Goal: Information Seeking & Learning: Understand process/instructions

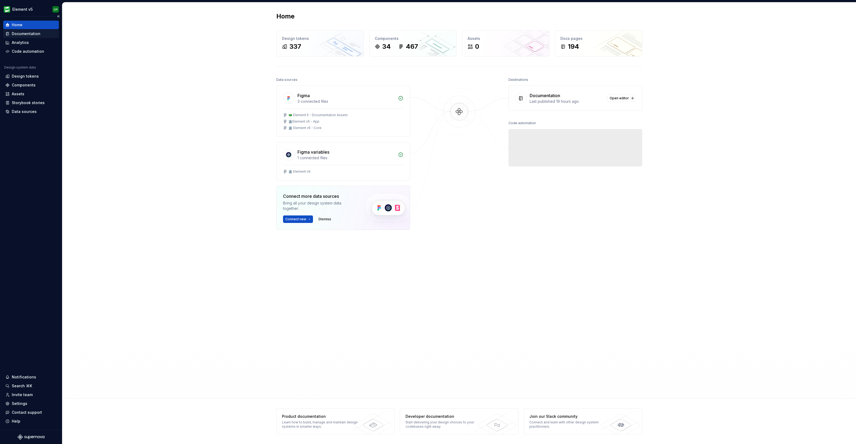
click at [29, 35] on div "Documentation" at bounding box center [26, 33] width 29 height 5
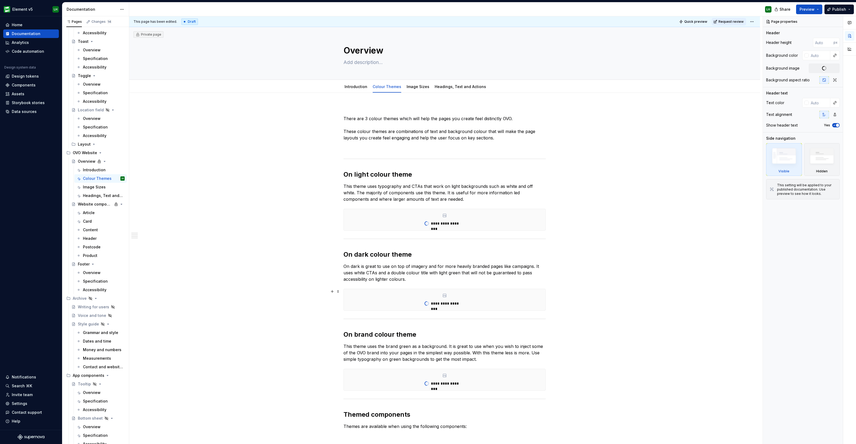
scroll to position [1792, 0]
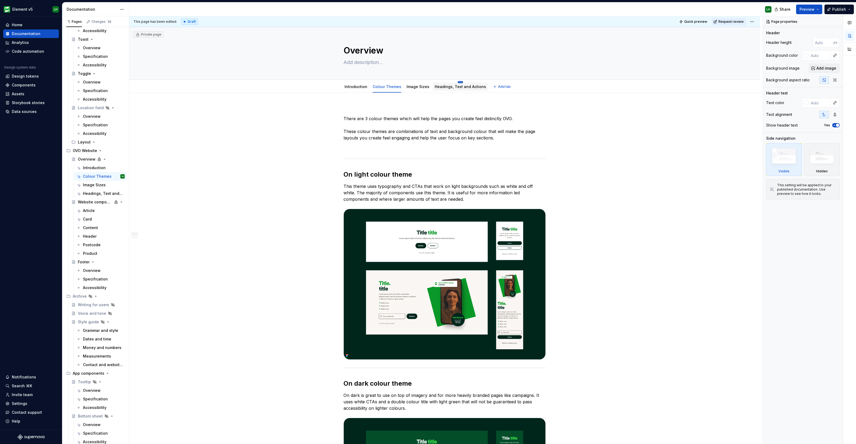
click at [454, 82] on html "Element v5 LH Home Documentation Analytics Code automation Design system data D…" at bounding box center [428, 222] width 856 height 444
click at [439, 86] on html "Element v5 LH Home Documentation Analytics Code automation Design system data D…" at bounding box center [428, 222] width 856 height 444
click at [439, 86] on link "Headings, Text and Actions" at bounding box center [459, 86] width 51 height 5
click at [442, 86] on link "Headings, Text and Actions" at bounding box center [459, 86] width 51 height 5
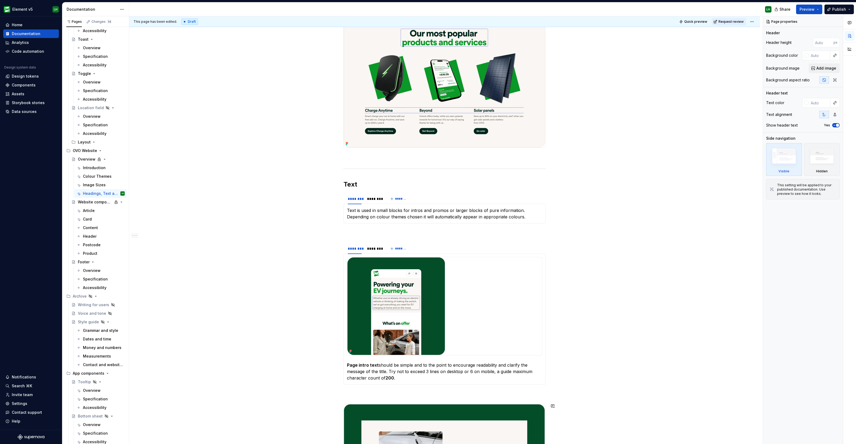
scroll to position [674, 0]
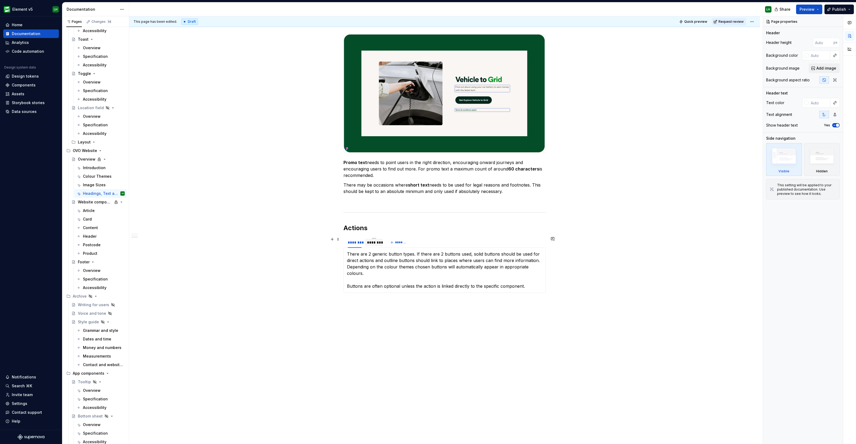
click at [377, 245] on div "********" at bounding box center [374, 241] width 18 height 7
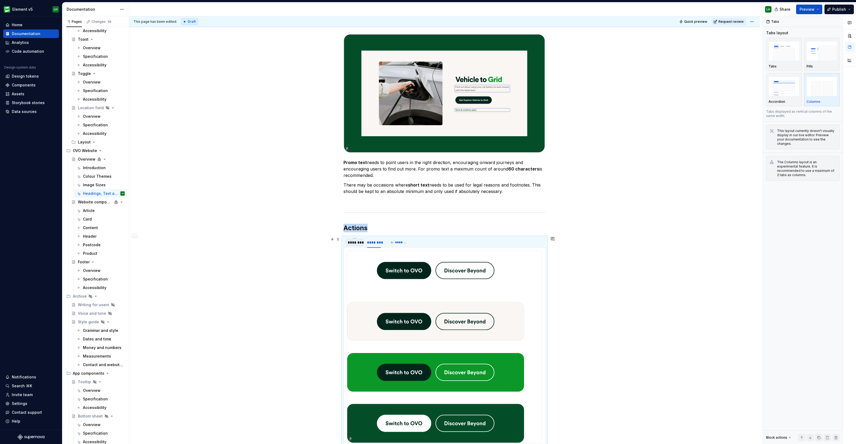
click at [354, 244] on div "********" at bounding box center [355, 242] width 14 height 5
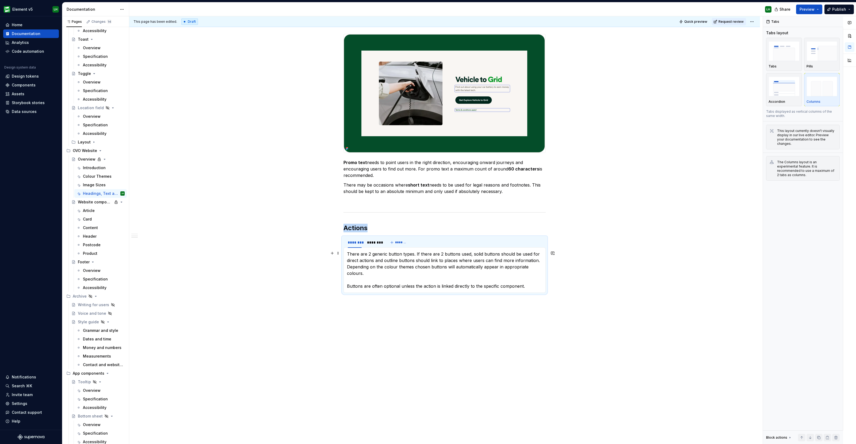
click at [383, 253] on p "There are 2 generic button types. If there are 2 buttons used, solid buttons sh…" at bounding box center [444, 270] width 195 height 38
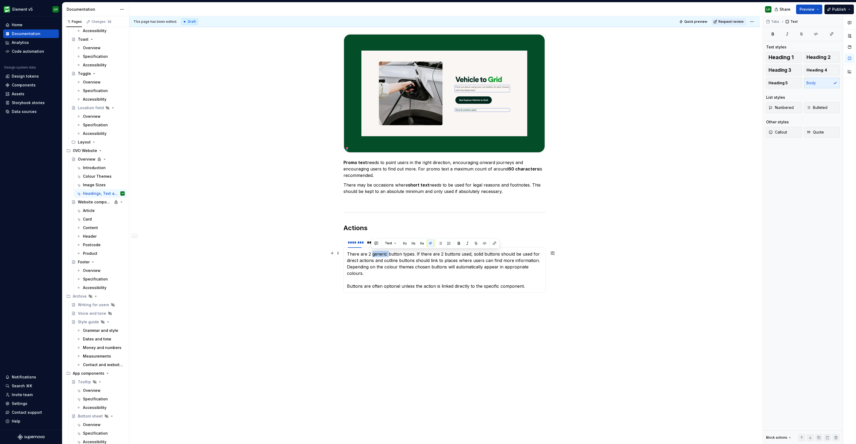
type textarea "*"
click at [531, 284] on p "There are 2 generic button types. If there are 2 buttons used, solid buttons sh…" at bounding box center [444, 270] width 195 height 38
drag, startPoint x: 394, startPoint y: 297, endPoint x: 331, endPoint y: 294, distance: 63.2
click at [348, 298] on p "There are 2 generic button types. If there are 2 buttons used, solid buttons sh…" at bounding box center [444, 280] width 195 height 58
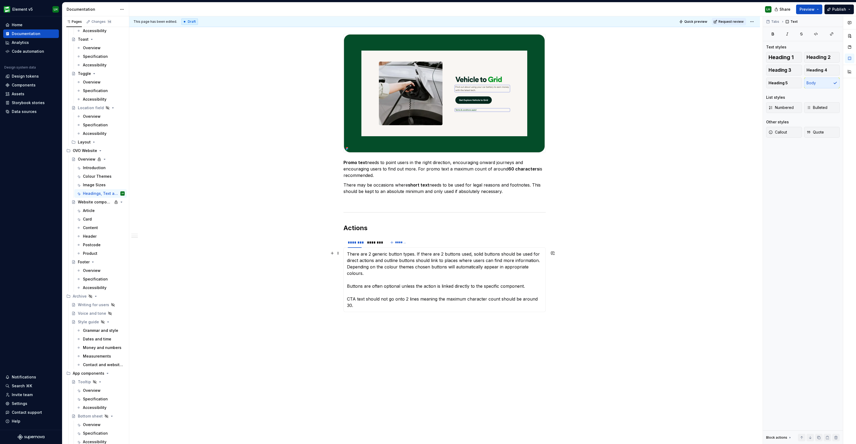
click at [348, 298] on p "There are 2 generic button types. If there are 2 buttons used, solid buttons sh…" at bounding box center [444, 280] width 195 height 58
drag, startPoint x: 352, startPoint y: 303, endPoint x: 343, endPoint y: 306, distance: 9.3
click at [343, 306] on div "There are 2 generic button types. If there are 2 buttons used, solid buttons sh…" at bounding box center [444, 279] width 202 height 65
click at [353, 305] on p "There are 2 generic button types. If there are 2 buttons used, solid buttons sh…" at bounding box center [444, 280] width 195 height 58
click at [351, 305] on p "There are 2 generic button types. If there are 2 buttons used, solid buttons sh…" at bounding box center [444, 280] width 195 height 58
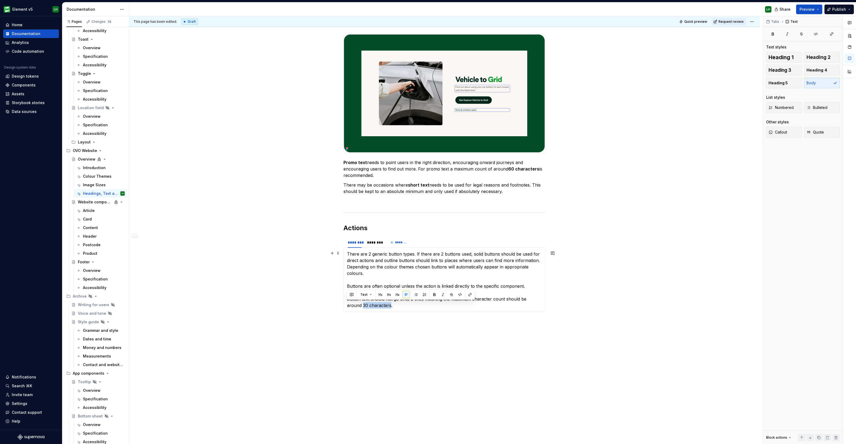
drag, startPoint x: 373, startPoint y: 302, endPoint x: 346, endPoint y: 304, distance: 27.3
click at [346, 304] on div "There are 2 generic button types. If there are 2 buttons used, solid buttons sh…" at bounding box center [444, 279] width 202 height 65
click at [431, 293] on button "button" at bounding box center [433, 294] width 7 height 7
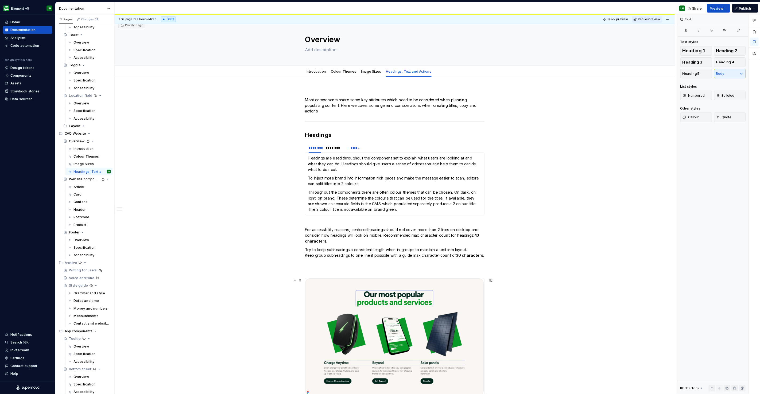
scroll to position [0, 0]
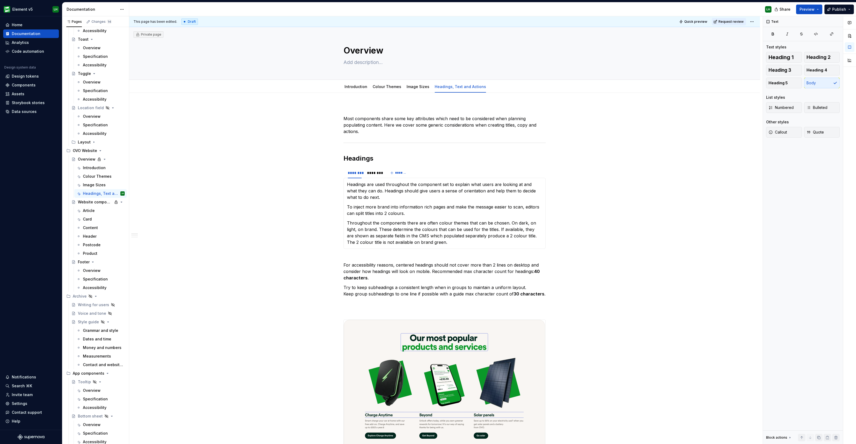
type textarea "*"
click at [498, 87] on span "Add tab" at bounding box center [504, 86] width 13 height 4
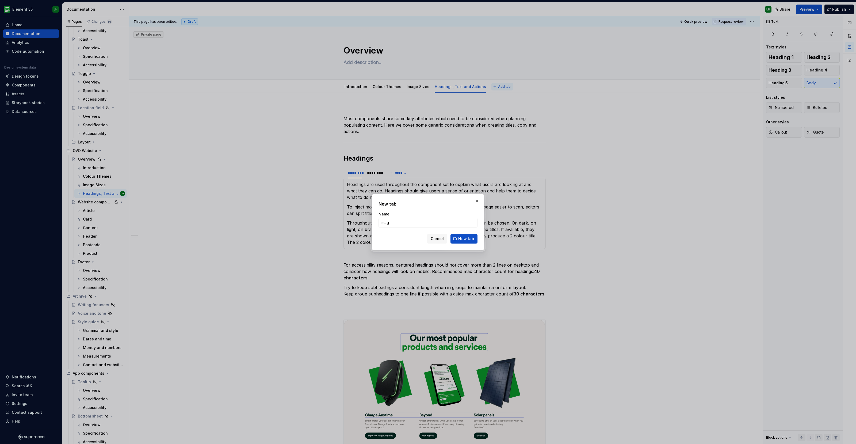
type input "Image"
type textarea "*"
type input "Image us"
type textarea "*"
type input "Image use"
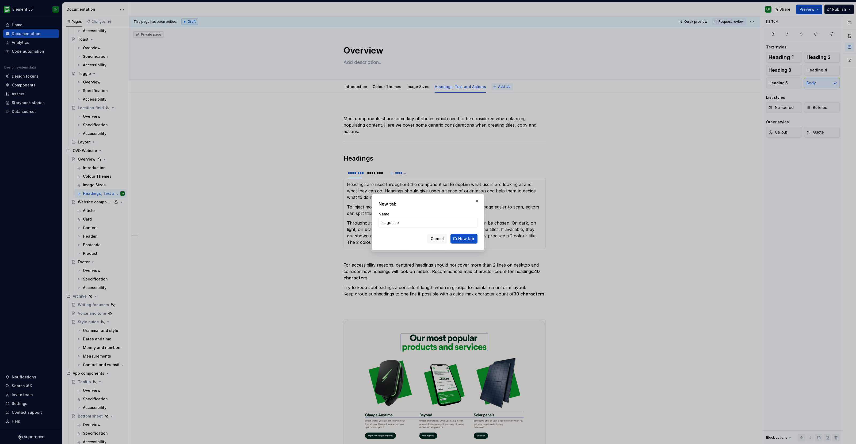
click button "New tab" at bounding box center [463, 239] width 27 height 10
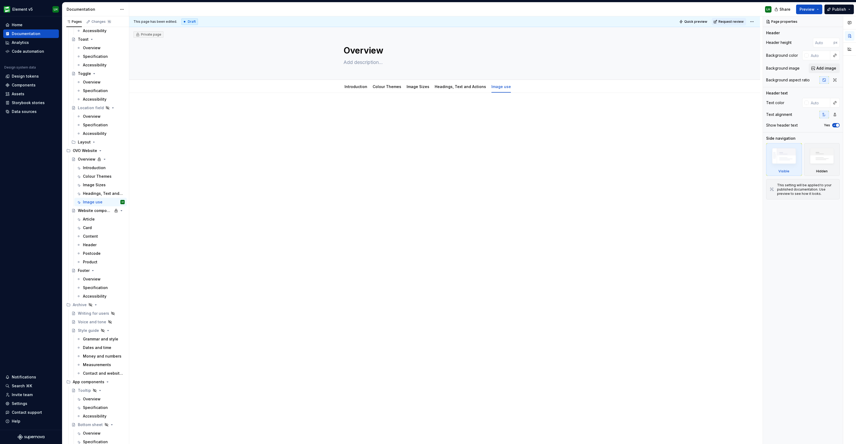
click at [333, 101] on div at bounding box center [444, 179] width 630 height 173
click at [346, 110] on p at bounding box center [444, 109] width 202 height 6
click at [324, 109] on div at bounding box center [444, 179] width 630 height 173
click at [349, 138] on div at bounding box center [444, 179] width 630 height 173
click at [353, 119] on div at bounding box center [444, 116] width 202 height 20
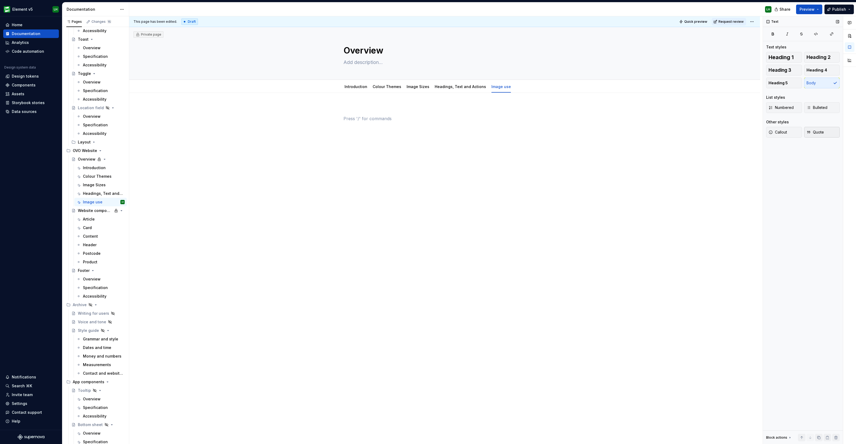
type textarea "*"
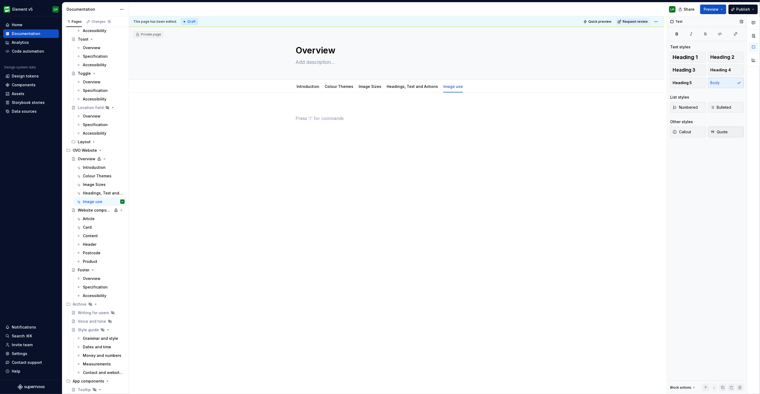
scroll to position [1792, 0]
click at [348, 128] on div at bounding box center [397, 119] width 202 height 27
click at [319, 121] on p at bounding box center [397, 118] width 202 height 6
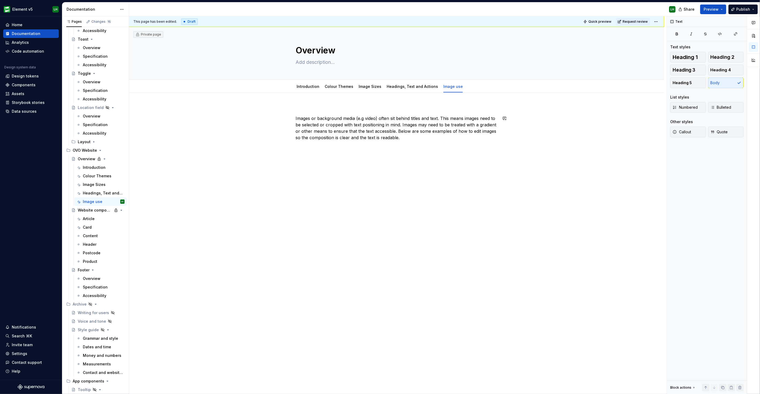
click at [319, 108] on p at bounding box center [397, 109] width 202 height 6
drag, startPoint x: 394, startPoint y: 107, endPoint x: 289, endPoint y: 108, distance: 104.5
click at [296, 108] on div "Create compelling images that work with copy. Images or background media (e.g v…" at bounding box center [397, 127] width 202 height 42
click at [325, 107] on p "Create compelling images that work with copy." at bounding box center [397, 109] width 202 height 6
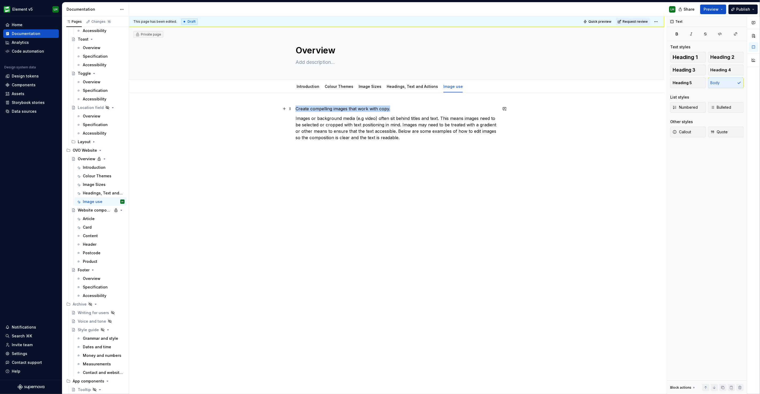
click at [325, 107] on p "Create compelling images that work with copy." at bounding box center [397, 109] width 202 height 6
click at [330, 98] on button "button" at bounding box center [329, 98] width 7 height 7
click at [373, 108] on h2 "Create compelling images that work with copy." at bounding box center [397, 110] width 202 height 9
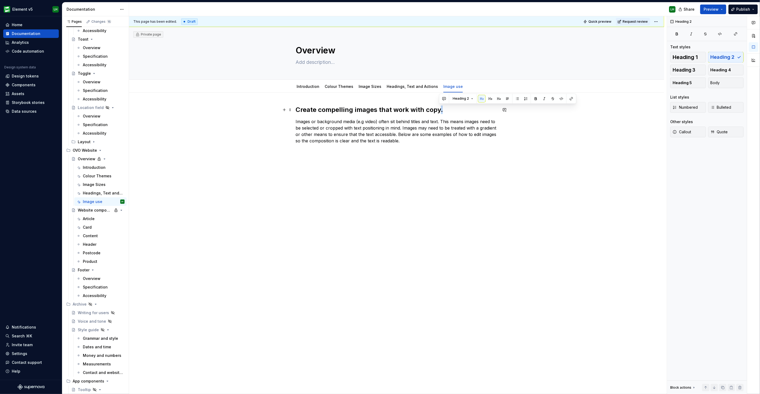
drag, startPoint x: 442, startPoint y: 111, endPoint x: 439, endPoint y: 111, distance: 3.5
click at [439, 111] on h2 "Create compelling images that work with copy." at bounding box center [397, 110] width 202 height 9
click at [316, 110] on h2 "Create compelling images that work with copy" at bounding box center [397, 110] width 202 height 9
click at [317, 109] on h2 "Create compelling images that work with copy" at bounding box center [397, 110] width 202 height 9
click at [329, 163] on div "Create compelling images that work with copy Images or background media (e.g vi…" at bounding box center [396, 181] width 535 height 176
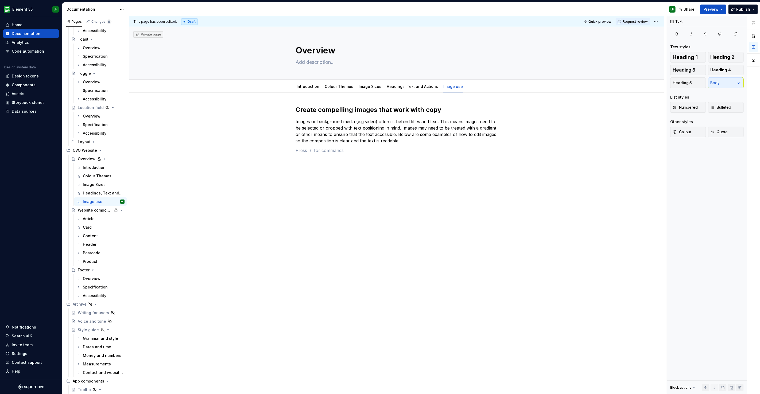
click at [313, 163] on div "Create compelling images that work with copy Images or background media (e.g vi…" at bounding box center [396, 186] width 535 height 186
drag, startPoint x: 376, startPoint y: 168, endPoint x: 265, endPoint y: 168, distance: 111.8
click at [265, 168] on div "Create compelling images that work with copy Images or background media (e.g vi…" at bounding box center [396, 195] width 535 height 205
click at [329, 158] on button "button" at bounding box center [329, 159] width 7 height 7
click at [343, 173] on h2 "Use the OVO square in  a gutsy manner." at bounding box center [397, 177] width 202 height 9
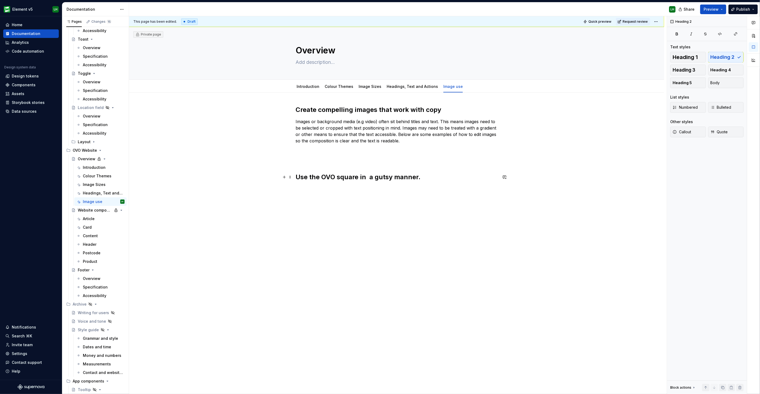
click at [366, 176] on h2 "Use the OVO square in  a gutsy manner." at bounding box center [397, 177] width 202 height 9
click at [368, 176] on h2 "Use the OVO square in  a gutsy manner." at bounding box center [397, 177] width 202 height 9
click at [334, 193] on div "Create compelling images that work with copy Images or background media (e.g vi…" at bounding box center [396, 200] width 535 height 214
click at [316, 190] on p at bounding box center [397, 189] width 202 height 6
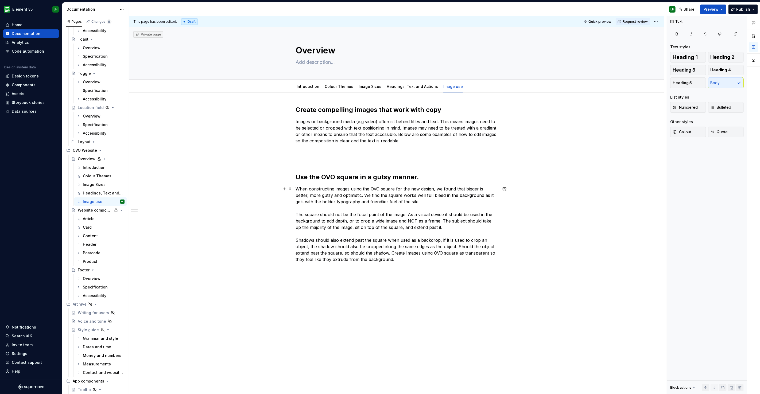
click at [555, 222] on div "Create compelling images that work with copy Images or background media (e.g vi…" at bounding box center [396, 240] width 535 height 295
click at [454, 254] on p "When constructing images using the OVO square for the new design, we found that…" at bounding box center [397, 224] width 202 height 77
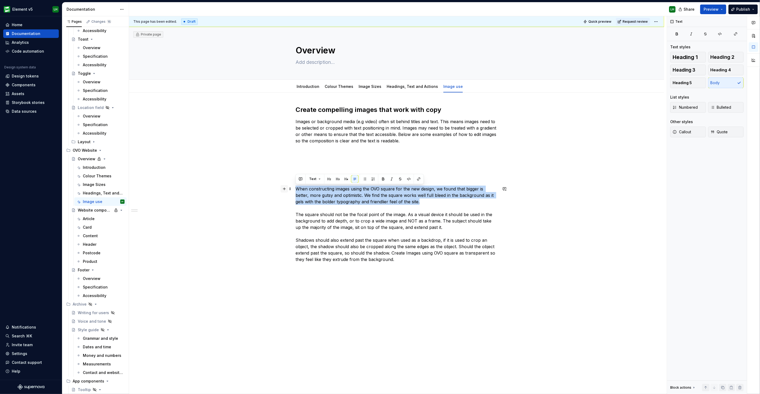
drag, startPoint x: 422, startPoint y: 202, endPoint x: 283, endPoint y: 188, distance: 139.4
click at [296, 188] on div "Create compelling images that work with copy Images or background media (e.g vi…" at bounding box center [397, 188] width 202 height 164
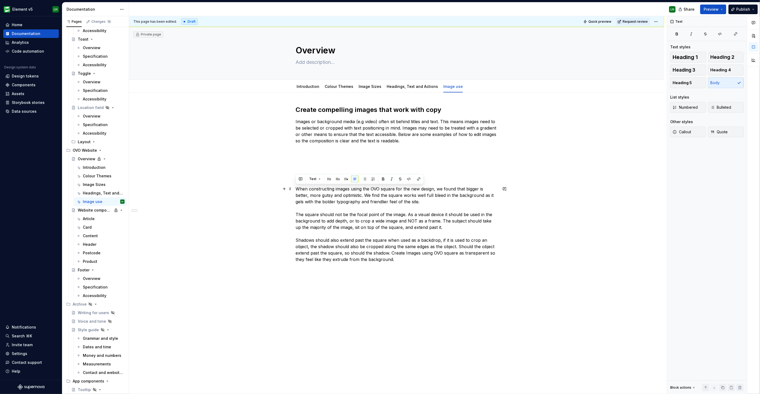
click at [349, 229] on p "When constructing images using the OVO square for the new design, we found that…" at bounding box center [397, 224] width 202 height 77
drag, startPoint x: 288, startPoint y: 244, endPoint x: 307, endPoint y: 275, distance: 35.9
click at [288, 244] on div "Create compelling images that work with copy Images or background media (e.g vi…" at bounding box center [396, 240] width 535 height 295
click at [310, 270] on div "Create compelling images that work with copy Images or background media (e.g vi…" at bounding box center [396, 240] width 535 height 295
click at [285, 270] on button "button" at bounding box center [284, 268] width 7 height 7
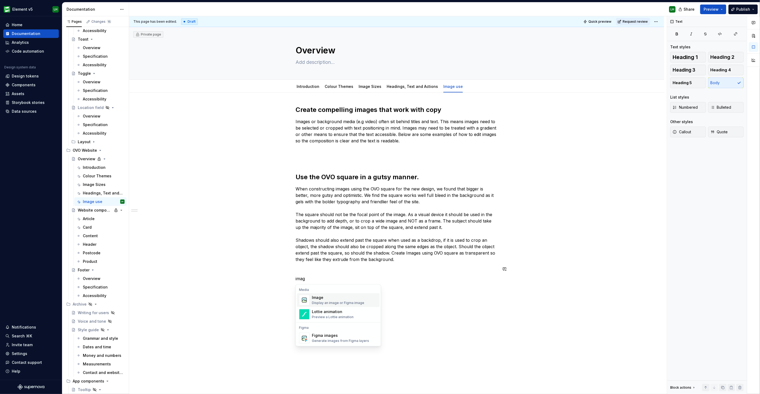
click at [321, 299] on div "Image" at bounding box center [338, 297] width 52 height 5
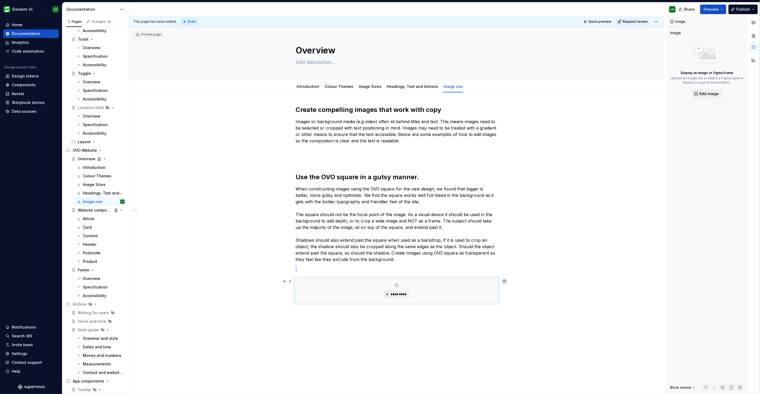
click at [395, 292] on span "*********" at bounding box center [399, 294] width 16 height 4
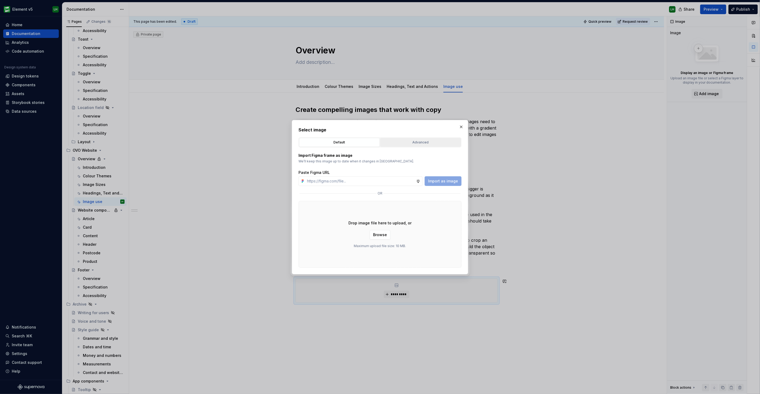
click at [411, 142] on div "Advanced" at bounding box center [420, 142] width 77 height 5
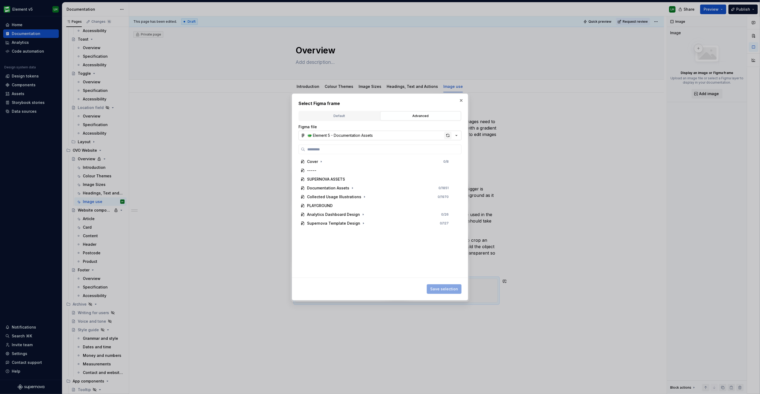
click at [448, 136] on div "button" at bounding box center [447, 135] width 7 height 7
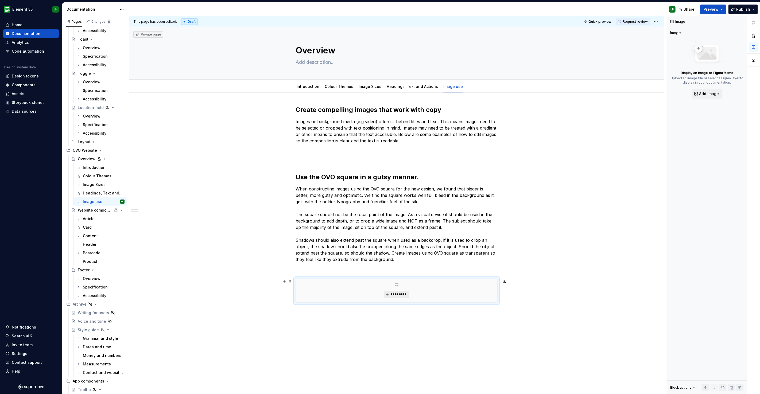
click at [394, 295] on span "*********" at bounding box center [399, 294] width 16 height 4
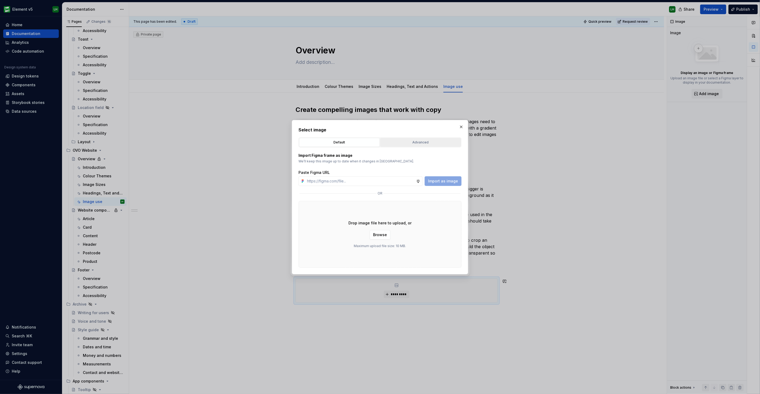
click at [419, 139] on button "Advanced" at bounding box center [420, 142] width 81 height 9
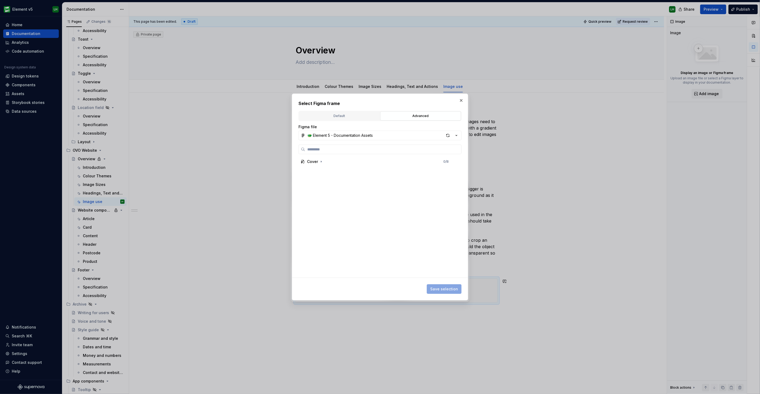
type textarea "*"
click at [401, 147] on input "search" at bounding box center [383, 149] width 156 height 5
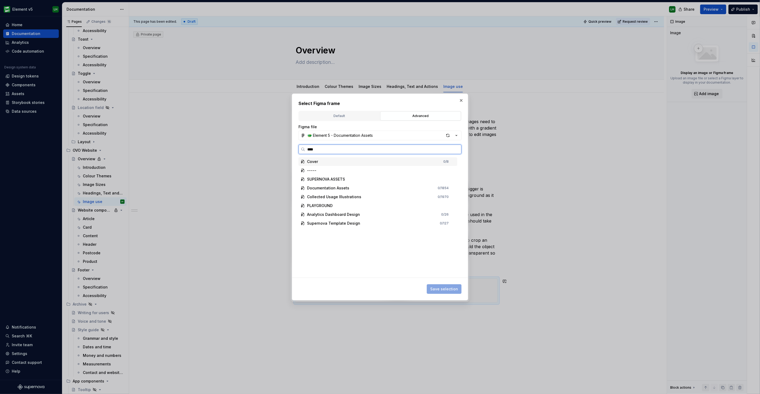
type input "*****"
click at [380, 171] on div "Gutsy images" at bounding box center [381, 170] width 154 height 9
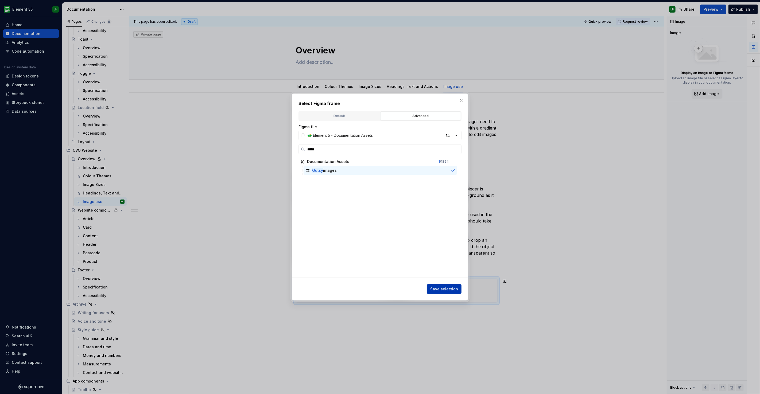
click at [443, 287] on span "Save selection" at bounding box center [444, 289] width 28 height 5
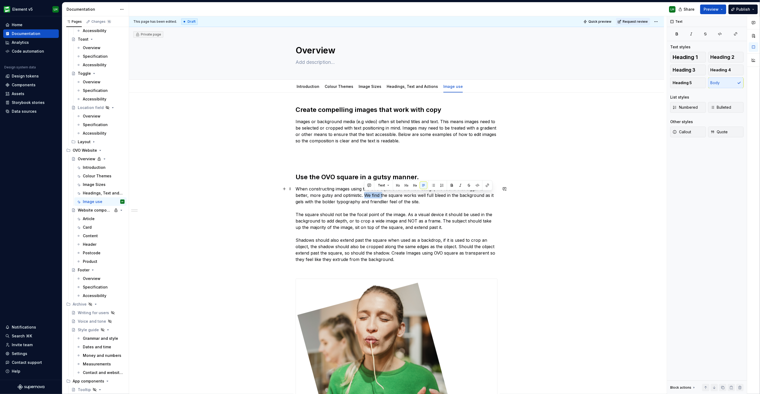
drag, startPoint x: 383, startPoint y: 195, endPoint x: 365, endPoint y: 196, distance: 17.7
click at [365, 196] on p "When constructing images using the OVO square for the new design, we found that…" at bounding box center [397, 224] width 202 height 77
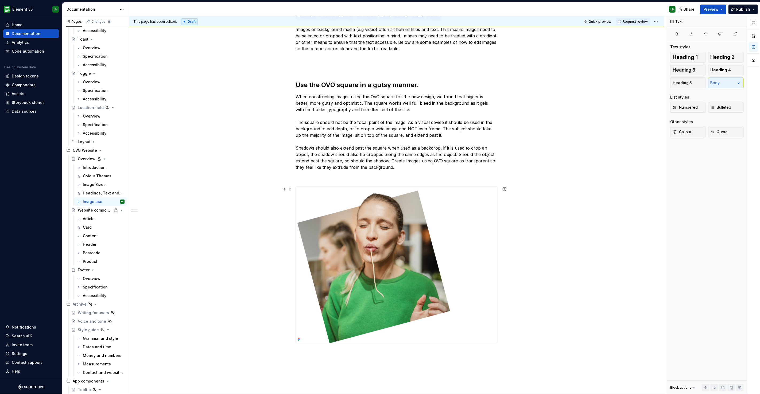
scroll to position [148, 0]
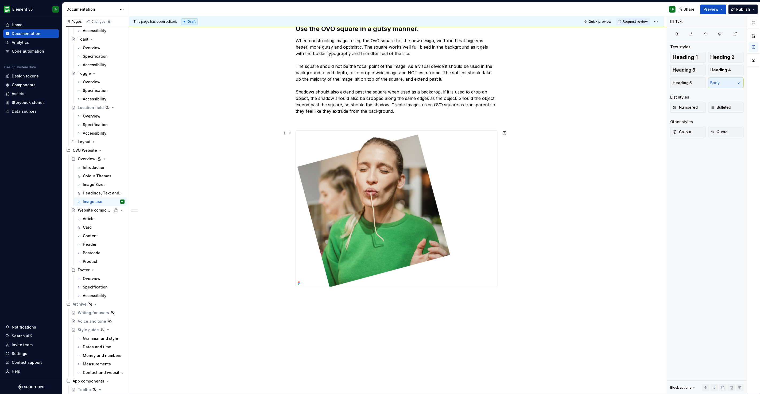
click at [350, 214] on img at bounding box center [374, 209] width 156 height 156
click at [711, 51] on span "Replace" at bounding box center [711, 51] width 13 height 4
type textarea "*"
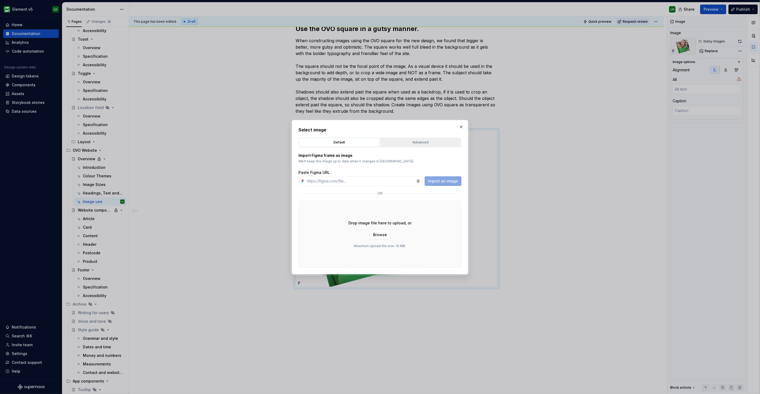
click at [412, 143] on div "Advanced" at bounding box center [420, 142] width 77 height 5
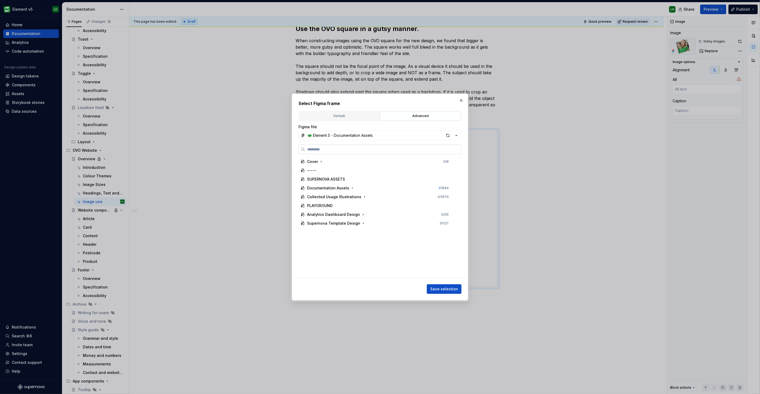
click at [372, 145] on label at bounding box center [380, 150] width 163 height 10
click at [372, 147] on input "search" at bounding box center [383, 149] width 156 height 5
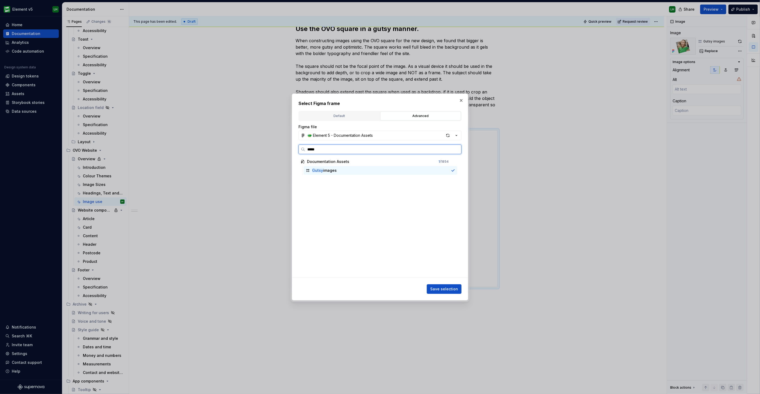
drag, startPoint x: 312, startPoint y: 148, endPoint x: 332, endPoint y: 148, distance: 20.6
click at [332, 148] on input "*****" at bounding box center [383, 149] width 156 height 5
type input "*****"
click at [323, 172] on div "Gusty images 2" at bounding box center [326, 170] width 28 height 5
click at [440, 292] on button "Save selection" at bounding box center [444, 289] width 35 height 10
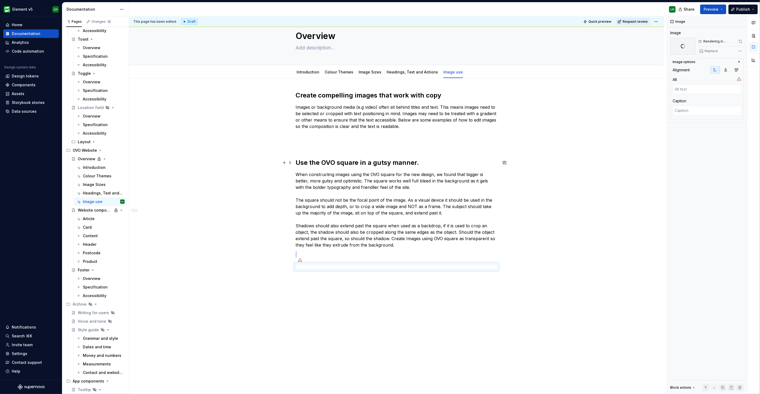
scroll to position [14, 0]
click at [376, 290] on div "Create compelling images that work with copy Images or background media (e.g vi…" at bounding box center [396, 237] width 535 height 316
click at [299, 317] on div "Create compelling images that work with copy Images or background media (e.g vi…" at bounding box center [396, 237] width 535 height 316
click at [303, 289] on div "Create compelling images that work with copy Images or background media (e.g vi…" at bounding box center [396, 243] width 535 height 329
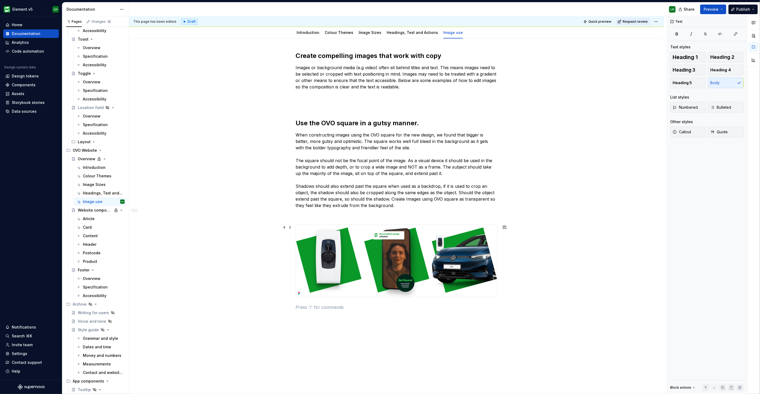
scroll to position [95, 0]
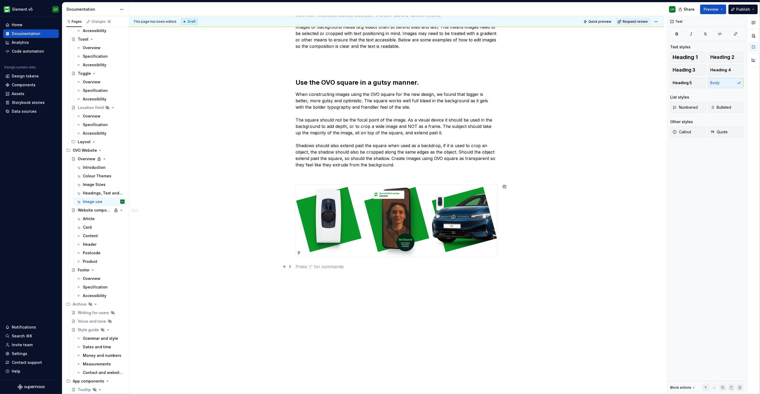
click at [281, 272] on div "Create compelling images that work with copy Images or background media (e.g vi…" at bounding box center [396, 196] width 535 height 397
click at [282, 267] on button "button" at bounding box center [284, 266] width 7 height 7
click at [322, 277] on p at bounding box center [397, 276] width 202 height 6
drag, startPoint x: 344, startPoint y: 288, endPoint x: 336, endPoint y: 283, distance: 9.8
click at [344, 288] on div "Create compelling images that work with copy Images or background media (e.g vi…" at bounding box center [396, 201] width 535 height 406
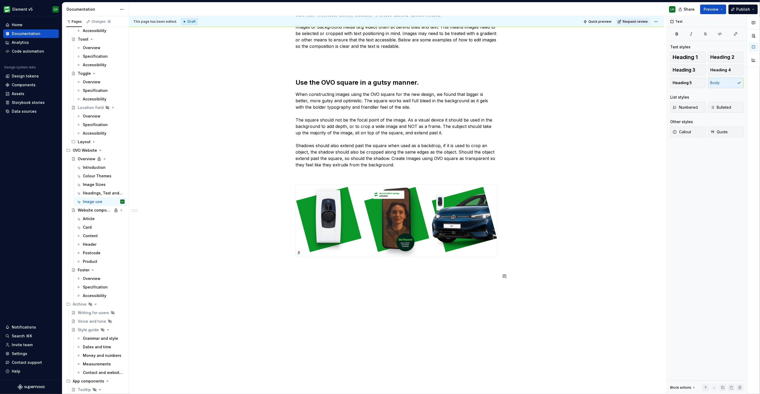
click at [302, 280] on div "Create compelling images that work with copy Images or background media (e.g vi…" at bounding box center [397, 148] width 202 height 275
click at [303, 276] on p at bounding box center [397, 276] width 202 height 6
drag, startPoint x: 390, startPoint y: 275, endPoint x: 279, endPoint y: 278, distance: 111.5
click at [279, 278] on div "Create compelling images that work with copy Images or background media (e.g vi…" at bounding box center [396, 201] width 535 height 406
click at [331, 265] on button "button" at bounding box center [329, 266] width 7 height 7
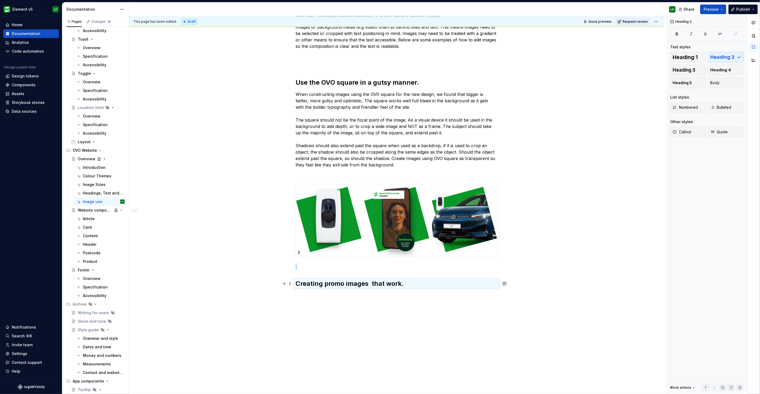
click at [371, 283] on h2 "Creating promo images that work." at bounding box center [397, 284] width 202 height 9
click at [367, 310] on div "Create compelling images that work with copy Images or background media (e.g vi…" at bounding box center [396, 205] width 535 height 415
click at [322, 299] on div "Create compelling images that work with copy Images or background media (e.g vi…" at bounding box center [397, 158] width 202 height 294
click at [311, 296] on p at bounding box center [397, 295] width 202 height 6
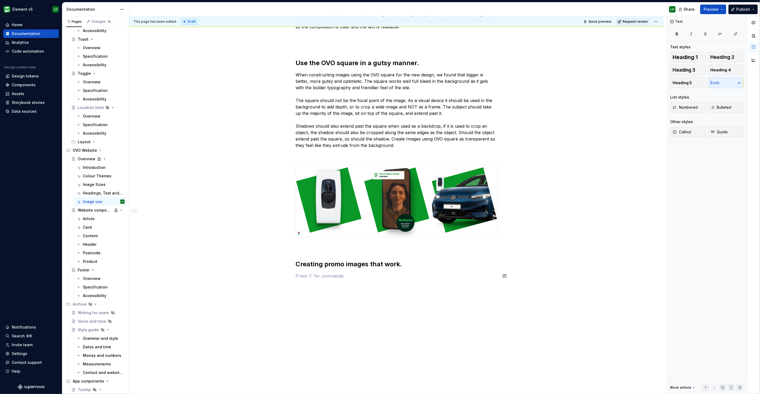
scroll to position [124, 0]
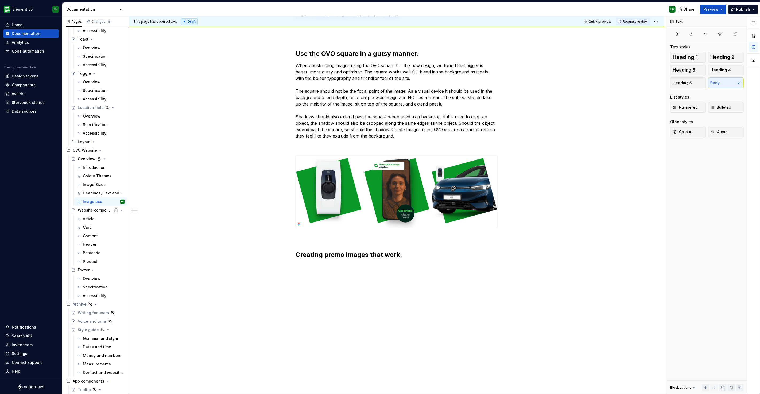
click at [325, 282] on div "Create compelling images that work with copy Images or background media (e.g vi…" at bounding box center [396, 182] width 535 height 426
click at [319, 275] on div "Create compelling images that work with copy Images or background media (e.g vi…" at bounding box center [397, 129] width 202 height 294
click at [315, 271] on div "Create compelling images that work with copy Images or background media (e.g vi…" at bounding box center [397, 129] width 202 height 294
click at [312, 269] on p at bounding box center [397, 267] width 202 height 6
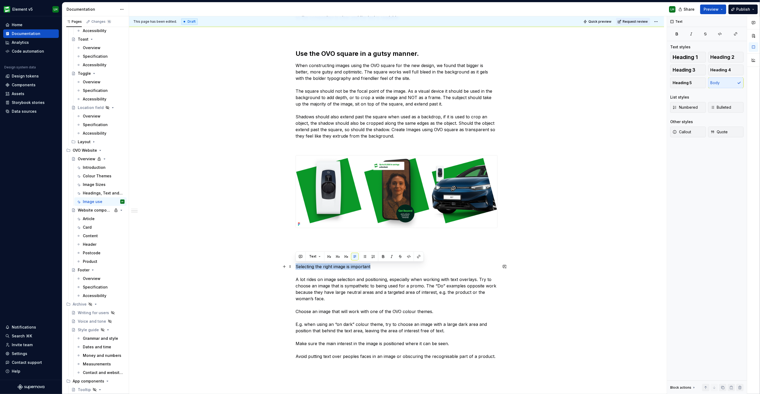
drag, startPoint x: 386, startPoint y: 267, endPoint x: 295, endPoint y: 268, distance: 90.9
click at [295, 268] on div "Create compelling images that work with copy Images or background media (e.g vi…" at bounding box center [396, 226] width 535 height 515
click at [381, 256] on button "button" at bounding box center [383, 256] width 7 height 7
click at [355, 294] on p "Selecting the right image is important A lot rides on image selection and posit…" at bounding box center [397, 312] width 202 height 96
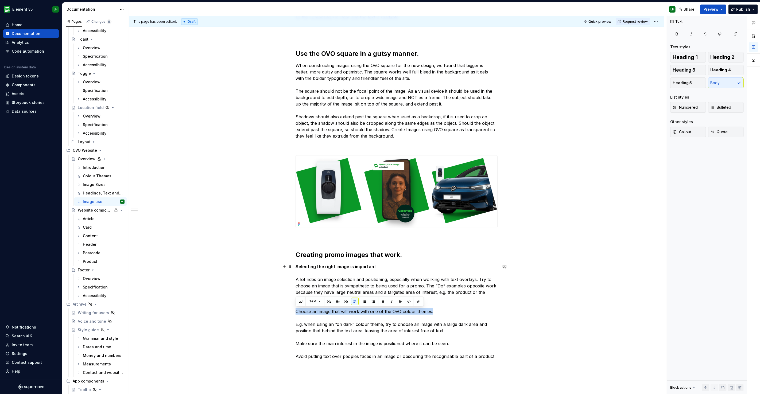
drag, startPoint x: 433, startPoint y: 310, endPoint x: 285, endPoint y: 314, distance: 147.9
click at [285, 314] on div "Create compelling images that work with copy Images or background media (e.g vi…" at bounding box center [396, 226] width 535 height 515
click at [380, 300] on button "button" at bounding box center [383, 301] width 7 height 7
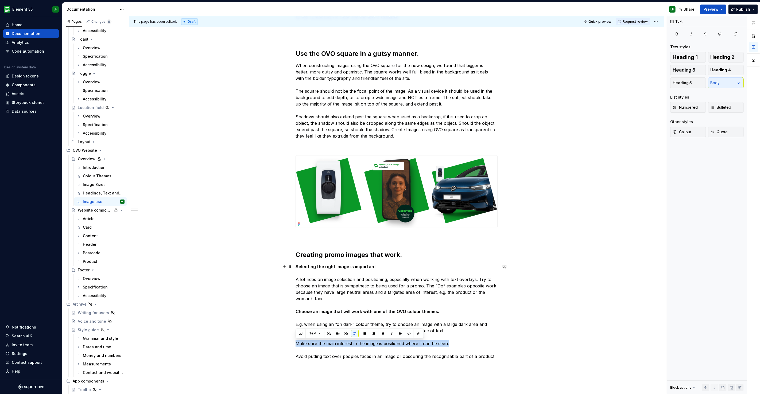
drag, startPoint x: 458, startPoint y: 344, endPoint x: 291, endPoint y: 340, distance: 167.1
click at [291, 340] on div "Create compelling images that work with copy Images or background media (e.g vi…" at bounding box center [396, 226] width 535 height 515
click at [383, 335] on button "button" at bounding box center [383, 333] width 7 height 7
drag, startPoint x: 442, startPoint y: 358, endPoint x: 375, endPoint y: 298, distance: 89.3
click at [375, 298] on p "Selecting the right image is important A lot rides on image selection and posit…" at bounding box center [397, 312] width 202 height 96
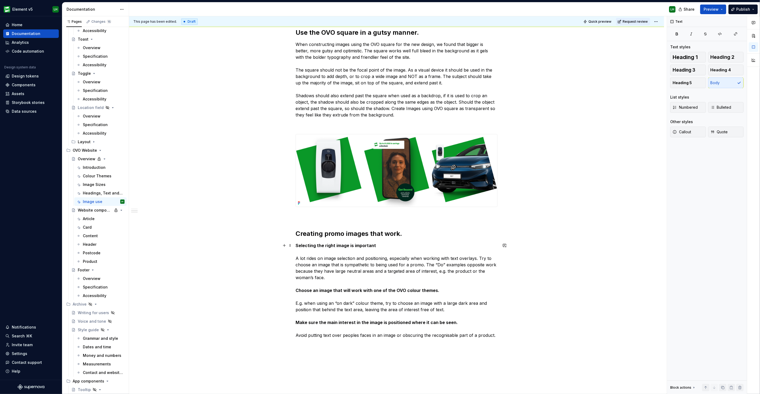
scroll to position [153, 0]
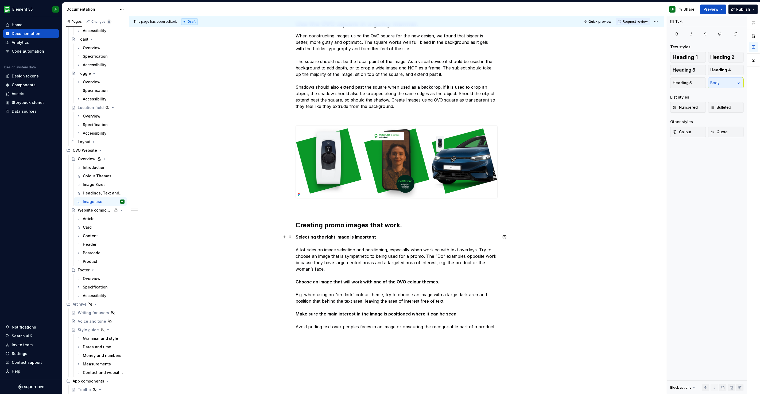
click at [477, 255] on p "Selecting the right image is important A lot rides on image selection and posit…" at bounding box center [397, 282] width 202 height 96
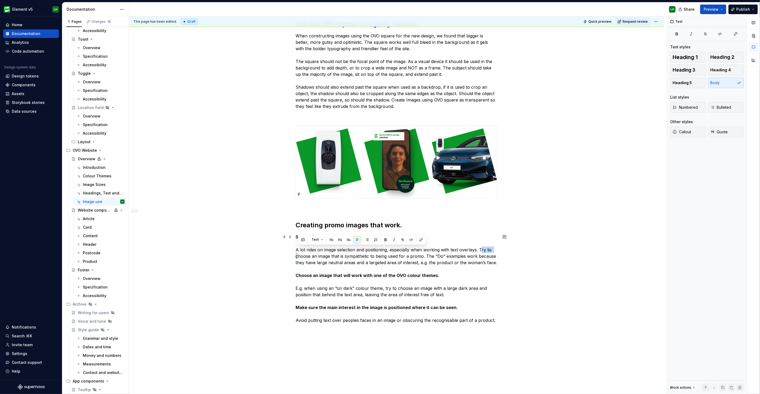
drag, startPoint x: 298, startPoint y: 255, endPoint x: 480, endPoint y: 248, distance: 182.7
click at [480, 248] on p "Selecting the right image is important A lot rides on image selection and posit…" at bounding box center [397, 279] width 202 height 90
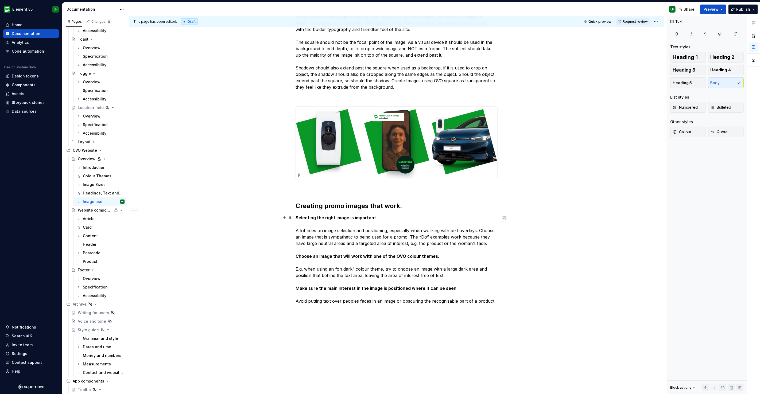
scroll to position [207, 0]
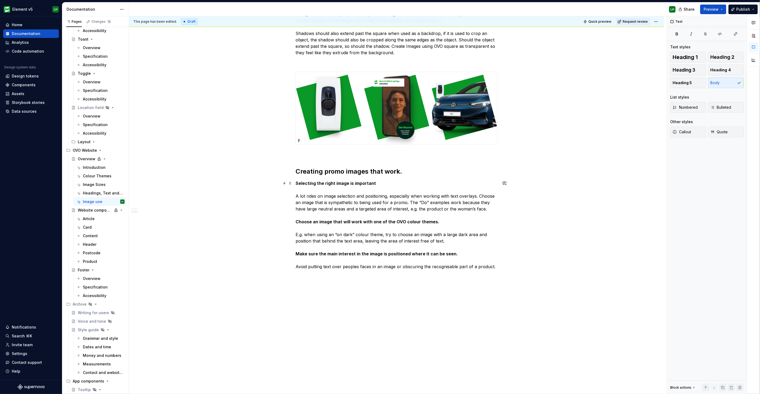
click at [304, 255] on strong "Make sure the main interest in the image is positioned where it can be seen." at bounding box center [377, 253] width 162 height 5
click at [300, 275] on div "Create compelling images that work with copy Images or background media (e.g vi…" at bounding box center [397, 88] width 202 height 378
click at [502, 268] on div "Create compelling images that work with copy Images or background media (e.g vi…" at bounding box center [396, 140] width 535 height 509
click at [287, 274] on button "button" at bounding box center [284, 276] width 7 height 7
drag, startPoint x: 447, startPoint y: 269, endPoint x: 409, endPoint y: 284, distance: 40.8
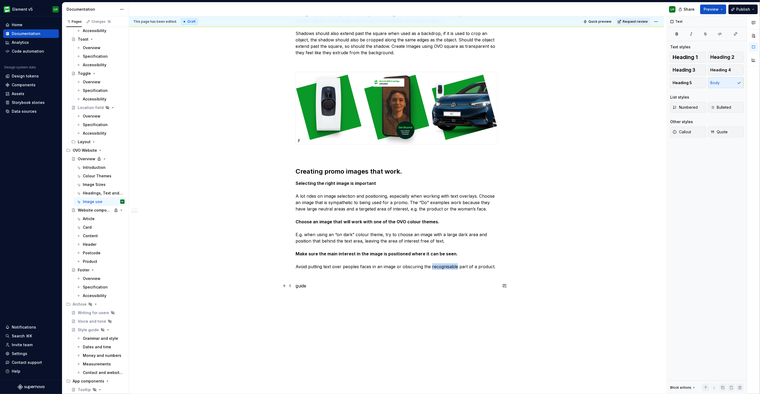
click at [409, 284] on p "guide" at bounding box center [397, 286] width 202 height 6
click at [299, 287] on p "guide" at bounding box center [397, 286] width 202 height 6
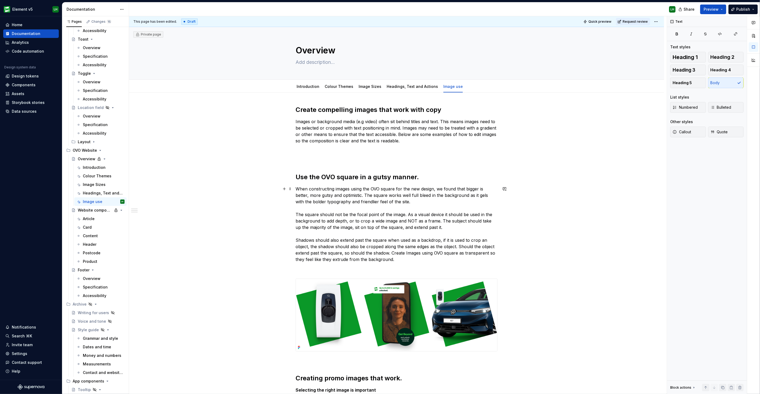
scroll to position [89, 0]
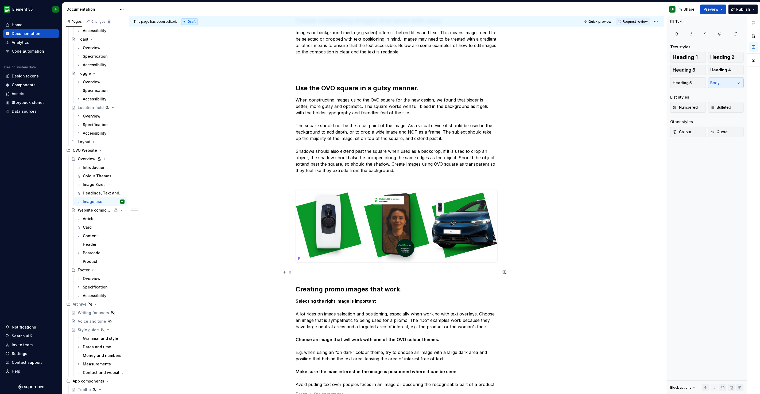
click at [297, 271] on p at bounding box center [397, 272] width 202 height 6
click at [285, 273] on button "button" at bounding box center [284, 272] width 7 height 7
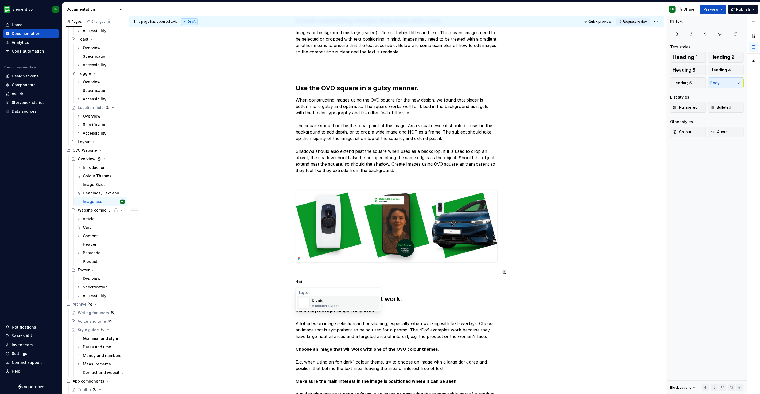
click at [316, 299] on div "Divider" at bounding box center [325, 300] width 27 height 5
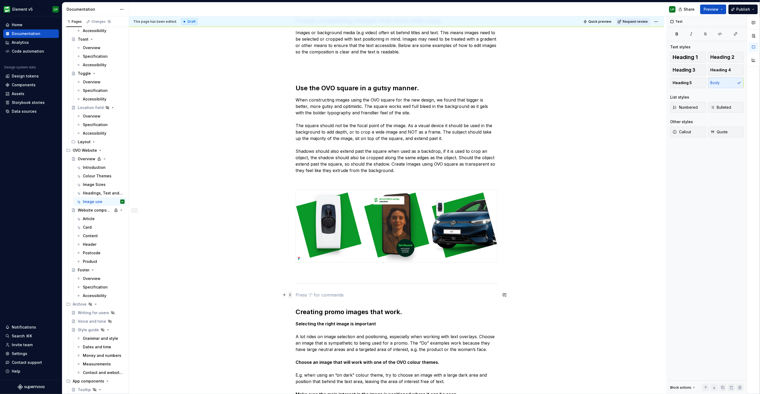
click at [291, 296] on span at bounding box center [290, 294] width 4 height 7
click at [296, 273] on p at bounding box center [397, 272] width 202 height 6
click at [289, 273] on span at bounding box center [290, 272] width 4 height 7
click at [304, 315] on div "Delete" at bounding box center [312, 319] width 45 height 9
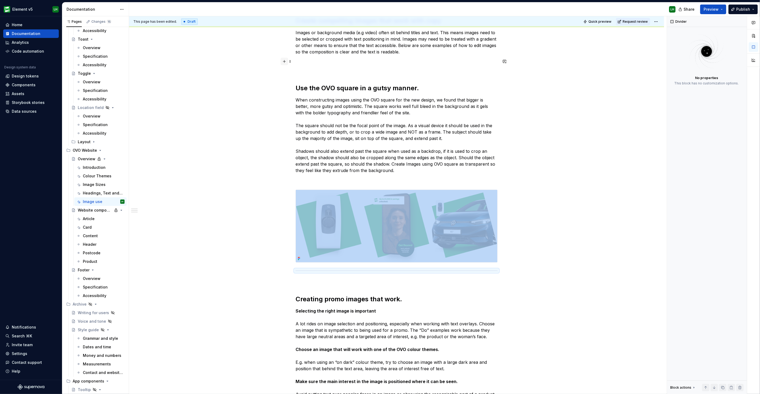
click at [284, 60] on button "button" at bounding box center [284, 61] width 7 height 7
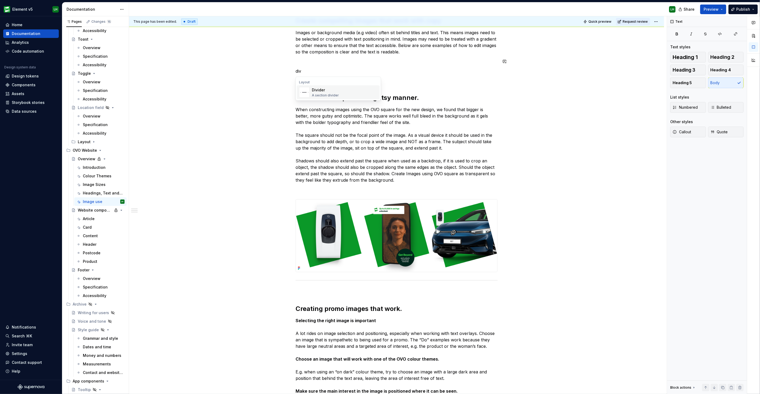
click at [320, 97] on div "A section divider" at bounding box center [325, 95] width 27 height 4
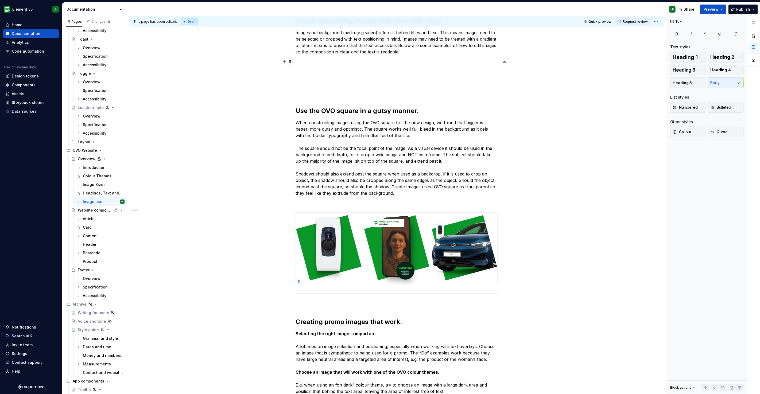
click at [290, 61] on span at bounding box center [290, 61] width 4 height 7
click at [313, 104] on div "Delete" at bounding box center [312, 108] width 45 height 9
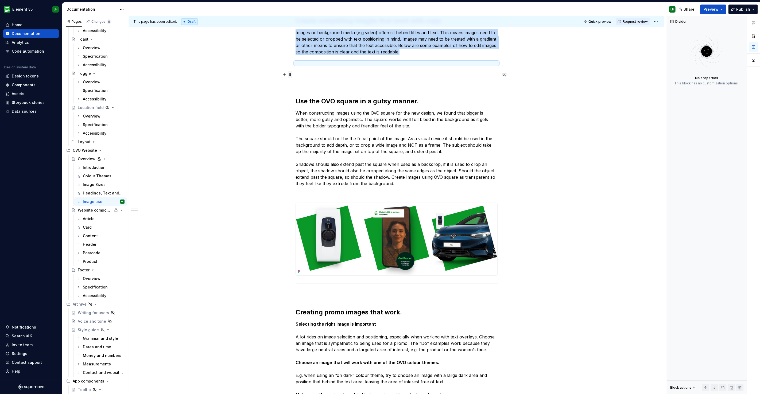
click at [291, 75] on span at bounding box center [290, 74] width 4 height 7
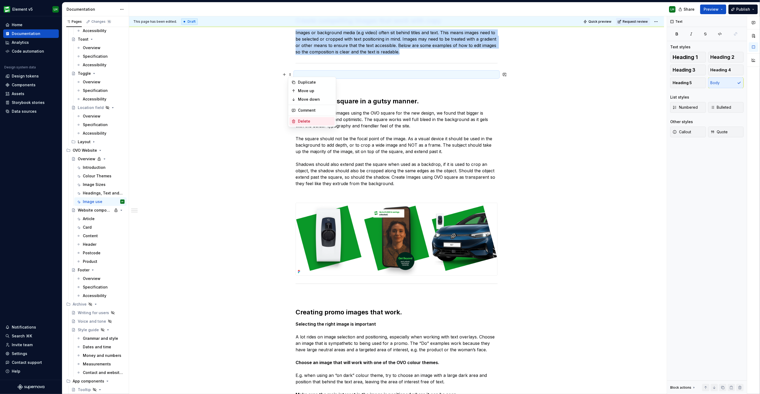
click at [313, 119] on div "Delete" at bounding box center [315, 121] width 35 height 5
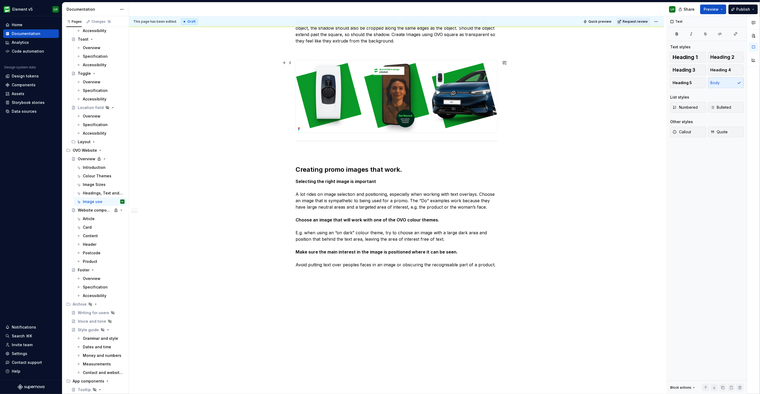
scroll to position [230, 0]
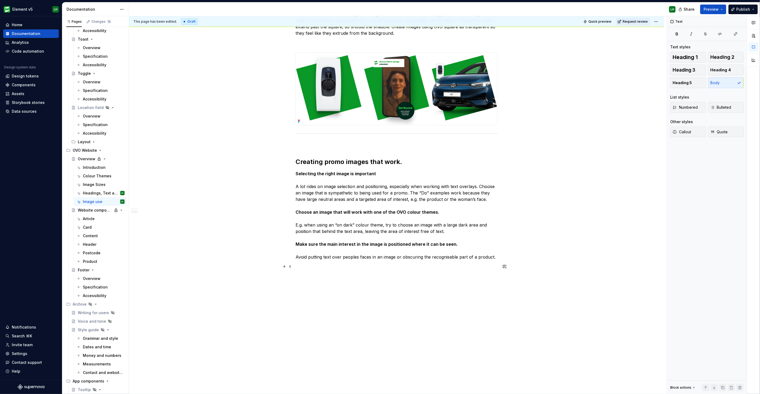
click at [306, 267] on p at bounding box center [397, 267] width 202 height 6
click at [283, 267] on button "button" at bounding box center [284, 266] width 7 height 7
click at [315, 291] on span "Image Display an image or Figma image" at bounding box center [338, 298] width 83 height 14
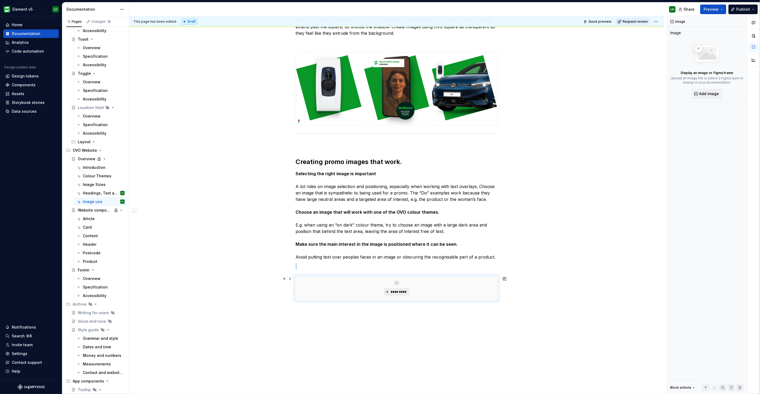
click at [386, 294] on button "*********" at bounding box center [396, 291] width 25 height 7
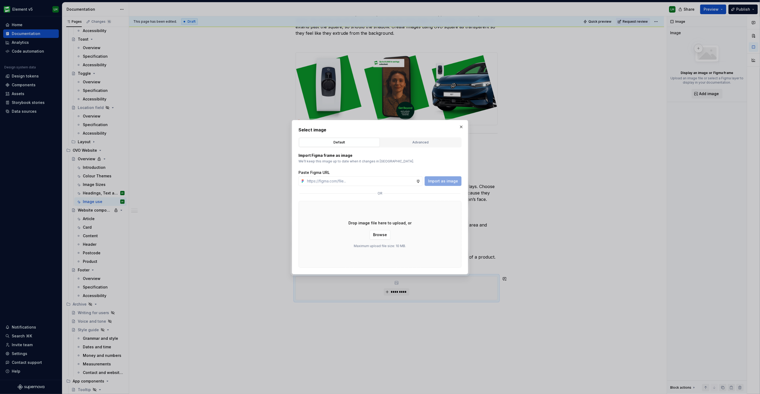
click at [394, 142] on div "Advanced" at bounding box center [420, 142] width 77 height 5
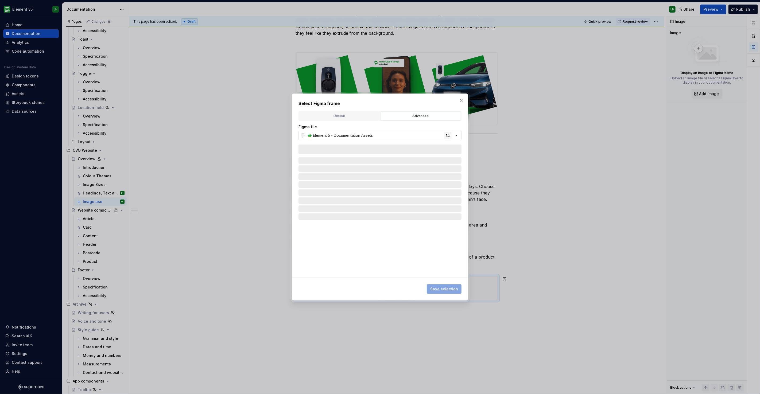
click at [448, 134] on div "button" at bounding box center [447, 135] width 7 height 7
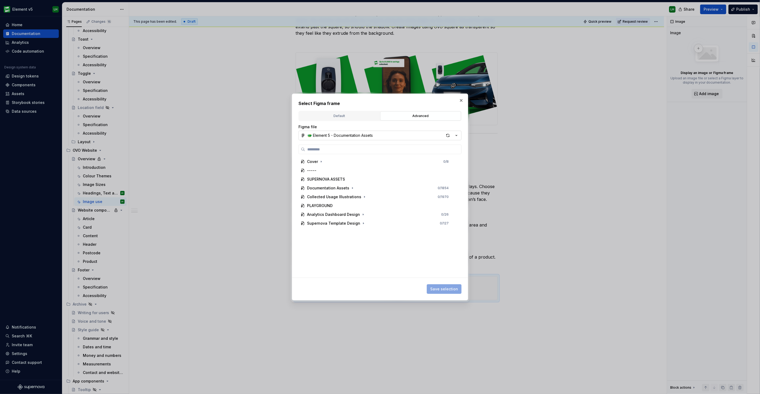
type textarea "*"
click at [363, 151] on input "search" at bounding box center [383, 149] width 156 height 5
type input "**********"
click at [361, 152] on label "**********" at bounding box center [380, 150] width 163 height 10
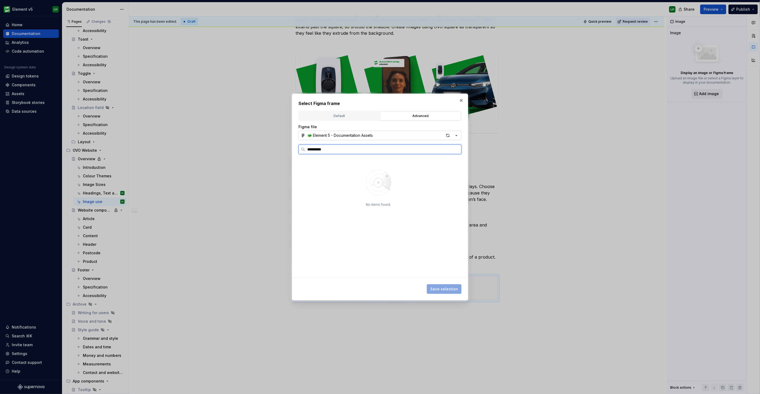
click at [361, 152] on input "**********" at bounding box center [383, 149] width 156 height 5
click at [361, 152] on label "**********" at bounding box center [380, 150] width 163 height 10
click at [361, 152] on input "**********" at bounding box center [383, 149] width 156 height 5
click at [361, 152] on label "**********" at bounding box center [380, 150] width 163 height 10
click at [361, 152] on input "**********" at bounding box center [383, 149] width 156 height 5
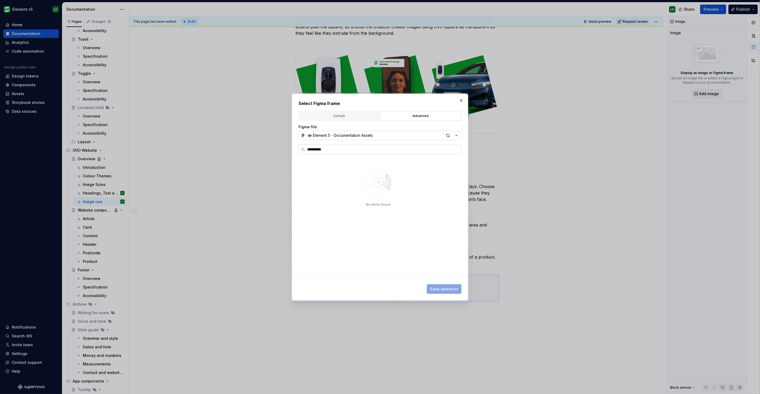
click at [361, 152] on label "**********" at bounding box center [380, 150] width 163 height 10
click at [361, 152] on input "**********" at bounding box center [383, 149] width 156 height 5
click at [361, 152] on label "**********" at bounding box center [380, 150] width 163 height 10
click at [361, 152] on input "**********" at bounding box center [383, 149] width 156 height 5
drag, startPoint x: 361, startPoint y: 152, endPoint x: 287, endPoint y: 145, distance: 74.9
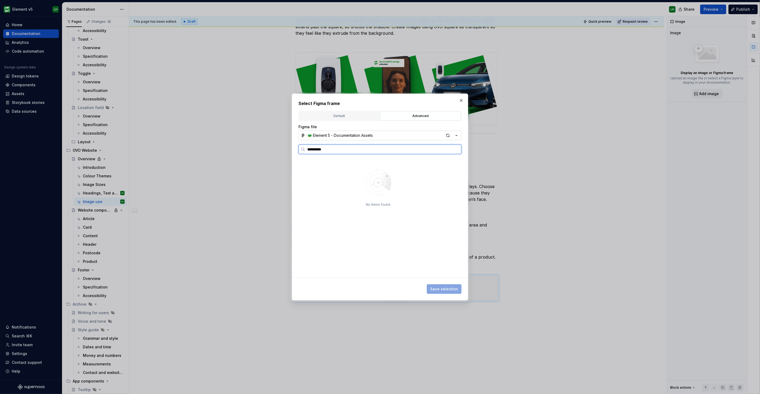
click at [287, 145] on div "**********" at bounding box center [380, 197] width 760 height 394
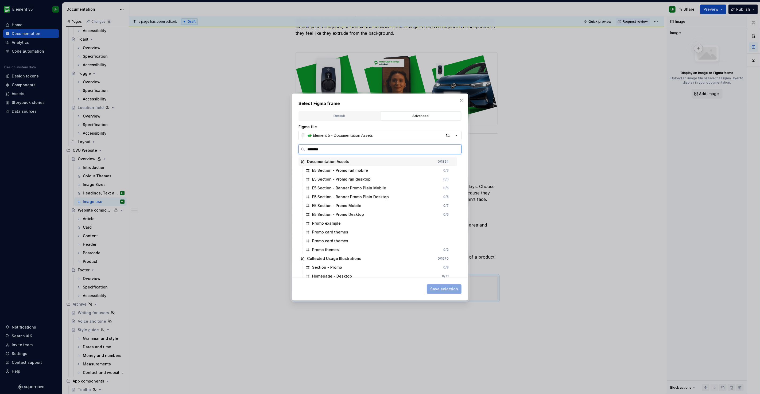
type input "*********"
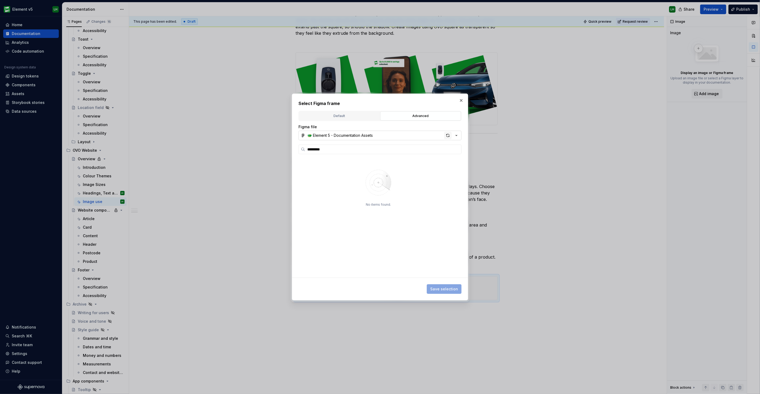
click at [448, 134] on div "button" at bounding box center [447, 135] width 7 height 7
click at [325, 172] on div "Promo illustration 1" at bounding box center [330, 170] width 36 height 5
click at [449, 288] on span "Save selection" at bounding box center [444, 289] width 28 height 5
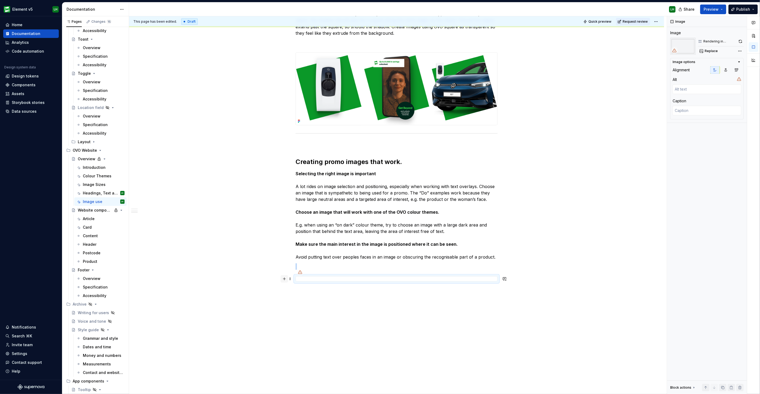
click at [281, 279] on button "button" at bounding box center [284, 278] width 7 height 7
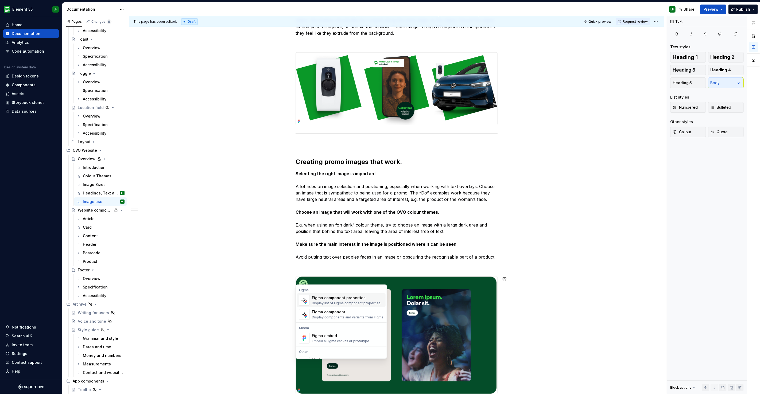
scroll to position [269, 0]
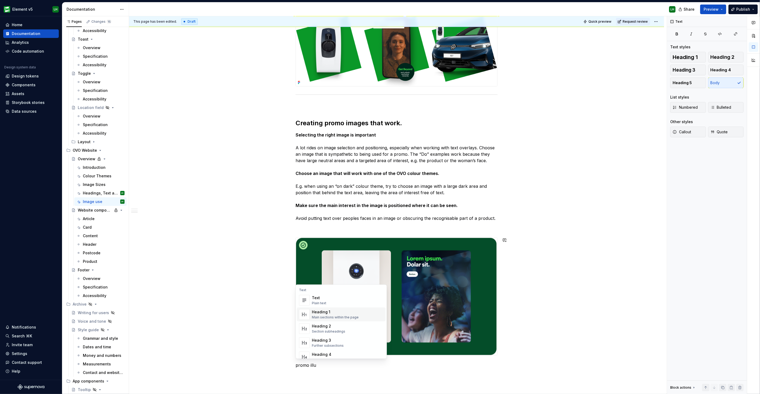
click at [317, 363] on p "promo illu" at bounding box center [397, 365] width 202 height 6
click at [316, 365] on p "promo illu" at bounding box center [397, 365] width 202 height 6
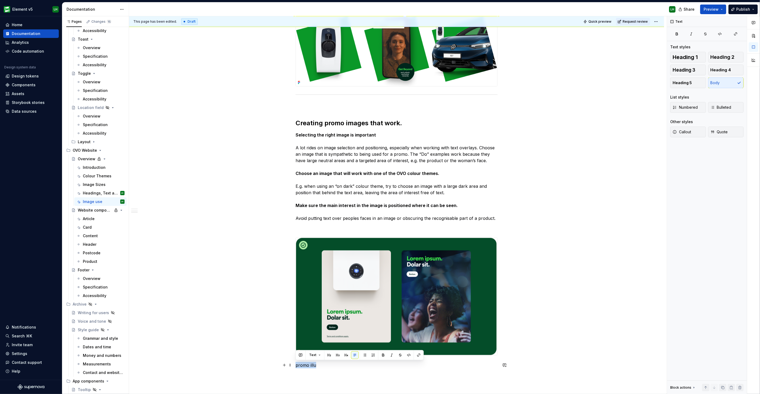
click at [316, 365] on p "promo illu" at bounding box center [397, 365] width 202 height 6
click at [523, 342] on div "Create compelling images that work with copy Images or background media (e.g vi…" at bounding box center [396, 158] width 535 height 669
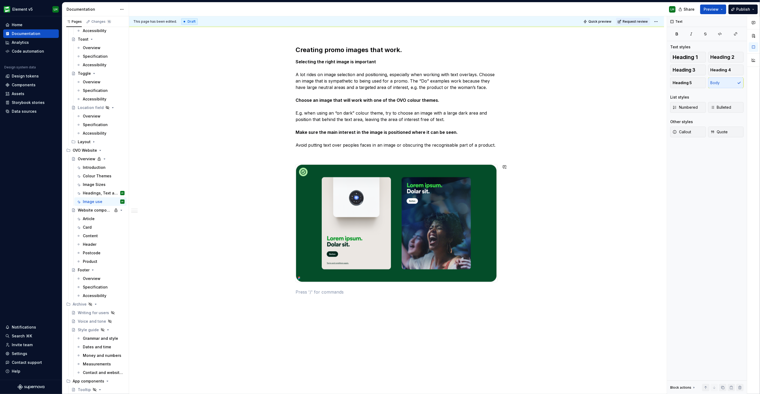
scroll to position [358, 0]
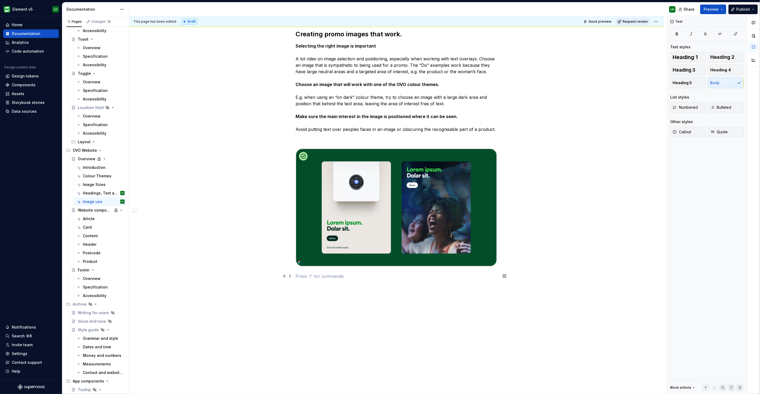
click at [283, 273] on button "button" at bounding box center [284, 276] width 7 height 7
click at [311, 288] on p "promo" at bounding box center [397, 286] width 202 height 6
click at [318, 295] on div "Image" at bounding box center [338, 294] width 52 height 5
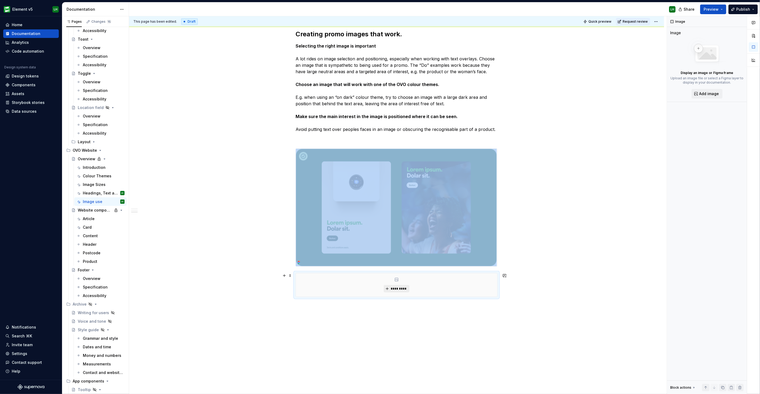
click at [395, 287] on span "*********" at bounding box center [399, 289] width 16 height 4
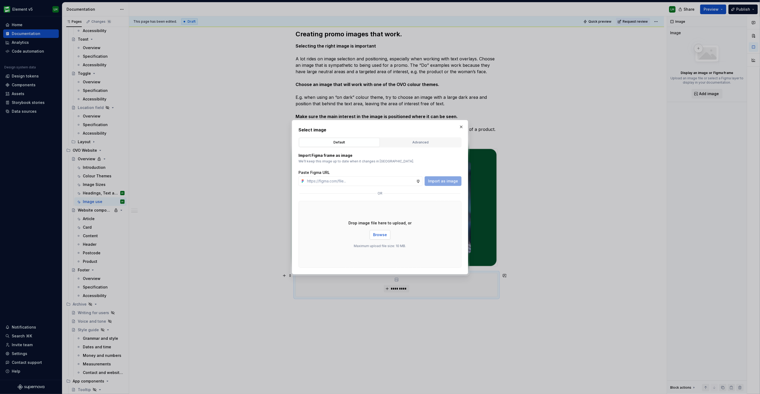
type textarea "*"
click at [418, 142] on div "Advanced" at bounding box center [420, 142] width 77 height 5
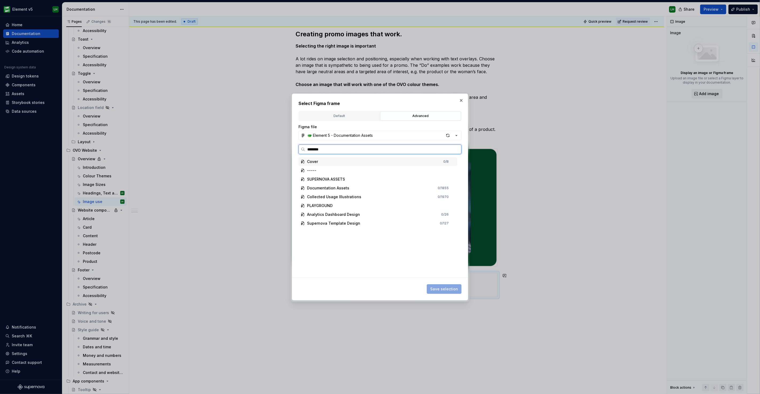
type input "*********"
click at [350, 176] on div "Promo ill ustration 2" at bounding box center [381, 179] width 154 height 9
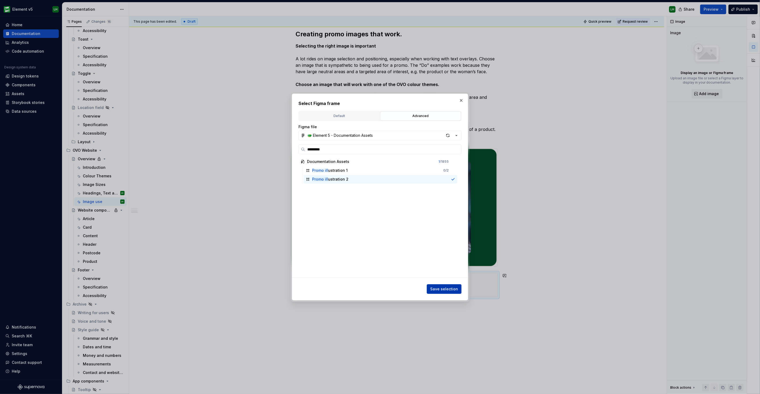
click at [443, 289] on span "Save selection" at bounding box center [444, 289] width 28 height 5
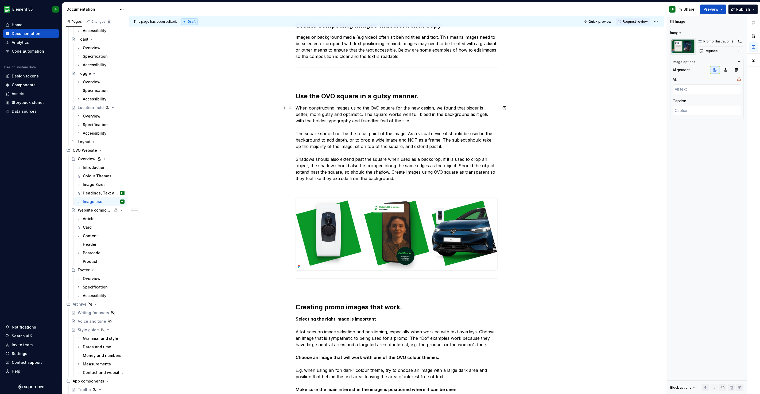
scroll to position [0, 0]
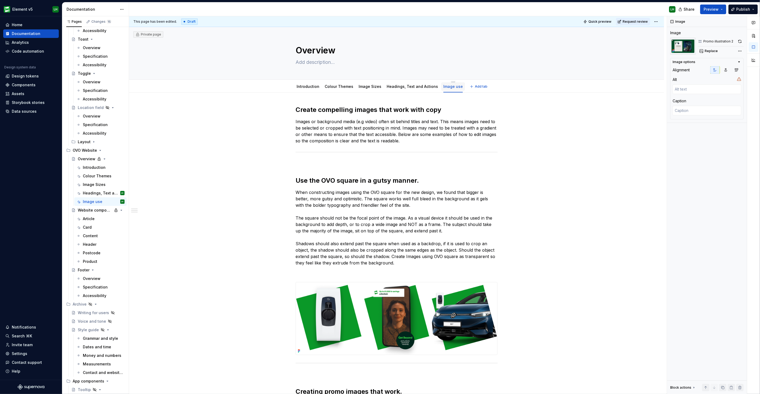
click at [446, 81] on div "Image use" at bounding box center [453, 86] width 24 height 11
click at [446, 81] on html "Element v5 LH Home Documentation Analytics Code automation Design system data D…" at bounding box center [380, 197] width 760 height 394
type textarea "*"
click at [457, 88] on div "Rename tab" at bounding box center [471, 89] width 35 height 5
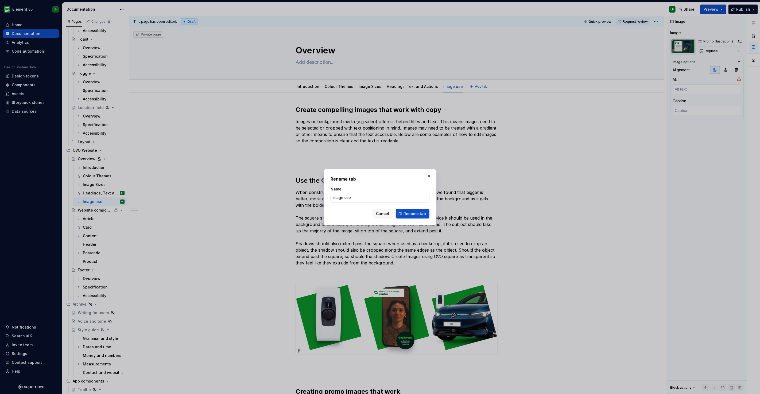
click at [348, 198] on input "Image use" at bounding box center [380, 198] width 99 height 10
type input "Image Use"
click button "Rename tab" at bounding box center [413, 214] width 34 height 10
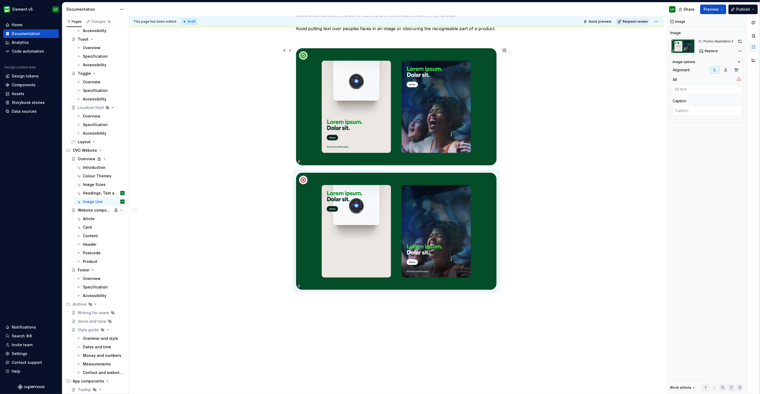
scroll to position [475, 0]
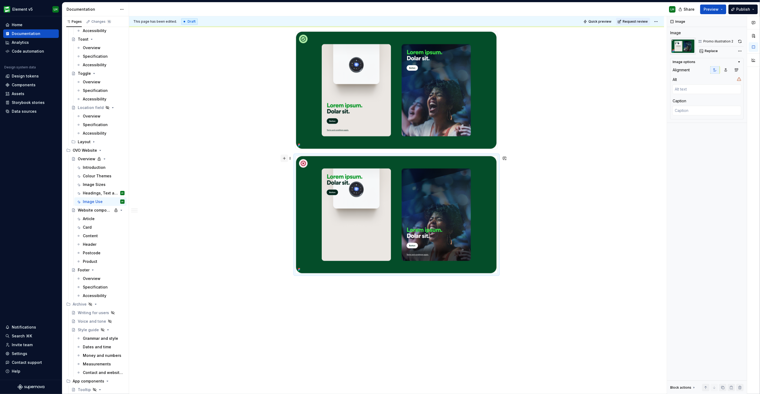
click at [283, 158] on button "button" at bounding box center [284, 158] width 7 height 7
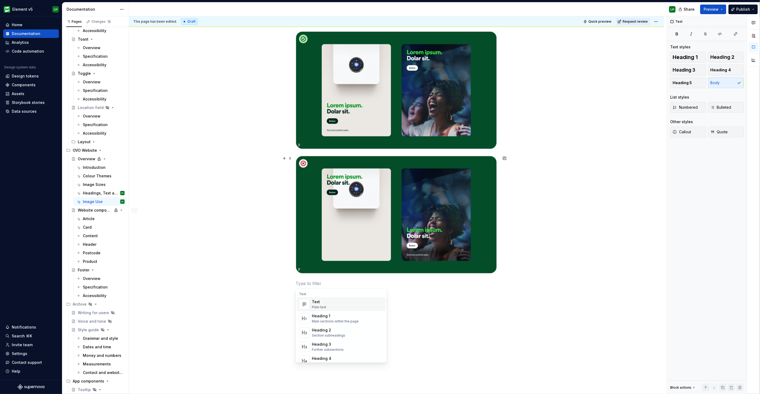
click at [294, 287] on div "Create compelling images that work with copy Images or background media (e.g vi…" at bounding box center [396, 15] width 535 height 794
click at [279, 284] on div "Create compelling images that work with copy Images or background media (e.g vi…" at bounding box center [396, 15] width 535 height 794
click at [301, 291] on p "divi" at bounding box center [397, 293] width 202 height 6
click at [315, 311] on div "Divider" at bounding box center [325, 311] width 27 height 5
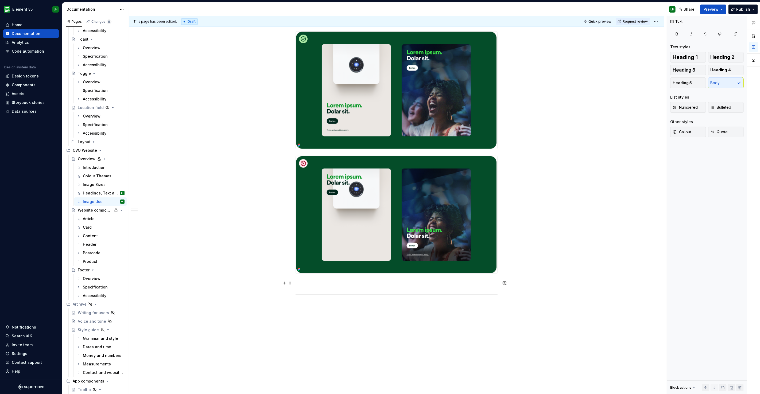
click at [292, 285] on span at bounding box center [290, 283] width 4 height 7
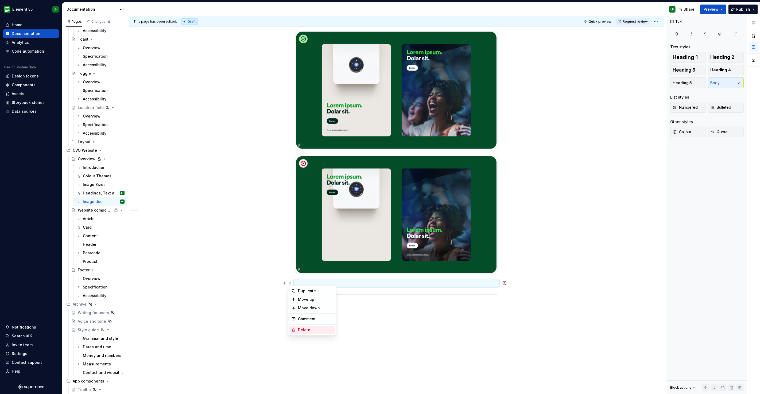
click at [302, 327] on div "Delete" at bounding box center [312, 330] width 45 height 9
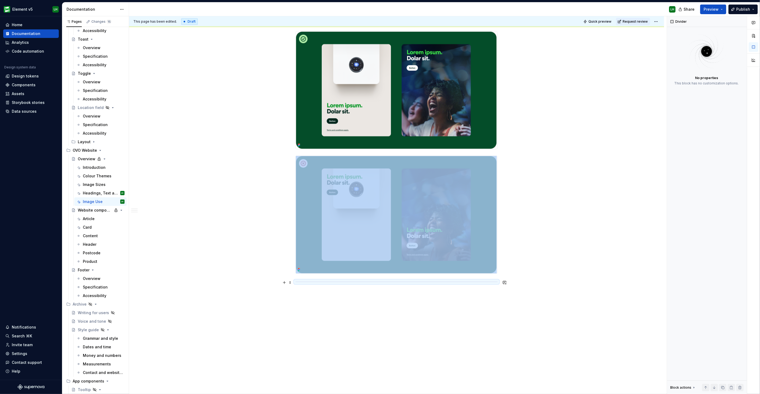
click at [285, 283] on button "button" at bounding box center [284, 282] width 7 height 7
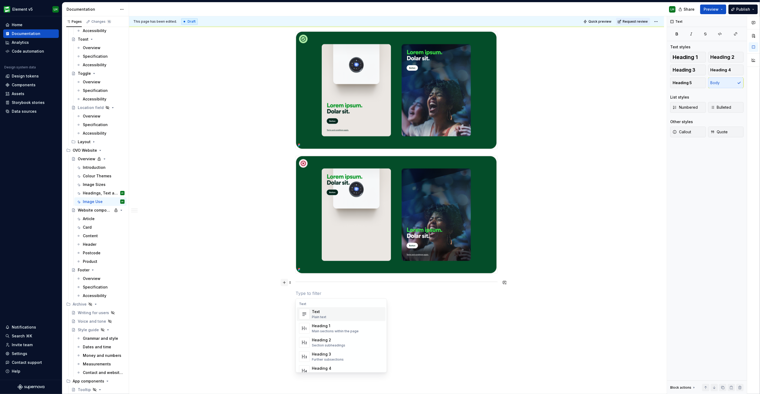
click at [281, 297] on div "Create compelling images that work with copy Images or background media (e.g vi…" at bounding box center [396, 25] width 535 height 814
click at [299, 292] on p at bounding box center [397, 293] width 202 height 6
click at [284, 287] on button "button" at bounding box center [284, 282] width 7 height 7
click at [323, 321] on p at bounding box center [397, 322] width 202 height 6
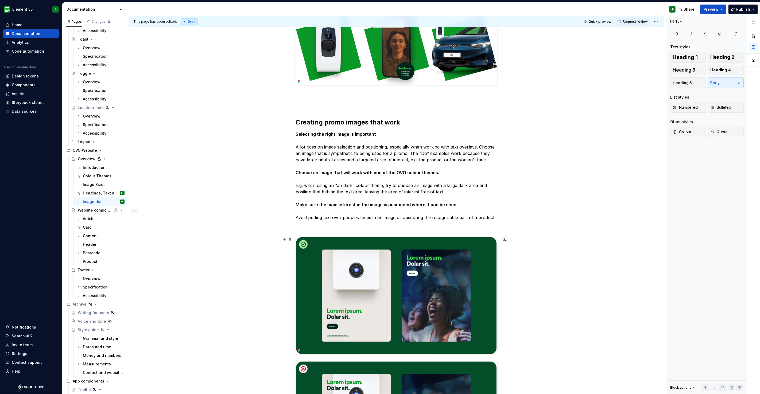
scroll to position [263, 0]
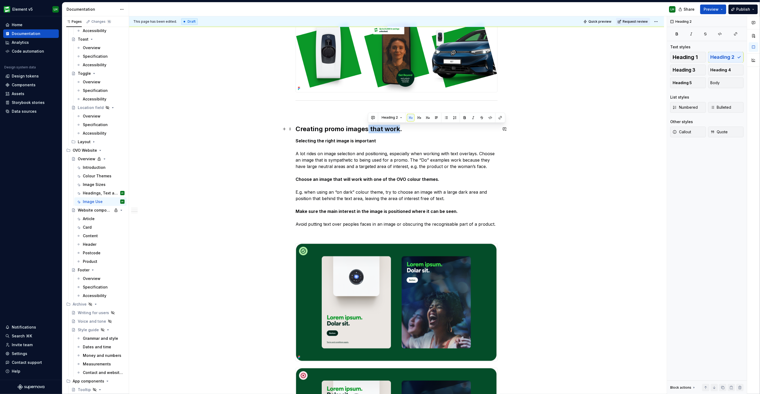
drag, startPoint x: 368, startPoint y: 129, endPoint x: 399, endPoint y: 128, distance: 30.8
click at [399, 128] on h2 "Creating promo images that work." at bounding box center [397, 129] width 202 height 9
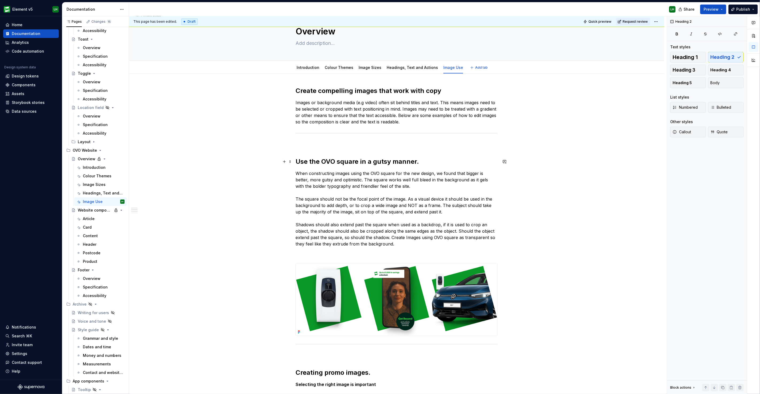
scroll to position [0, 0]
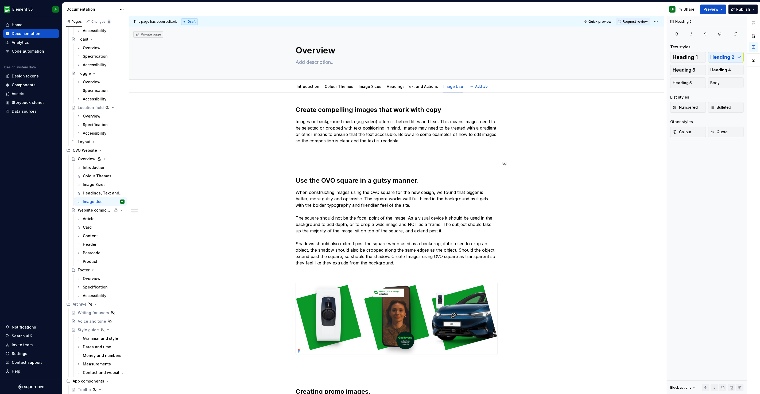
click at [418, 178] on h2 "Use the OVO square in a gutsy manner." at bounding box center [397, 180] width 202 height 9
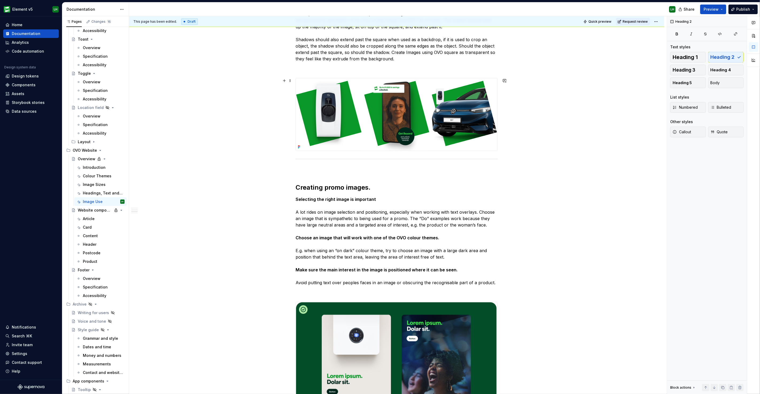
scroll to position [208, 0]
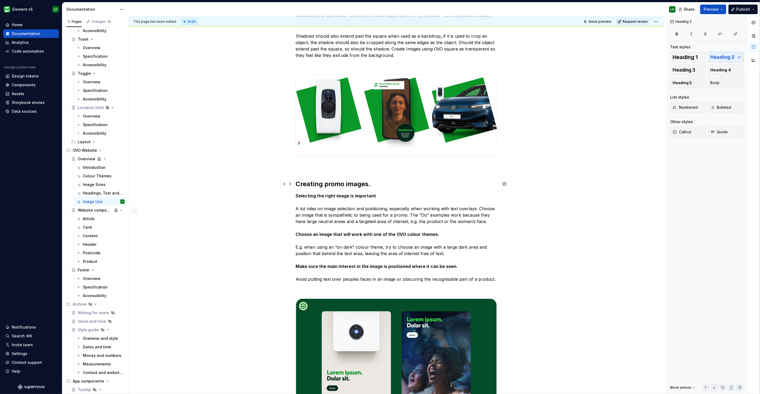
click at [388, 183] on h2 "Creating promo images." at bounding box center [397, 184] width 202 height 9
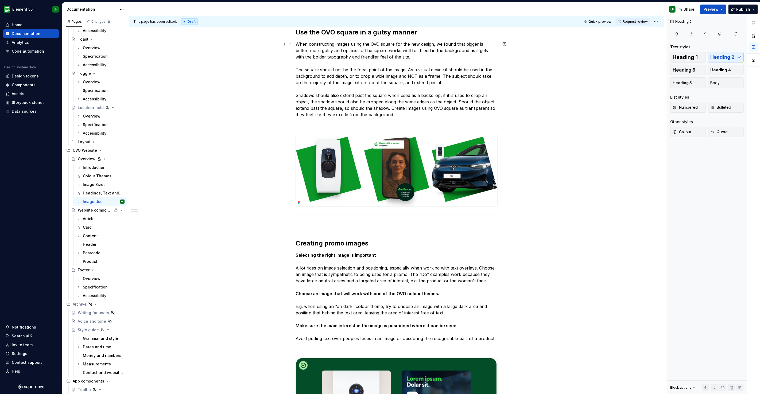
scroll to position [89, 0]
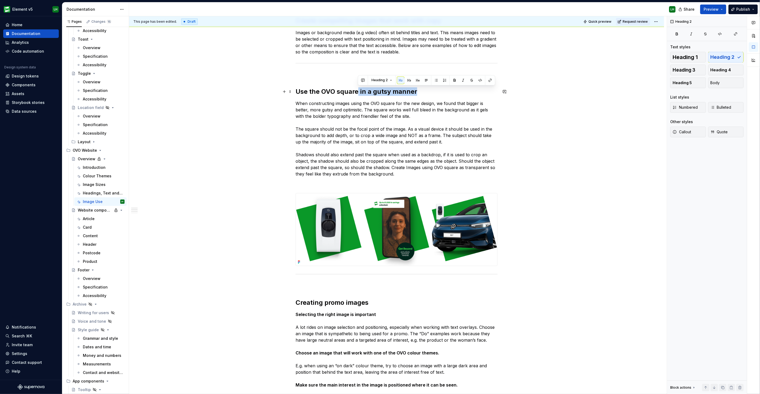
drag, startPoint x: 381, startPoint y: 92, endPoint x: 416, endPoint y: 91, distance: 35.6
click at [416, 91] on h2 "Use the OVO square in a gutsy manner" at bounding box center [397, 91] width 202 height 9
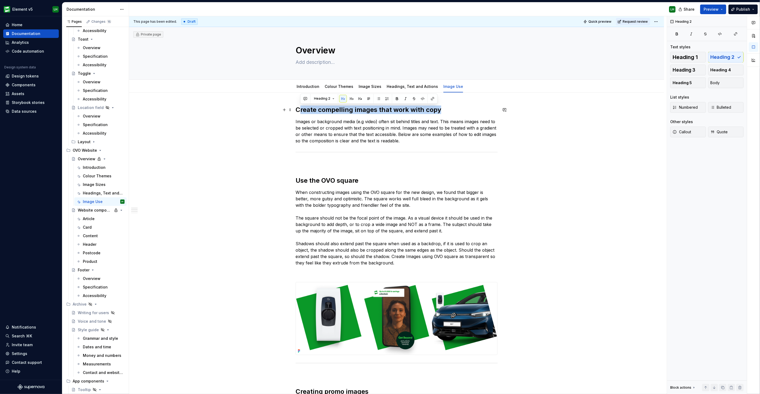
drag, startPoint x: 439, startPoint y: 109, endPoint x: 299, endPoint y: 107, distance: 140.6
click at [299, 107] on h2 "Create compelling images that work with copy" at bounding box center [397, 110] width 202 height 9
click at [415, 120] on p "Images or background media (e.g video) often sit behind titles and text. This m…" at bounding box center [397, 131] width 202 height 26
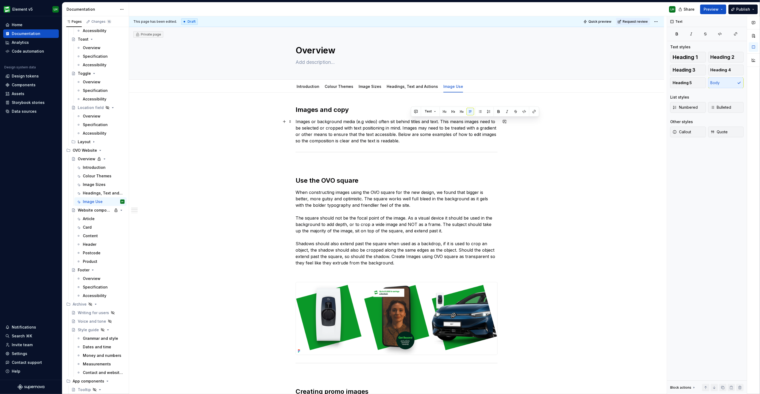
click at [415, 120] on p "Images or background media (e.g video) often sit behind titles and text. This m…" at bounding box center [397, 131] width 202 height 26
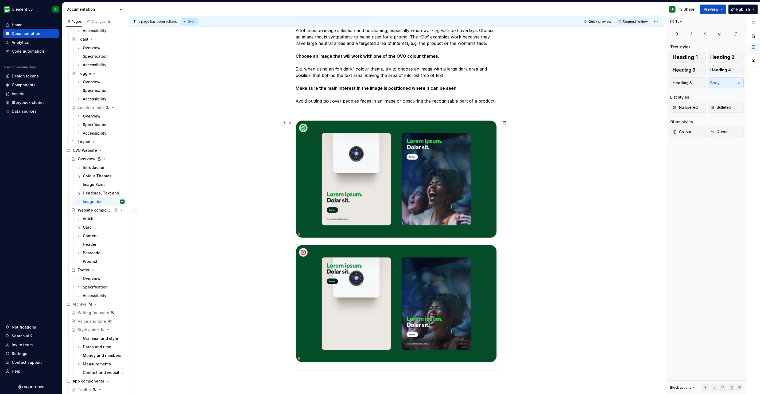
scroll to position [530, 0]
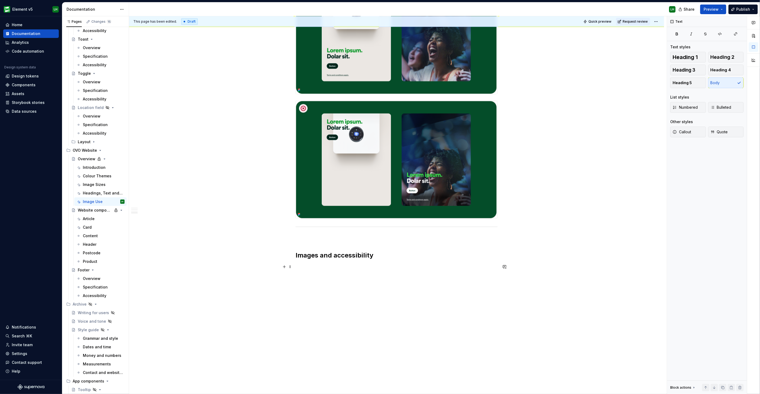
click at [347, 269] on p at bounding box center [397, 267] width 202 height 6
click at [313, 267] on p at bounding box center [397, 267] width 202 height 6
click at [284, 266] on button "button" at bounding box center [284, 266] width 7 height 7
click at [324, 301] on div "Divide content into tabs" at bounding box center [330, 301] width 37 height 4
click at [307, 293] on p at bounding box center [396, 294] width 195 height 6
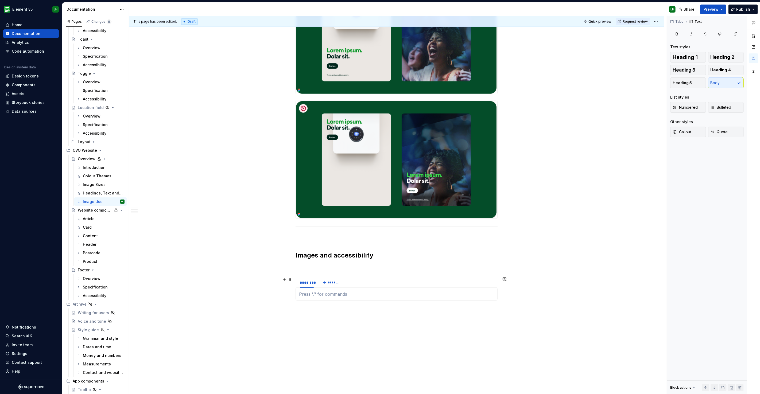
click at [290, 280] on span at bounding box center [290, 279] width 4 height 7
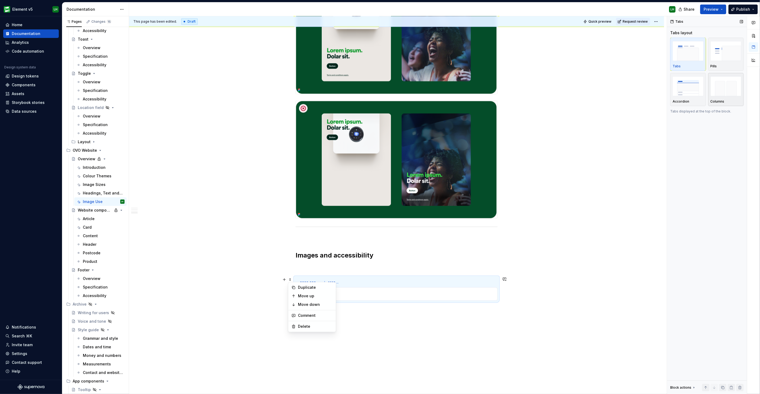
click at [727, 88] on img "button" at bounding box center [726, 86] width 31 height 20
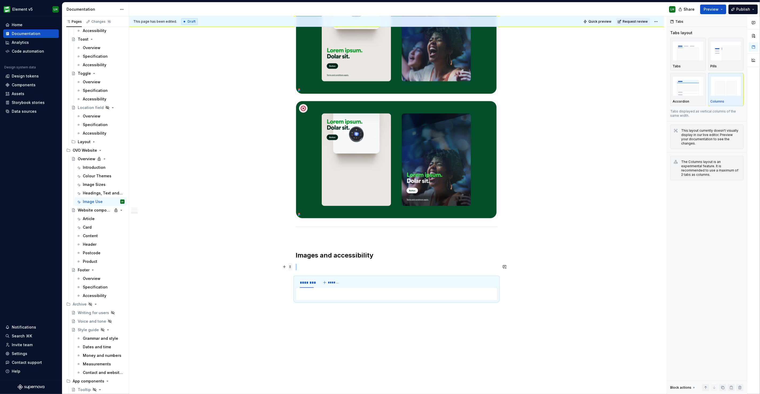
click at [289, 267] on span at bounding box center [290, 266] width 4 height 7
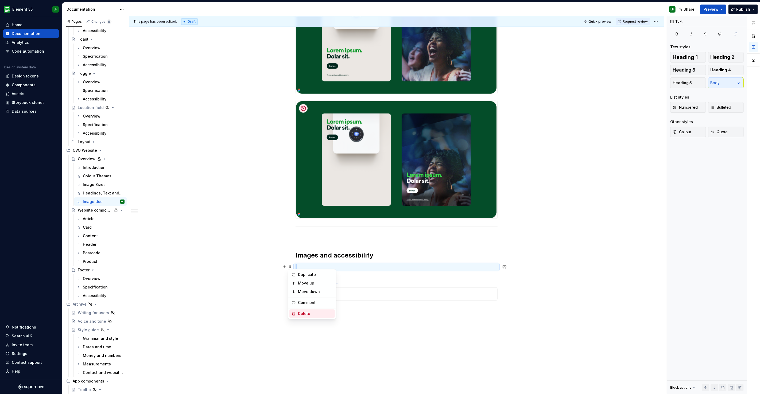
click at [303, 310] on div "Delete" at bounding box center [312, 314] width 45 height 9
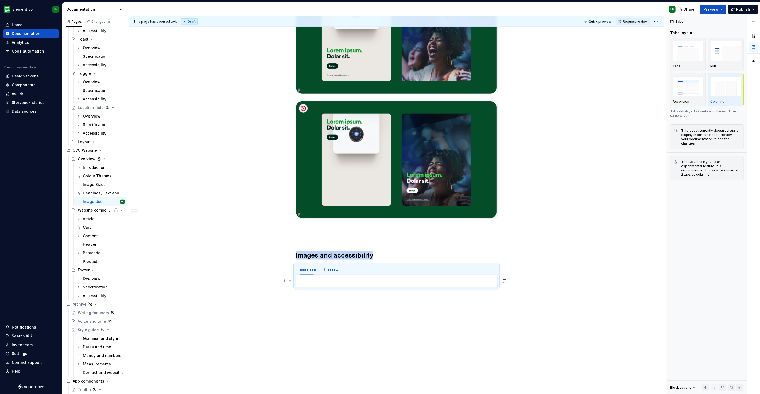
click at [311, 281] on p at bounding box center [396, 281] width 195 height 6
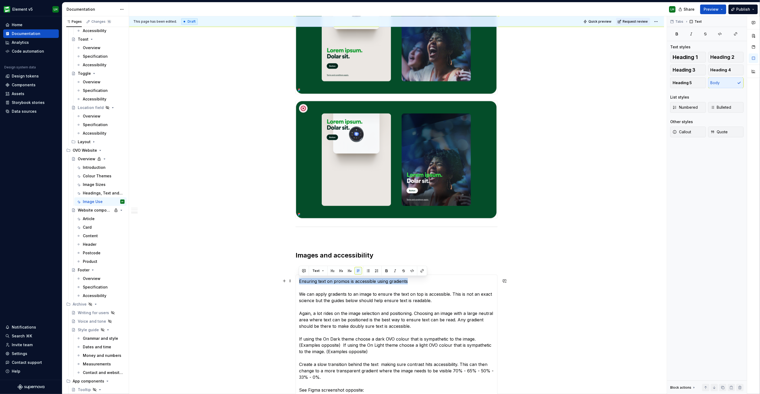
drag, startPoint x: 413, startPoint y: 282, endPoint x: 295, endPoint y: 278, distance: 117.7
click at [296, 278] on section "******** ******* Ensuring text on promos is accessible using gradients We can a…" at bounding box center [397, 330] width 202 height 133
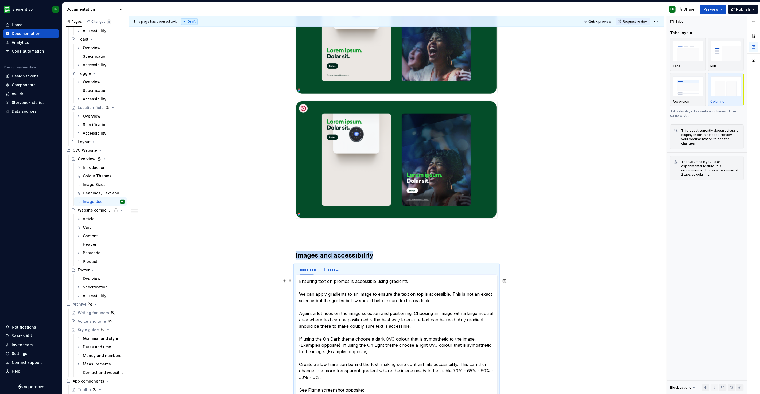
click at [341, 280] on p "Ensuring text on promos is accessible using gradients We can apply gradients to…" at bounding box center [396, 335] width 195 height 115
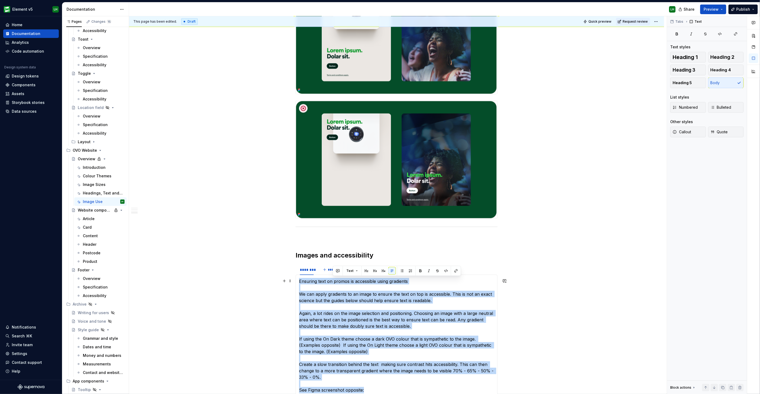
click at [341, 280] on p "Ensuring text on promos is accessible using gradients We can apply gradients to…" at bounding box center [396, 335] width 195 height 115
click at [342, 280] on p "Ensuring text on promos is accessible using gradients We can apply gradients to…" at bounding box center [396, 335] width 195 height 115
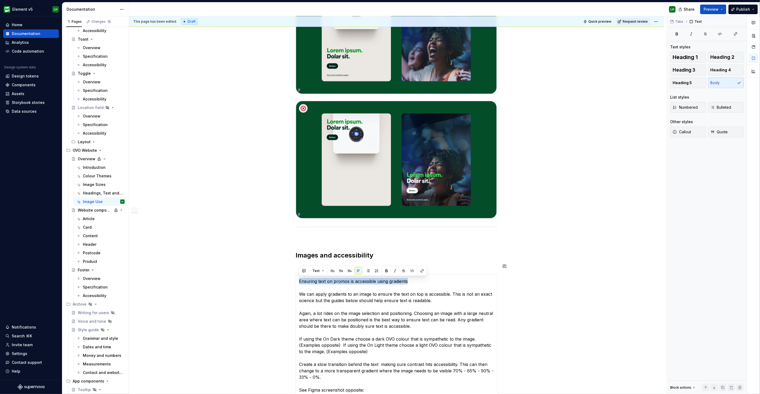
drag, startPoint x: 418, startPoint y: 280, endPoint x: 299, endPoint y: 276, distance: 118.8
click at [299, 276] on div "Ensuring text on promos is accessible using gradients We can apply gradients to…" at bounding box center [397, 336] width 202 height 122
click at [386, 269] on button "button" at bounding box center [386, 270] width 7 height 7
click at [321, 289] on p "Ensuring text on promos is accessible using gradients We can apply gradients to…" at bounding box center [396, 335] width 195 height 115
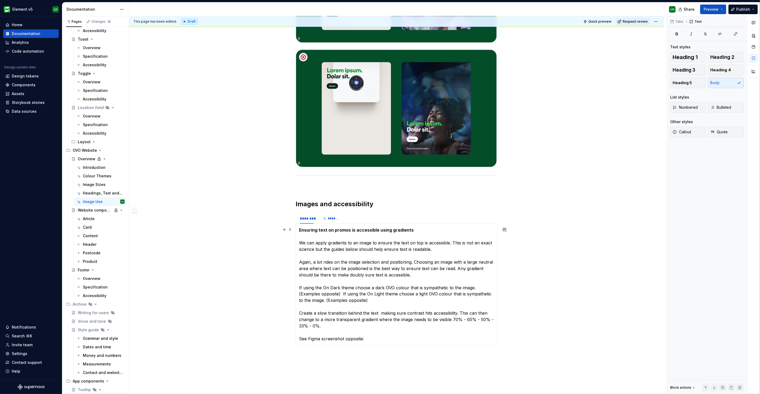
scroll to position [589, 0]
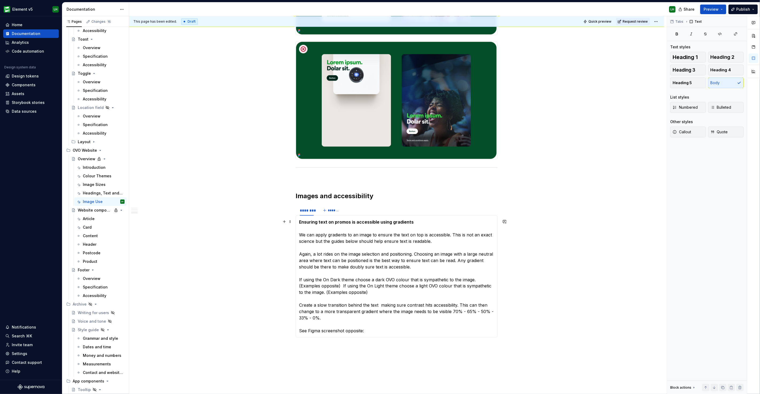
click at [333, 258] on p "Ensuring text on promos is accessible using gradients We can apply gradients to…" at bounding box center [396, 276] width 195 height 115
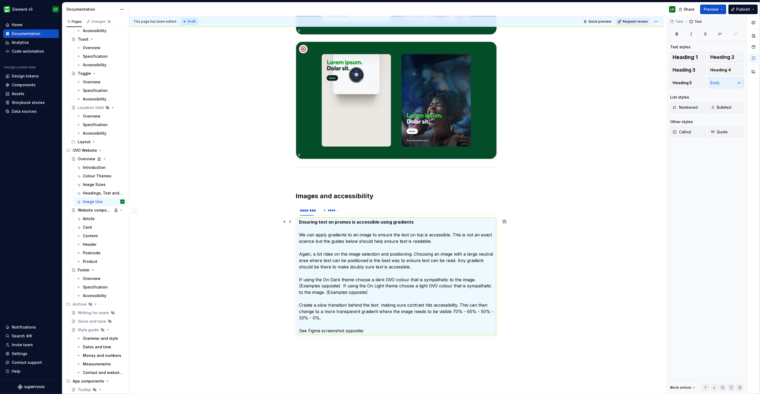
click at [350, 256] on p "Ensuring text on promos is accessible using gradients We can apply gradients to…" at bounding box center [396, 276] width 195 height 115
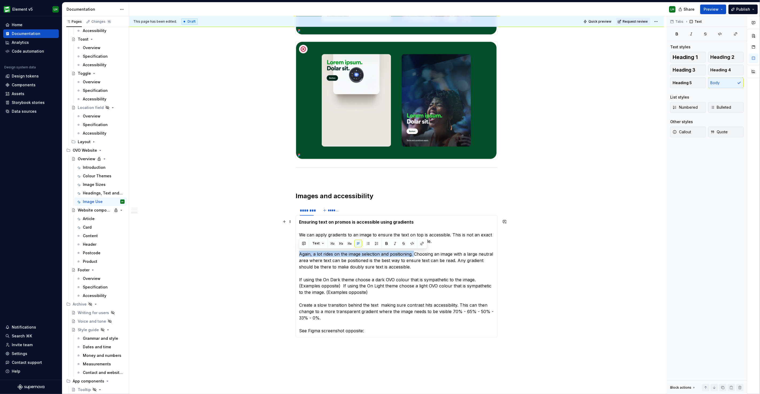
drag, startPoint x: 414, startPoint y: 253, endPoint x: 296, endPoint y: 252, distance: 117.9
click at [296, 252] on div "Ensuring text on promos is accessible using gradients We can apply gradients to…" at bounding box center [397, 276] width 202 height 122
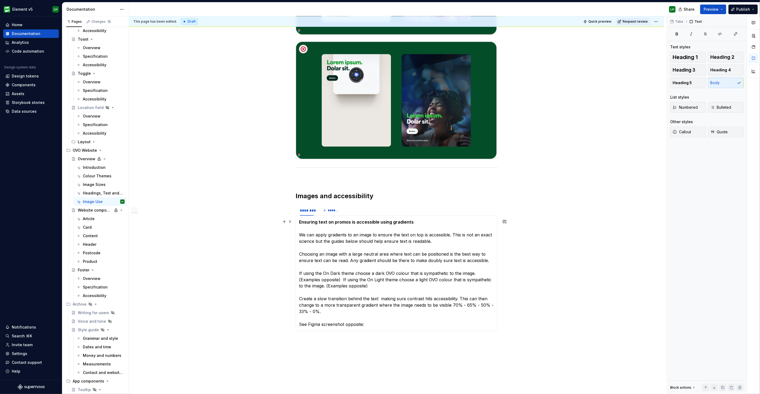
click at [349, 260] on p "Ensuring text on promos is accessible using gradients We can apply gradients to…" at bounding box center [396, 273] width 195 height 109
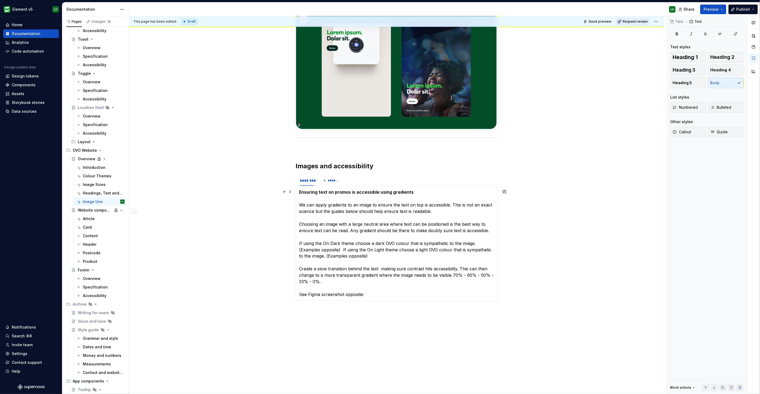
click at [398, 237] on p "Ensuring text on promos is accessible using gradients We can apply gradients to…" at bounding box center [396, 243] width 195 height 109
drag, startPoint x: 438, startPoint y: 210, endPoint x: 307, endPoint y: 205, distance: 130.3
click at [307, 205] on p "Ensuring text on promos is accessible using gradients We can apply gradients to…" at bounding box center [396, 243] width 195 height 109
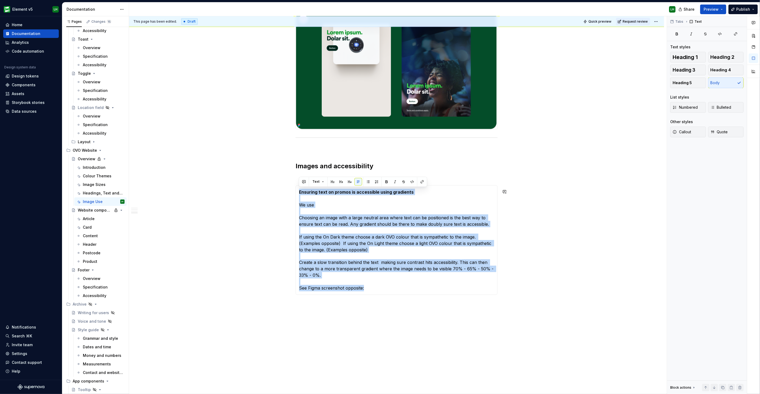
click at [307, 205] on p "Ensuring text on promos is accessible using gradients We use Choosing an image …" at bounding box center [396, 240] width 195 height 103
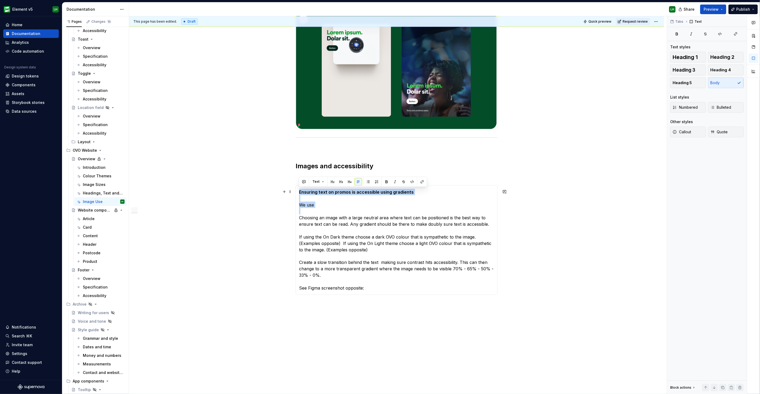
drag, startPoint x: 299, startPoint y: 219, endPoint x: 299, endPoint y: 194, distance: 24.6
click at [299, 194] on p "Ensuring text on promos is accessible using gradients We use Choosing an image …" at bounding box center [396, 240] width 195 height 103
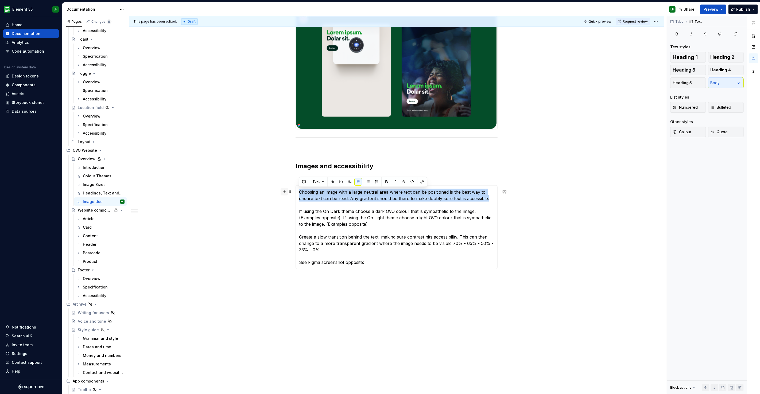
drag, startPoint x: 493, startPoint y: 197, endPoint x: 283, endPoint y: 191, distance: 209.7
click at [302, 191] on p "Choosing an image with a large neutral area where text can be positioned is the…" at bounding box center [396, 227] width 195 height 77
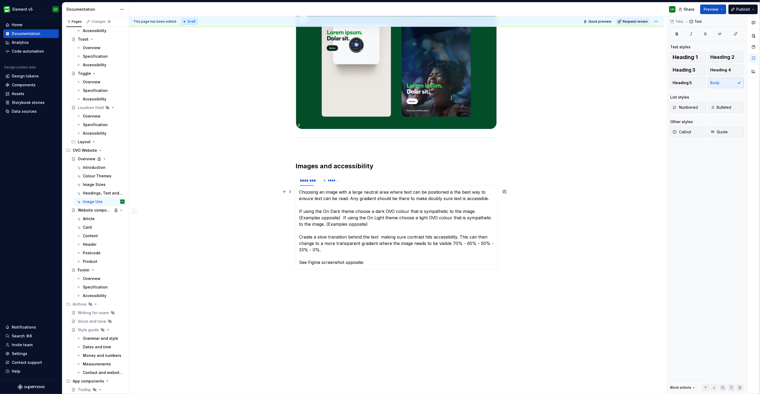
click at [300, 190] on p "Choosing an image with a large neutral area where text can be positioned is the…" at bounding box center [396, 227] width 195 height 77
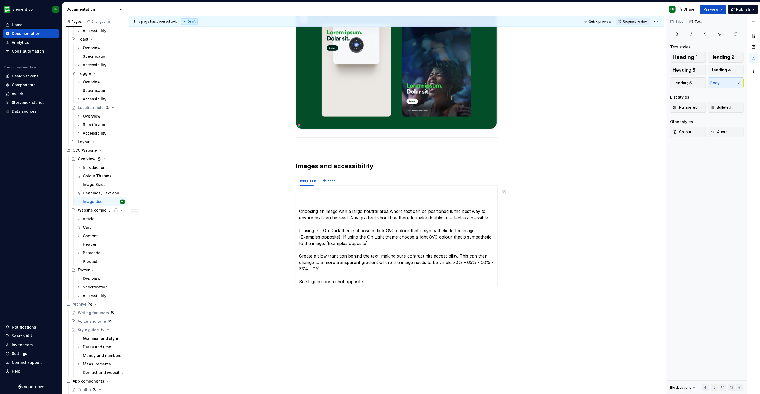
click at [300, 191] on p at bounding box center [396, 192] width 195 height 6
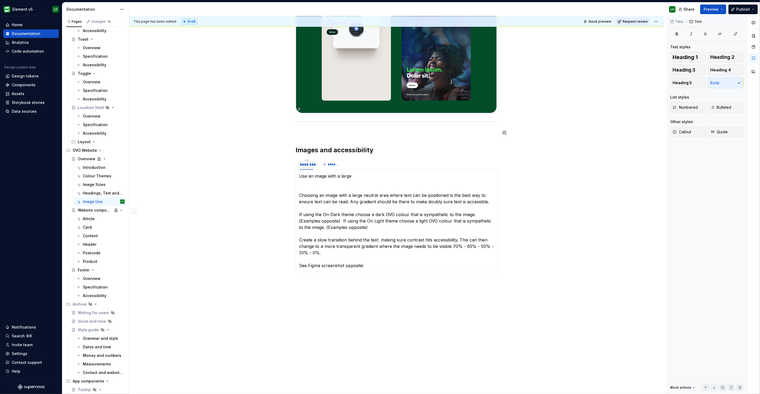
scroll to position [642, 0]
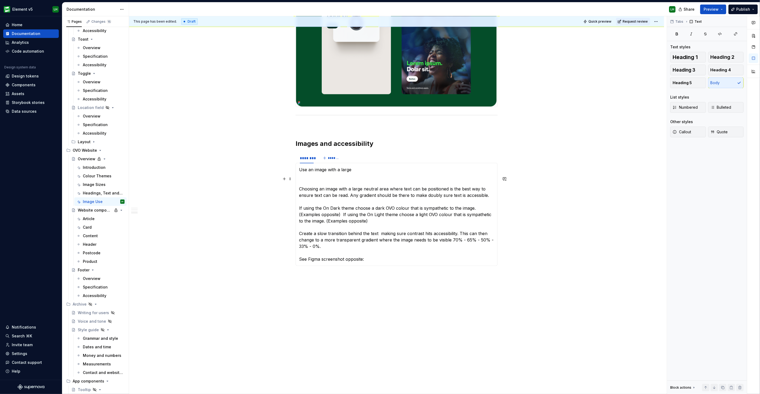
click at [327, 173] on section-item-column "Use an image with a large Choosing an image with a large neutral area where tex…" at bounding box center [396, 215] width 195 height 96
drag, startPoint x: 364, startPoint y: 167, endPoint x: 298, endPoint y: 169, distance: 65.5
click at [298, 169] on div "Use an image with a large Choosing an image with a large neutral area where tex…" at bounding box center [397, 214] width 202 height 103
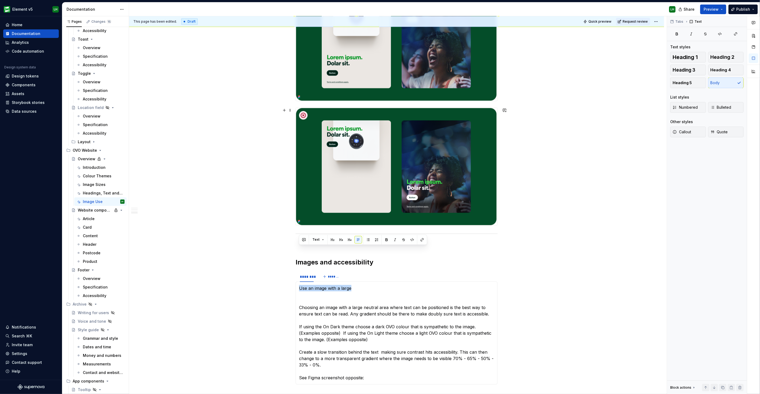
scroll to position [612, 0]
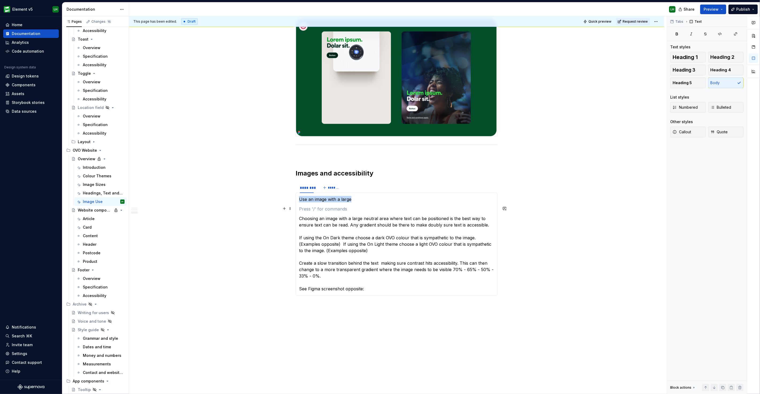
click at [322, 205] on section-item-column "Use an image with a large Choosing an image with a large neutral area where tex…" at bounding box center [396, 244] width 195 height 96
click at [354, 198] on p "Use an image with a large" at bounding box center [396, 199] width 195 height 6
drag, startPoint x: 381, startPoint y: 198, endPoint x: 296, endPoint y: 195, distance: 84.8
click at [296, 195] on div "Use an image with a large empty area Choosing an image with a large neutral are…" at bounding box center [397, 244] width 202 height 103
click at [438, 215] on p "Choosing an image with a large neutral area where text can be positioned is the…" at bounding box center [396, 253] width 195 height 77
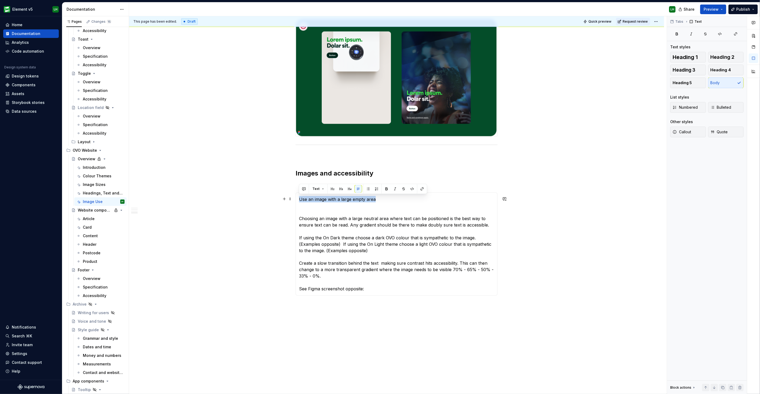
drag, startPoint x: 344, startPoint y: 199, endPoint x: 299, endPoint y: 199, distance: 44.4
click at [299, 199] on p "Use an image with a large empty area" at bounding box center [396, 199] width 195 height 6
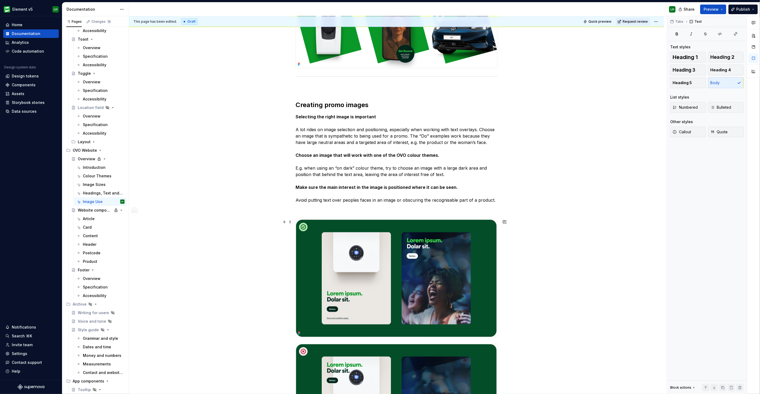
scroll to position [286, 0]
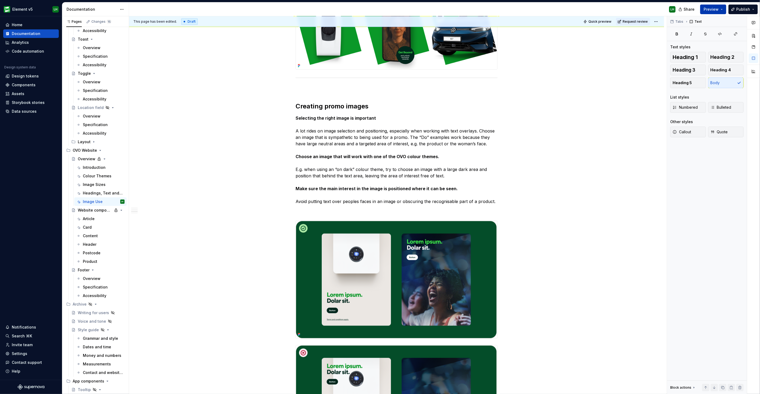
click at [720, 9] on button "Preview" at bounding box center [713, 10] width 26 height 10
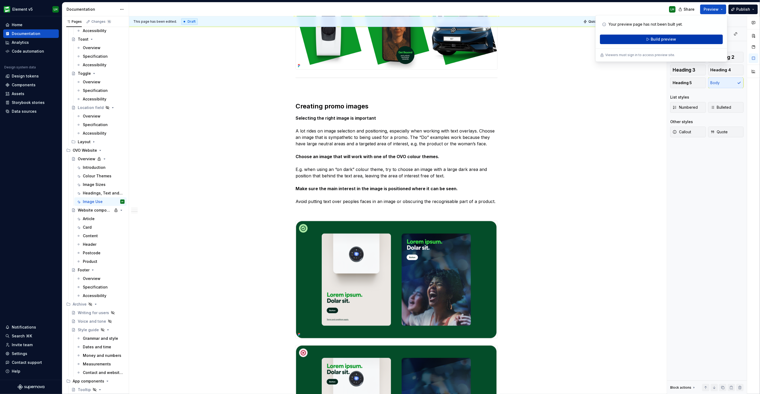
click at [666, 37] on span "Build preview" at bounding box center [663, 39] width 25 height 5
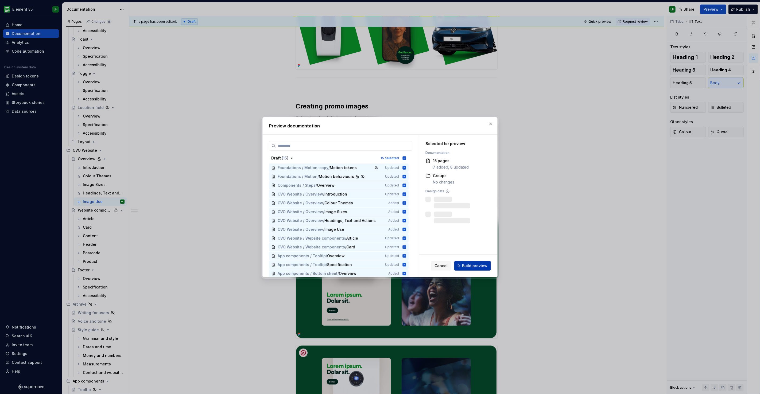
click at [475, 267] on span "Build preview" at bounding box center [474, 265] width 25 height 5
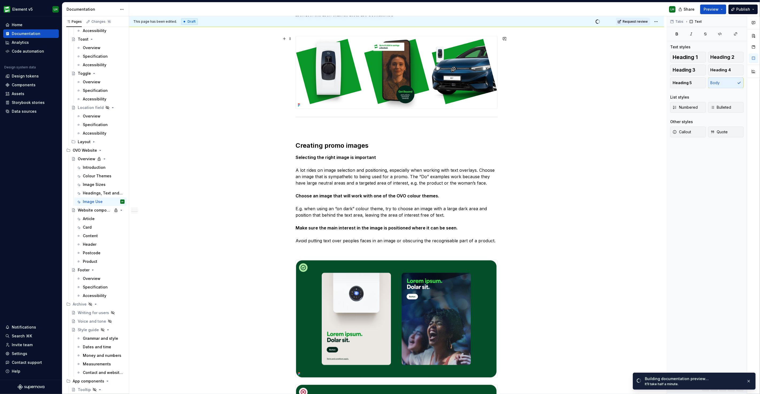
scroll to position [315, 0]
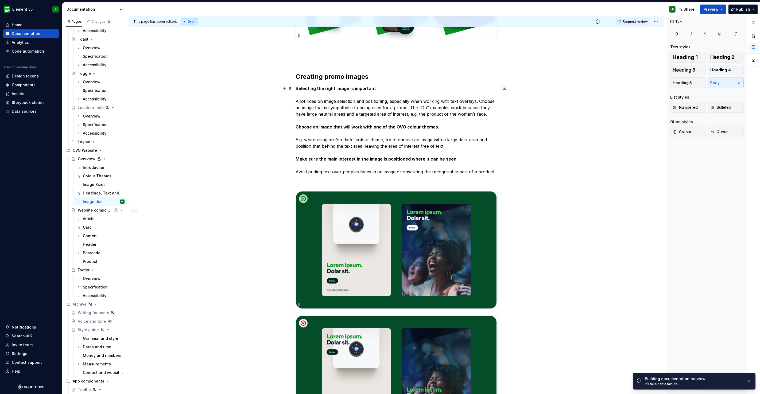
click at [423, 106] on p "Selecting the right image is important A lot rides on image selection and posit…" at bounding box center [397, 130] width 202 height 90
click at [418, 108] on p "Selecting the right image is important A lot rides on image selection and posit…" at bounding box center [397, 130] width 202 height 90
drag, startPoint x: 418, startPoint y: 108, endPoint x: 425, endPoint y: 108, distance: 6.1
click at [425, 108] on p "Selecting the right image is important A lot rides on image selection and posit…" at bounding box center [397, 130] width 202 height 90
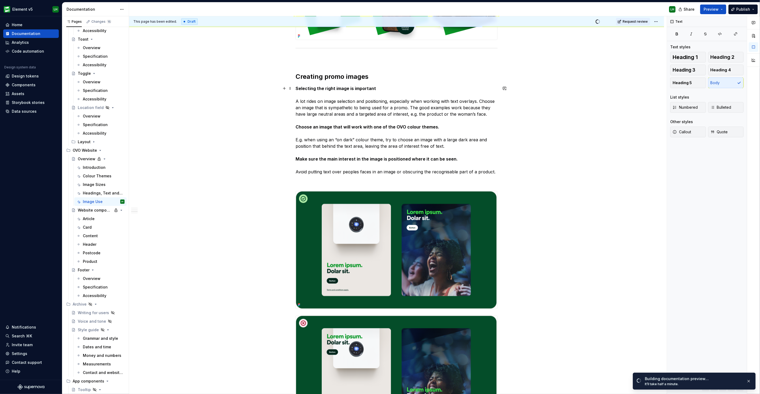
click at [448, 106] on p "Selecting the right image is important A lot rides on image selection and posit…" at bounding box center [397, 130] width 202 height 90
click at [450, 108] on p "Selecting the right image is important A lot rides on image selection and posit…" at bounding box center [397, 130] width 202 height 90
click at [474, 108] on p "Selecting the right image is important A lot rides on image selection and posit…" at bounding box center [397, 130] width 202 height 90
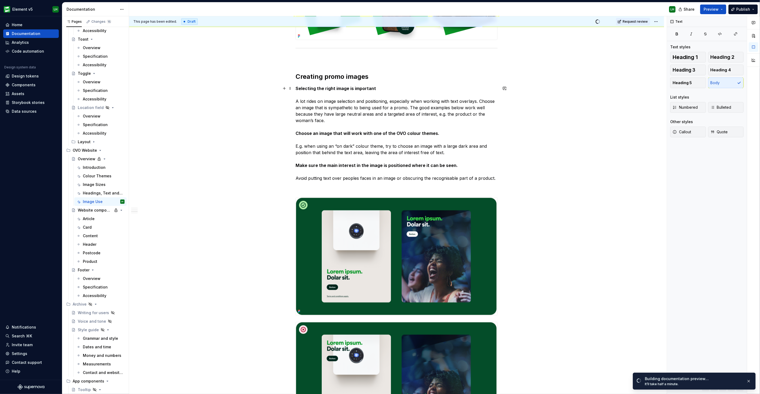
click at [353, 113] on p "Selecting the right image is important A lot rides on image selection and posit…" at bounding box center [397, 133] width 202 height 96
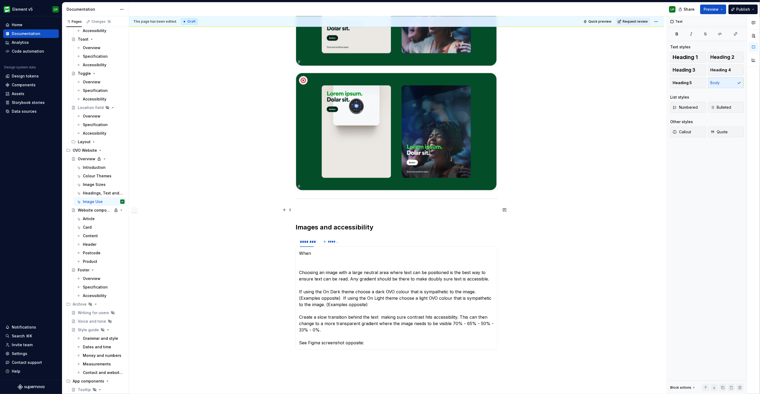
scroll to position [648, 0]
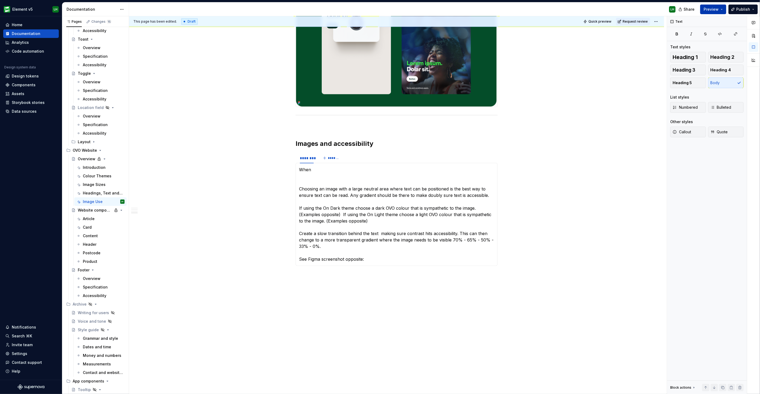
click at [723, 10] on button "Preview" at bounding box center [713, 10] width 26 height 10
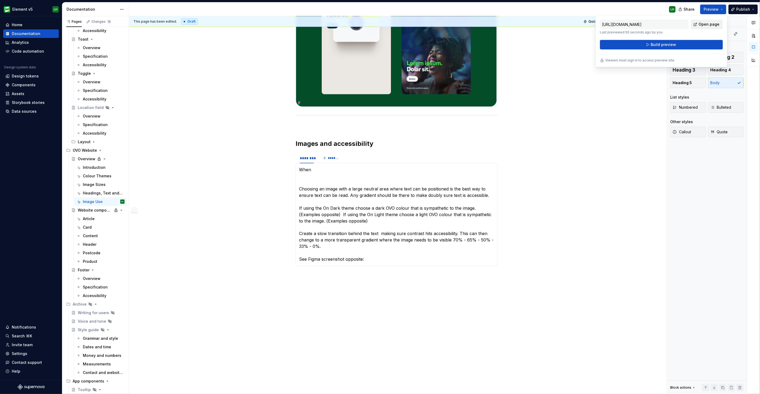
click at [712, 27] on link "Open page" at bounding box center [707, 25] width 32 height 10
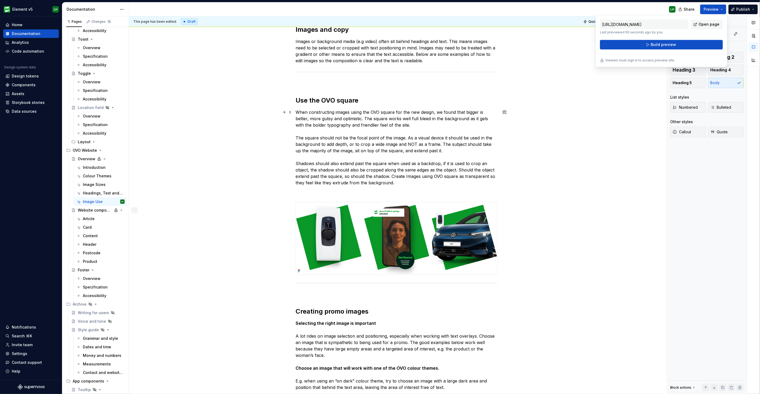
scroll to position [54, 0]
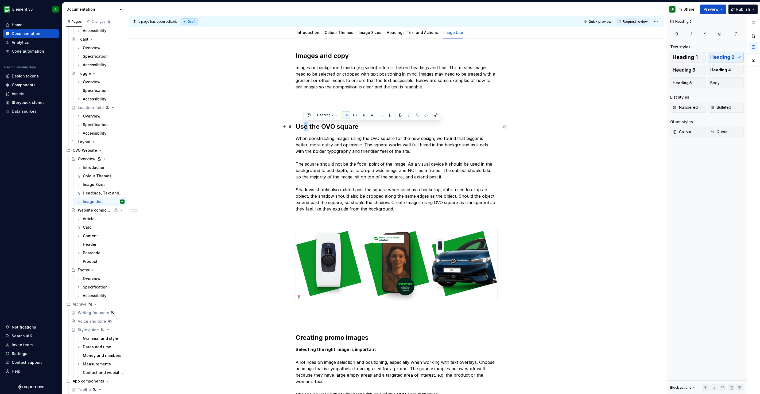
click at [307, 126] on h2 "Use the OVO square" at bounding box center [397, 126] width 202 height 9
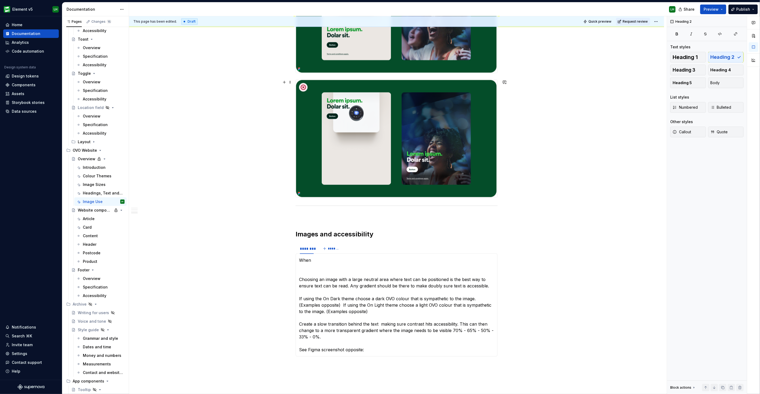
scroll to position [648, 0]
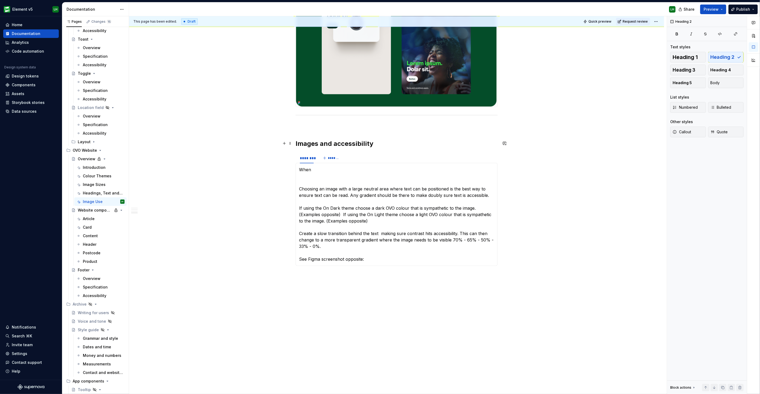
click at [356, 141] on h2 "Images and accessibility" at bounding box center [397, 144] width 202 height 9
drag, startPoint x: 331, startPoint y: 144, endPoint x: 296, endPoint y: 142, distance: 35.3
click at [296, 142] on h2 "Images and accessibility" at bounding box center [397, 144] width 202 height 9
click at [343, 184] on section-item-column "When Choosing an image with a large neutral area where text can be positioned i…" at bounding box center [396, 215] width 195 height 96
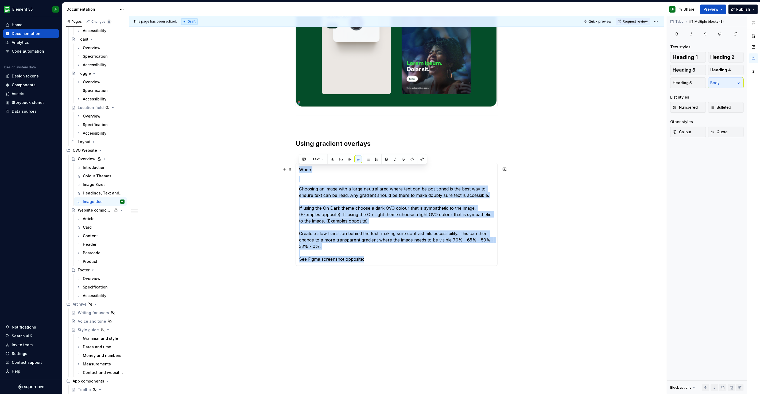
drag, startPoint x: 380, startPoint y: 262, endPoint x: 296, endPoint y: 168, distance: 126.5
click at [296, 168] on div "When Choosing an image with a large neutral area where text can be positioned i…" at bounding box center [397, 214] width 202 height 103
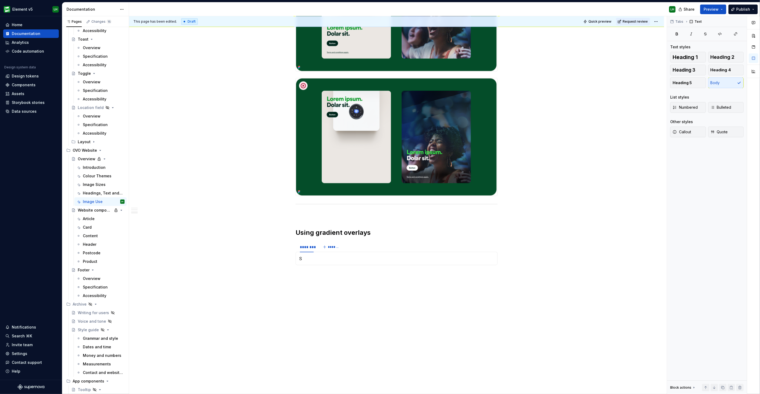
scroll to position [558, 0]
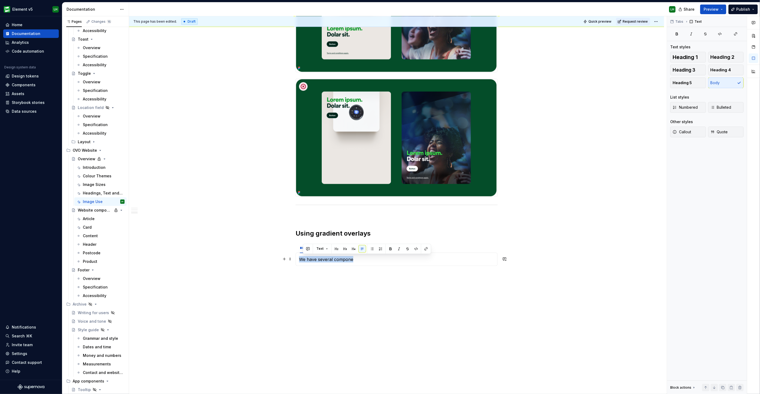
drag, startPoint x: 318, startPoint y: 255, endPoint x: 300, endPoint y: 258, distance: 17.9
click at [300, 258] on p "We have several compone" at bounding box center [396, 259] width 195 height 6
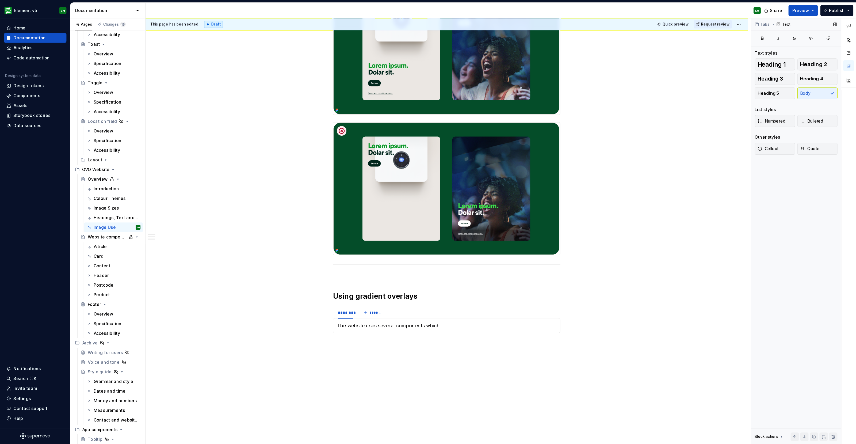
scroll to position [524, 0]
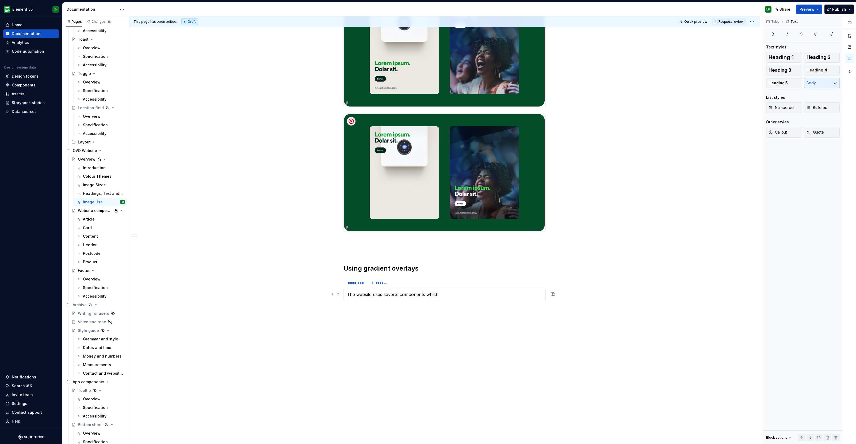
click at [463, 296] on p "The website uses several components which" at bounding box center [444, 294] width 195 height 6
click at [498, 291] on p "The website uses several components which feature text placed directly ontop of…" at bounding box center [444, 297] width 195 height 13
click at [479, 303] on div "The website uses several components which feature text placed directly on top o…" at bounding box center [444, 297] width 202 height 20
click at [504, 316] on p "Sometimes, this may not be possible and you might have to use an image with det…" at bounding box center [444, 316] width 195 height 6
click at [527, 316] on p "Sometimes, this may not be possible and you might have to use an image with bus…" at bounding box center [444, 319] width 195 height 13
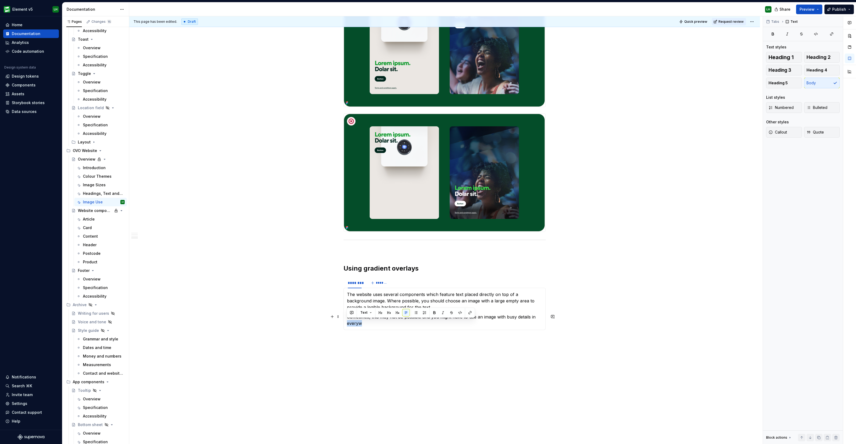
drag, startPoint x: 378, startPoint y: 322, endPoint x: 347, endPoint y: 324, distance: 30.5
click at [347, 324] on p "Sometimes, this may not be possible and you might have to use an image with bus…" at bounding box center [444, 319] width 195 height 13
click at [407, 306] on p "The website uses several components which feature text placed directly on top o…" at bounding box center [444, 300] width 195 height 19
click at [411, 319] on p "Sometimes, this may not be possible and you might have to use an image with bus…" at bounding box center [444, 319] width 195 height 13
click at [412, 321] on p "Sometimes, this may not be possible and you might have to use an image with bus…" at bounding box center [444, 319] width 195 height 13
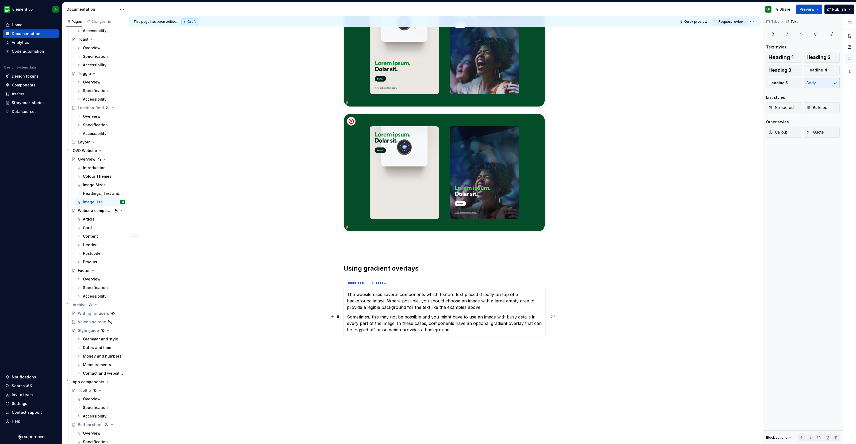
click at [424, 328] on p "Sometimes, this may not be possible and you might have to use an image with bus…" at bounding box center [444, 322] width 195 height 19
click at [467, 329] on p "Sometimes, this may not be possible and you might have to use an image with bus…" at bounding box center [444, 322] width 195 height 19
click at [492, 327] on p "Sometimes, this may not be possible and you might have to use an image with bus…" at bounding box center [444, 322] width 195 height 19
click at [471, 330] on p "Sometimes, this may not be possible and you might have to use an image with bus…" at bounding box center [444, 322] width 195 height 19
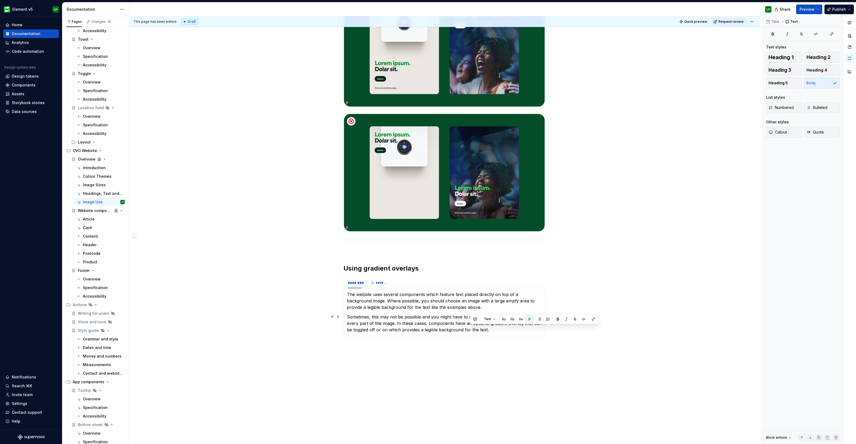
click at [482, 329] on p "Sometimes, this may not be possible and you might have to use an image with bus…" at bounding box center [444, 322] width 195 height 19
click at [396, 321] on p "Sometimes, this may not be possible and you might have to use an image with bus…" at bounding box center [444, 322] width 195 height 19
click at [417, 323] on p "Sometimes, this may not be possible and you might have to use an image with bus…" at bounding box center [444, 322] width 195 height 19
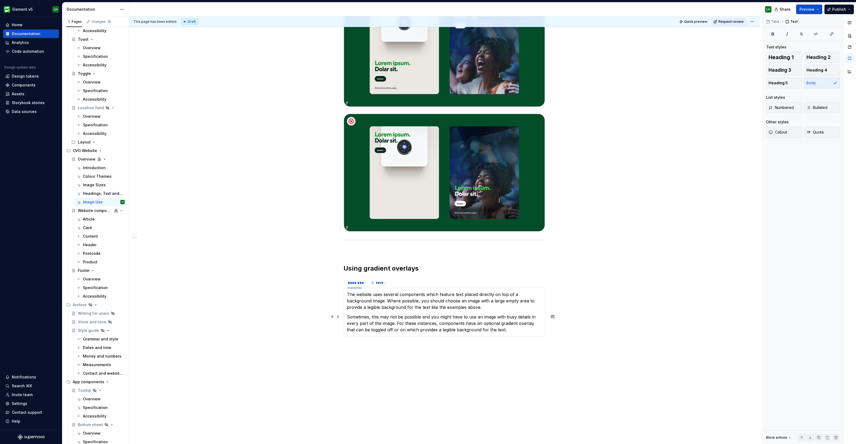
click at [437, 322] on p "Sometimes, this may not be possible and you might have to use an image with bus…" at bounding box center [444, 322] width 195 height 19
click at [519, 331] on p "Sometimes, this may not be possible and you might have to use an image with bus…" at bounding box center [444, 322] width 195 height 19
click at [678, 246] on div "Images and copy Images or background media (e.g video) often sit behind heading…" at bounding box center [444, 24] width 630 height 911
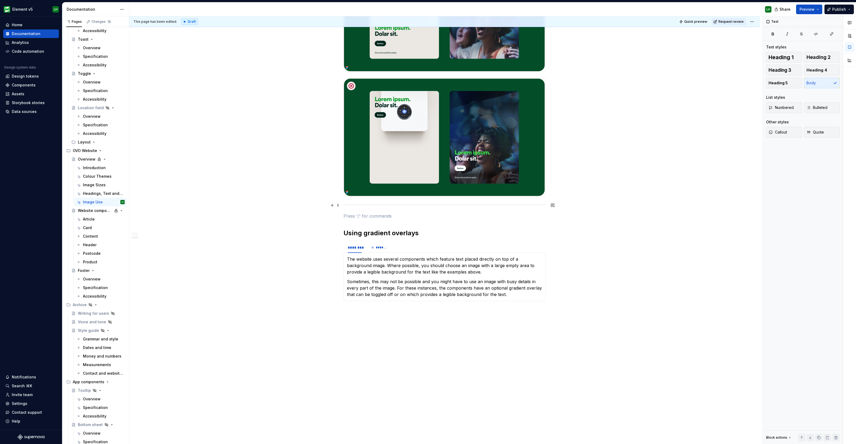
scroll to position [560, 0]
click at [507, 292] on p "Sometimes, this may not be possible and you might have to use an image with bus…" at bounding box center [444, 287] width 195 height 19
drag, startPoint x: 382, startPoint y: 301, endPoint x: 412, endPoint y: 300, distance: 30.0
click at [412, 300] on p "Sometimes, this may not be possible and you might have to use an image with bus…" at bounding box center [444, 291] width 195 height 26
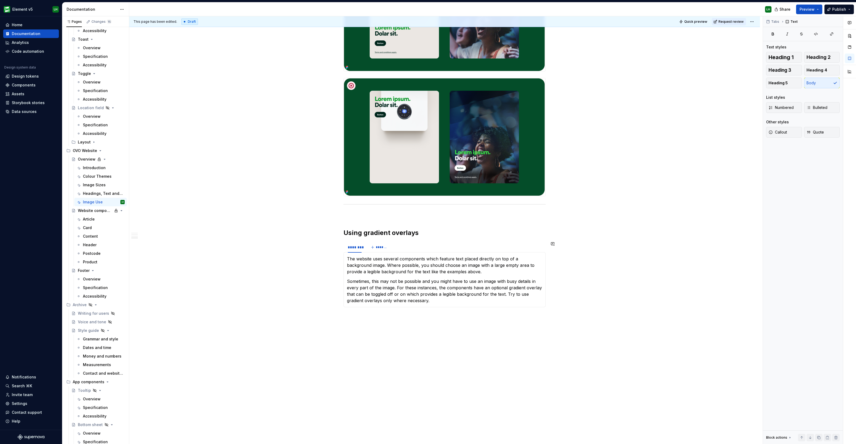
click at [435, 299] on p "Sometimes, this may not be possible and you might have to use an image with bus…" at bounding box center [444, 291] width 195 height 26
click at [505, 292] on p "Sometimes, this may not be possible and you might have to use an image with bus…" at bounding box center [444, 294] width 195 height 32
click at [506, 304] on p "Try to use gradient overlays only where necessary. It’s better to choose an ima…" at bounding box center [444, 306] width 195 height 13
click at [449, 301] on p "Try to use gradient overlays only where necessary. It’s better to choose an ima…" at bounding box center [444, 306] width 195 height 13
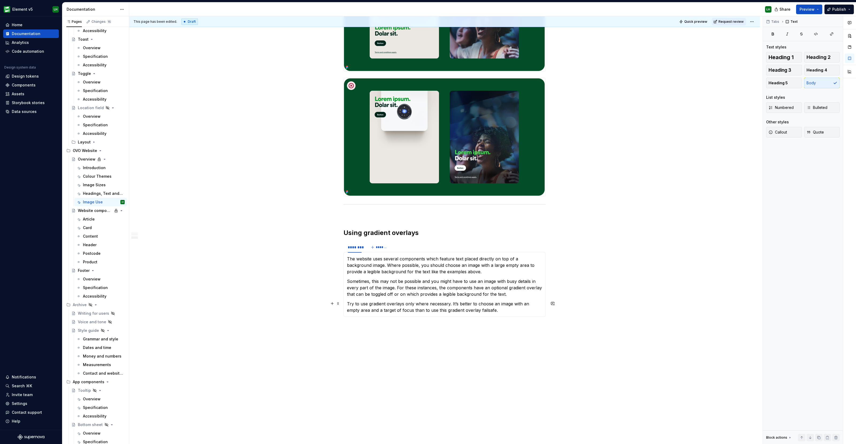
click at [480, 307] on p "Try to use gradient overlays only where necessary. It’s better to choose an ima…" at bounding box center [444, 306] width 195 height 13
click at [492, 309] on p "Try to use gradient overlays only where necessary. It’s better to choose an ima…" at bounding box center [444, 306] width 195 height 13
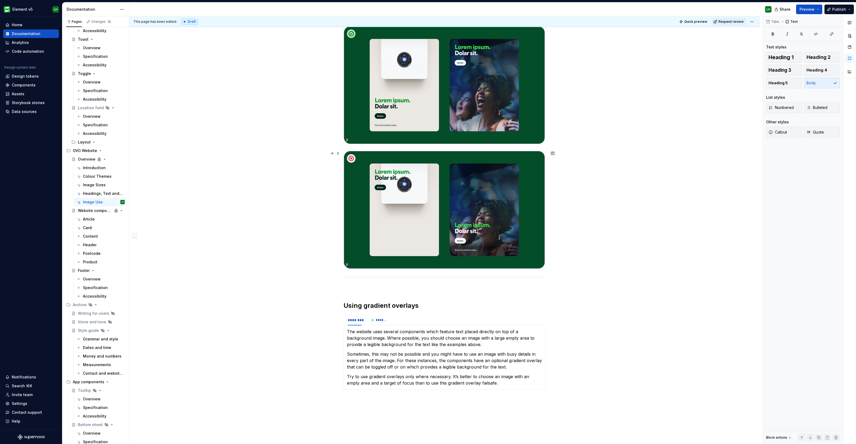
scroll to position [459, 0]
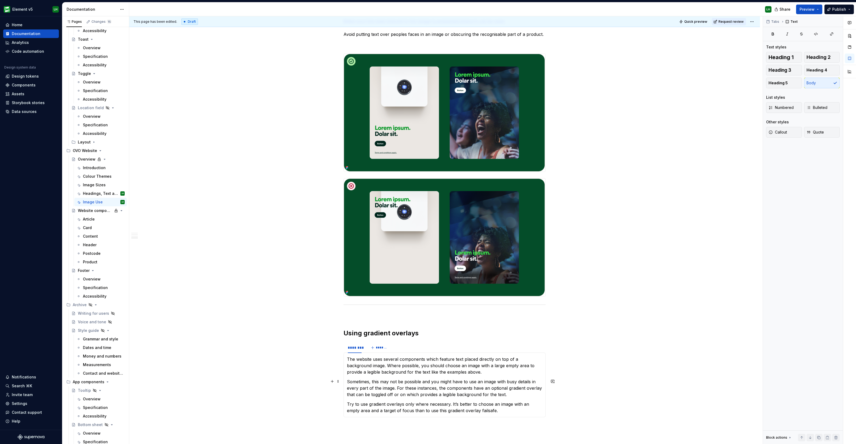
click at [406, 395] on p "Sometimes, this may not be possible and you might have to use an image with bus…" at bounding box center [444, 387] width 195 height 19
click at [420, 395] on p "Sometimes, this may not be possible and you might have to use an image with bus…" at bounding box center [444, 387] width 195 height 19
click at [445, 407] on p "Try to use gradient overlays only where necessary. It’s better to choose an ima…" at bounding box center [444, 413] width 195 height 13
drag, startPoint x: 461, startPoint y: 403, endPoint x: 501, endPoint y: 412, distance: 40.8
click at [501, 412] on p "Try to use gradient overlays only where necessary. It’s better to choose an ima…" at bounding box center [444, 413] width 195 height 13
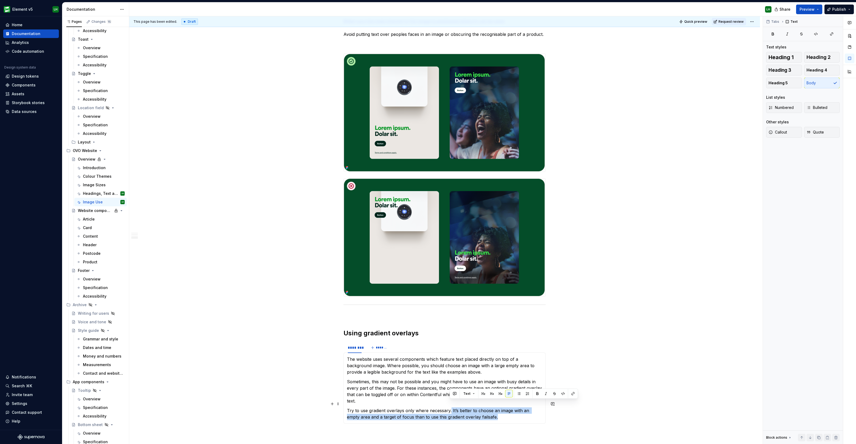
click at [491, 410] on p "Try to use gradient overlays only where necessary. It’s better to choose an ima…" at bounding box center [444, 413] width 195 height 13
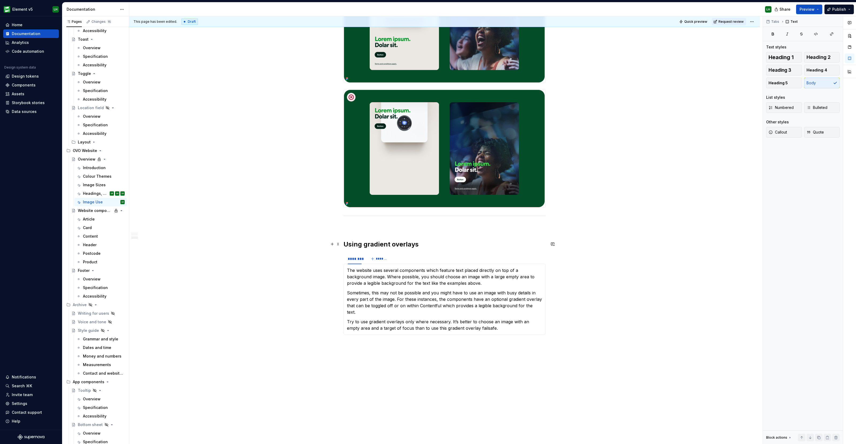
scroll to position [584, 0]
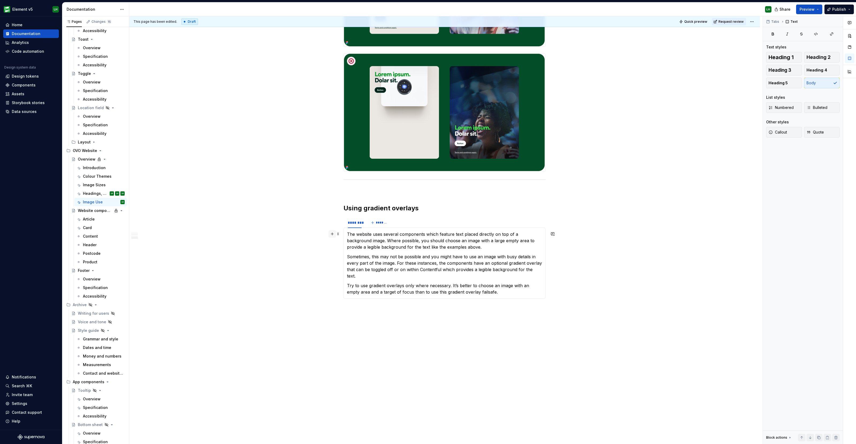
click at [329, 234] on button "button" at bounding box center [331, 233] width 7 height 7
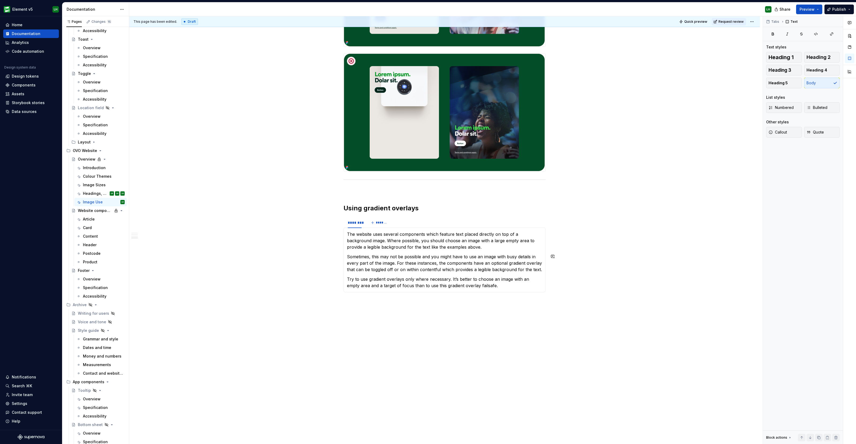
click at [446, 287] on p "Try to use gradient overlays only where necessary. It’s better to choose an ima…" at bounding box center [444, 282] width 195 height 13
click at [392, 258] on p "Sometimes, this may not be possible and you might have to use an image with bus…" at bounding box center [444, 262] width 195 height 19
click at [330, 301] on button "button" at bounding box center [331, 301] width 7 height 7
click at [375, 338] on span "Image Display an image or Figma image" at bounding box center [385, 332] width 83 height 14
click at [435, 324] on button "*********" at bounding box center [443, 326] width 25 height 7
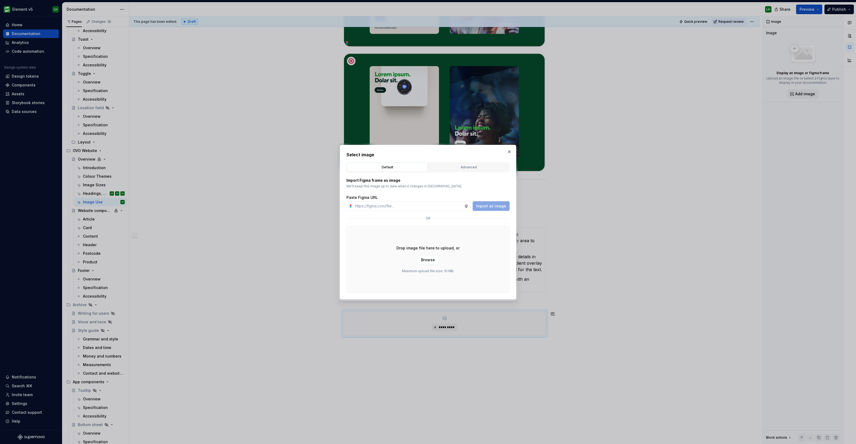
click at [451, 156] on h2 "Select image" at bounding box center [427, 154] width 163 height 6
click at [452, 172] on div "Default Advanced" at bounding box center [427, 167] width 163 height 10
click at [453, 170] on button "Advanced" at bounding box center [468, 167] width 81 height 9
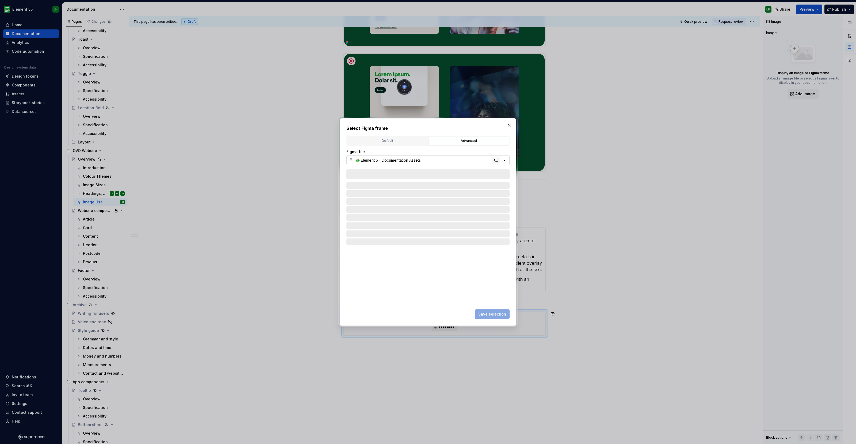
click at [495, 160] on div "button" at bounding box center [495, 159] width 7 height 7
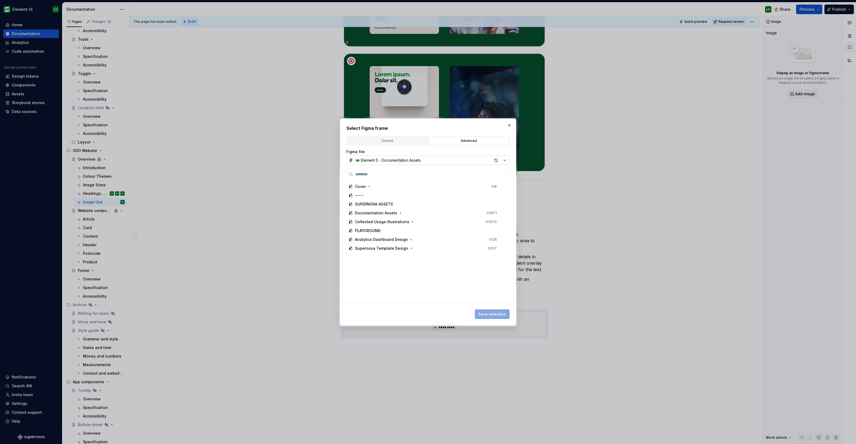
type textarea "*"
click at [400, 174] on input "search" at bounding box center [431, 173] width 156 height 5
type input "********"
click at [497, 161] on div "button" at bounding box center [495, 159] width 7 height 7
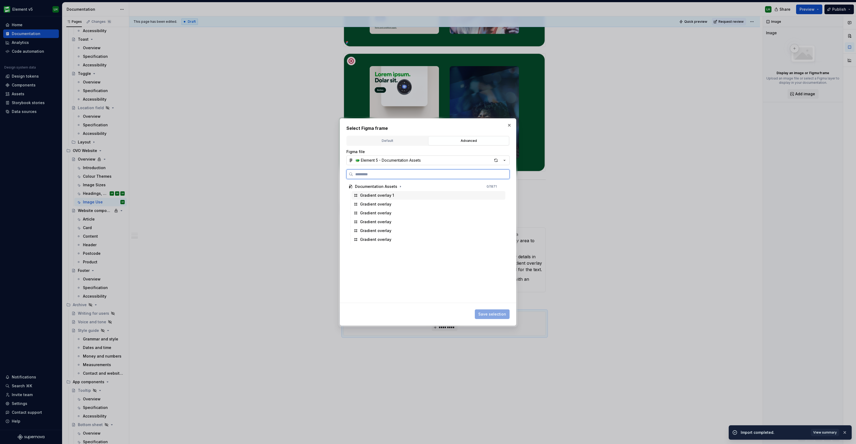
click at [392, 194] on div "Gradient overlay 1" at bounding box center [428, 195] width 154 height 9
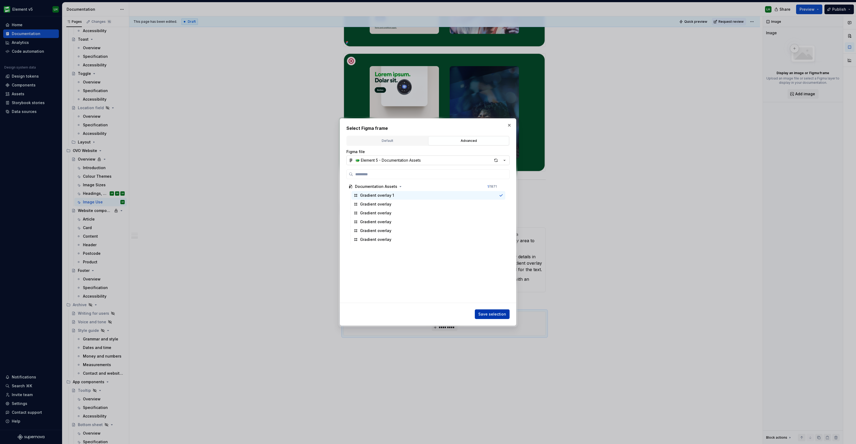
click at [496, 312] on span "Save selection" at bounding box center [492, 313] width 28 height 5
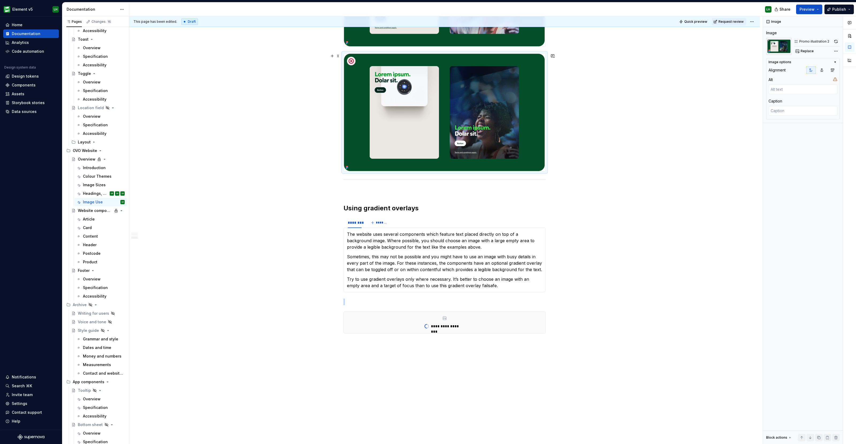
click at [468, 123] on img at bounding box center [444, 112] width 201 height 118
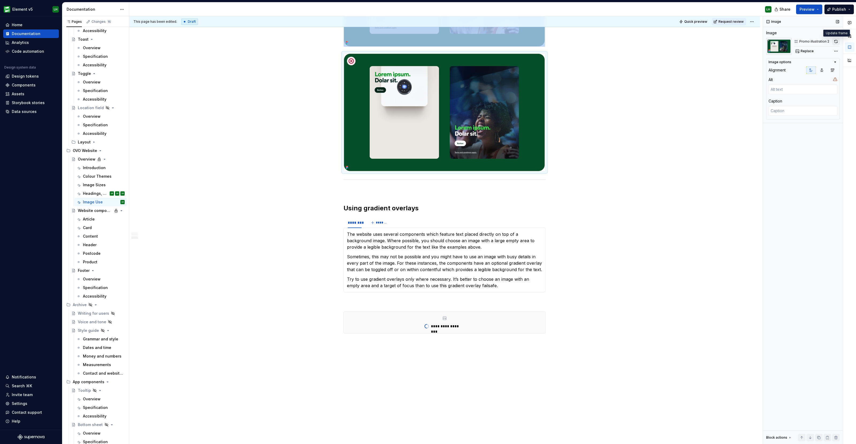
click at [829, 40] on button "button" at bounding box center [835, 41] width 7 height 7
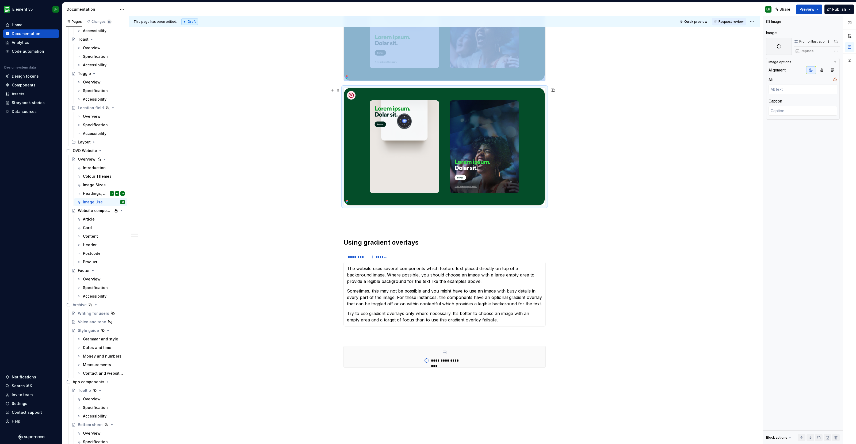
scroll to position [484, 0]
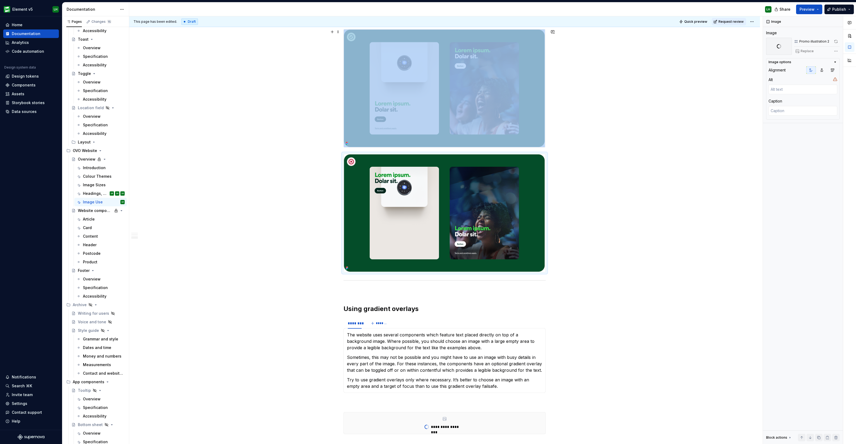
click at [501, 102] on img at bounding box center [444, 88] width 201 height 118
click at [829, 39] on button "button" at bounding box center [835, 41] width 7 height 7
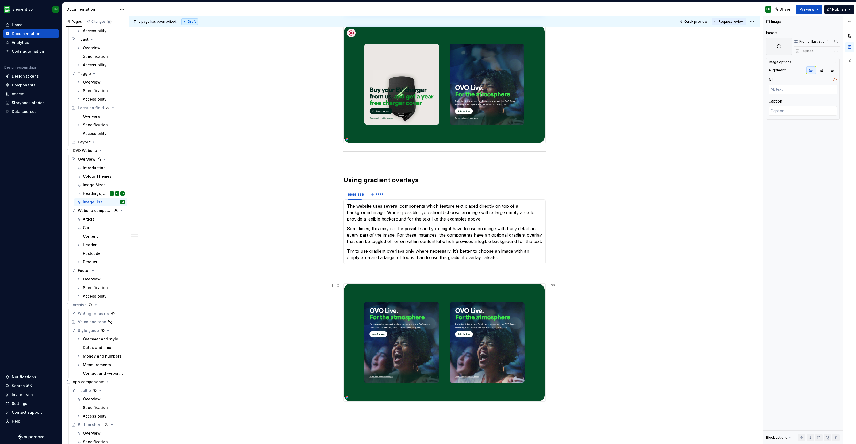
scroll to position [545, 0]
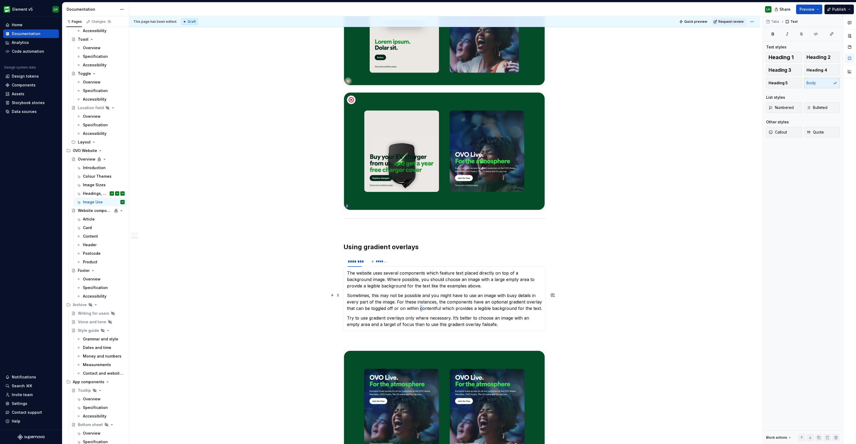
click at [420, 308] on p "Sometimes, this may not be possible and you might have to use an image with bus…" at bounding box center [444, 301] width 195 height 19
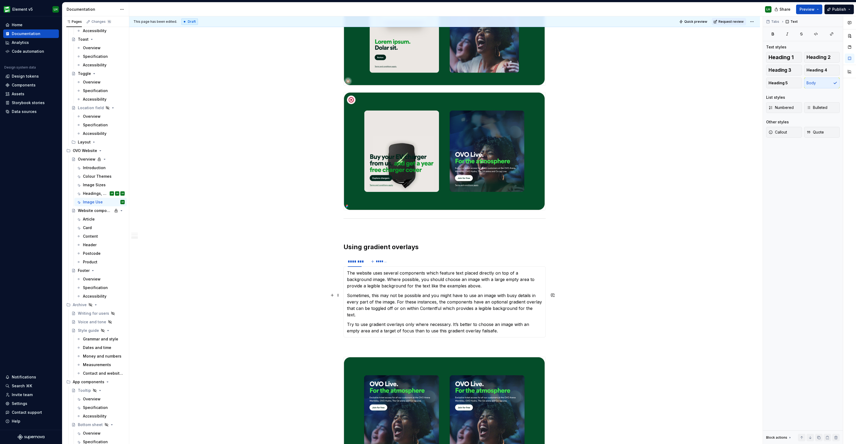
click at [643, 303] on div "Images and copy Images or background media (e.g video) often sit behind heading…" at bounding box center [444, 80] width 630 height 1067
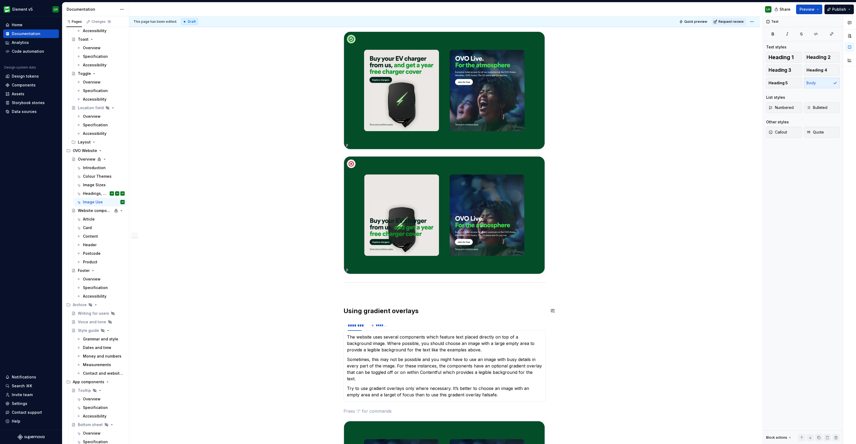
scroll to position [479, 0]
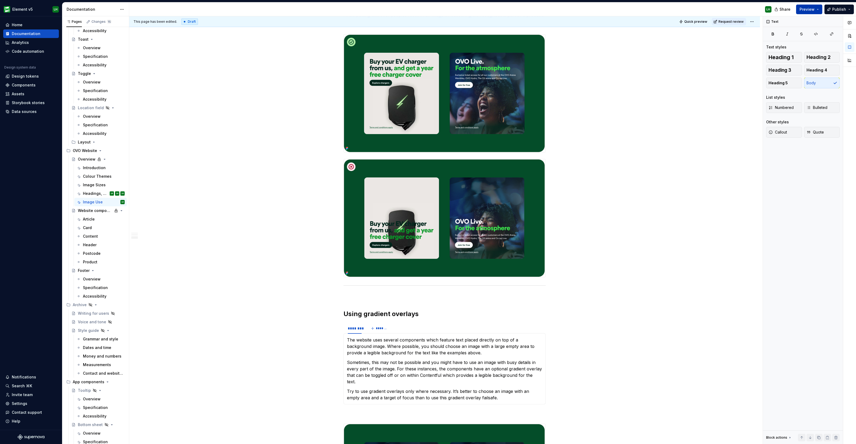
click at [809, 11] on span "Preview" at bounding box center [806, 9] width 15 height 5
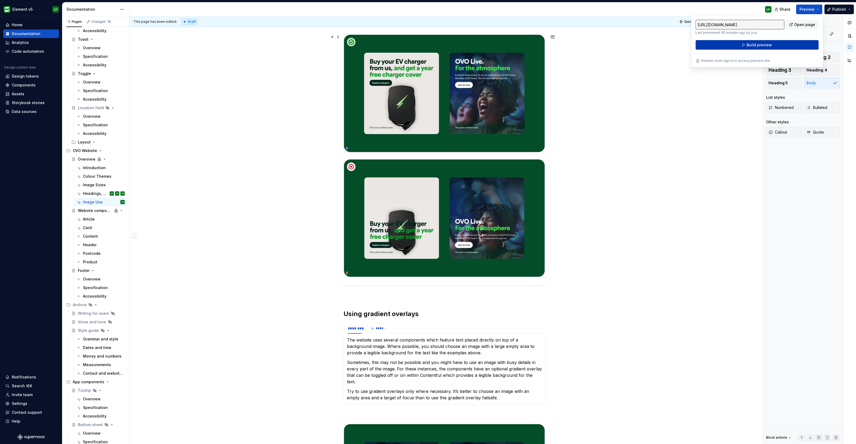
click at [757, 48] on button "Build preview" at bounding box center [756, 45] width 123 height 10
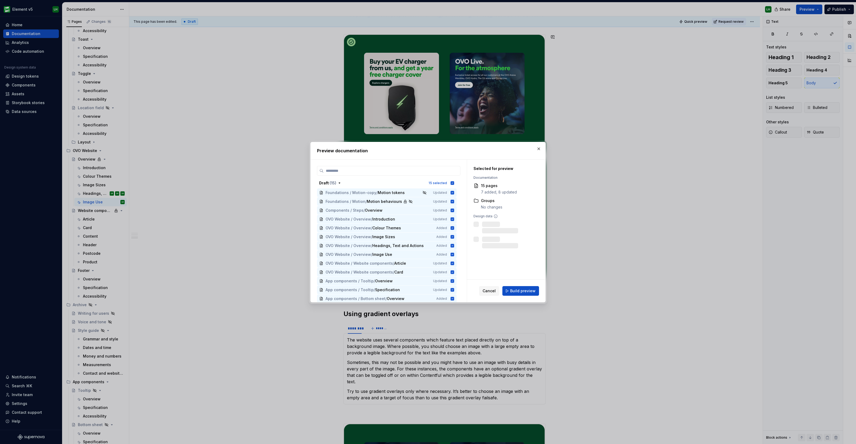
click at [519, 287] on button "Build preview" at bounding box center [520, 291] width 37 height 10
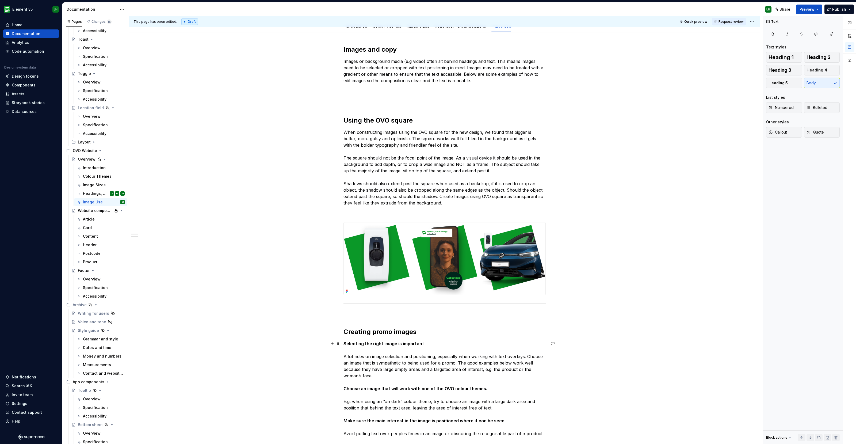
scroll to position [0, 0]
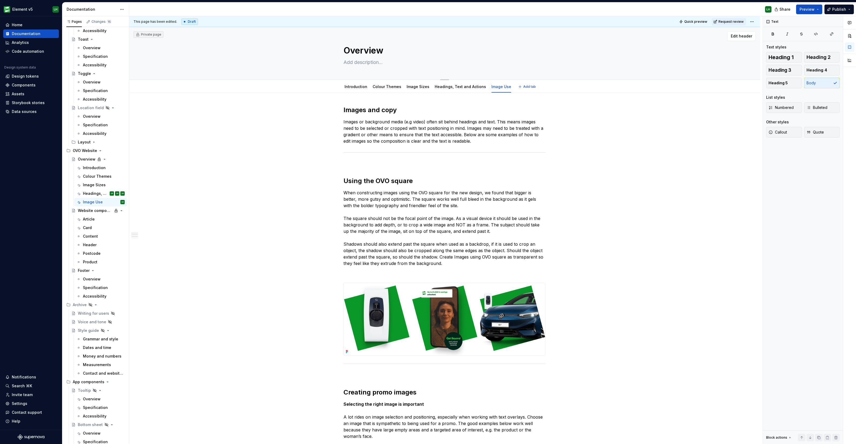
type textarea "*"
click at [516, 84] on button "Add tab" at bounding box center [527, 86] width 22 height 7
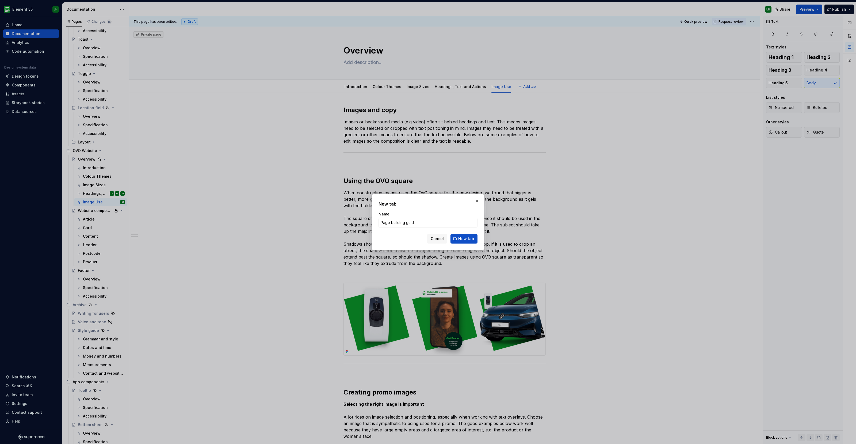
type input "Page building guide"
click at [467, 240] on span "New tab" at bounding box center [466, 238] width 16 height 5
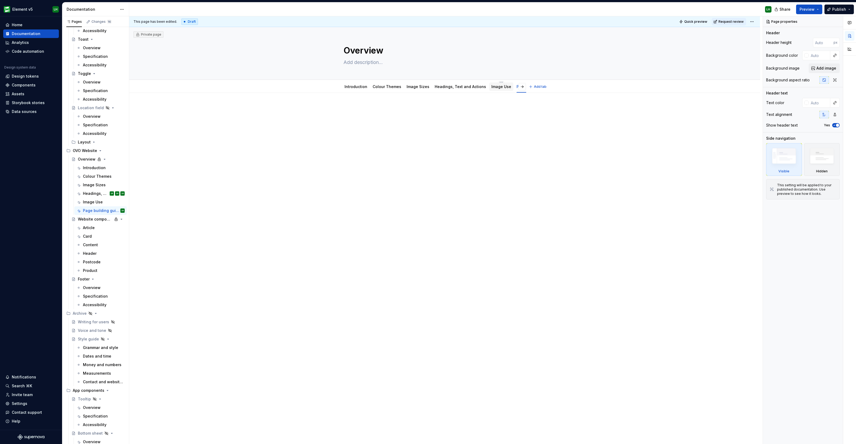
click at [491, 88] on link "Image Use" at bounding box center [501, 86] width 20 height 5
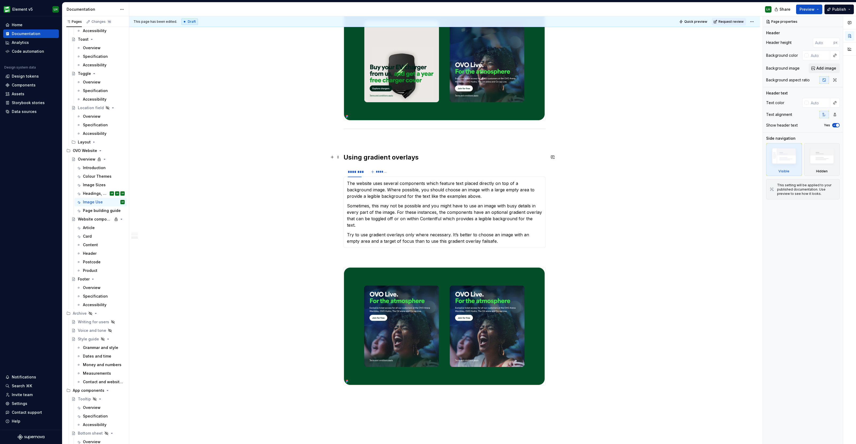
scroll to position [708, 0]
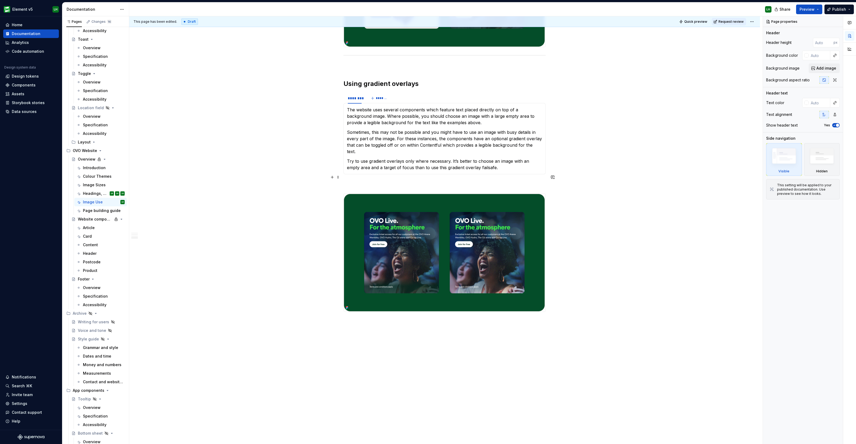
click at [373, 166] on div "The website uses several components which feature text placed directly on top o…" at bounding box center [444, 138] width 202 height 71
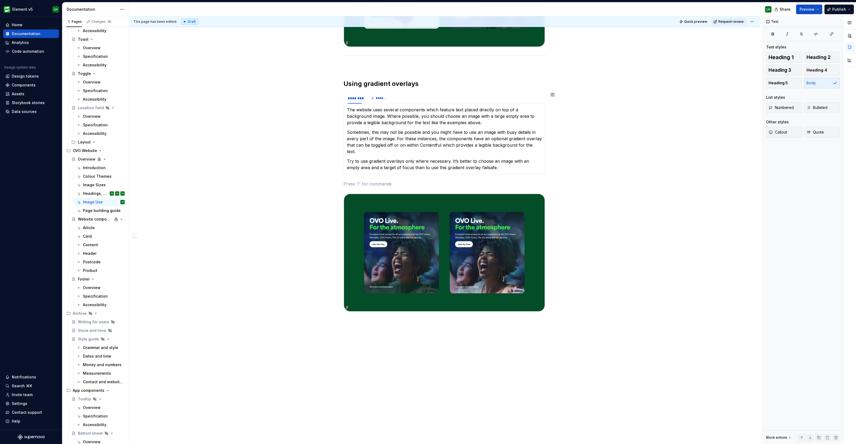
click at [365, 180] on p at bounding box center [444, 183] width 202 height 6
click at [335, 176] on button "button" at bounding box center [331, 176] width 7 height 7
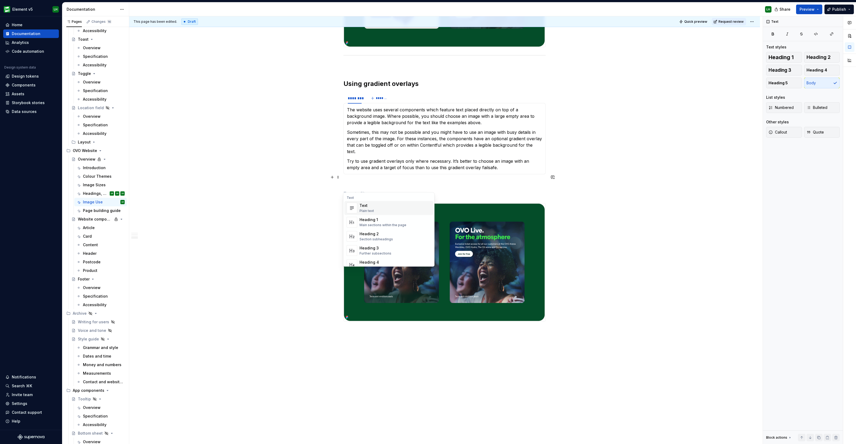
click at [342, 186] on div "This page has been edited. Draft Quick preview Request review Private page Over…" at bounding box center [445, 229] width 633 height 427
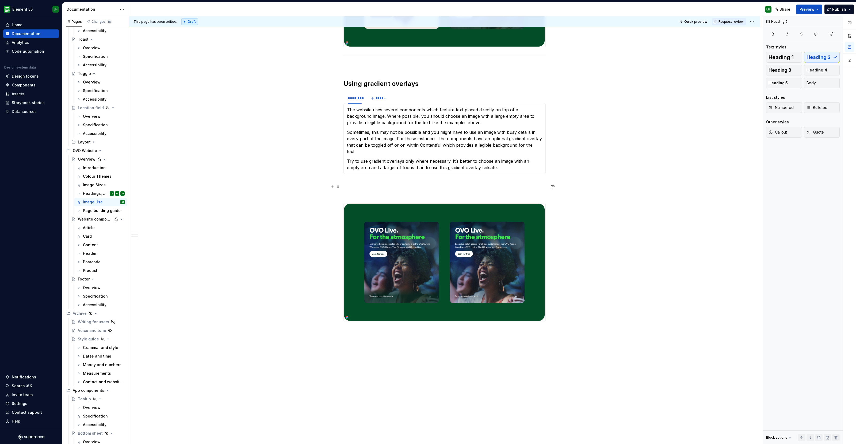
drag, startPoint x: 342, startPoint y: 186, endPoint x: 339, endPoint y: 186, distance: 2.7
click at [341, 186] on div "This page has been edited. Draft Quick preview Request review Private page Over…" at bounding box center [445, 229] width 633 height 427
click at [338, 187] on span at bounding box center [338, 186] width 4 height 7
click at [350, 230] on div "Delete" at bounding box center [359, 233] width 45 height 9
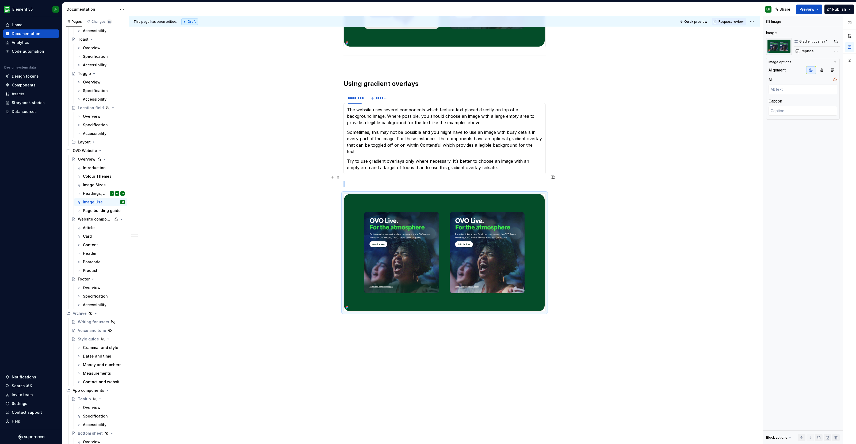
click at [340, 174] on span at bounding box center [338, 176] width 4 height 7
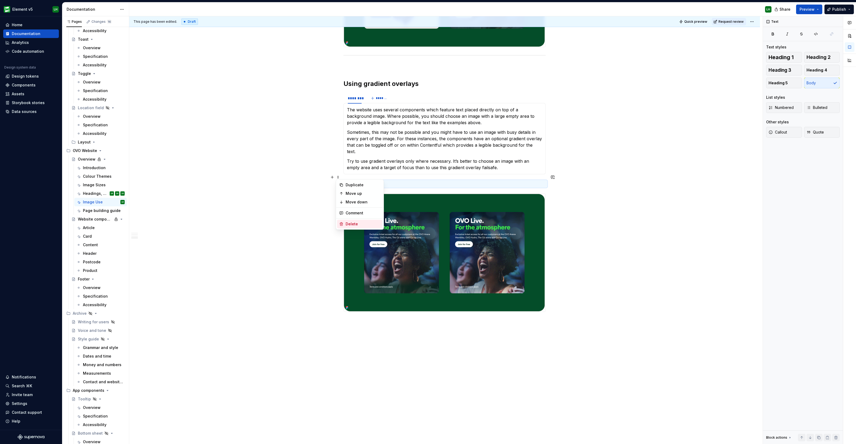
click at [350, 223] on div "Delete" at bounding box center [362, 223] width 35 height 5
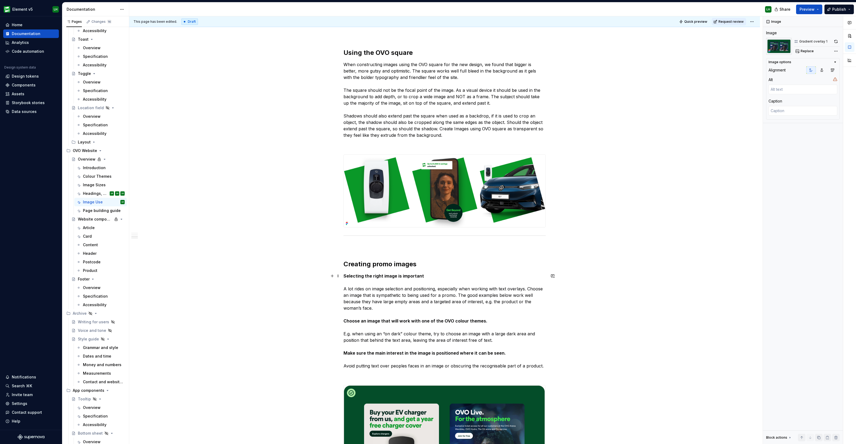
scroll to position [0, 0]
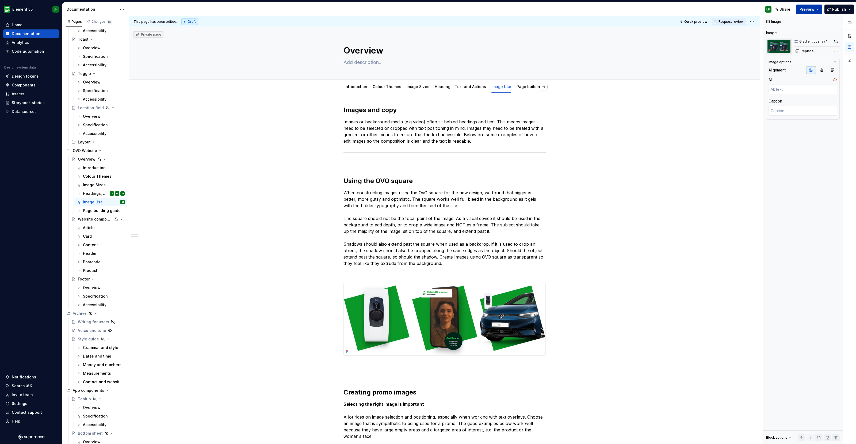
click at [804, 10] on span "Preview" at bounding box center [806, 9] width 15 height 5
click at [782, 49] on button "Build preview" at bounding box center [756, 45] width 123 height 10
click at [810, 11] on span "Preview" at bounding box center [806, 9] width 15 height 5
click at [745, 42] on button "Build preview" at bounding box center [756, 45] width 123 height 10
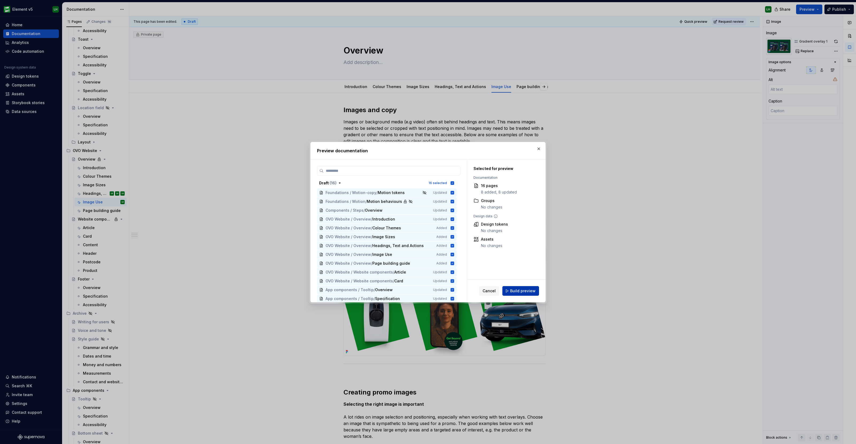
click at [516, 290] on span "Build preview" at bounding box center [522, 290] width 25 height 5
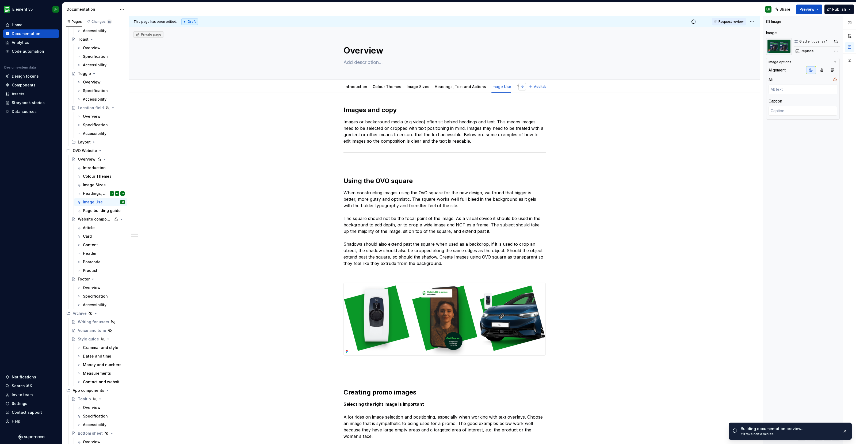
click at [519, 90] on button "button" at bounding box center [521, 86] width 7 height 7
click at [516, 85] on link "Page building guide" at bounding box center [534, 86] width 38 height 5
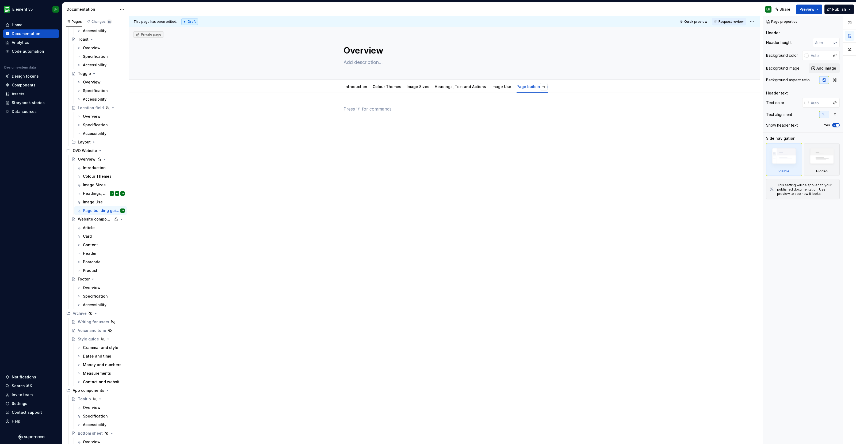
click at [402, 130] on div at bounding box center [444, 119] width 202 height 27
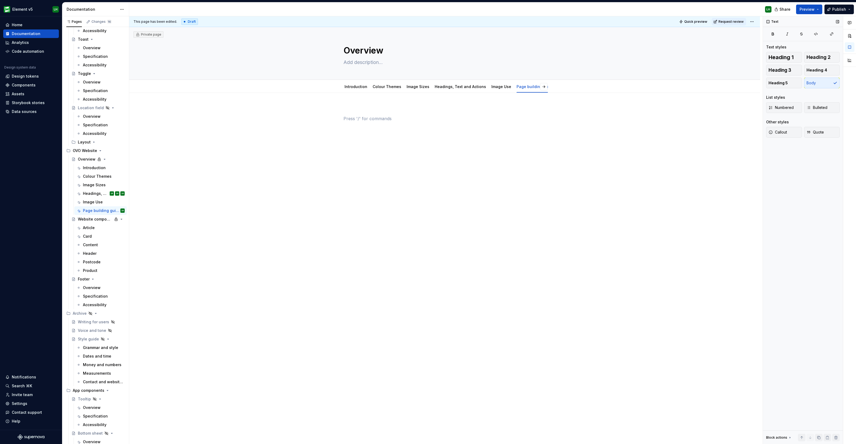
type textarea "*"
click at [367, 116] on p at bounding box center [444, 118] width 202 height 6
click at [344, 126] on p "Templates provide starting points for key page types. Templates ensure informat…" at bounding box center [444, 128] width 202 height 26
click at [450, 125] on p "Templates provide starting points for key page types. Templates ensure informat…" at bounding box center [444, 128] width 202 height 26
click at [344, 124] on p "Templates provide starting points for key page types. Templates ensure informat…" at bounding box center [444, 128] width 202 height 26
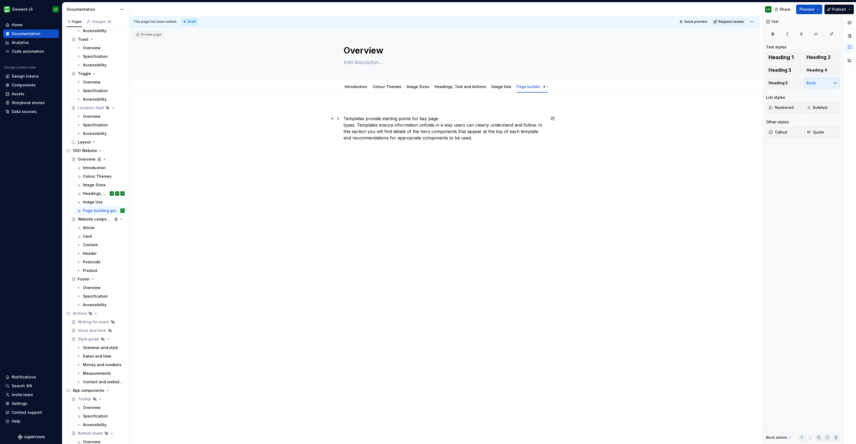
click at [356, 126] on p "Templates provide starting points for key page types. Templates ensure informat…" at bounding box center [444, 128] width 202 height 26
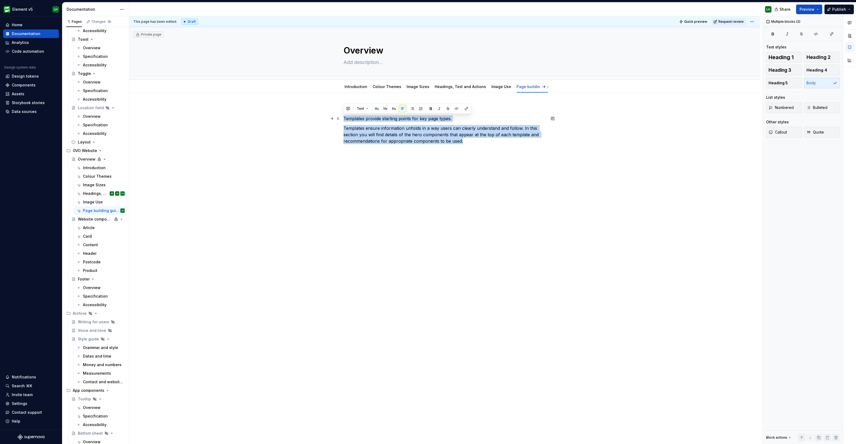
drag, startPoint x: 473, startPoint y: 142, endPoint x: 317, endPoint y: 117, distance: 159.0
click at [317, 117] on div "Templates provide starting points for key page types. Templates ensure informat…" at bounding box center [444, 188] width 630 height 191
click at [384, 139] on p "Templates ensure information unfolds in a way users can clearly understand and …" at bounding box center [444, 134] width 202 height 19
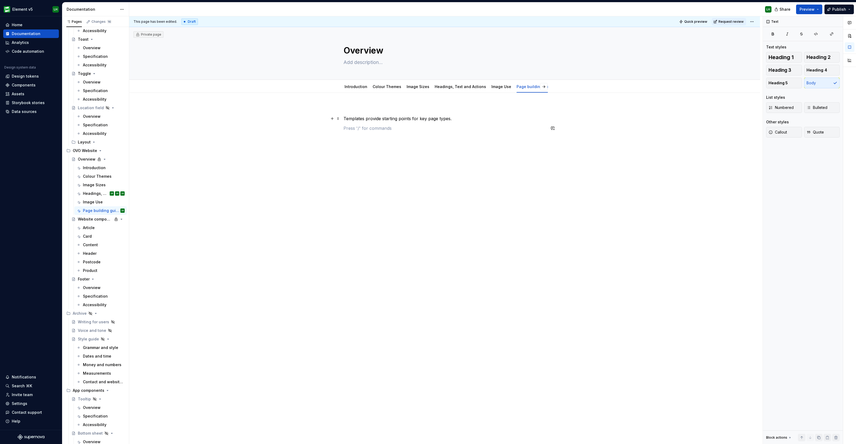
click at [391, 117] on p "Templates provide starting points for key page types." at bounding box center [444, 118] width 202 height 6
click at [342, 122] on div "Templates provide starting points for key page types. Templates ensure informat…" at bounding box center [444, 191] width 630 height 197
click at [392, 155] on div "Templates provide starting points for key page types. Templates ensure informat…" at bounding box center [444, 131] width 202 height 51
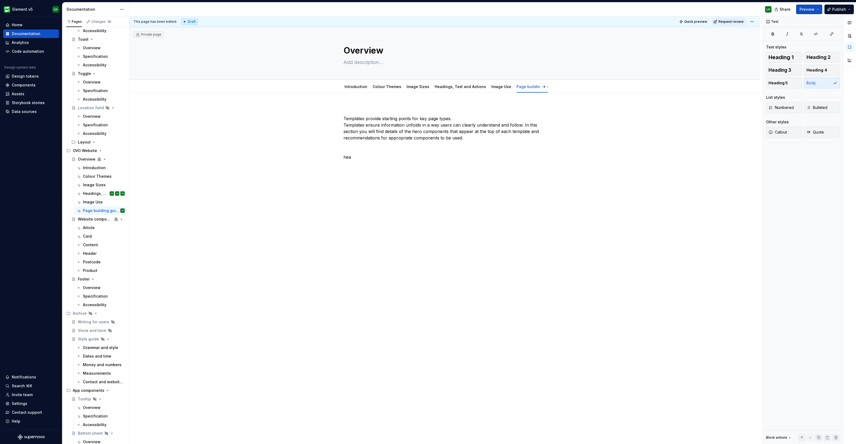
click at [392, 155] on p "hea" at bounding box center [444, 157] width 202 height 6
click at [348, 159] on p "hea" at bounding box center [444, 157] width 202 height 6
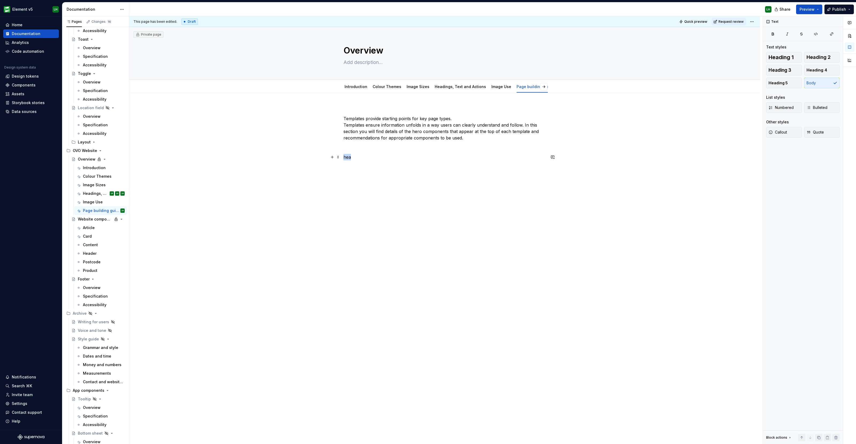
click at [348, 159] on p "hea" at bounding box center [444, 157] width 202 height 6
click at [304, 150] on div "This page has been edited. Draft Quick preview Request review Private page Over…" at bounding box center [445, 229] width 633 height 427
drag, startPoint x: 384, startPoint y: 158, endPoint x: 332, endPoint y: 156, distance: 52.2
click at [343, 156] on div "Templates provide starting points for key page types. Templates ensure informat…" at bounding box center [444, 136] width 202 height 61
click at [385, 148] on button "button" at bounding box center [385, 146] width 7 height 7
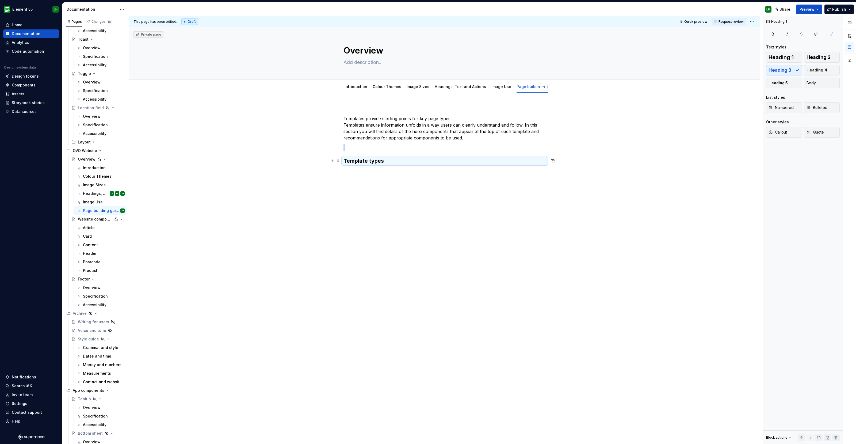
click at [375, 164] on h3 "Template types" at bounding box center [444, 160] width 202 height 7
click at [332, 161] on button "button" at bounding box center [331, 160] width 7 height 7
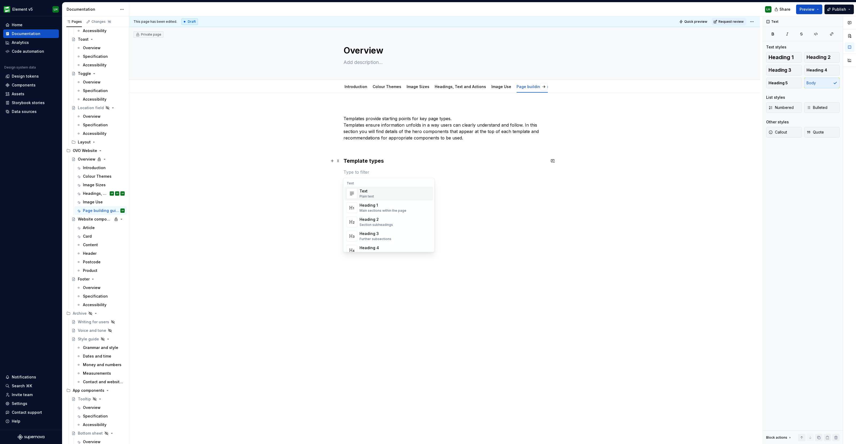
click at [383, 172] on p at bounding box center [444, 172] width 202 height 6
click at [377, 171] on p at bounding box center [444, 172] width 202 height 6
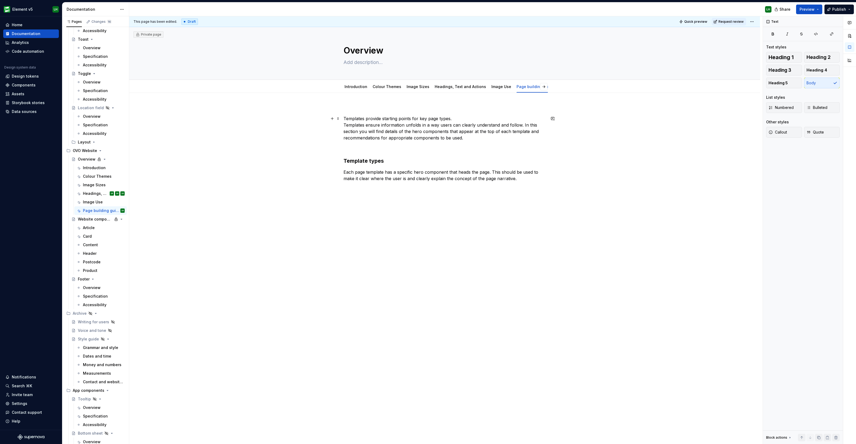
click at [344, 125] on p "Templates provide starting points for key page types. Templates ensure informat…" at bounding box center [444, 128] width 202 height 26
click at [393, 117] on p "Templates provide starting points for key page types. Templates ensure informat…" at bounding box center [444, 128] width 202 height 26
click at [331, 175] on button "button" at bounding box center [331, 171] width 7 height 7
drag, startPoint x: 363, startPoint y: 195, endPoint x: 379, endPoint y: 209, distance: 21.0
click at [373, 202] on div "Templates provide starting points for key page types. Templates ensure informat…" at bounding box center [444, 212] width 630 height 238
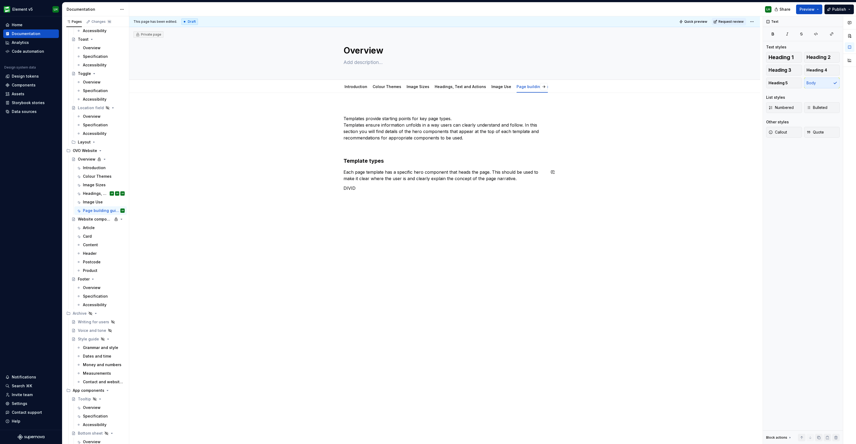
click at [380, 212] on div "Templates provide starting points for key page types. Templates ensure informat…" at bounding box center [444, 212] width 630 height 238
click at [357, 188] on p "DIVID" at bounding box center [444, 188] width 202 height 6
click at [348, 187] on p "DIVID" at bounding box center [444, 188] width 202 height 6
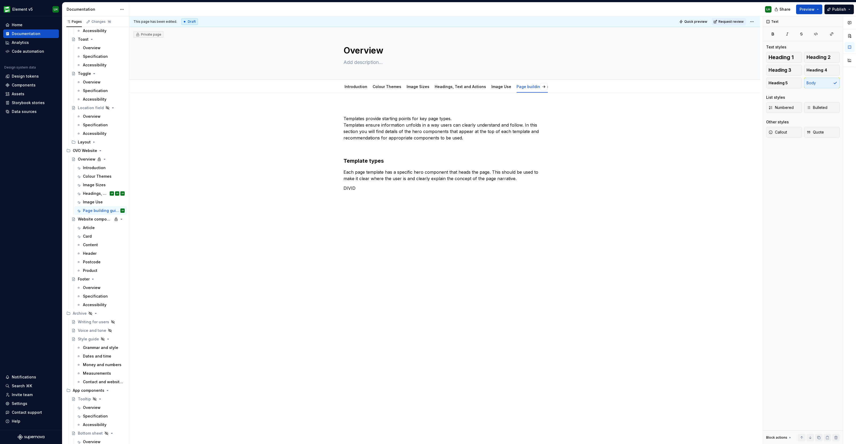
click at [349, 187] on p "DIVID" at bounding box center [444, 188] width 202 height 6
click at [366, 204] on div "Divider" at bounding box center [372, 206] width 27 height 5
click at [331, 202] on button "button" at bounding box center [331, 200] width 7 height 7
click at [381, 258] on div "Heading 2" at bounding box center [375, 257] width 33 height 5
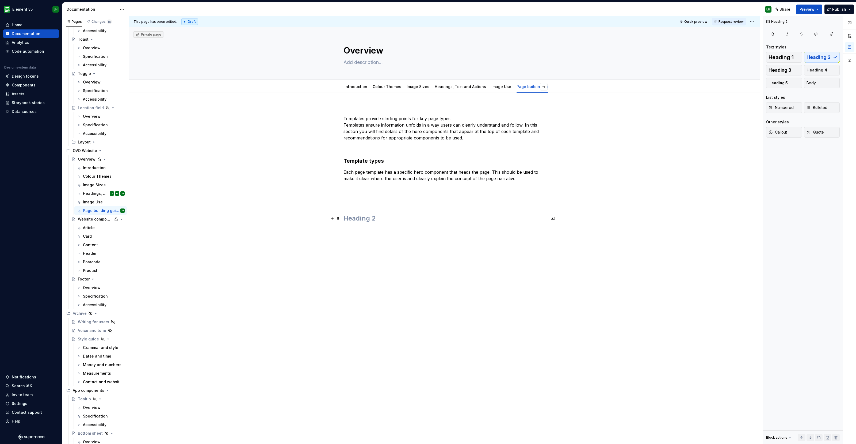
click at [355, 218] on h2 at bounding box center [444, 218] width 202 height 9
drag, startPoint x: 369, startPoint y: 161, endPoint x: 383, endPoint y: 160, distance: 13.7
click at [383, 160] on h3 "Template types" at bounding box center [444, 160] width 202 height 7
click at [364, 217] on h2 at bounding box center [444, 218] width 202 height 9
click at [361, 218] on h2 "Temple body" at bounding box center [444, 218] width 202 height 9
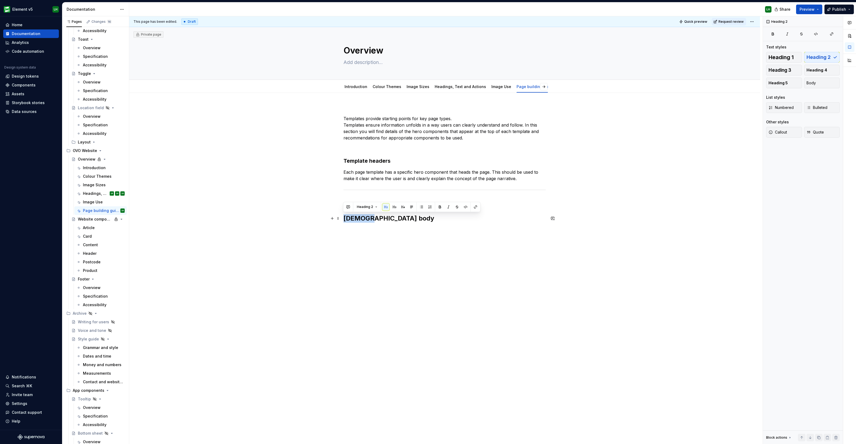
click at [361, 218] on h2 "Temple body" at bounding box center [444, 218] width 202 height 9
click at [366, 163] on h3 "Template headers" at bounding box center [444, 160] width 202 height 7
click at [373, 155] on div "Heading 3" at bounding box center [411, 150] width 137 height 10
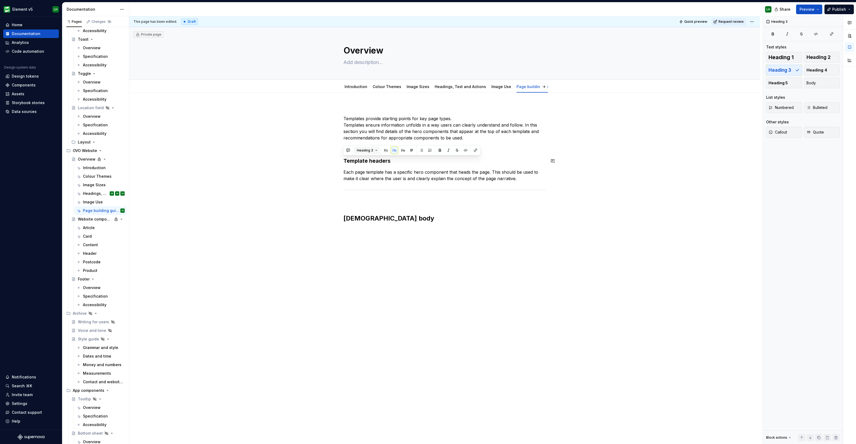
click at [373, 149] on button "Heading 3" at bounding box center [366, 150] width 25 height 7
click at [374, 187] on div "Heading 2" at bounding box center [378, 187] width 19 height 5
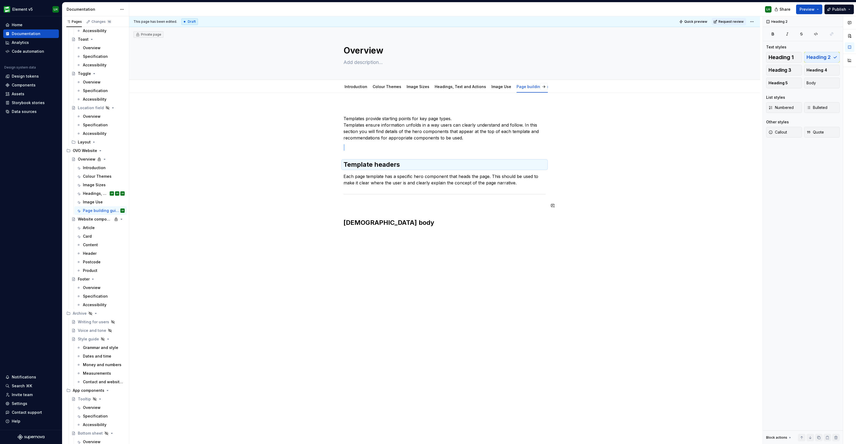
click at [352, 214] on div "Templates provide starting points for key page types. Templates ensure informat…" at bounding box center [444, 172] width 202 height 132
click at [331, 224] on button "button" at bounding box center [331, 222] width 7 height 7
click at [360, 256] on div "Divider A section divider" at bounding box center [372, 256] width 27 height 10
click at [333, 224] on button "button" at bounding box center [331, 222] width 7 height 7
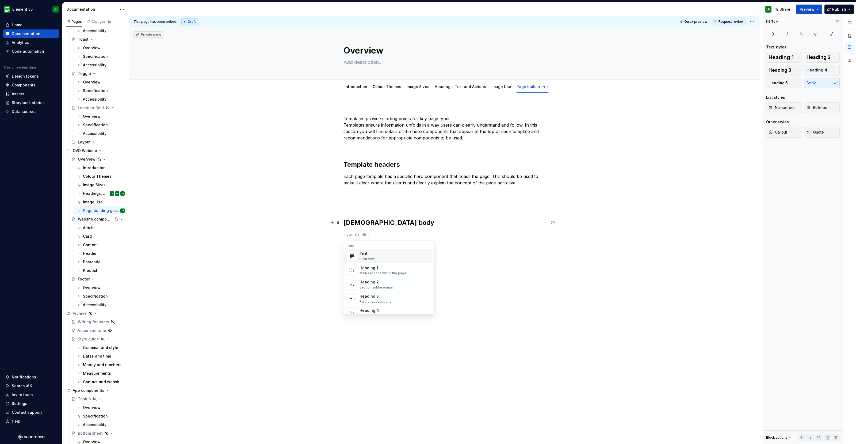
click at [368, 252] on div "Text" at bounding box center [366, 253] width 14 height 5
click at [359, 236] on p at bounding box center [444, 234] width 202 height 6
click at [504, 234] on p "Many different section components are available to build up each page." at bounding box center [444, 234] width 202 height 6
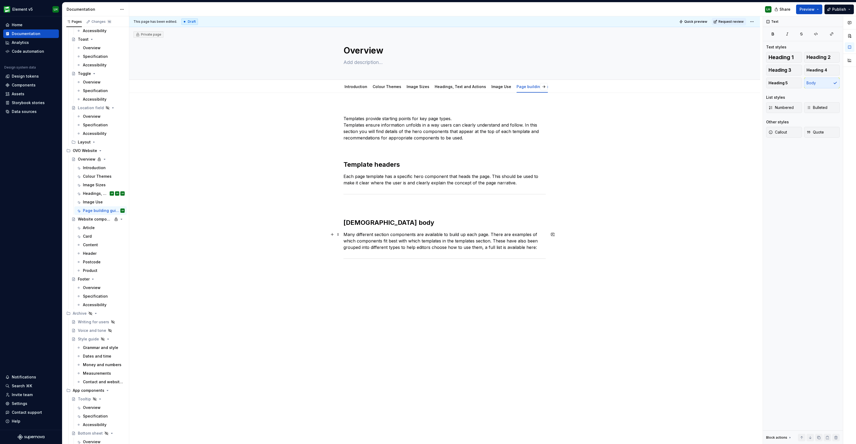
click at [493, 233] on p "Many different section components are available to build up each page. There ar…" at bounding box center [444, 240] width 202 height 19
click at [354, 283] on div "Templates provide starting points for key page types. Templates ensure informat…" at bounding box center [444, 197] width 202 height 183
click at [366, 279] on p at bounding box center [444, 279] width 202 height 6
drag, startPoint x: 372, startPoint y: 278, endPoint x: 342, endPoint y: 279, distance: 29.4
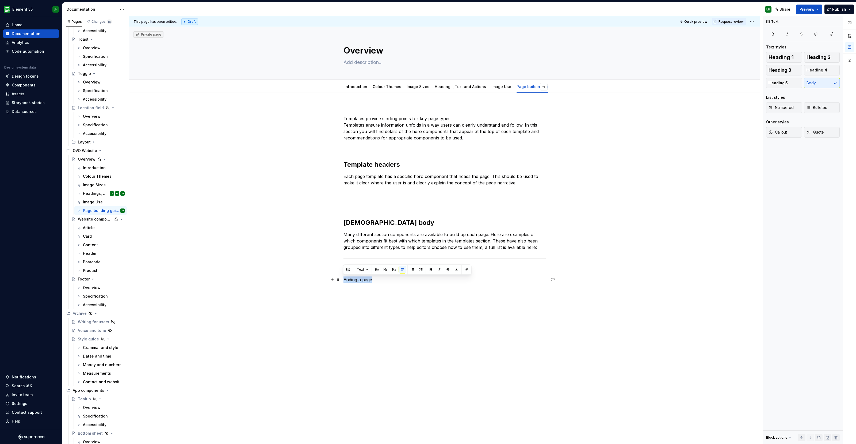
click at [343, 279] on p "Ending a page" at bounding box center [444, 279] width 202 height 6
drag, startPoint x: 347, startPoint y: 279, endPoint x: 341, endPoint y: 279, distance: 6.4
click at [341, 279] on div "Templates provide starting points for key page types. Templates ensure informat…" at bounding box center [444, 257] width 630 height 329
click at [377, 268] on button "button" at bounding box center [376, 268] width 7 height 7
click at [362, 224] on h2 "Temple body" at bounding box center [444, 222] width 202 height 9
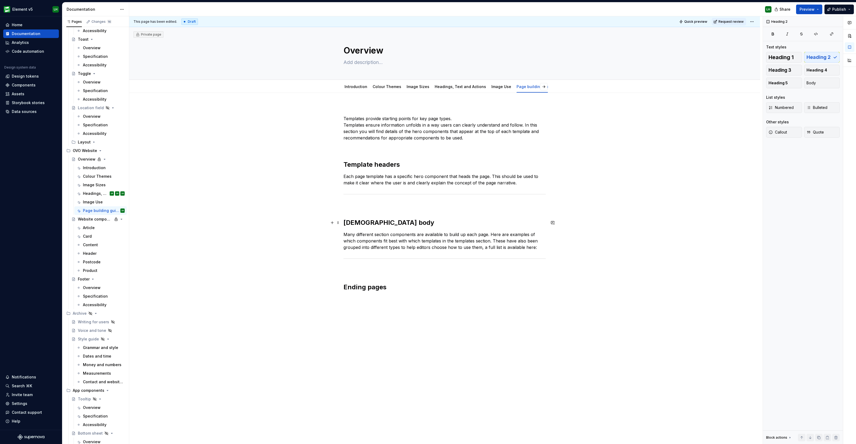
click at [354, 223] on h2 "Temple body" at bounding box center [444, 222] width 202 height 9
drag, startPoint x: 347, startPoint y: 164, endPoint x: 344, endPoint y: 164, distance: 3.5
click at [344, 164] on h2 "Template headers" at bounding box center [444, 164] width 202 height 9
drag, startPoint x: 384, startPoint y: 223, endPoint x: 338, endPoint y: 221, distance: 45.5
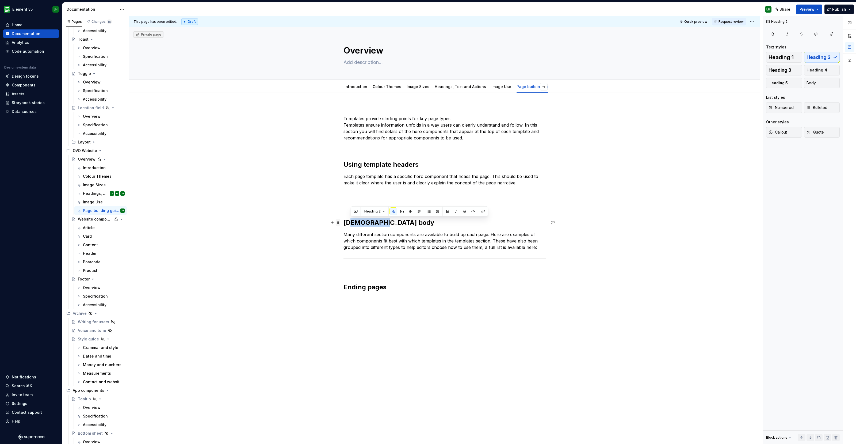
click at [343, 221] on div "Templates provide starting points for key page types. Templates ensure informat…" at bounding box center [444, 202] width 202 height 192
click at [349, 222] on h2 "Temple body" at bounding box center [444, 222] width 202 height 9
click at [353, 295] on div "Templates provide starting points for key page types. Templates ensure informat…" at bounding box center [444, 202] width 202 height 192
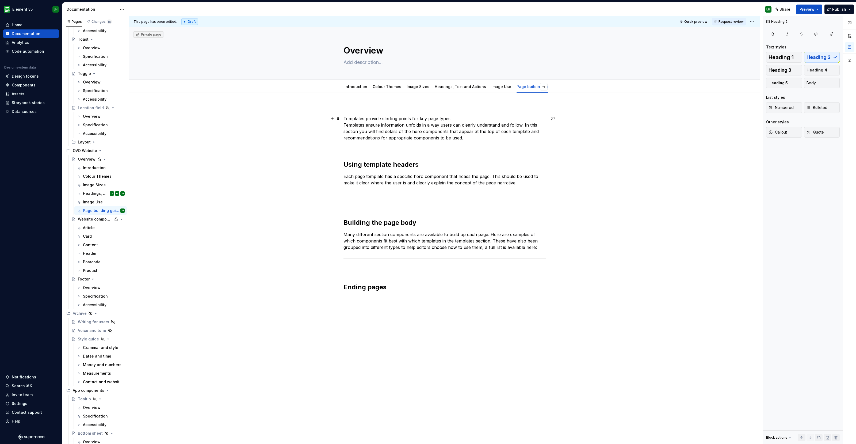
click at [359, 119] on p "Templates provide starting points for key page types. Templates ensure informat…" at bounding box center [444, 128] width 202 height 26
click at [356, 117] on p "Templates provide starting points for key page types. Templates ensure informat…" at bounding box center [444, 128] width 202 height 26
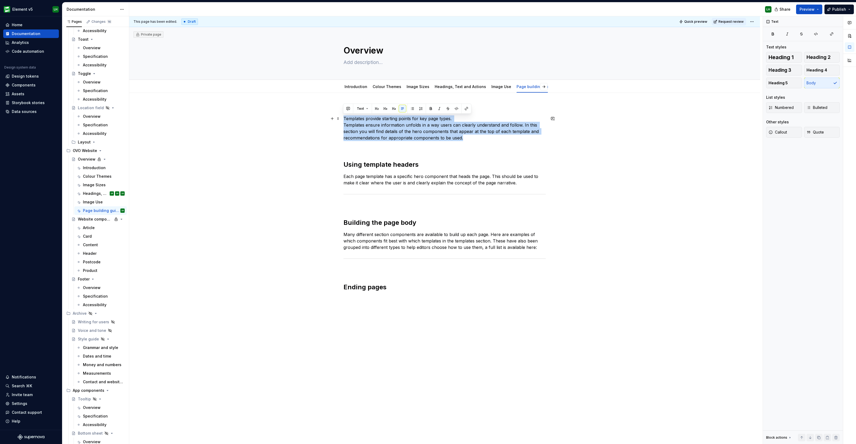
click at [356, 117] on p "Templates provide starting points for key page types. Templates ensure informat…" at bounding box center [444, 128] width 202 height 26
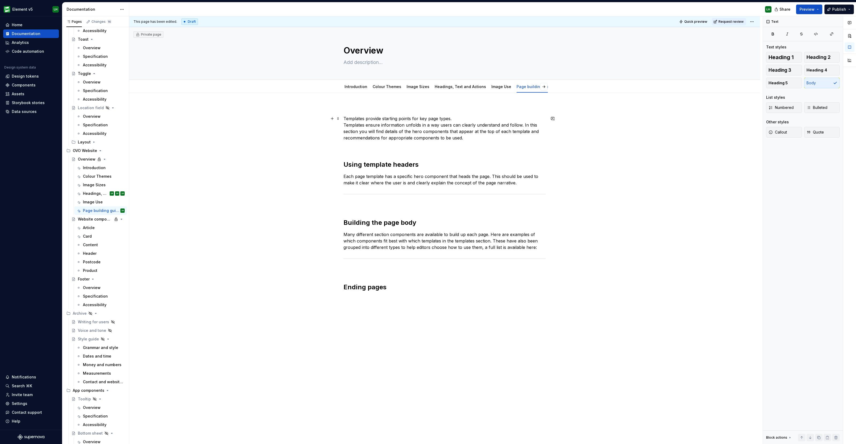
click at [342, 123] on div "Templates provide starting points for key page types. Templates ensure informat…" at bounding box center [444, 262] width 630 height 338
click at [346, 118] on p "Templates provide starting points for key page types. Templates ensure informat…" at bounding box center [444, 128] width 202 height 26
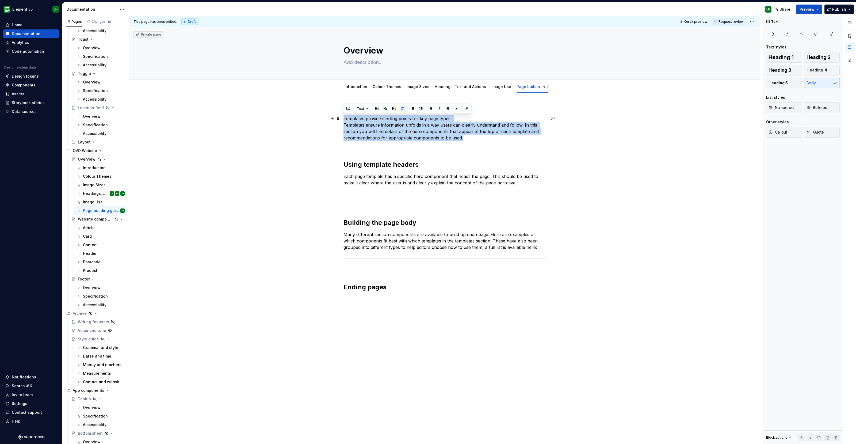
click at [346, 118] on p "Templates provide starting points for key page types. Templates ensure informat…" at bounding box center [444, 128] width 202 height 26
click at [350, 124] on p "Templates provide starting points for key page types. Templates ensure informat…" at bounding box center [444, 128] width 202 height 26
click at [344, 124] on p "Templates provide starting points for key page types. Templates ensure informat…" at bounding box center [444, 128] width 202 height 26
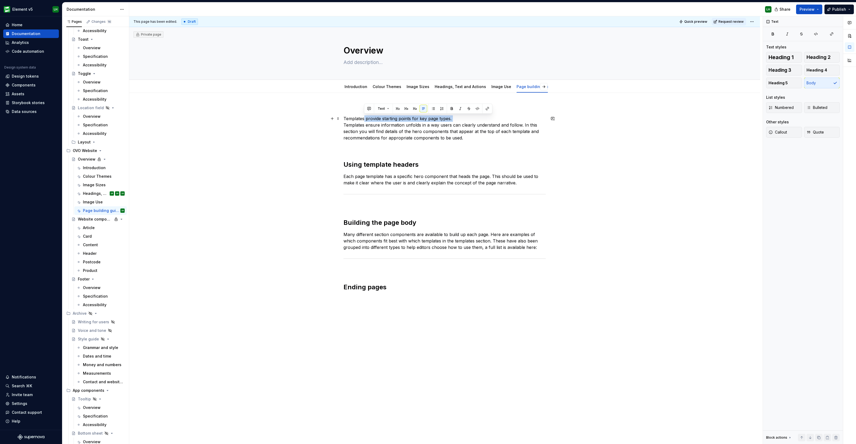
drag, startPoint x: 364, startPoint y: 118, endPoint x: 454, endPoint y: 117, distance: 90.9
click at [454, 117] on p "Templates provide starting points for key page types. Templates ensure informat…" at bounding box center [444, 128] width 202 height 26
click at [386, 118] on p "TemplatesTemplates ensure information unfolds in a way users can clearly unders…" at bounding box center [444, 128] width 202 height 26
click at [388, 120] on p "TemplatesTemplates provide starting points for key page types. ensure informati…" at bounding box center [444, 128] width 202 height 26
click at [472, 117] on p "TemplatesTemplates provide starting points for key page types. ensure informati…" at bounding box center [444, 128] width 202 height 26
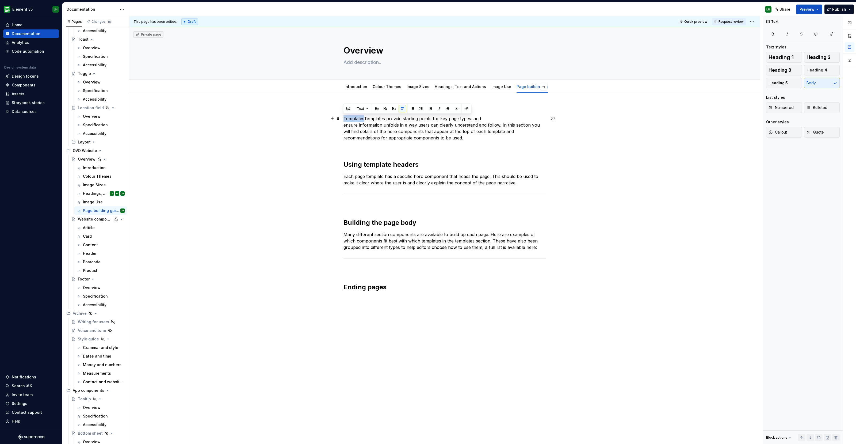
drag, startPoint x: 354, startPoint y: 117, endPoint x: 341, endPoint y: 117, distance: 13.1
click at [341, 117] on div "TemplatesTemplates provide starting points for key page types. and ensure infor…" at bounding box center [444, 262] width 630 height 338
click at [452, 118] on p "Templates provide starting points for key page types. and ensure information un…" at bounding box center [444, 128] width 202 height 26
click at [495, 260] on div at bounding box center [444, 258] width 202 height 3
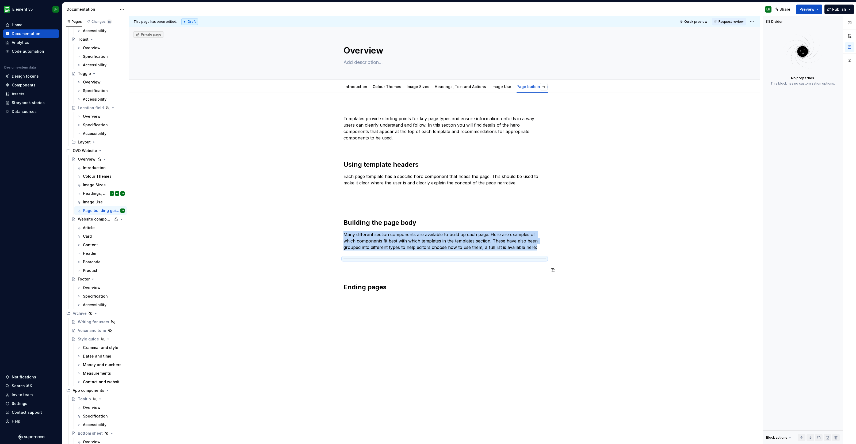
click at [349, 299] on div "Templates provide starting points for key page types and ensure information unf…" at bounding box center [444, 262] width 630 height 338
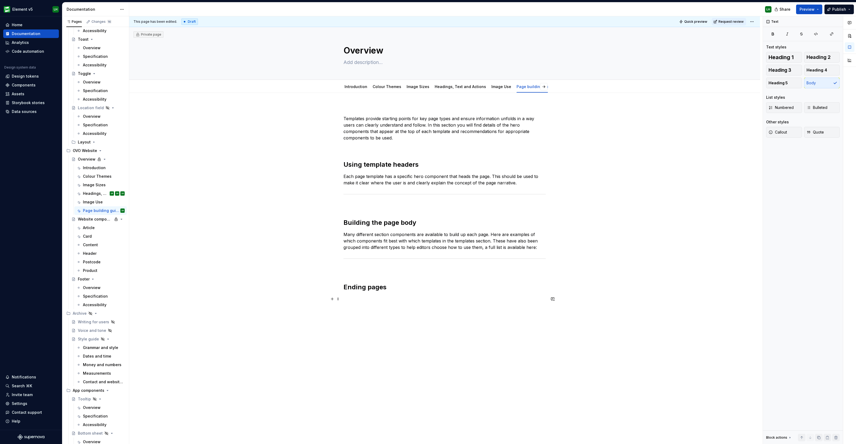
click at [354, 295] on p at bounding box center [444, 298] width 202 height 6
drag, startPoint x: 383, startPoint y: 297, endPoint x: 418, endPoint y: 296, distance: 35.3
click at [418, 296] on p "These components are well suited to" at bounding box center [444, 298] width 202 height 6
click at [475, 297] on p "These components can be used at the end of a page" at bounding box center [444, 298] width 202 height 6
drag, startPoint x: 436, startPoint y: 299, endPoint x: 457, endPoint y: 296, distance: 21.5
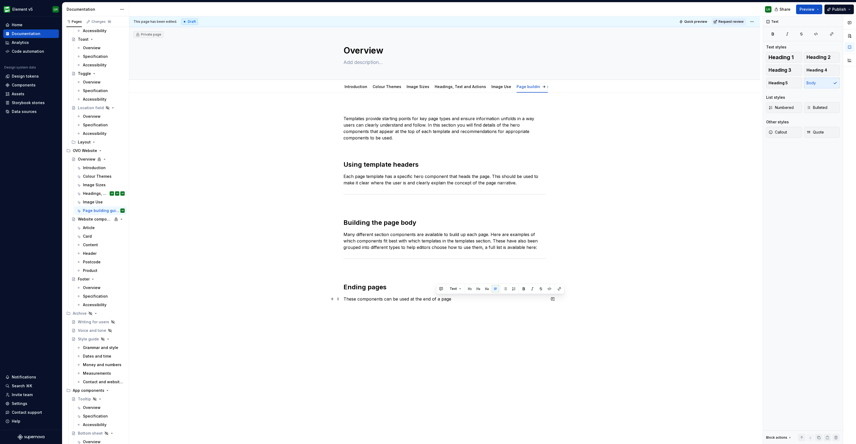
click at [457, 296] on p "These components can be used at the end of a page" at bounding box center [444, 298] width 202 height 6
click at [463, 298] on p "These components can be used at the end of pages" at bounding box center [444, 298] width 202 height 6
click at [436, 299] on p "These components can be used at the end of pages to reassure and clarify detail…" at bounding box center [444, 301] width 202 height 13
drag, startPoint x: 455, startPoint y: 298, endPoint x: 442, endPoint y: 298, distance: 13.4
click at [442, 298] on p "These components can be used at the end of all tpages to reassure and clarify d…" at bounding box center [444, 301] width 202 height 13
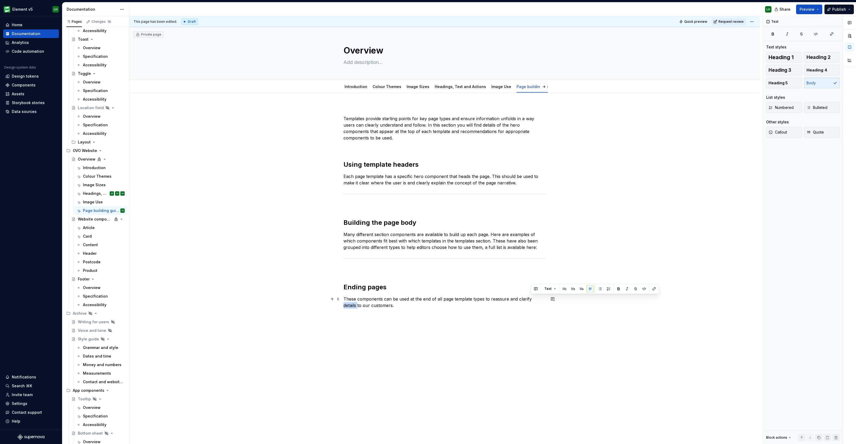
drag, startPoint x: 530, startPoint y: 298, endPoint x: 544, endPoint y: 298, distance: 13.9
click at [544, 298] on p "These components can be used at the end of all page template types to reassure …" at bounding box center [444, 301] width 202 height 13
click at [542, 305] on p "These components can be used at the end of all page template types to reassure …" at bounding box center [444, 301] width 202 height 13
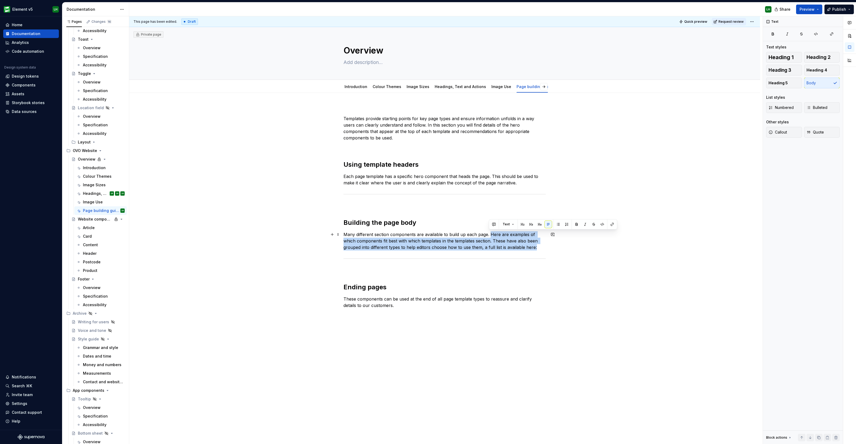
drag, startPoint x: 489, startPoint y: 235, endPoint x: 536, endPoint y: 249, distance: 48.6
click at [536, 249] on p "Many different section components are available to build up each page. Here are…" at bounding box center [444, 240] width 202 height 19
click at [528, 248] on p "Many different section components are available to build up each page. Here are…" at bounding box center [444, 240] width 202 height 19
click at [524, 247] on p "Many different section components are available to build up each page. Here are…" at bounding box center [444, 240] width 202 height 19
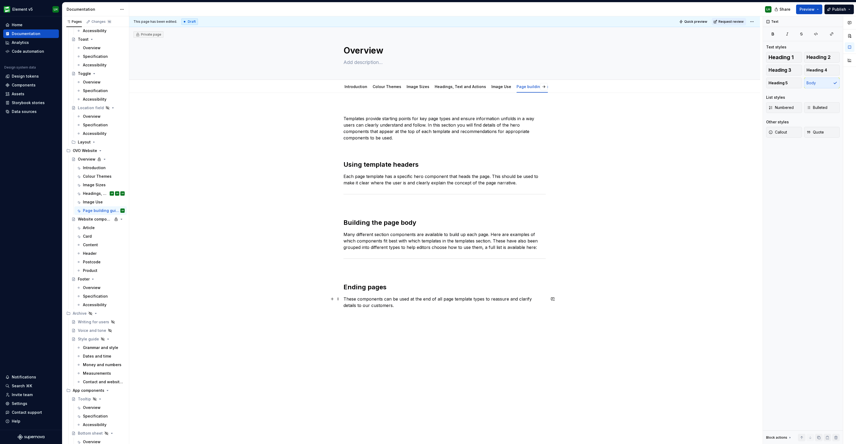
click at [447, 308] on p "These components can be used at the end of all page template types to reassure …" at bounding box center [444, 301] width 202 height 13
click at [437, 301] on p "These components can be used at the end of all page template types to reassure …" at bounding box center [444, 301] width 202 height 13
click at [532, 180] on p "Each page template has a specific hero component that heads the page. This shou…" at bounding box center [444, 179] width 202 height 13
click at [414, 166] on h2 "Using template headers" at bounding box center [444, 164] width 202 height 9
click at [534, 179] on p "Each page template has a specific hero component that heads the page. This shou…" at bounding box center [444, 179] width 202 height 13
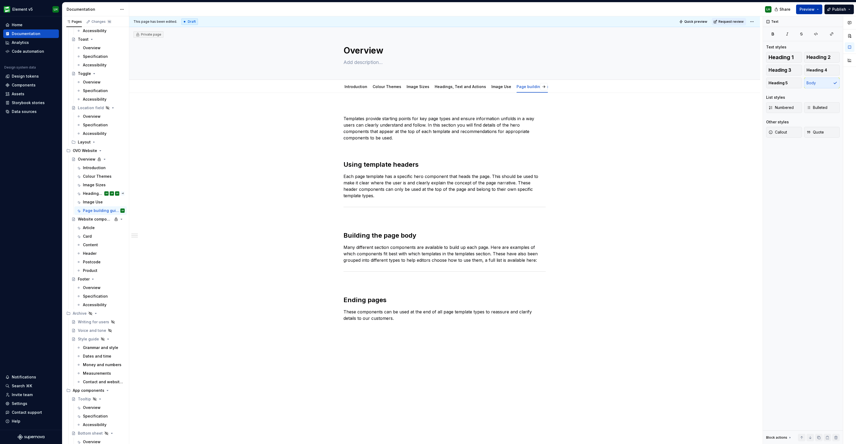
click at [810, 8] on span "Preview" at bounding box center [806, 9] width 15 height 5
click at [778, 45] on button "Build preview" at bounding box center [756, 45] width 123 height 10
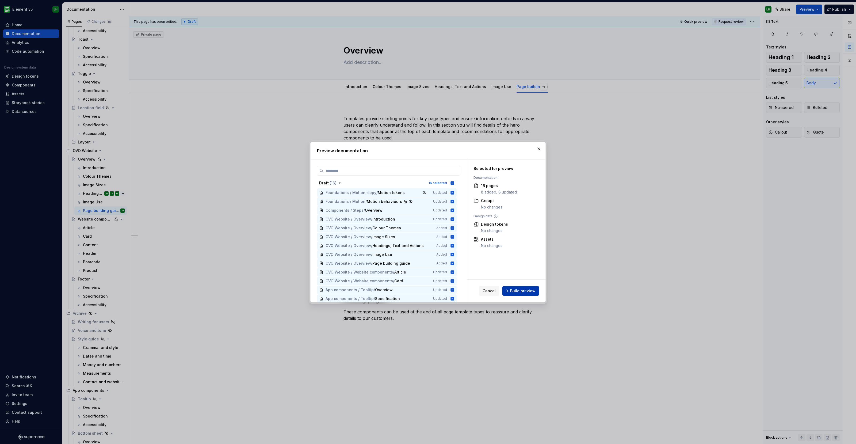
click at [524, 293] on span "Build preview" at bounding box center [522, 290] width 25 height 5
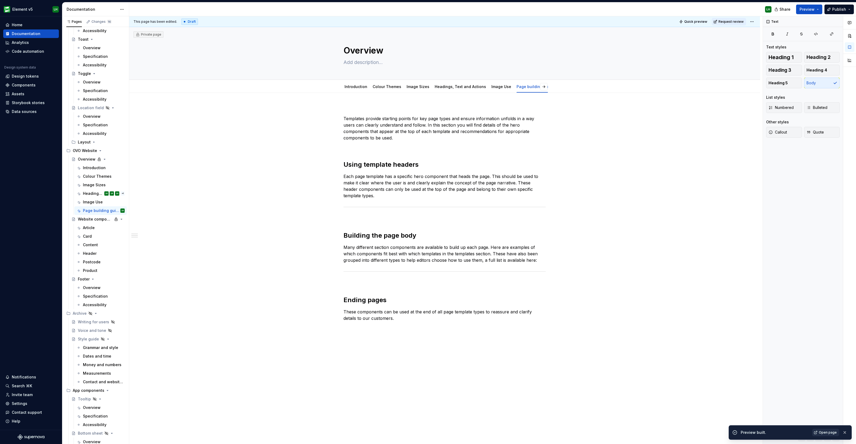
click at [823, 432] on span "Open page" at bounding box center [827, 432] width 18 height 4
click at [523, 85] on button "button" at bounding box center [521, 86] width 7 height 7
click at [505, 81] on html "Element v5 LH Home Documentation Analytics Code automation Design system data D…" at bounding box center [428, 222] width 856 height 444
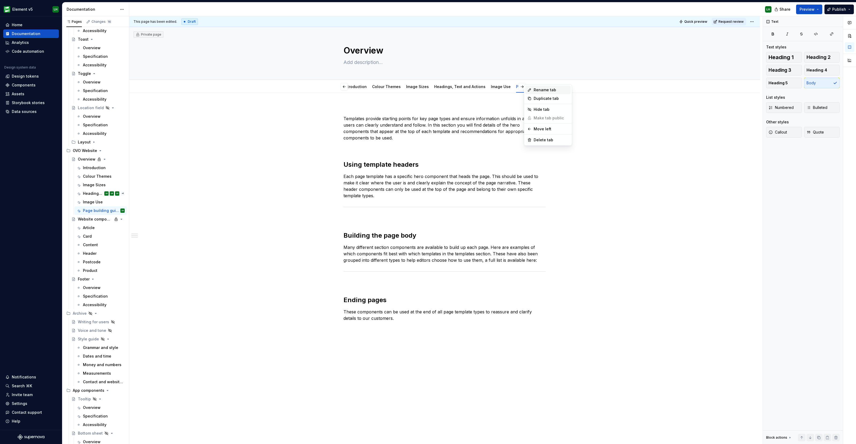
click at [537, 89] on div "Rename tab" at bounding box center [550, 89] width 35 height 5
type textarea "*"
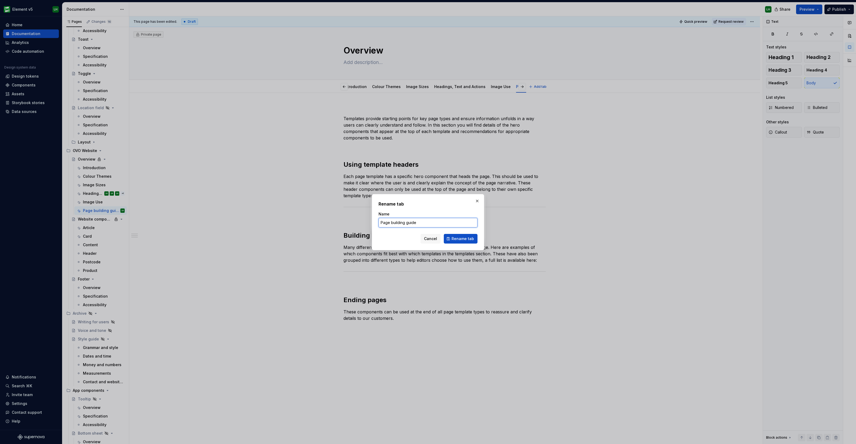
click at [393, 222] on input "Page building guide" at bounding box center [427, 223] width 99 height 10
click at [407, 224] on input "Page Building guide" at bounding box center [427, 223] width 99 height 10
type input "Page Building Guide"
click at [473, 239] on span "Rename tab" at bounding box center [462, 238] width 22 height 5
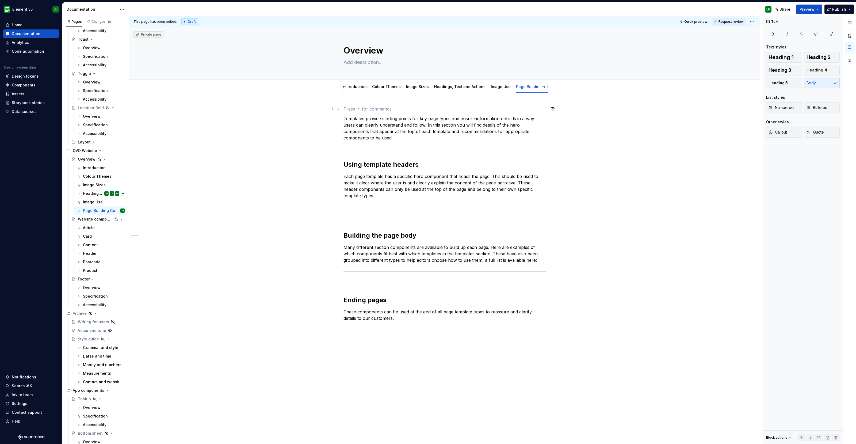
click at [354, 111] on p at bounding box center [444, 109] width 202 height 6
click at [331, 109] on button "button" at bounding box center [331, 108] width 7 height 7
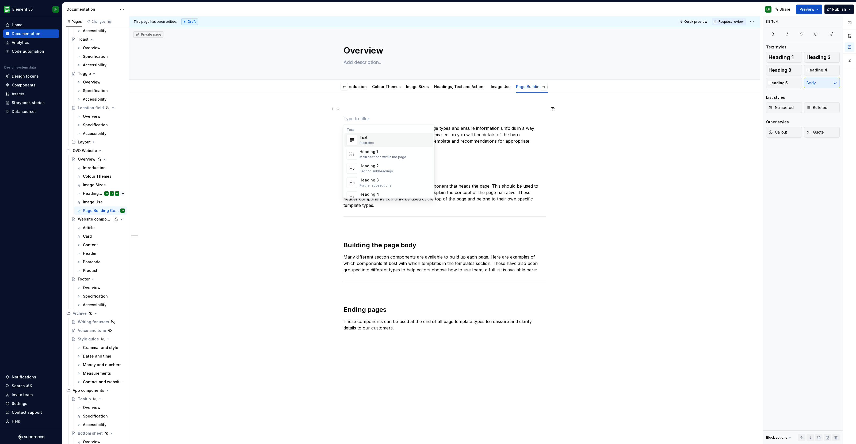
click at [374, 168] on div "Heading 2" at bounding box center [375, 165] width 33 height 5
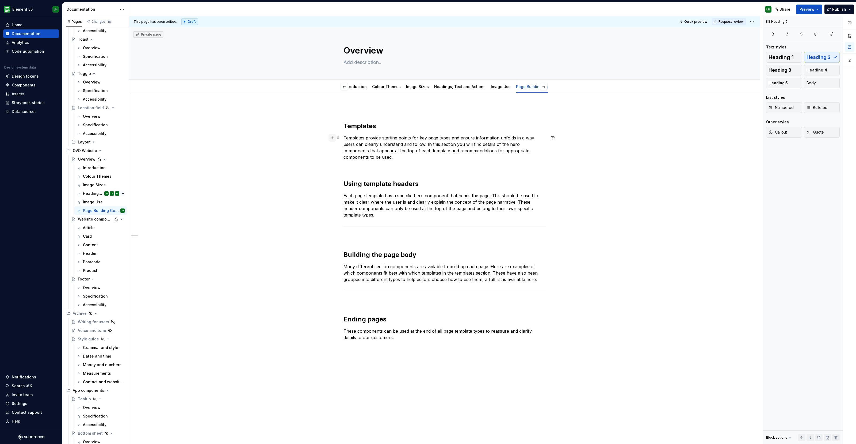
click at [328, 138] on button "button" at bounding box center [331, 137] width 7 height 7
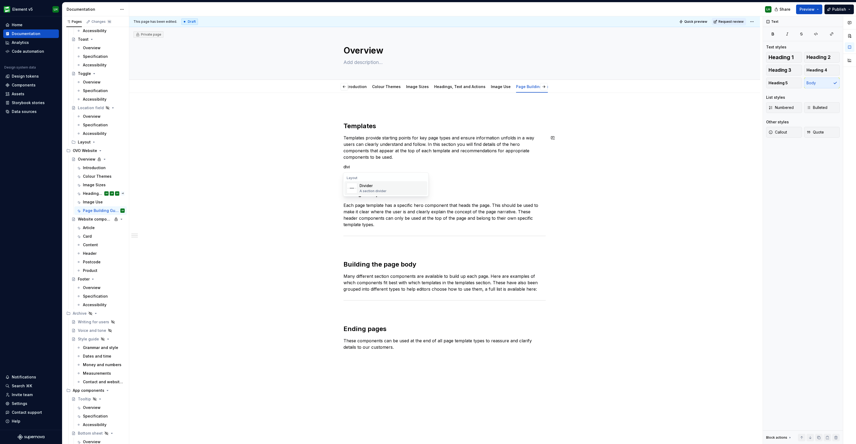
click at [396, 189] on div "Divider A section divider" at bounding box center [392, 188] width 66 height 11
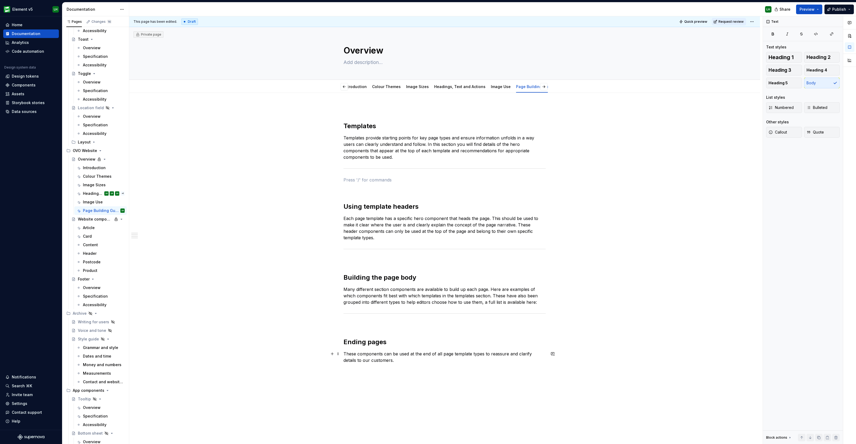
click at [507, 352] on p "These components can be used at the end of all page template types to reassure …" at bounding box center [444, 356] width 202 height 13
drag, startPoint x: 507, startPoint y: 353, endPoint x: 538, endPoint y: 360, distance: 31.1
click at [538, 360] on p "These components can be used at the end of all page template types to reassure …" at bounding box center [444, 356] width 202 height 13
drag, startPoint x: 413, startPoint y: 361, endPoint x: 409, endPoint y: 360, distance: 4.1
click at [409, 360] on p "These components can be used at the end of all page template types to reassure …" at bounding box center [444, 356] width 202 height 13
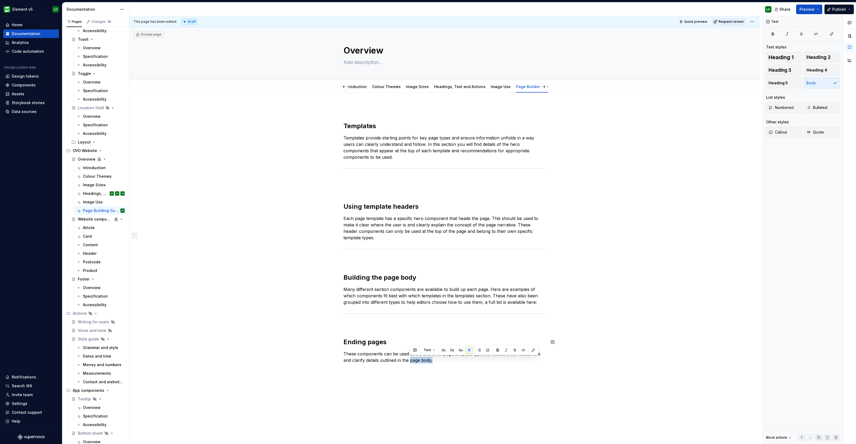
click at [576, 386] on div "Templates Templates provide starting points for key page types and ensure infor…" at bounding box center [444, 298] width 630 height 410
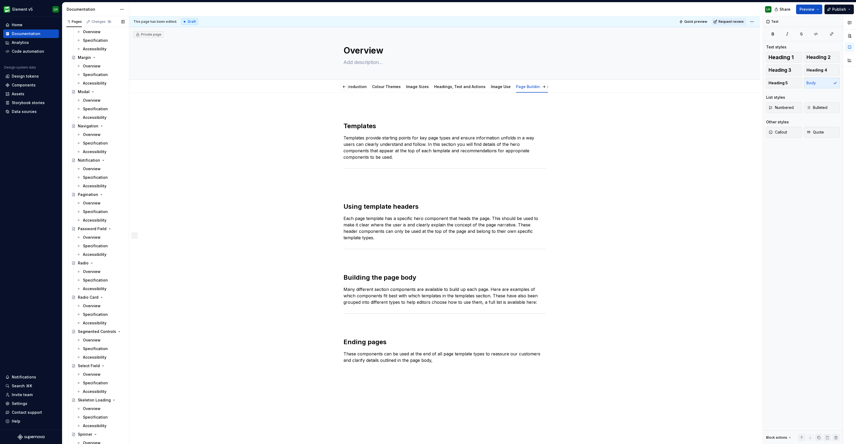
click at [67, 126] on div "Template Overview Specification Accessibility Overview Accordion Overview Speci…" at bounding box center [95, 87] width 63 height 1454
click at [117, 126] on button "Page tree" at bounding box center [120, 125] width 7 height 7
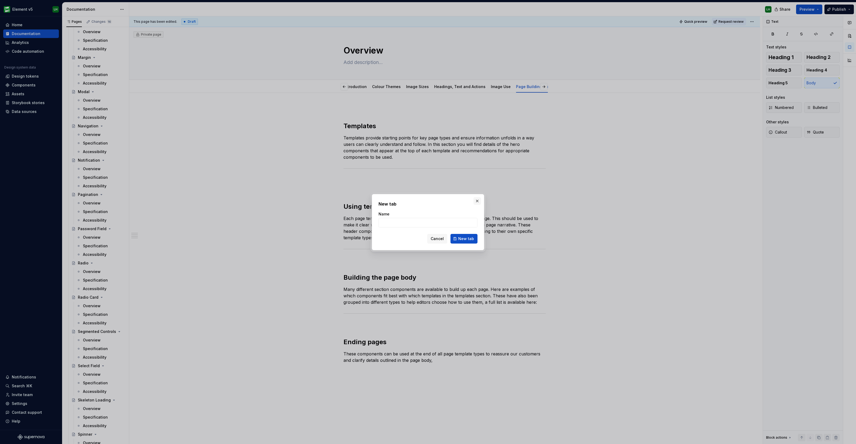
click at [476, 199] on button "button" at bounding box center [476, 200] width 7 height 7
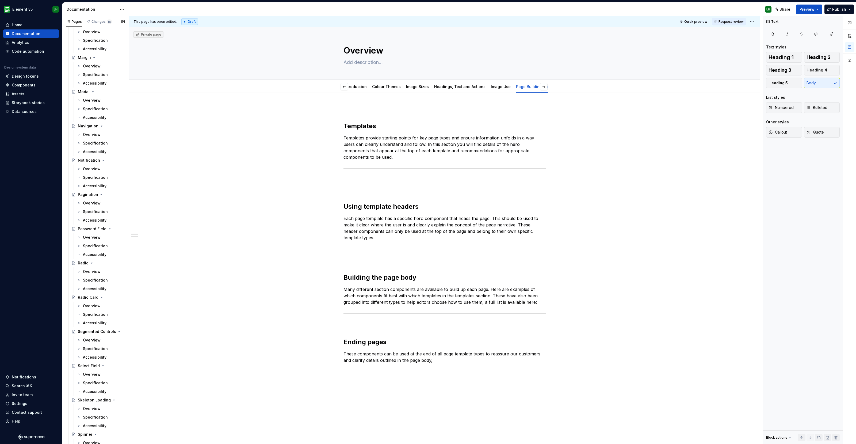
click at [0, 0] on button "Page tree" at bounding box center [0, 0] width 0 height 0
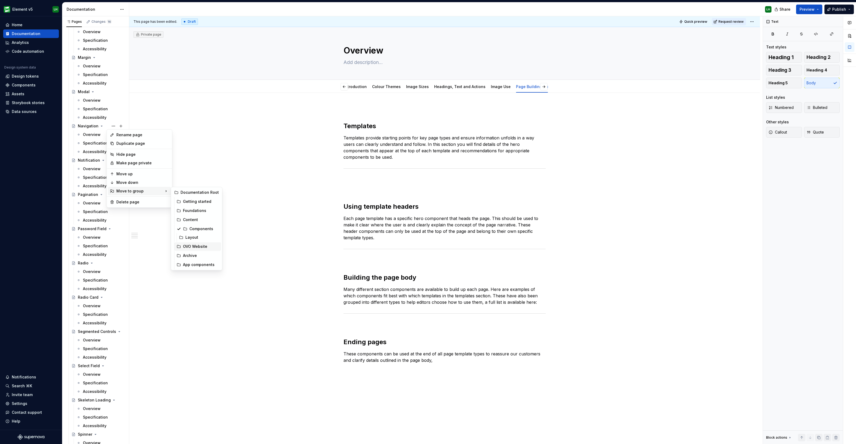
click at [201, 248] on div "OVO Website" at bounding box center [201, 246] width 36 height 5
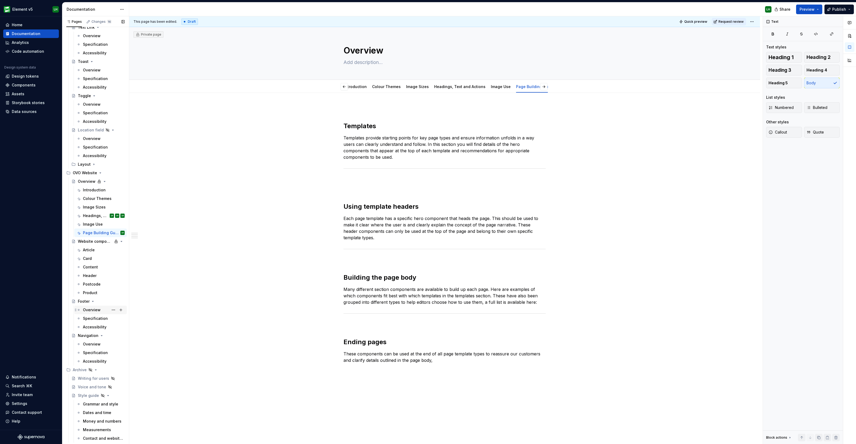
scroll to position [1725, 0]
click at [81, 311] on div "Navigation" at bounding box center [88, 311] width 21 height 5
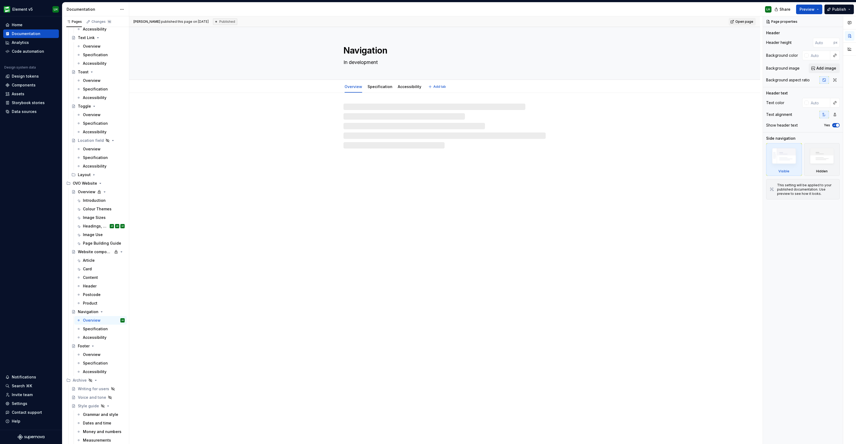
click at [347, 50] on textarea "Navigation" at bounding box center [443, 50] width 202 height 13
drag, startPoint x: 349, startPoint y: 50, endPoint x: 343, endPoint y: 51, distance: 5.9
click at [343, 51] on textarea "Navigation" at bounding box center [443, 50] width 202 height 13
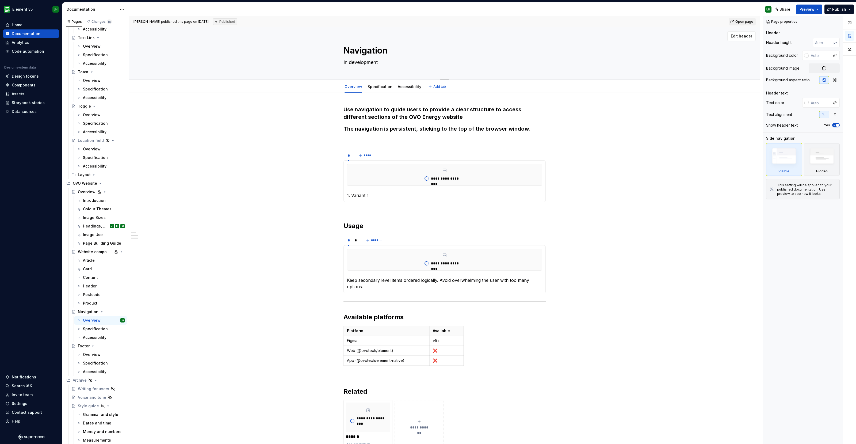
type textarea "*"
type textarea "Wavigation"
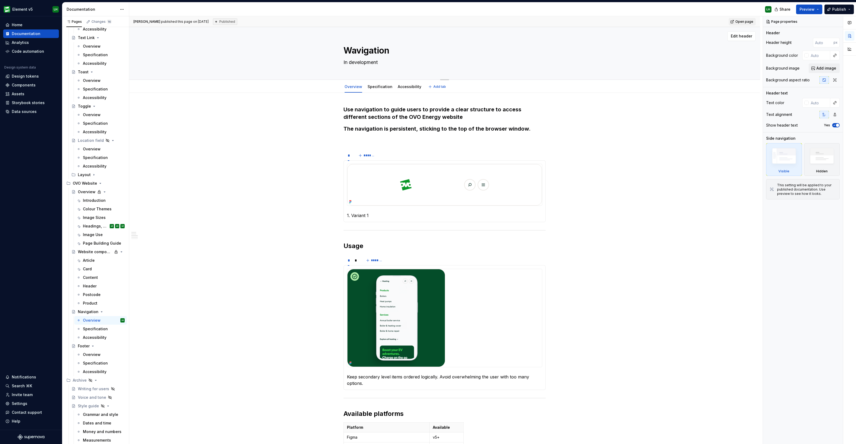
type textarea "*"
type textarea "Weavigation"
type textarea "*"
type textarea "Webavigation"
type textarea "*"
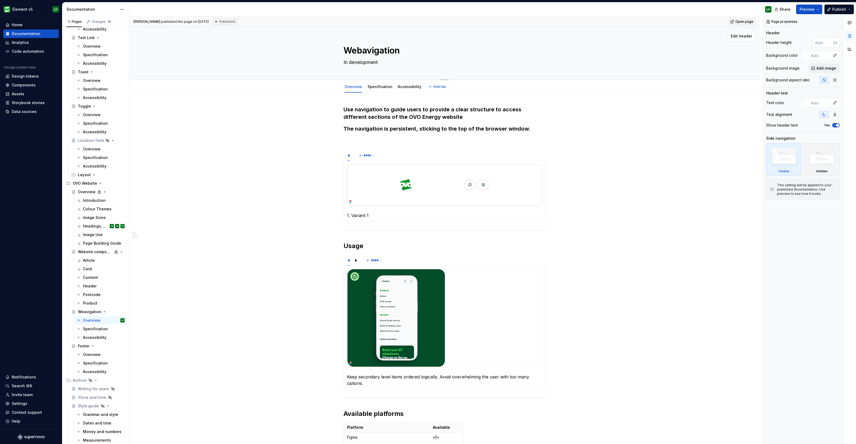
type textarea "Websavigation"
type textarea "*"
type textarea "Websiavigation"
type textarea "*"
type textarea "Websitavigation"
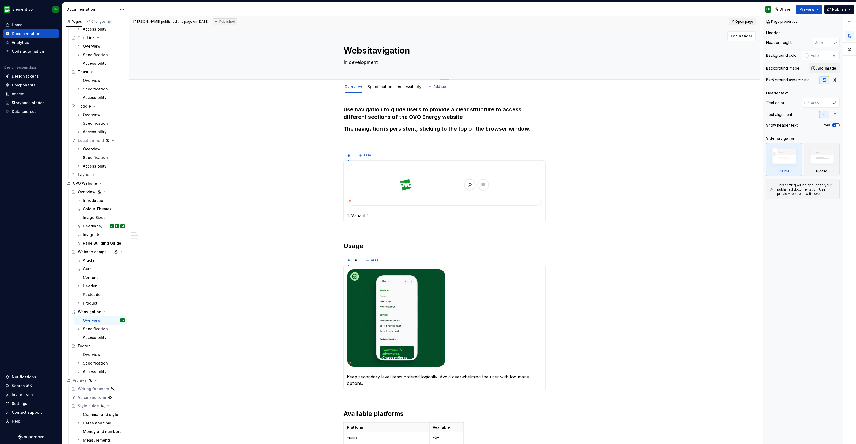
type textarea "*"
type textarea "Websiteavigation"
type textarea "*"
type textarea "Website avigation"
type textarea "*"
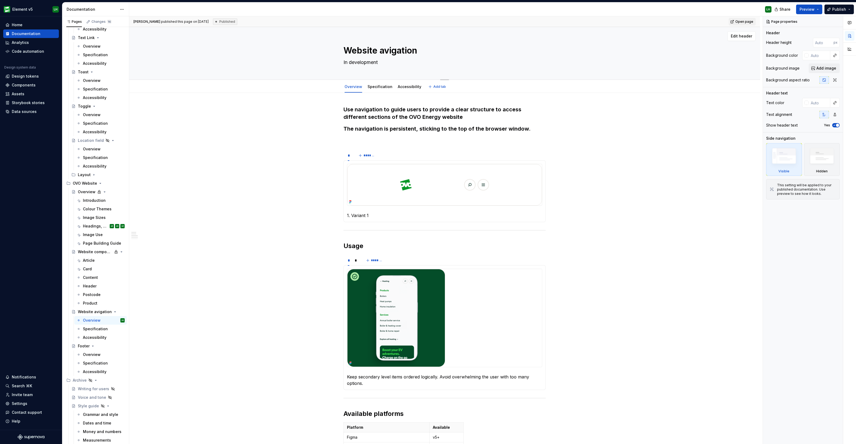
type textarea "Website navigation"
type textarea "*"
type textarea "Website navigation"
click at [84, 346] on div "Footer" at bounding box center [84, 345] width 12 height 5
click at [82, 343] on div "Footer" at bounding box center [84, 345] width 12 height 5
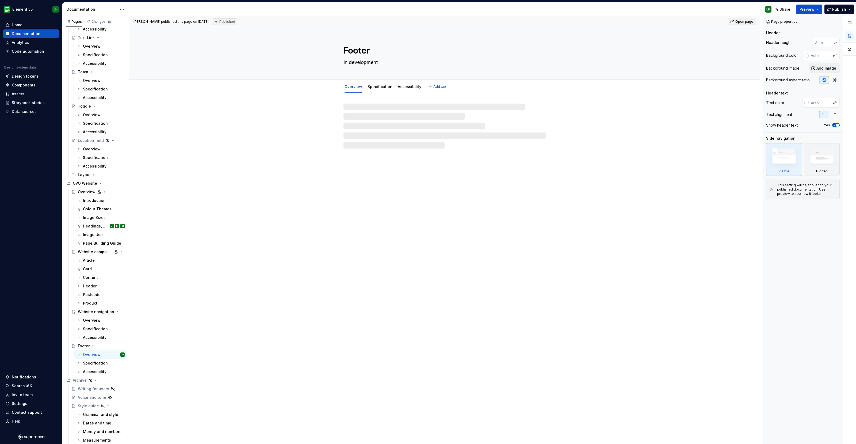
click at [362, 47] on textarea "Footer" at bounding box center [443, 50] width 202 height 13
type textarea "*"
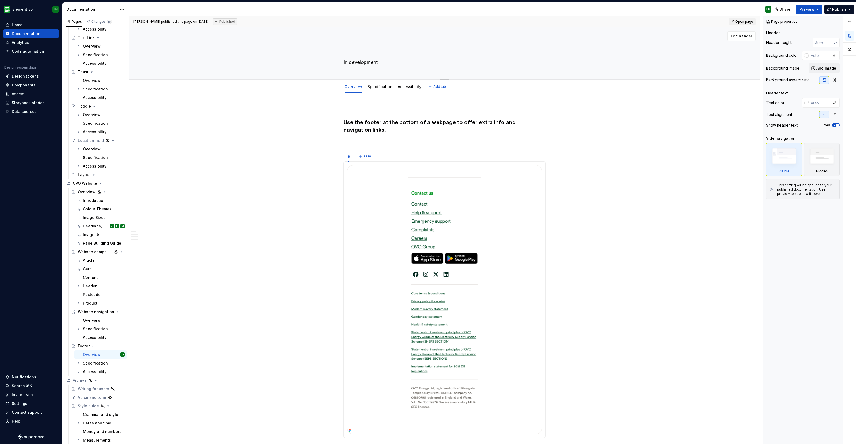
type textarea "*"
click at [362, 47] on textarea at bounding box center [443, 50] width 202 height 13
click at [354, 50] on textarea at bounding box center [443, 50] width 202 height 13
type textarea "W"
type textarea "*"
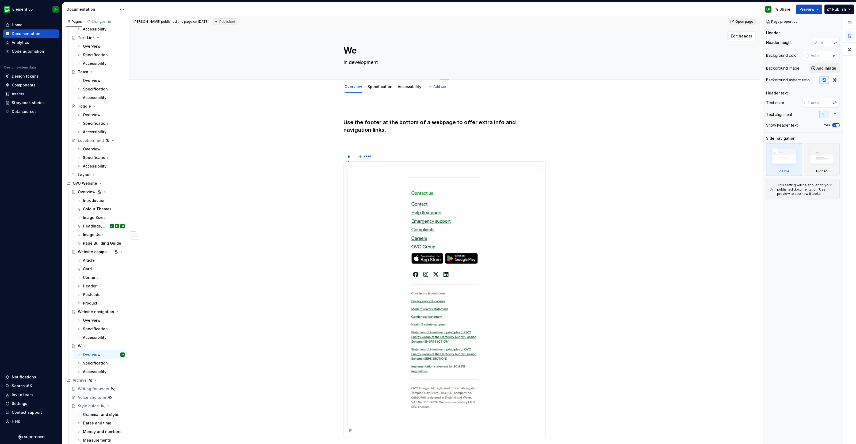
type textarea "Web"
type textarea "*"
type textarea "Webs"
type textarea "*"
type textarea "Websi"
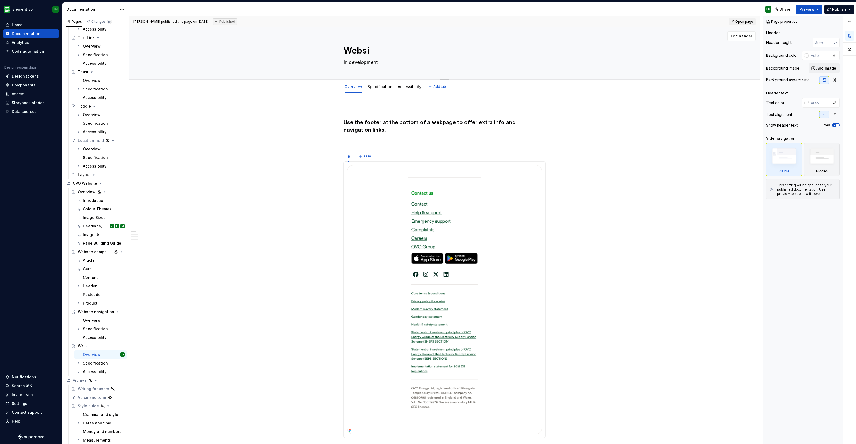
type textarea "*"
type textarea "Websit"
type textarea "*"
type textarea "Website"
type textarea "*"
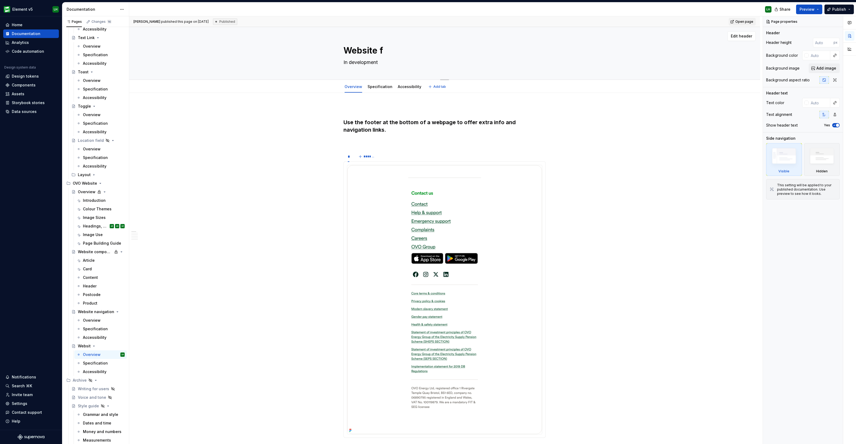
type textarea "Website fo"
type textarea "*"
type textarea "Website foo"
type textarea "*"
type textarea "Website foot"
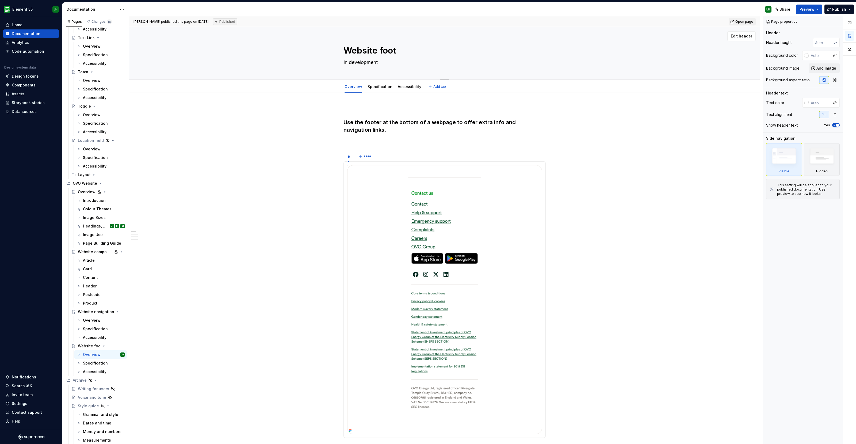
type textarea "*"
type textarea "Website footer"
click at [346, 49] on textarea "Website footer" at bounding box center [443, 50] width 202 height 13
type textarea "*"
type textarea "Website footer"
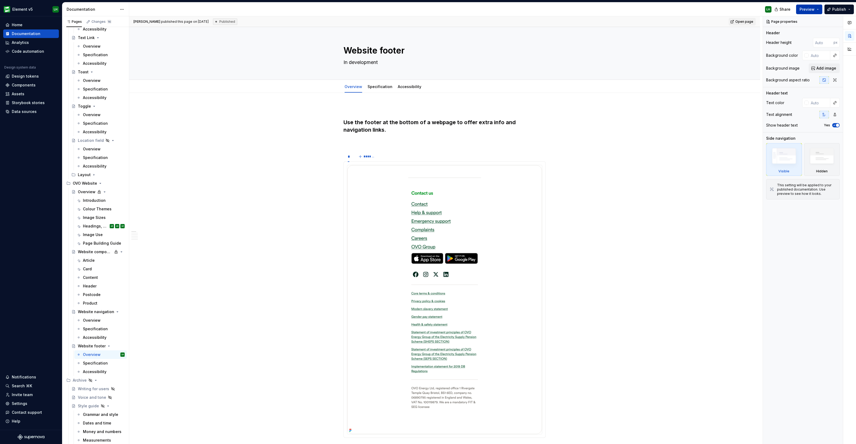
type textarea "*"
type textarea "Website footer"
click at [815, 5] on button "Preview" at bounding box center [809, 10] width 26 height 10
type input "https://ovo-element-v5.preview.supernova-docs.io/latest/ovo-website/website-foo…"
click at [770, 42] on span "Build preview" at bounding box center [758, 44] width 25 height 5
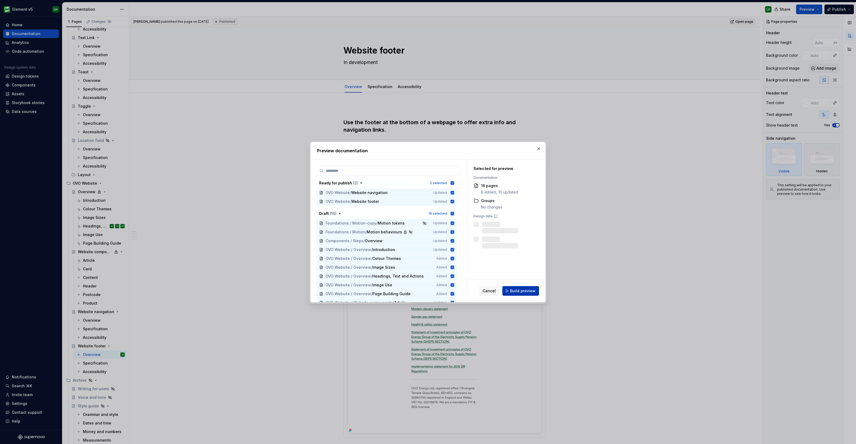
click at [518, 292] on span "Build preview" at bounding box center [522, 290] width 25 height 5
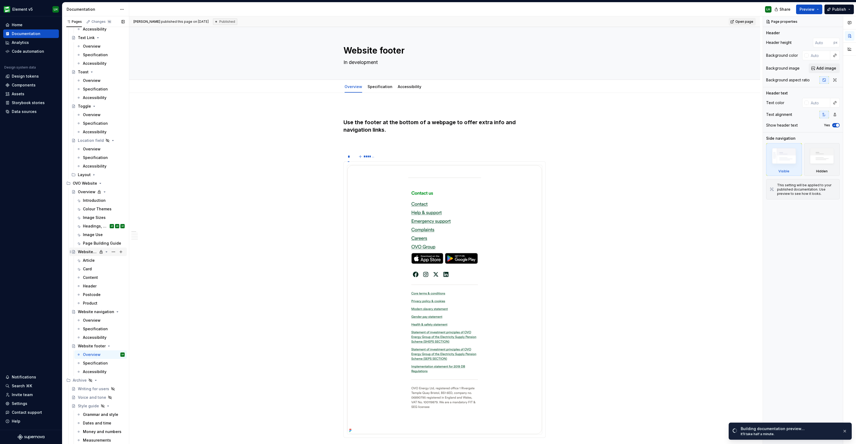
click at [94, 251] on div "Website components" at bounding box center [88, 251] width 20 height 5
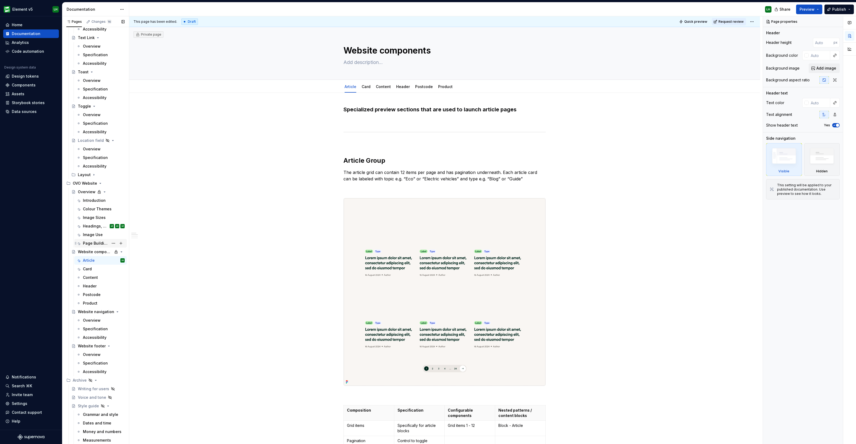
click at [91, 241] on div "Page Building Guide" at bounding box center [96, 242] width 26 height 5
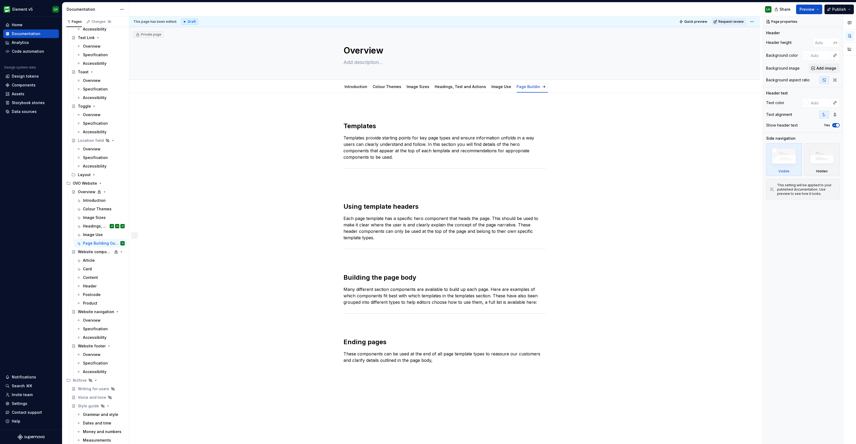
drag, startPoint x: 205, startPoint y: 10, endPoint x: 214, endPoint y: 2, distance: 11.5
click at [205, 10] on div "LH" at bounding box center [452, 9] width 646 height 14
type textarea "*"
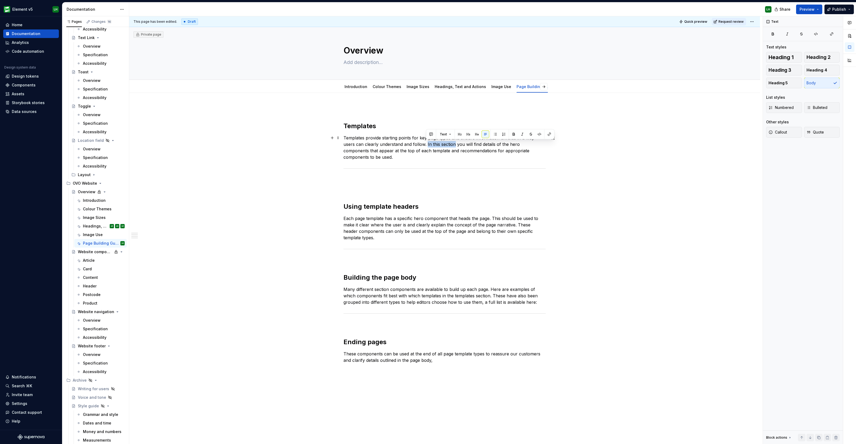
drag, startPoint x: 453, startPoint y: 143, endPoint x: 426, endPoint y: 145, distance: 27.1
click at [426, 145] on p "Templates provide starting points for key page types and ensure information unf…" at bounding box center [444, 147] width 202 height 26
click at [366, 164] on div "Templates Templates provide starting points for key page types and ensure infor…" at bounding box center [444, 239] width 202 height 267
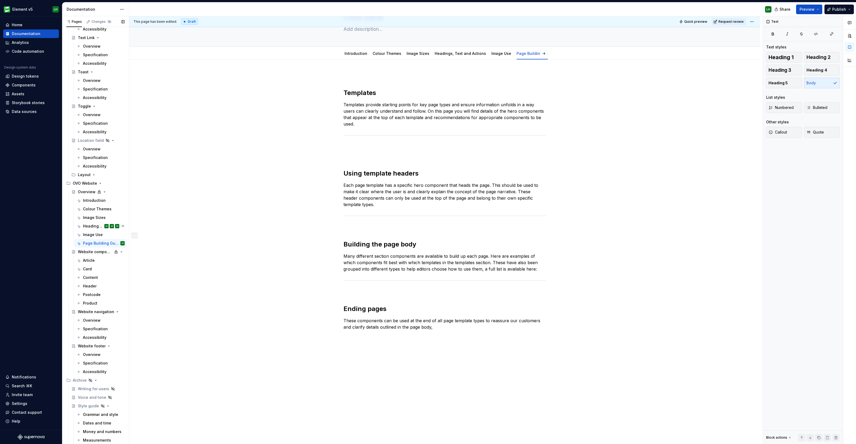
scroll to position [1809, 0]
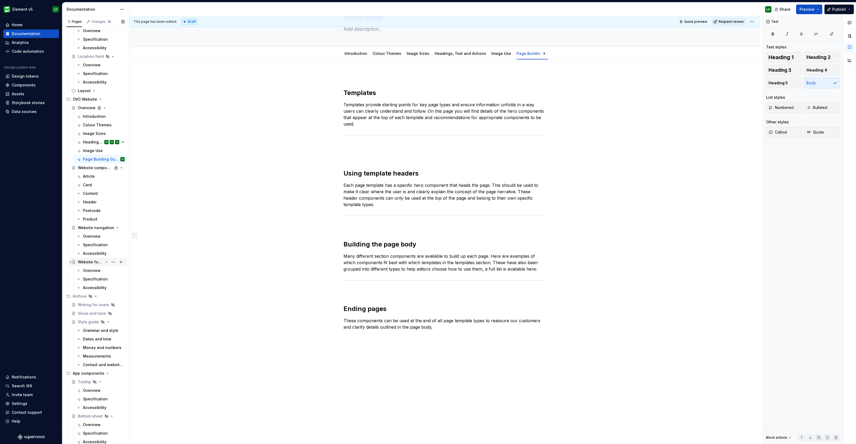
click at [86, 260] on div "Website footer" at bounding box center [90, 261] width 25 height 5
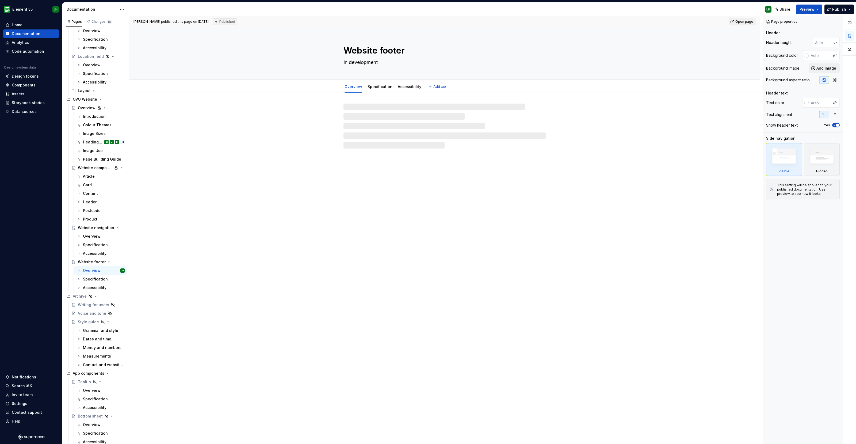
click at [353, 60] on textarea "In development" at bounding box center [443, 62] width 202 height 9
type textarea "*"
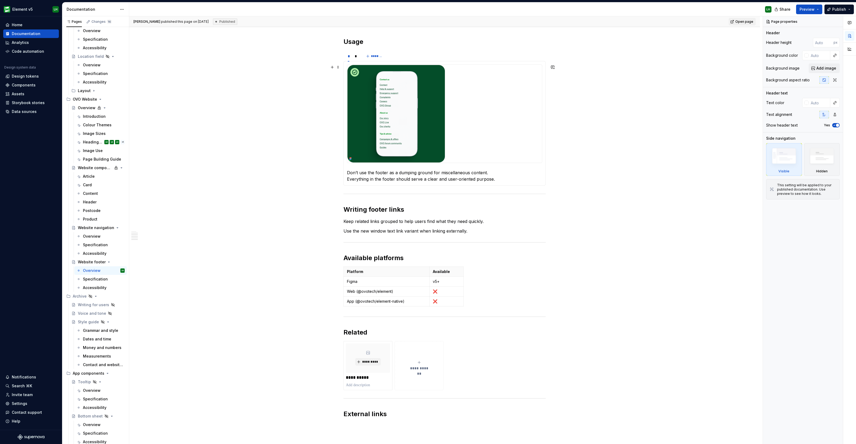
scroll to position [434, 0]
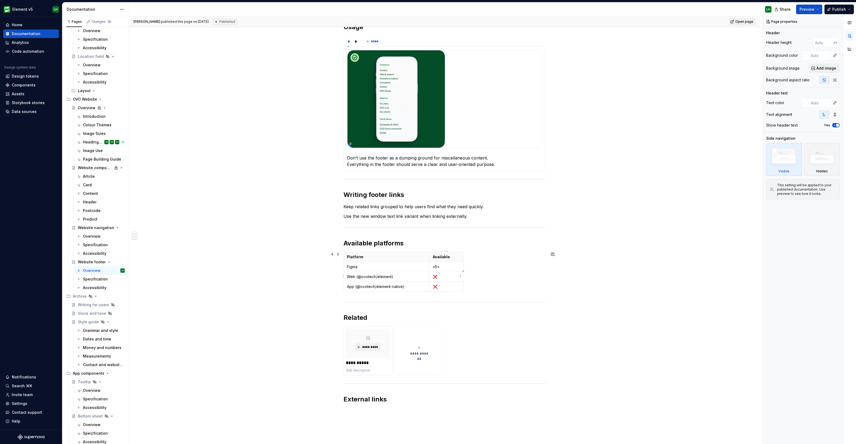
type textarea "*"
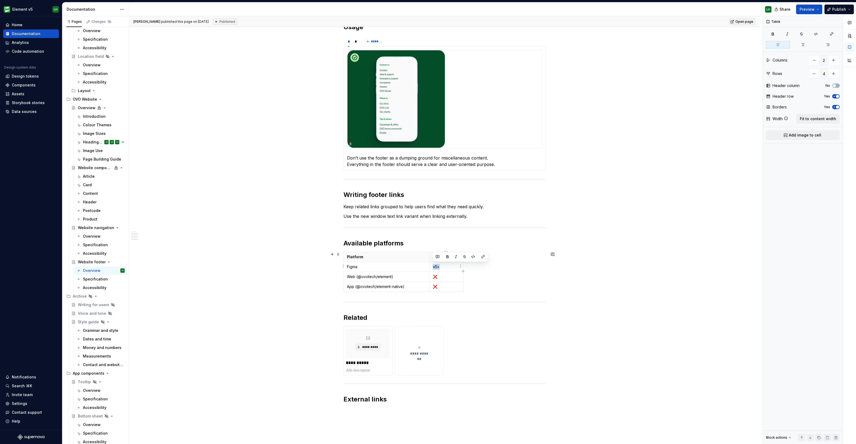
drag, startPoint x: 436, startPoint y: 266, endPoint x: 432, endPoint y: 266, distance: 3.8
click at [433, 266] on p "v5+" at bounding box center [447, 266] width 28 height 5
copy p "v5+"
drag, startPoint x: 440, startPoint y: 277, endPoint x: 434, endPoint y: 278, distance: 5.7
click at [434, 278] on p "❌" at bounding box center [447, 276] width 28 height 5
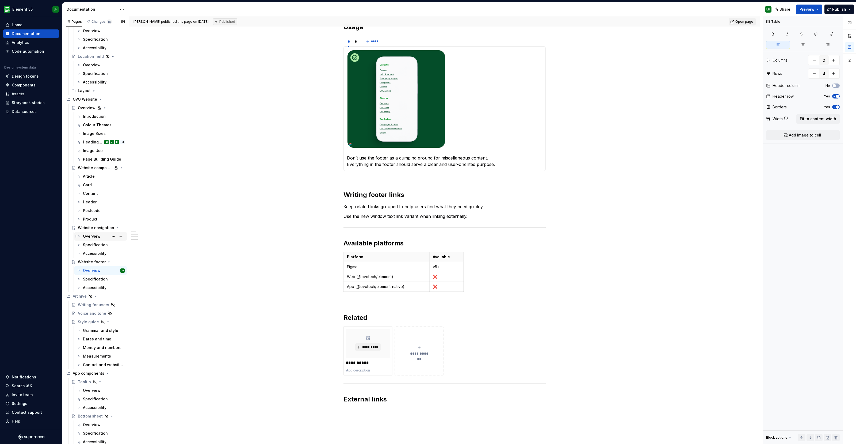
click at [93, 236] on div "Overview" at bounding box center [92, 235] width 18 height 5
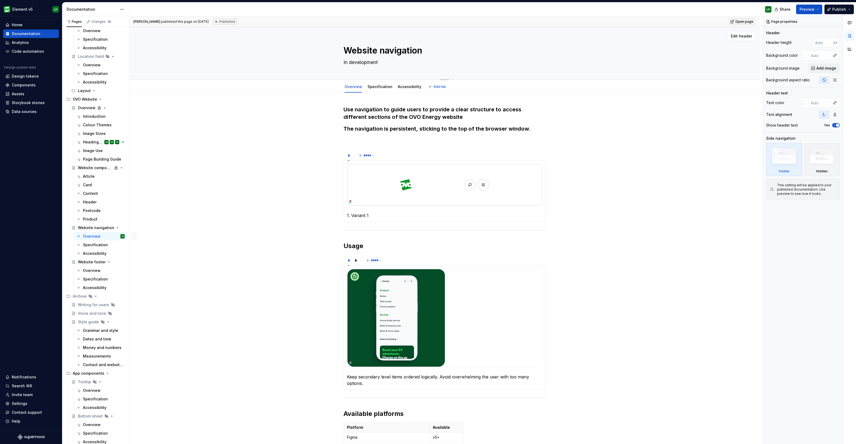
click at [362, 65] on textarea "In development" at bounding box center [443, 62] width 202 height 9
type textarea "*"
click at [357, 63] on textarea "In development" at bounding box center [443, 62] width 202 height 9
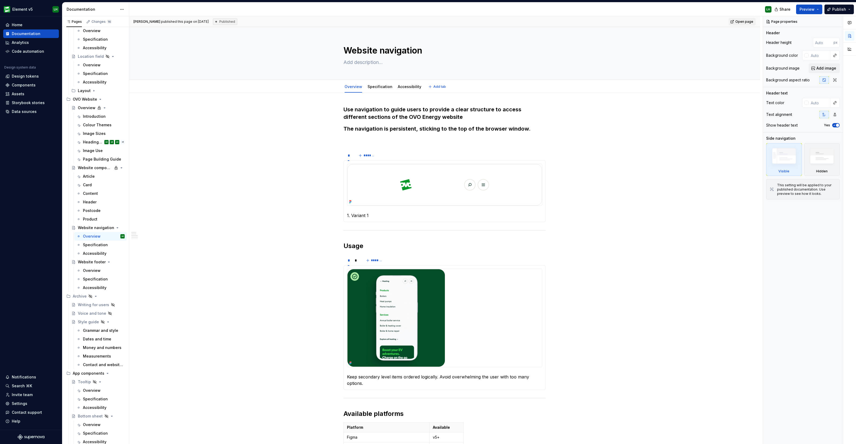
type textarea "*"
click at [806, 7] on span "Preview" at bounding box center [806, 9] width 15 height 5
click at [777, 45] on button "Build preview" at bounding box center [756, 45] width 123 height 10
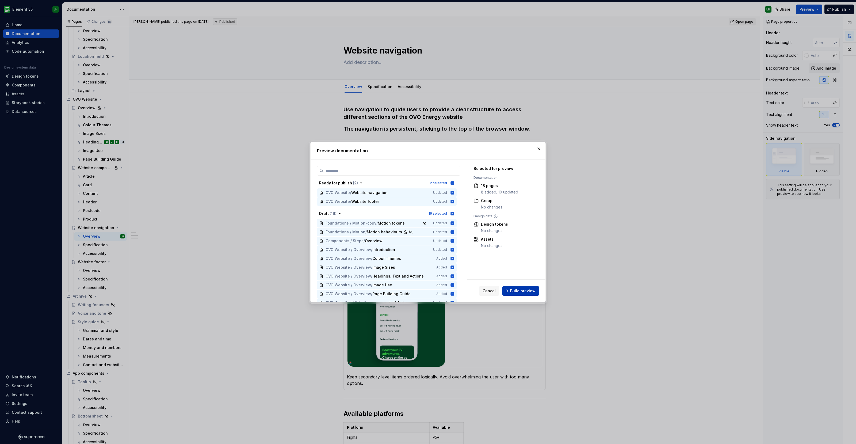
click at [527, 289] on span "Build preview" at bounding box center [522, 290] width 25 height 5
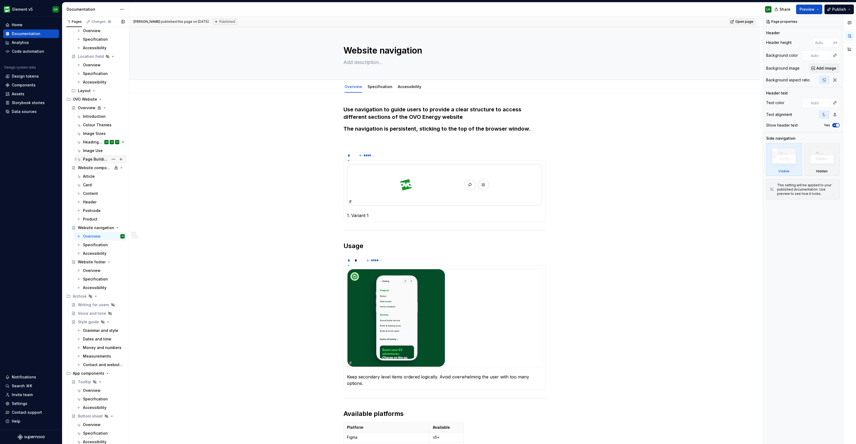
click at [87, 158] on div "Page Building Guide" at bounding box center [96, 158] width 26 height 5
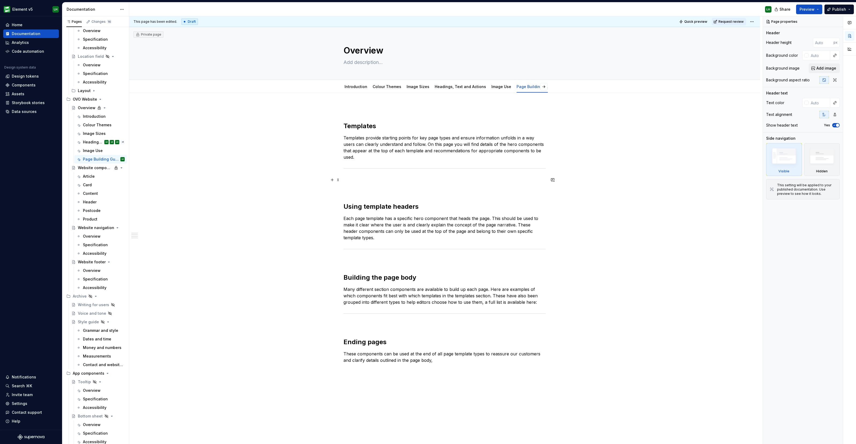
click at [357, 178] on p at bounding box center [444, 179] width 202 height 6
type textarea "*"
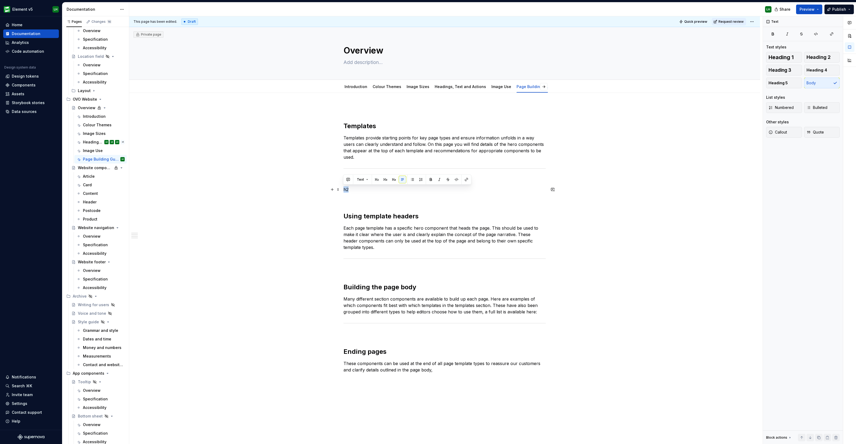
drag, startPoint x: 359, startPoint y: 192, endPoint x: 340, endPoint y: 188, distance: 18.8
click at [340, 188] on div "Templates Templates provide starting points for key page types and ensure infor…" at bounding box center [444, 307] width 630 height 429
click at [333, 190] on button "button" at bounding box center [331, 189] width 7 height 7
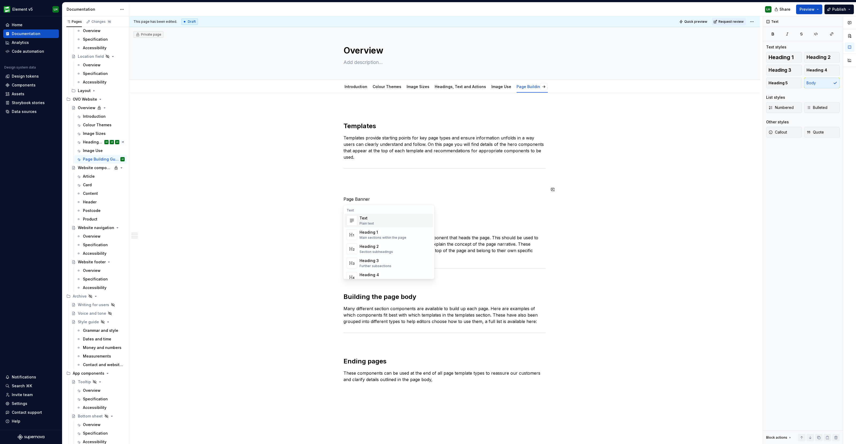
click at [376, 243] on span "Heading 2 Section subheadings" at bounding box center [388, 249] width 89 height 14
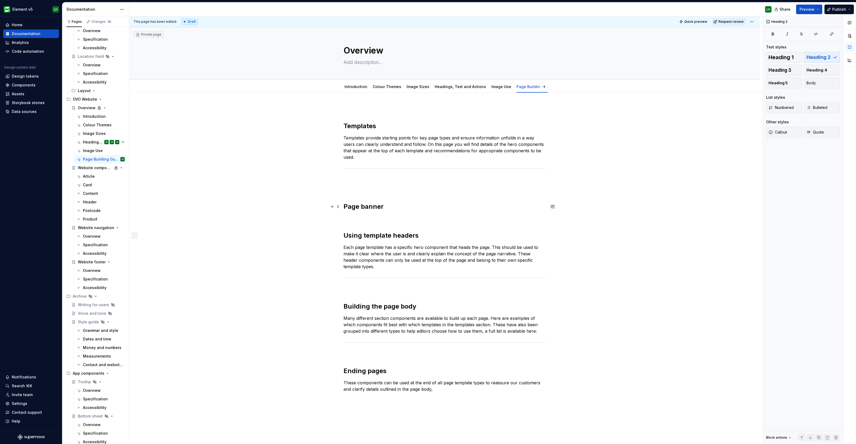
click at [333, 203] on button "button" at bounding box center [331, 206] width 7 height 7
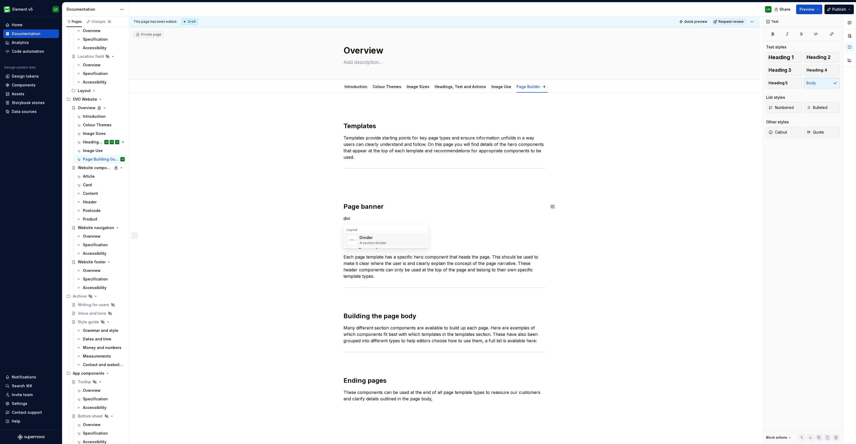
click at [368, 238] on div "Divider" at bounding box center [372, 237] width 27 height 5
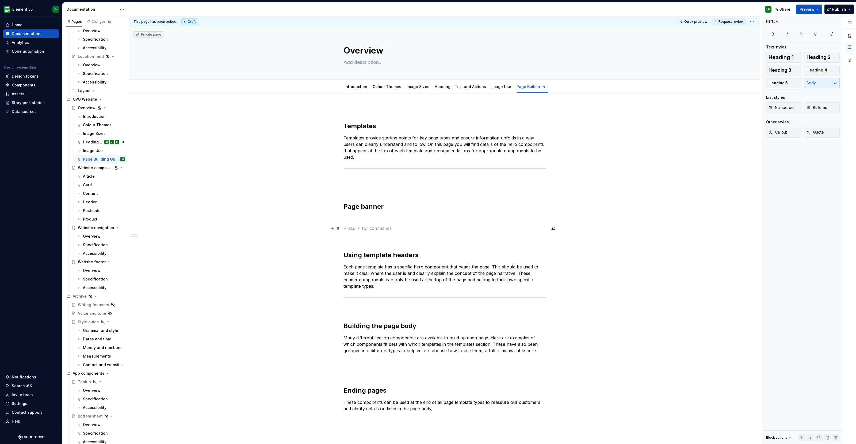
click at [354, 228] on p at bounding box center [444, 228] width 202 height 6
click at [338, 228] on span at bounding box center [338, 227] width 4 height 7
click at [352, 271] on div "Delete" at bounding box center [359, 275] width 45 height 9
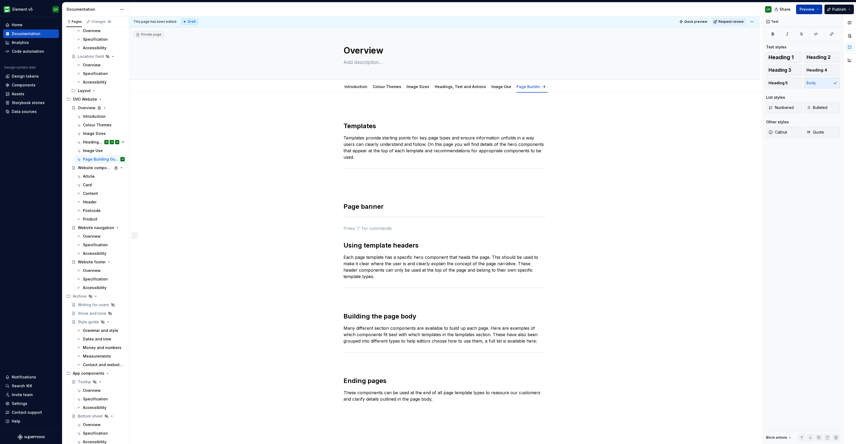
click at [808, 9] on span "Preview" at bounding box center [806, 9] width 15 height 5
click at [763, 43] on span "Build preview" at bounding box center [758, 44] width 25 height 5
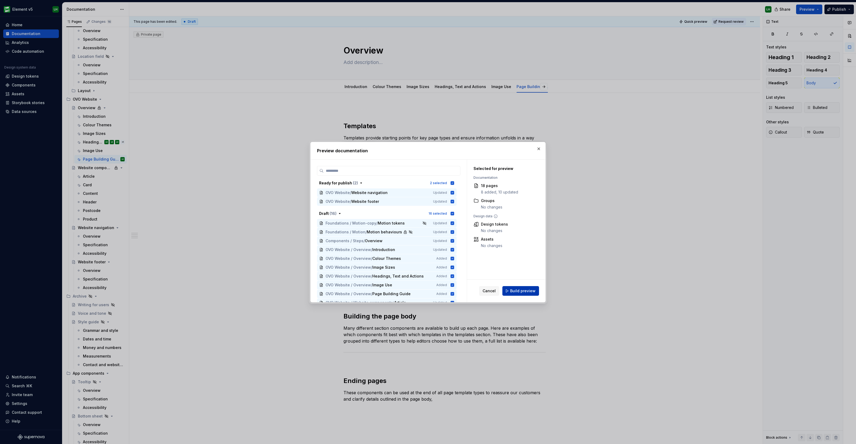
click at [535, 290] on button "Build preview" at bounding box center [520, 291] width 37 height 10
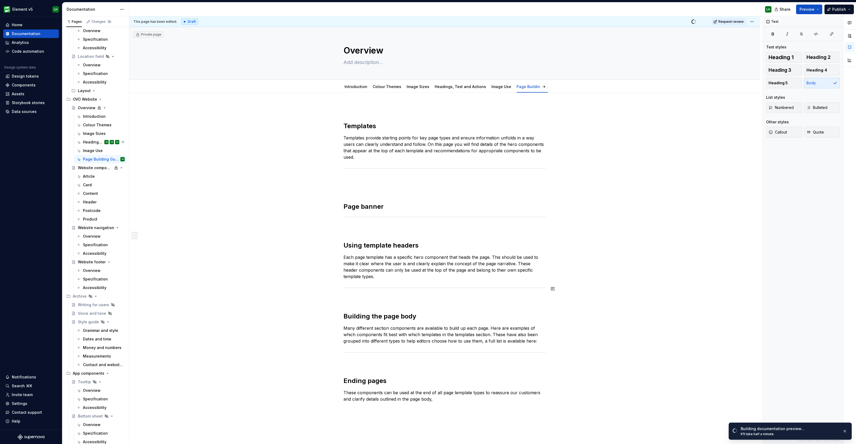
click at [618, 285] on div "Templates Templates provide starting points for key page types and ensure infor…" at bounding box center [444, 322] width 630 height 458
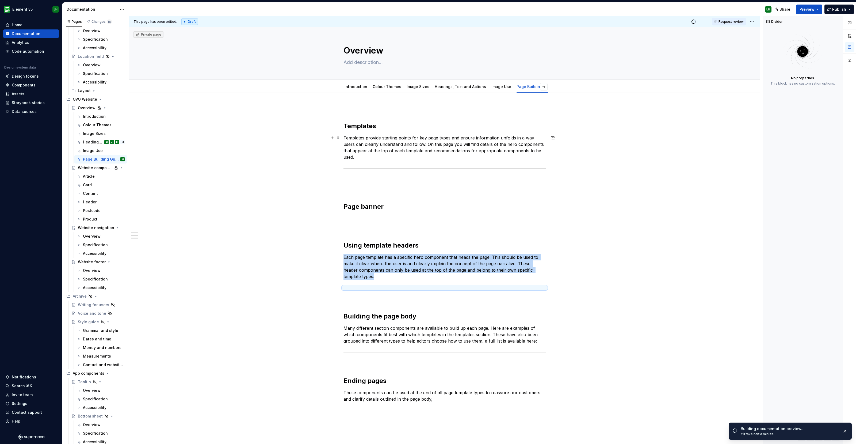
click at [461, 142] on p "Templates provide starting points for key page types and ensure information unf…" at bounding box center [444, 147] width 202 height 26
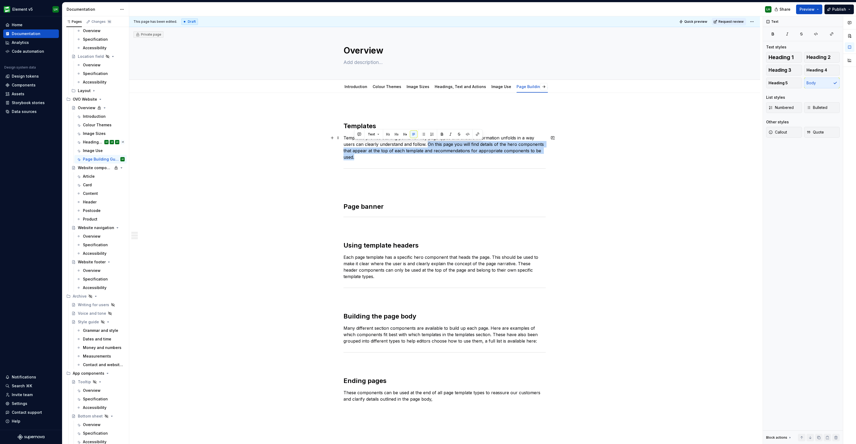
drag, startPoint x: 426, startPoint y: 142, endPoint x: 518, endPoint y: 159, distance: 93.9
click at [518, 159] on p "Templates provide starting points for key page types and ensure information unf…" at bounding box center [444, 147] width 202 height 26
click at [478, 150] on p "Templates provide starting points for key page types and ensure information unf…" at bounding box center [444, 147] width 202 height 26
drag, startPoint x: 426, startPoint y: 141, endPoint x: 501, endPoint y: 158, distance: 76.8
click at [501, 158] on p "Templates provide starting points for key page types and ensure information unf…" at bounding box center [444, 147] width 202 height 26
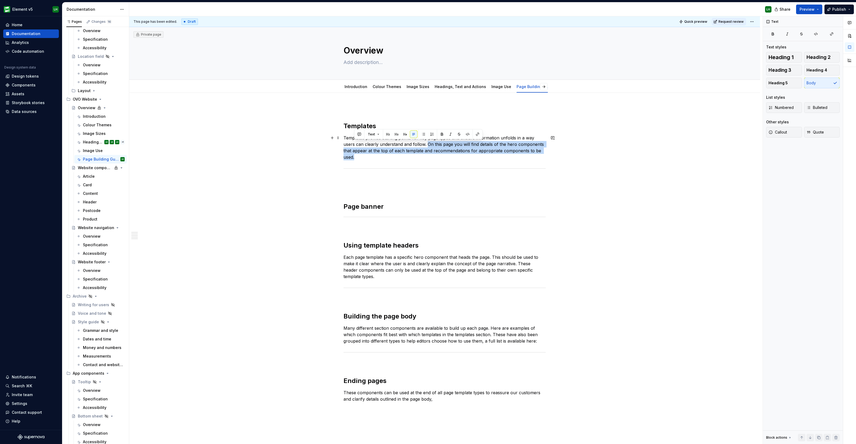
click at [506, 151] on p "Templates provide starting points for key page types and ensure information unf…" at bounding box center [444, 147] width 202 height 26
drag, startPoint x: 426, startPoint y: 142, endPoint x: 437, endPoint y: 144, distance: 10.2
click at [465, 151] on p "Templates provide starting points for key page types and ensure information unf…" at bounding box center [444, 147] width 202 height 26
click at [436, 144] on p "Templates provide starting points for key page types and ensure information unf…" at bounding box center [444, 147] width 202 height 26
click at [424, 142] on p "Templates provide starting points for key page types and ensure information unf…" at bounding box center [444, 147] width 202 height 26
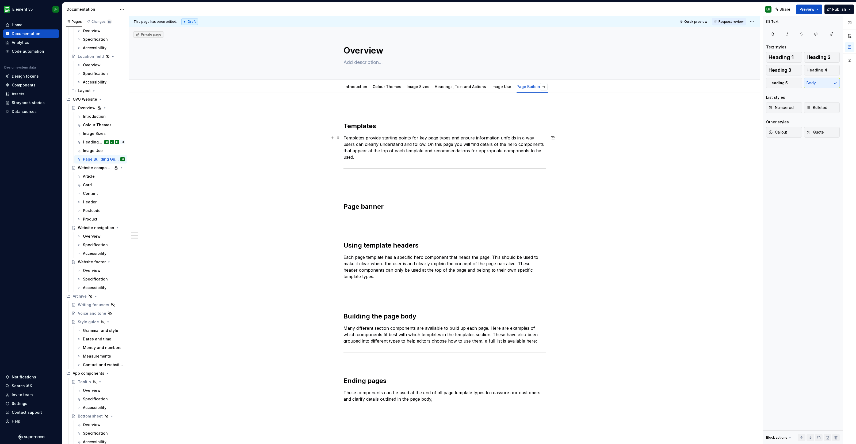
click at [426, 143] on p "Templates provide starting points for key page types and ensure information unf…" at bounding box center [444, 147] width 202 height 26
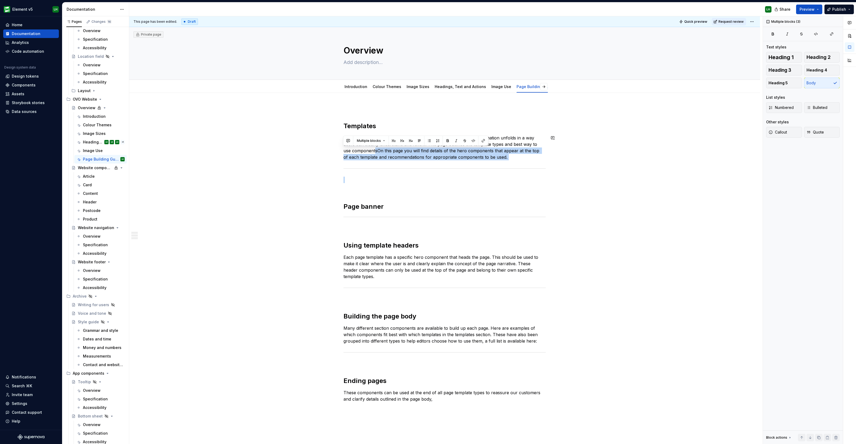
drag, startPoint x: 367, startPoint y: 150, endPoint x: 484, endPoint y: 163, distance: 117.8
click at [484, 163] on div "Templates Templates provide starting points for key page types and ensure infor…" at bounding box center [444, 259] width 202 height 306
click at [459, 160] on div "Templates Templates provide starting points for key page types and ensure infor…" at bounding box center [444, 259] width 202 height 306
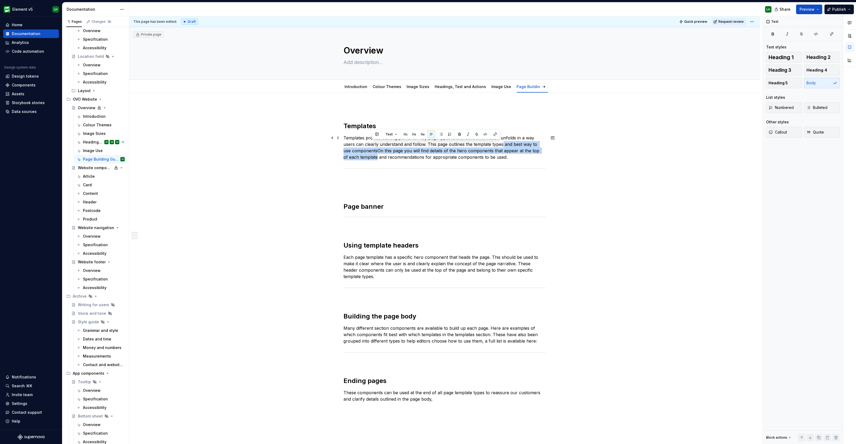
drag, startPoint x: 372, startPoint y: 157, endPoint x: 501, endPoint y: 144, distance: 130.3
click at [501, 144] on p "Templates provide starting points for key page types and ensure information unf…" at bounding box center [444, 147] width 202 height 26
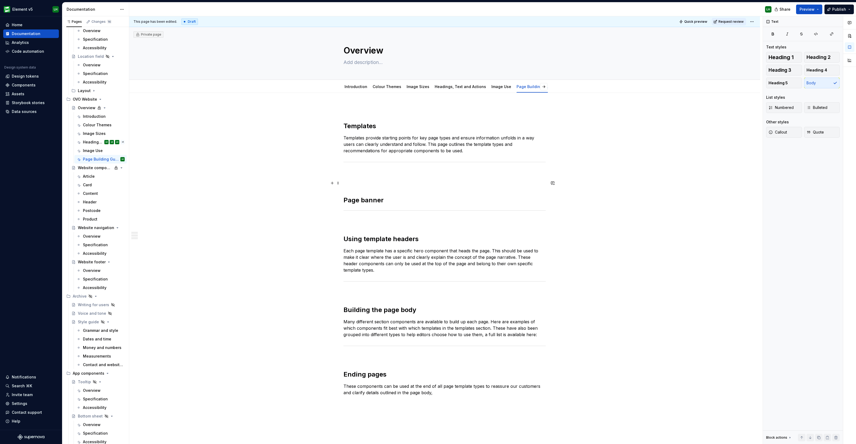
click at [352, 179] on div "Templates Templates provide starting points for key page types and ensure infor…" at bounding box center [444, 255] width 202 height 299
click at [348, 172] on p at bounding box center [444, 173] width 202 height 6
click at [807, 7] on span "Preview" at bounding box center [806, 9] width 15 height 5
click at [757, 46] on span "Build preview" at bounding box center [758, 44] width 25 height 5
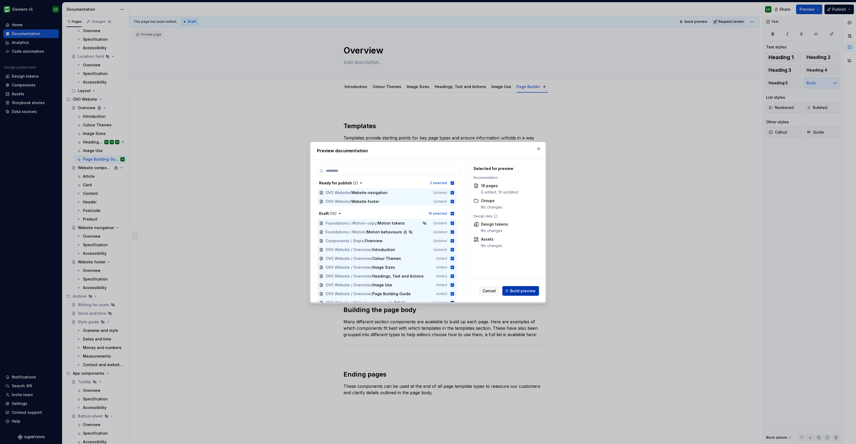
click at [524, 290] on span "Build preview" at bounding box center [522, 290] width 25 height 5
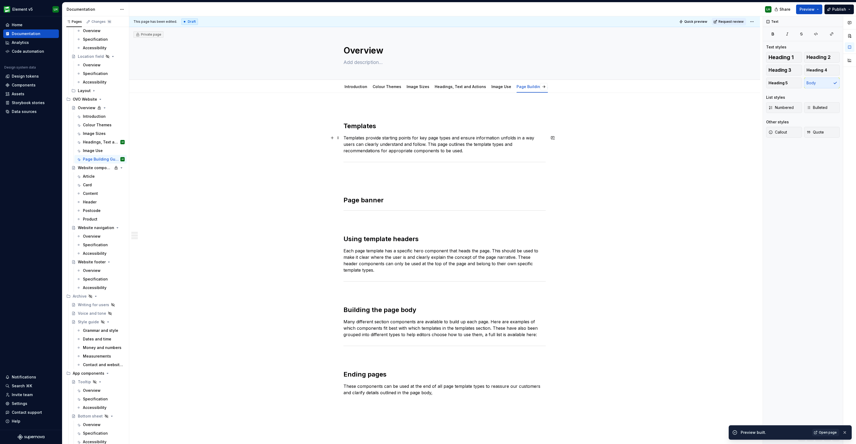
click at [464, 146] on p "Templates provide starting points for key page types and ensure information unf…" at bounding box center [444, 143] width 202 height 19
click at [502, 153] on p "Templates provide starting points for key page types and ensure information unf…" at bounding box center [444, 143] width 202 height 19
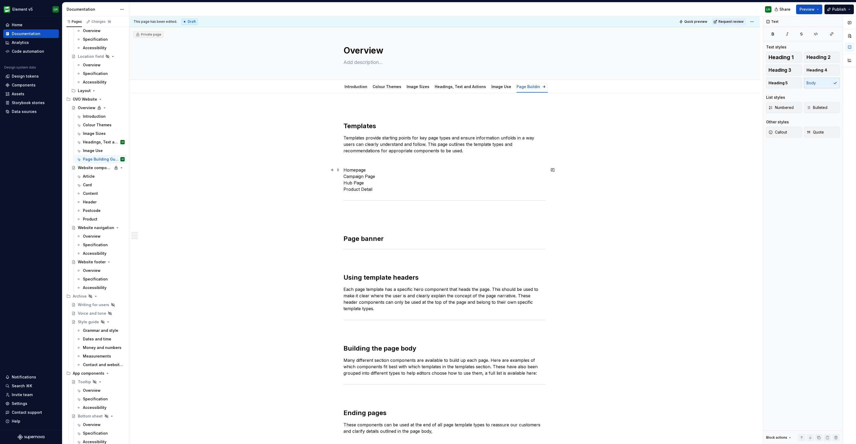
click at [410, 190] on p "Homepage Campaign Page Hub Page Product Detail" at bounding box center [444, 180] width 202 height 26
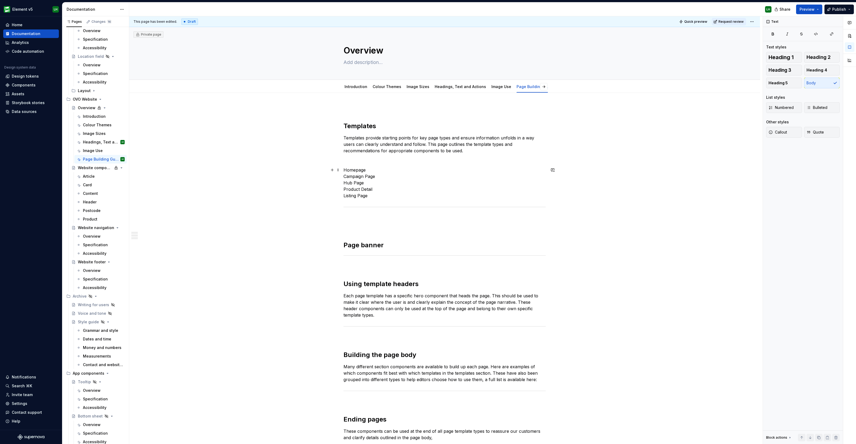
click at [407, 186] on p "Homepage Campaign Page Hub Page Product Detail Listing Page" at bounding box center [444, 183] width 202 height 32
click at [378, 197] on p "Homepage Campaign Page Hub Page Product Detail Page Listing Page" at bounding box center [444, 183] width 202 height 32
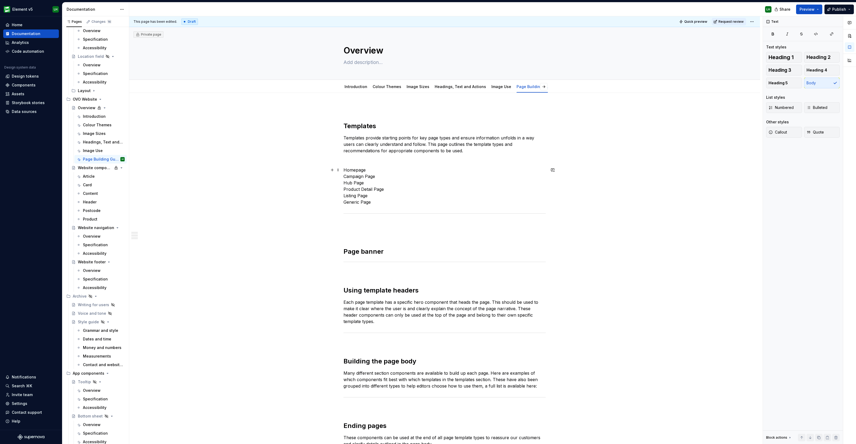
click at [373, 194] on p "Homepage Campaign Page Hub Page Product Detail Page Listing Page Generic Page" at bounding box center [444, 186] width 202 height 38
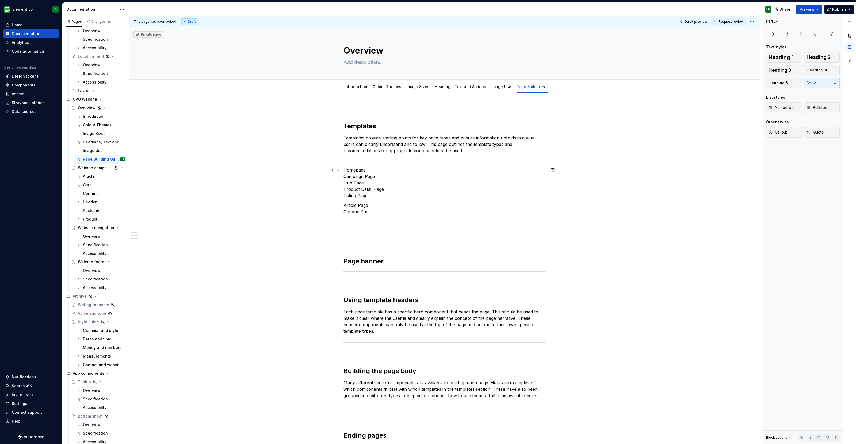
click at [378, 197] on p "Homepage Campaign Page Hub Page Product Detail Page Listing Page" at bounding box center [444, 183] width 202 height 32
click at [375, 200] on div "Templates Templates provide starting points for key page types and ensure infor…" at bounding box center [444, 286] width 202 height 360
click at [343, 202] on p "Article Page Generic Page" at bounding box center [444, 208] width 202 height 13
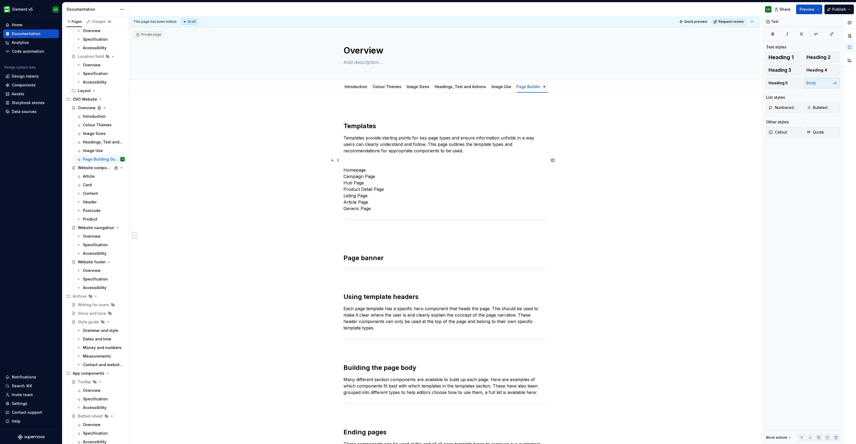
click at [346, 161] on p at bounding box center [444, 160] width 202 height 6
click at [332, 159] on button "button" at bounding box center [331, 159] width 7 height 7
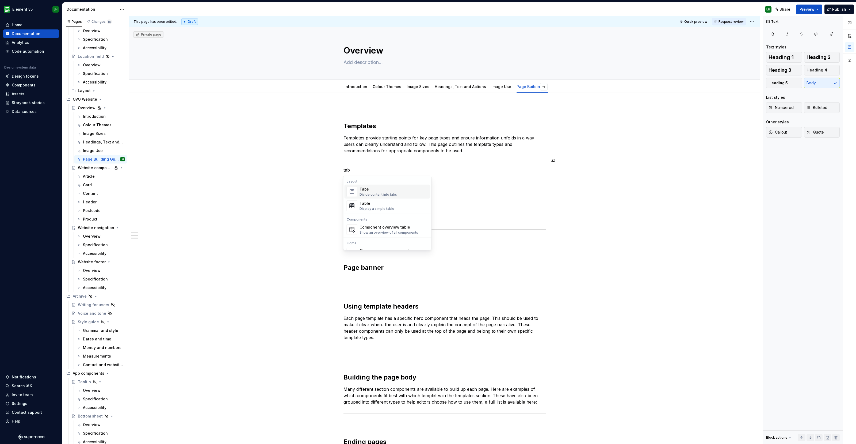
click at [379, 193] on div "Divide content into tabs" at bounding box center [377, 194] width 37 height 4
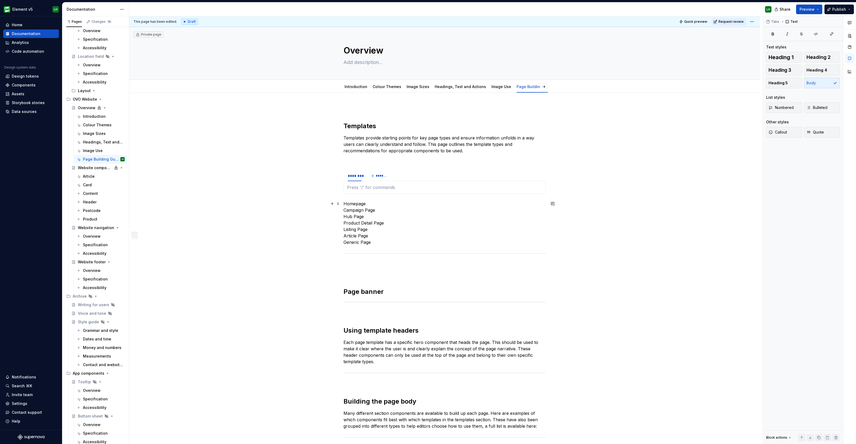
click at [622, 230] on div "Templates Templates provide starting points for key page types and ensure infor…" at bounding box center [444, 364] width 630 height 543
click at [393, 187] on p at bounding box center [444, 187] width 195 height 6
drag, startPoint x: 387, startPoint y: 186, endPoint x: 360, endPoint y: 186, distance: 27.0
click at [360, 186] on p "The OVO homepage uses a bespoke" at bounding box center [444, 187] width 195 height 6
drag, startPoint x: 411, startPoint y: 185, endPoint x: 450, endPoint y: 185, distance: 38.5
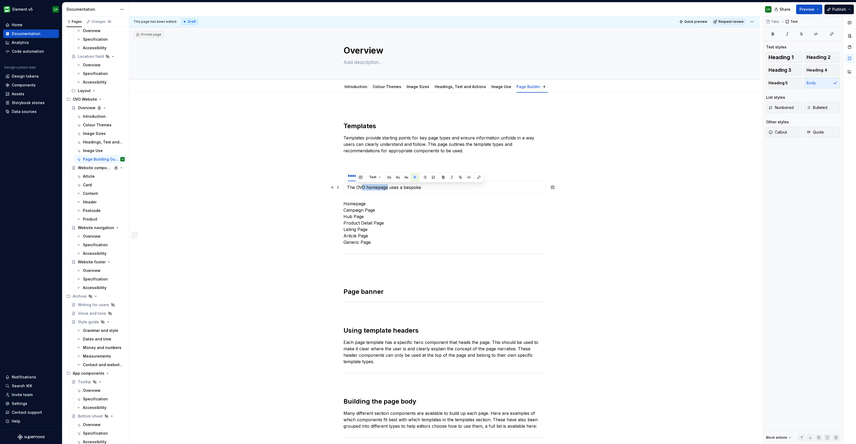
click at [450, 185] on p "The OVO homepage uses a bespoke" at bounding box center [444, 187] width 195 height 6
drag, startPoint x: 347, startPoint y: 188, endPoint x: 349, endPoint y: 189, distance: 2.9
click at [347, 188] on p "The homepage template uses a bespoke header" at bounding box center [444, 187] width 195 height 6
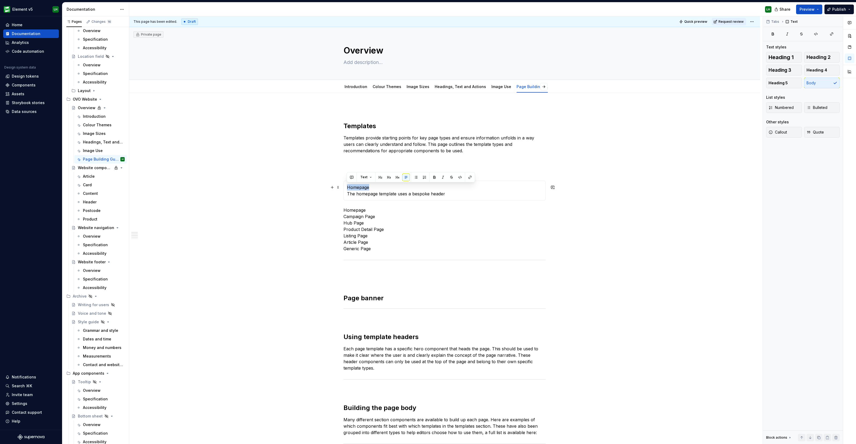
click at [343, 188] on section "******** ******* Homepage The homepage template uses a bespoke header" at bounding box center [444, 185] width 202 height 30
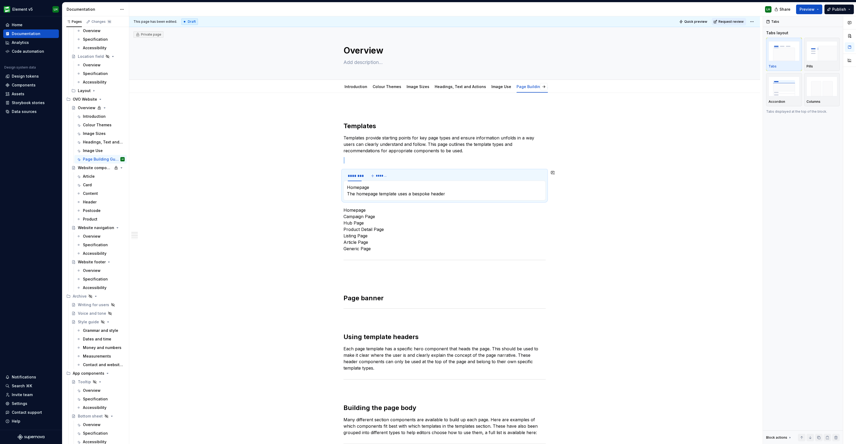
click at [354, 184] on p "Homepage The homepage template uses a bespoke header" at bounding box center [444, 190] width 195 height 13
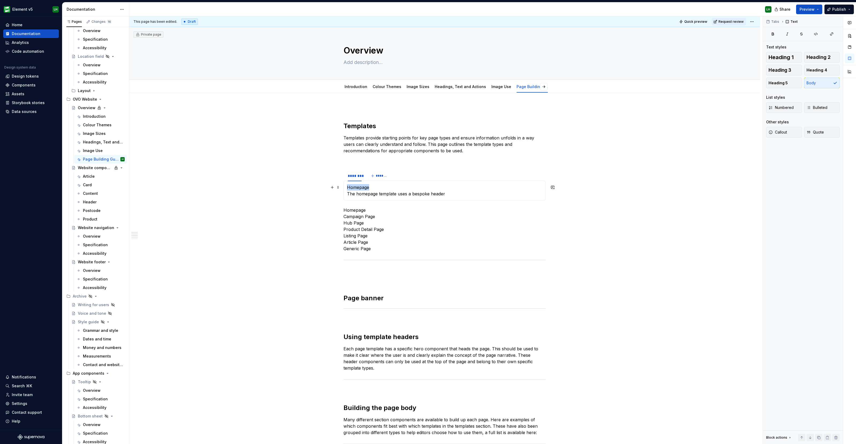
click at [354, 184] on p "Homepage The homepage template uses a bespoke header" at bounding box center [444, 190] width 195 height 13
click at [430, 176] on button "button" at bounding box center [433, 176] width 7 height 7
drag, startPoint x: 363, startPoint y: 192, endPoint x: 378, endPoint y: 191, distance: 15.0
click at [363, 192] on p "Homepage The homepage template uses a bespoke header" at bounding box center [444, 190] width 195 height 13
drag, startPoint x: 460, startPoint y: 195, endPoint x: 346, endPoint y: 195, distance: 114.2
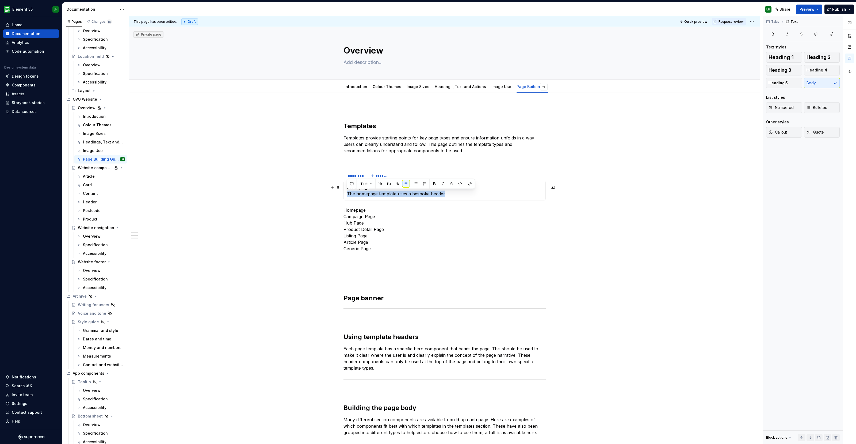
click at [347, 195] on p "Homepage The homepage template uses a bespoke header" at bounding box center [444, 190] width 195 height 13
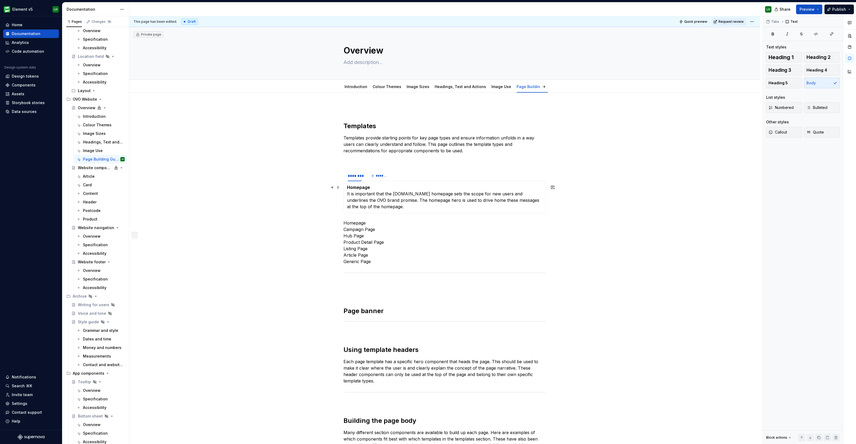
click at [368, 189] on strong "Homepage" at bounding box center [358, 186] width 23 height 5
drag, startPoint x: 381, startPoint y: 186, endPoint x: 391, endPoint y: 187, distance: 9.6
click at [391, 187] on p "Homepage tempalte It is important that the ovoenergy.com homepage sets the scop…" at bounding box center [444, 197] width 195 height 26
click at [379, 174] on span "*******" at bounding box center [382, 176] width 12 height 4
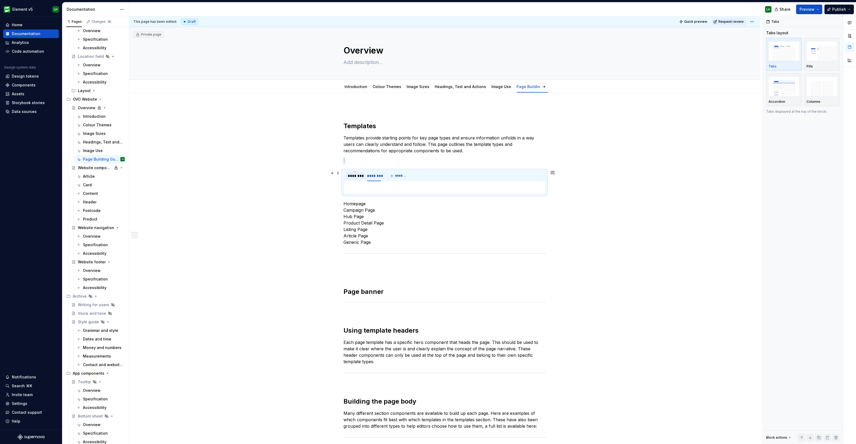
click at [347, 178] on div "********" at bounding box center [354, 175] width 18 height 7
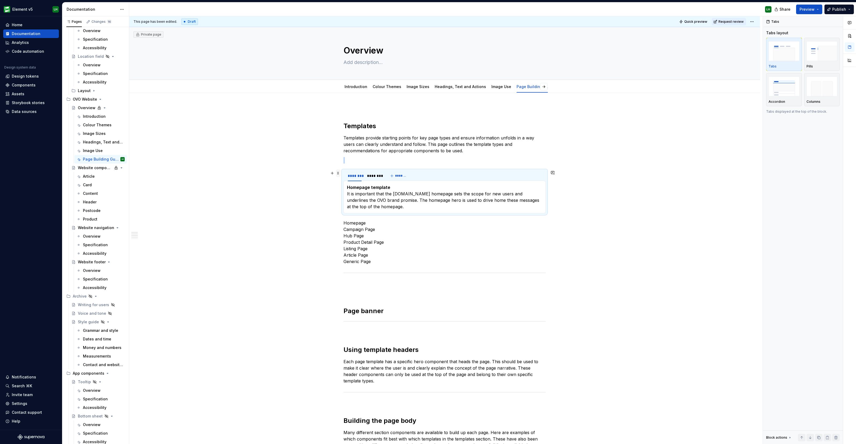
click at [338, 173] on span at bounding box center [338, 172] width 4 height 7
click at [812, 89] on img "button" at bounding box center [821, 86] width 31 height 20
click at [366, 195] on p "Homepage template It is important that the ovoenergy.com homepage sets the scop…" at bounding box center [444, 197] width 195 height 26
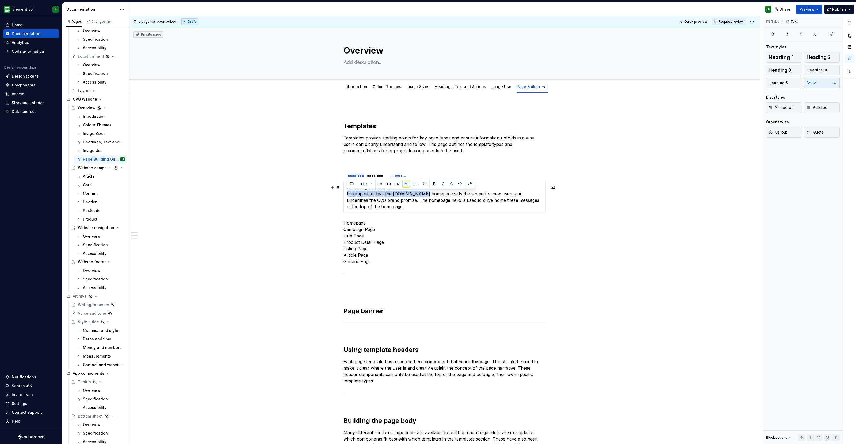
drag, startPoint x: 422, startPoint y: 193, endPoint x: 344, endPoint y: 194, distance: 78.3
click at [344, 194] on div "Homepage template It is important that the ovoenergy.com homepage sets the scop…" at bounding box center [444, 196] width 202 height 33
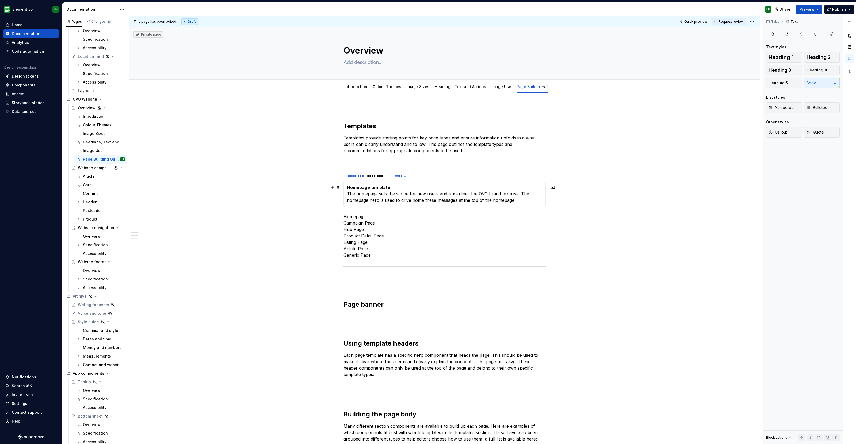
click at [377, 194] on p "Homepage template The homepage sets the scope for new users and underlines the …" at bounding box center [444, 193] width 195 height 19
drag, startPoint x: 525, startPoint y: 200, endPoint x: 338, endPoint y: 200, distance: 186.9
click at [338, 200] on div "Templates Templates provide starting points for key page types and ensure infor…" at bounding box center [444, 371] width 630 height 556
click at [631, 221] on div "Templates Templates provide starting points for key page types and ensure infor…" at bounding box center [444, 371] width 630 height 556
click at [338, 175] on span at bounding box center [338, 172] width 4 height 7
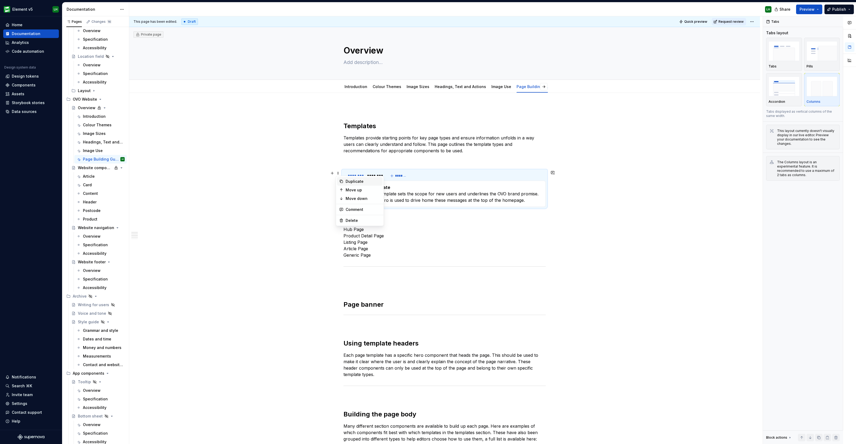
click at [347, 183] on div "Duplicate" at bounding box center [362, 181] width 35 height 5
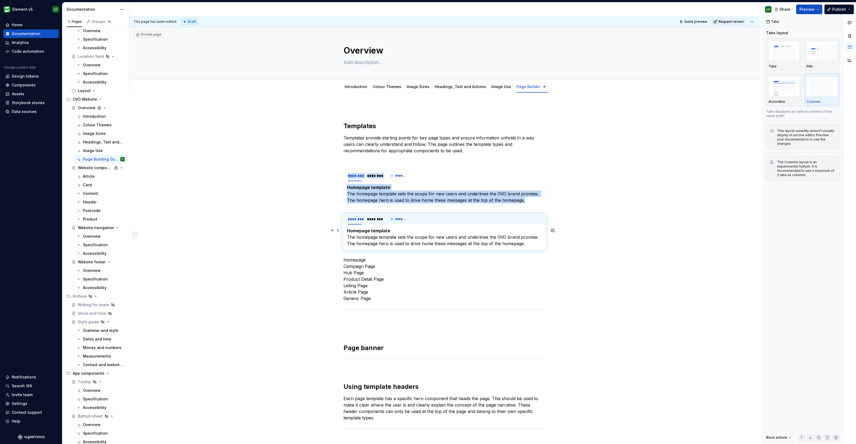
click at [367, 229] on strong "Homepage template" at bounding box center [368, 230] width 43 height 5
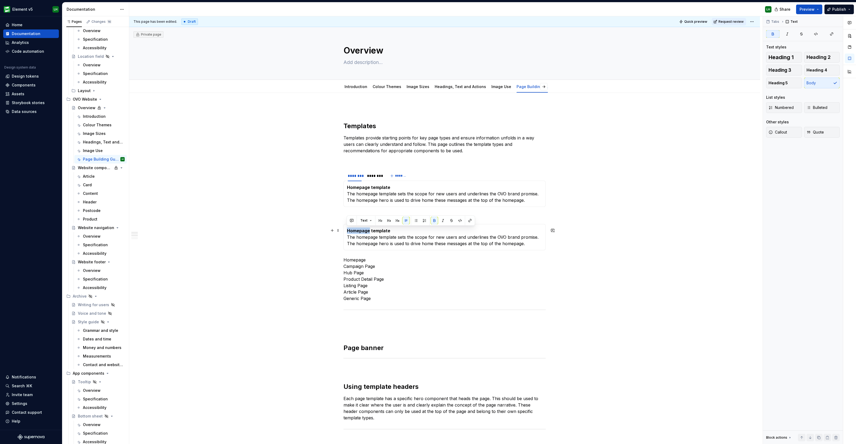
drag, startPoint x: 369, startPoint y: 229, endPoint x: 343, endPoint y: 230, distance: 25.9
click at [343, 230] on div "Homepage template The homepage template sets the scope for new users and underl…" at bounding box center [444, 237] width 202 height 26
drag, startPoint x: 428, startPoint y: 239, endPoint x: 350, endPoint y: 234, distance: 78.2
click at [343, 234] on section "******** ******** ******* Campaign template The homepage template sets the scop…" at bounding box center [444, 231] width 202 height 37
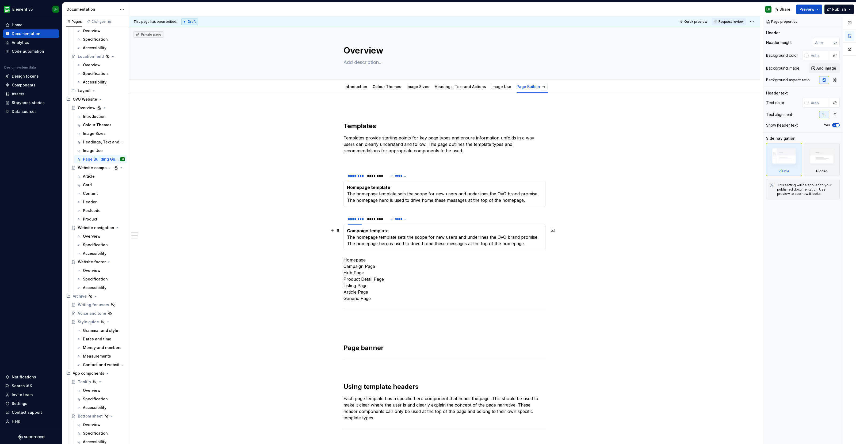
click at [417, 240] on p "Campaign template The homepage template sets the scope for new users and underl…" at bounding box center [444, 236] width 195 height 19
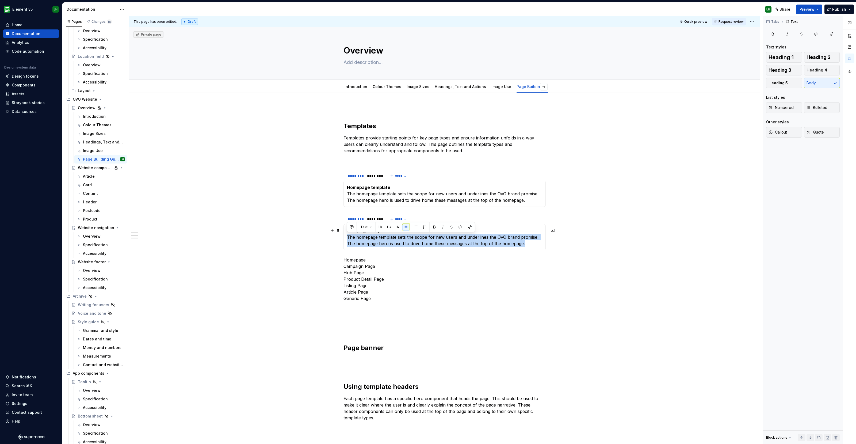
drag, startPoint x: 521, startPoint y: 244, endPoint x: 347, endPoint y: 234, distance: 174.0
click at [347, 234] on p "Campaign template The homepage template sets the scope for new users and underl…" at bounding box center [444, 236] width 195 height 19
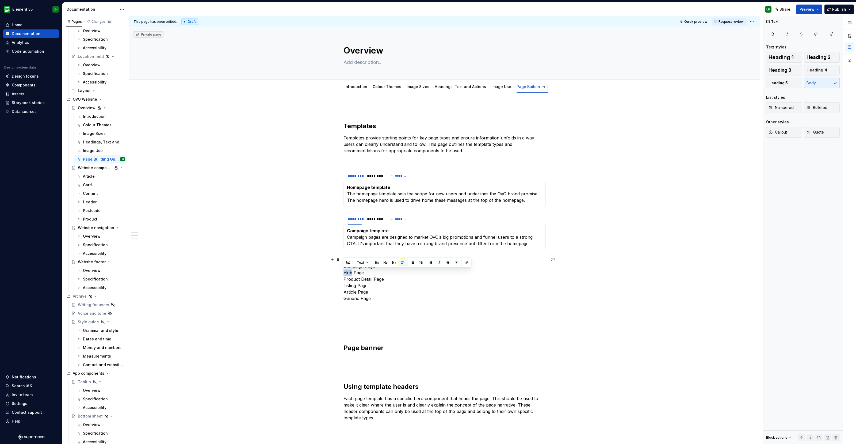
drag, startPoint x: 352, startPoint y: 272, endPoint x: 342, endPoint y: 273, distance: 9.1
click at [342, 273] on div "Templates Templates provide starting points for key page types and ensure infor…" at bounding box center [444, 392] width 630 height 599
click at [337, 216] on span at bounding box center [338, 216] width 4 height 7
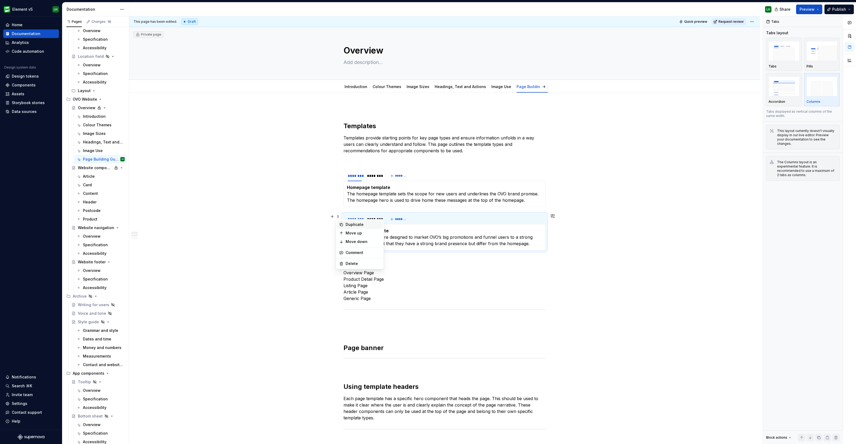
click at [353, 225] on div "Duplicate" at bounding box center [362, 224] width 35 height 5
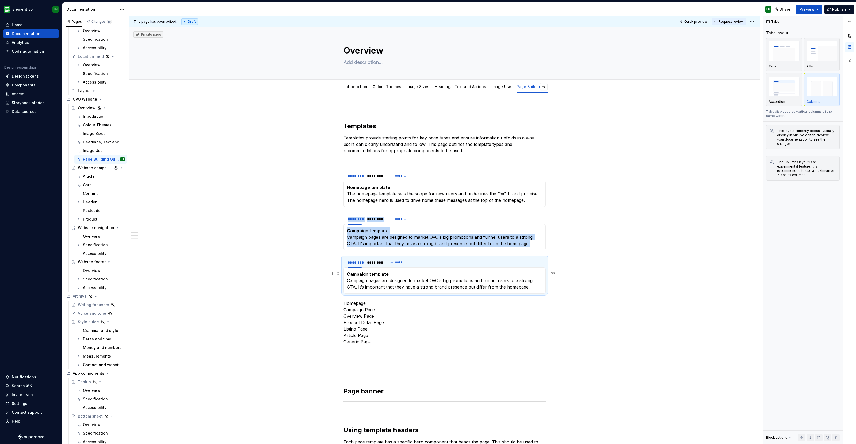
click at [356, 272] on strong "Campaign template" at bounding box center [368, 273] width 42 height 5
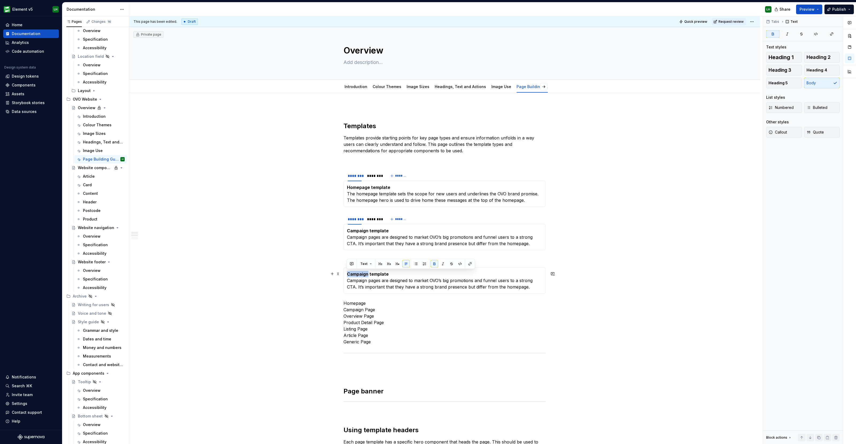
drag, startPoint x: 366, startPoint y: 271, endPoint x: 346, endPoint y: 272, distance: 20.1
click at [347, 272] on strong "Campaign template" at bounding box center [368, 273] width 42 height 5
drag, startPoint x: 366, startPoint y: 287, endPoint x: 346, endPoint y: 283, distance: 20.4
click at [346, 283] on div "Overview template Campaign pages are designed to market OVO’s big promotions an…" at bounding box center [444, 280] width 202 height 26
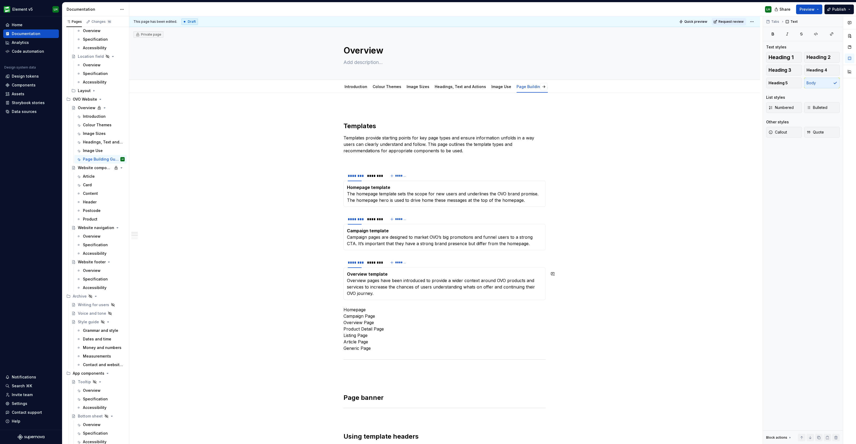
type textarea "*"
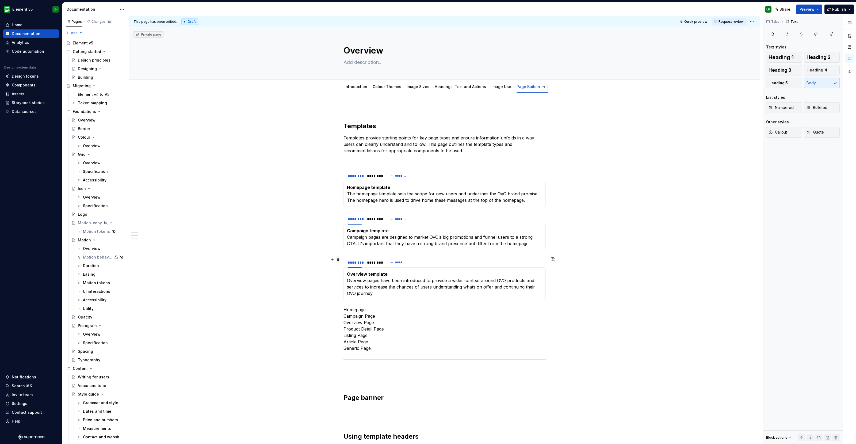
scroll to position [1809, 0]
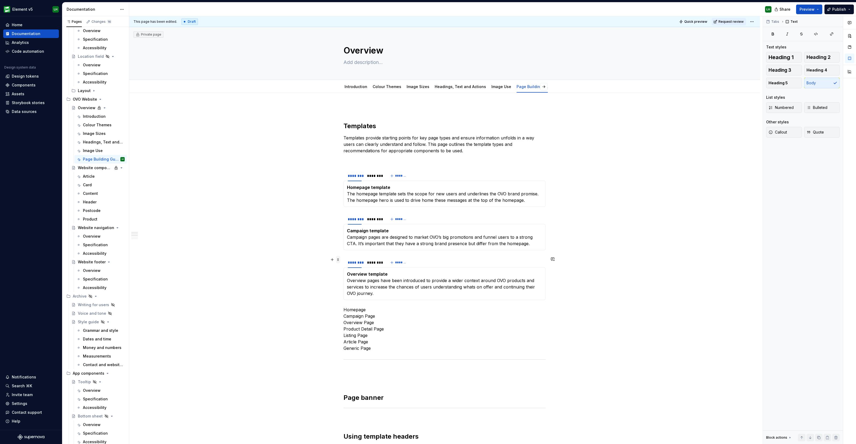
click at [337, 259] on span at bounding box center [338, 259] width 4 height 7
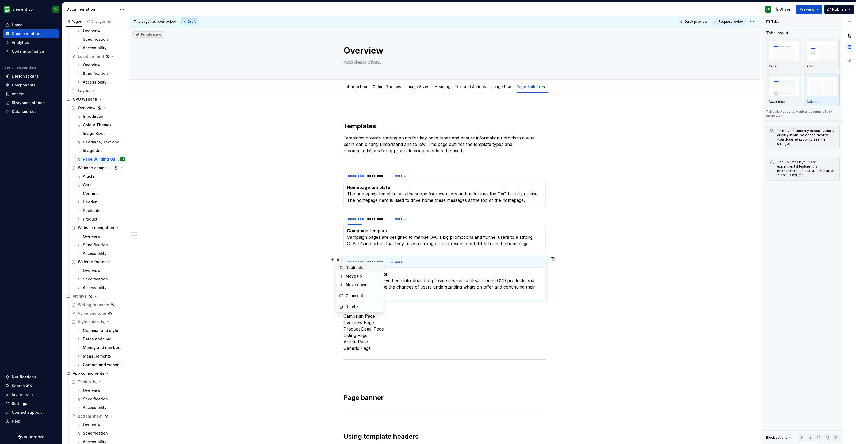
click at [350, 269] on div "Duplicate" at bounding box center [362, 267] width 35 height 5
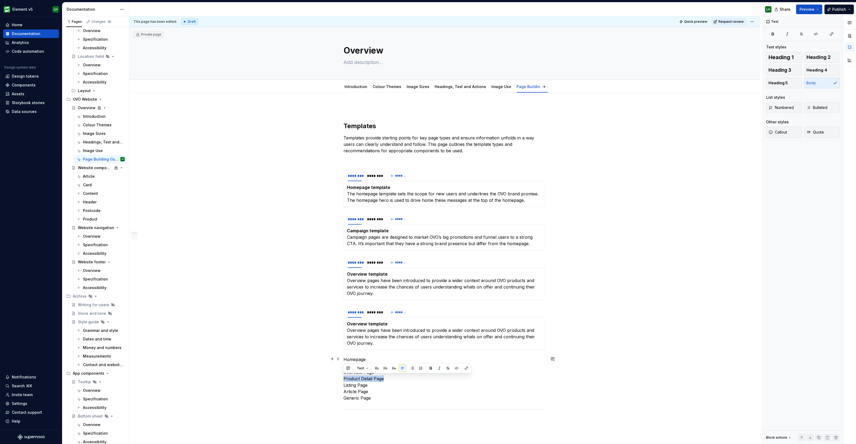
drag, startPoint x: 384, startPoint y: 377, endPoint x: 335, endPoint y: 379, distance: 49.2
click at [335, 379] on div "Templates Templates provide starting points for key page types and ensure infor…" at bounding box center [444, 442] width 630 height 699
drag, startPoint x: 366, startPoint y: 323, endPoint x: 346, endPoint y: 323, distance: 19.5
click at [347, 323] on strong "Overview template" at bounding box center [367, 323] width 41 height 5
click at [372, 334] on p "Product detail template Overview pages have been introduced to provide a wider …" at bounding box center [444, 333] width 195 height 26
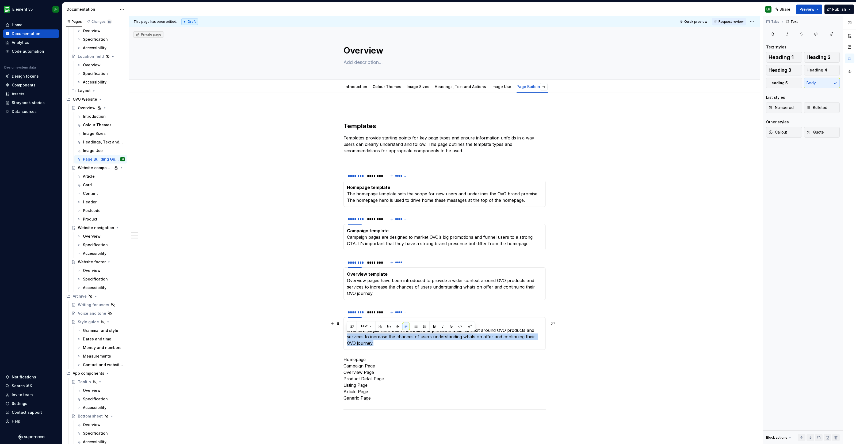
drag, startPoint x: 376, startPoint y: 341, endPoint x: 345, endPoint y: 334, distance: 32.0
click at [345, 334] on div "Product detail template Overview pages have been introduced to provide a wider …" at bounding box center [444, 333] width 202 height 33
click at [370, 341] on p "Product detail template Overview pages have been introduced to provide a wider …" at bounding box center [444, 333] width 195 height 26
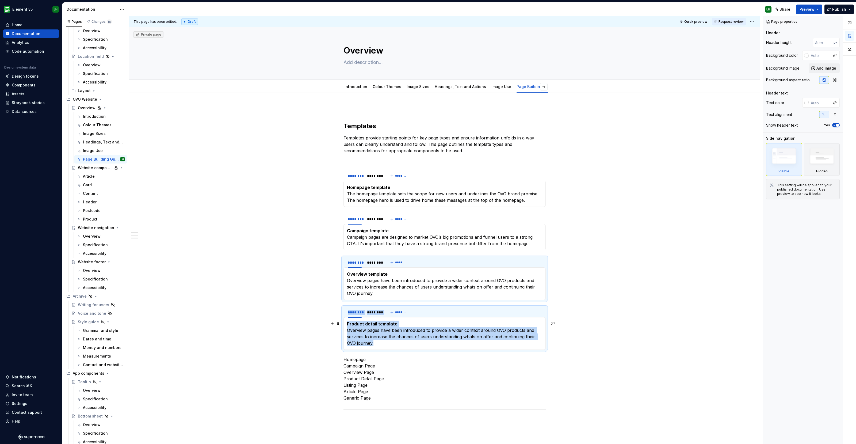
drag, startPoint x: 380, startPoint y: 343, endPoint x: 341, endPoint y: 332, distance: 40.5
click at [343, 332] on section "******** ******** ******* Product detail template Overview pages have been intr…" at bounding box center [444, 327] width 202 height 43
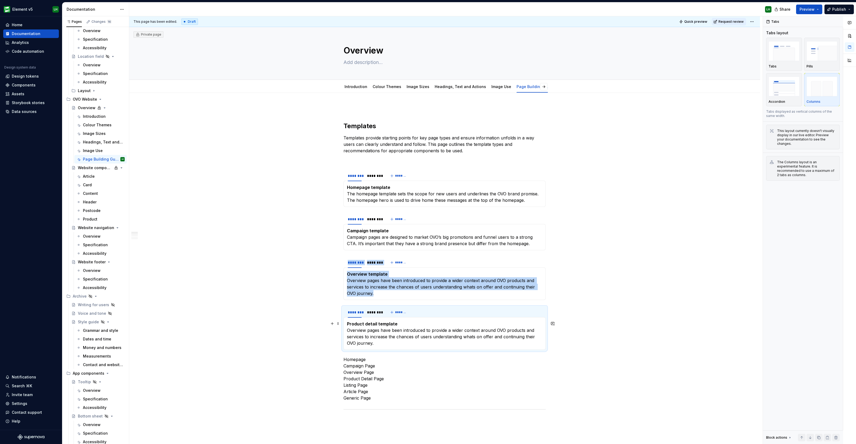
click at [364, 335] on p "Product detail template Overview pages have been introduced to provide a wider …" at bounding box center [444, 333] width 195 height 26
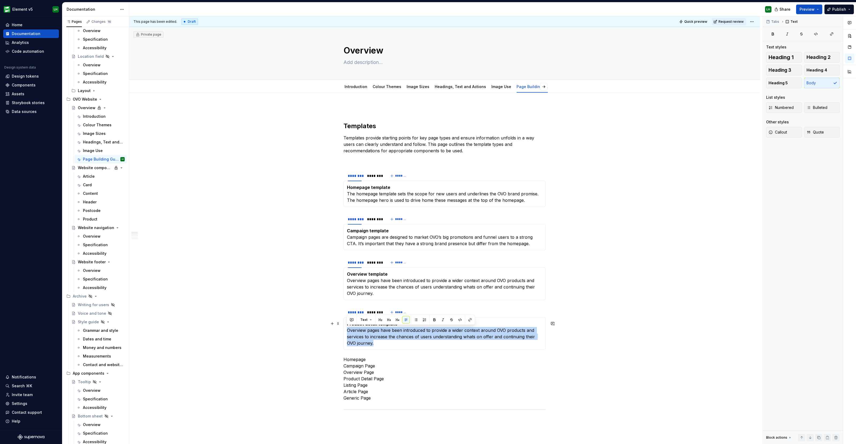
drag, startPoint x: 382, startPoint y: 344, endPoint x: 347, endPoint y: 330, distance: 37.2
click at [347, 330] on p "Product detail template Overview pages have been introduced to provide a wider …" at bounding box center [444, 333] width 195 height 26
drag, startPoint x: 357, startPoint y: 329, endPoint x: 347, endPoint y: 329, distance: 10.2
click at [347, 329] on p "Product detail template Detail pages focus in on a specific product or service.…" at bounding box center [444, 333] width 195 height 26
drag, startPoint x: 384, startPoint y: 334, endPoint x: 509, endPoint y: 336, distance: 124.9
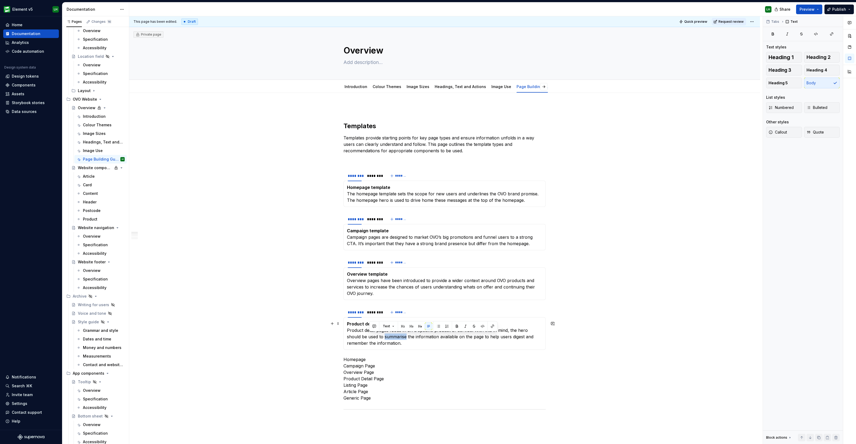
click at [623, 338] on div "Templates Templates provide starting points for key page types and ensure infor…" at bounding box center [444, 442] width 630 height 699
click at [365, 377] on p "Homepage Campaign Page Overview Page Product Detail Page Listing Page Article P…" at bounding box center [444, 378] width 202 height 45
click at [337, 310] on span at bounding box center [338, 308] width 4 height 7
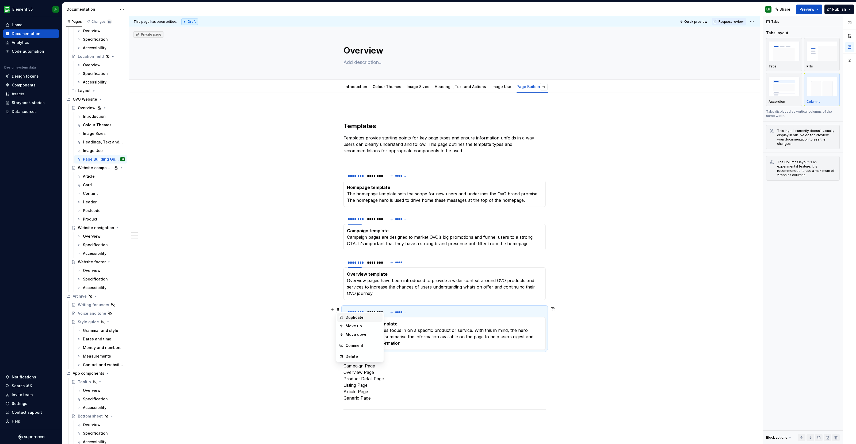
click at [357, 316] on div "Duplicate" at bounding box center [362, 316] width 35 height 5
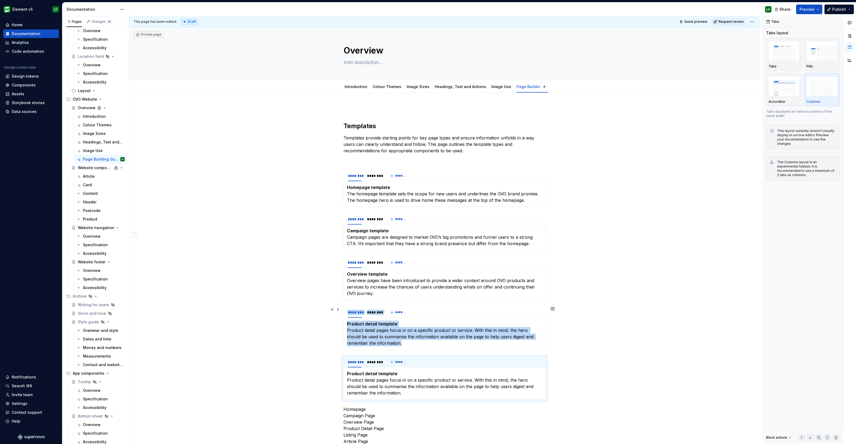
scroll to position [67, 0]
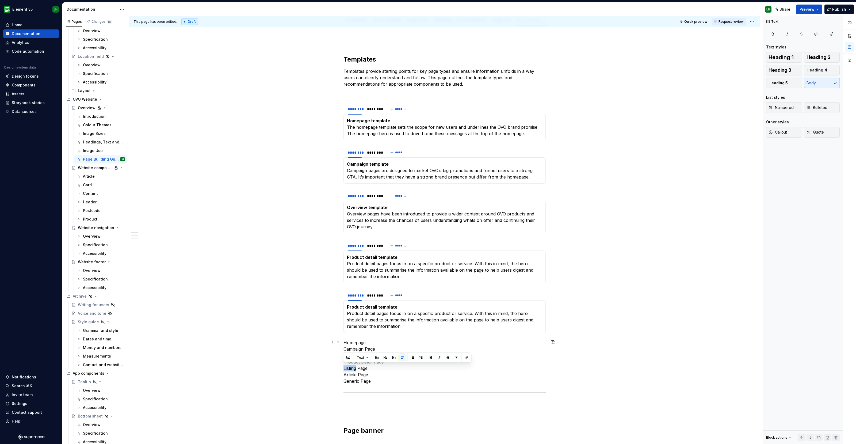
drag, startPoint x: 356, startPoint y: 368, endPoint x: 341, endPoint y: 368, distance: 15.0
click at [341, 368] on div "Templates Templates provide starting points for key page types and ensure infor…" at bounding box center [444, 400] width 630 height 749
drag, startPoint x: 376, startPoint y: 305, endPoint x: 346, endPoint y: 307, distance: 29.2
click at [347, 307] on strong "Product detail template" at bounding box center [372, 306] width 51 height 5
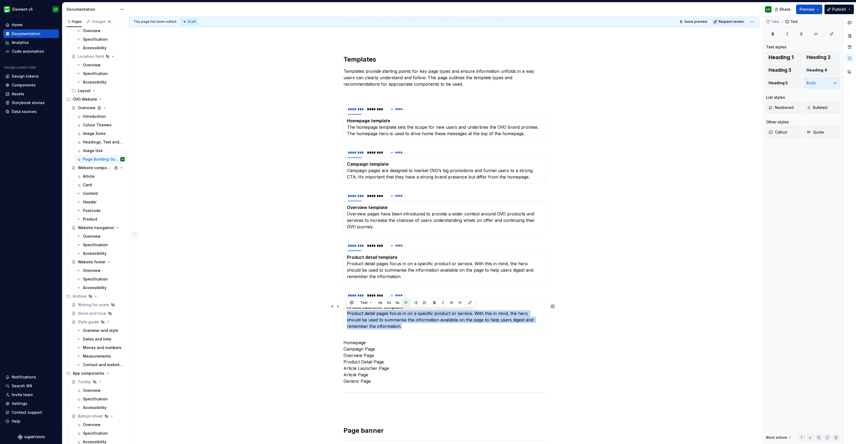
drag, startPoint x: 389, startPoint y: 325, endPoint x: 345, endPoint y: 313, distance: 45.7
click at [345, 313] on div "Article Launcher template Product detail pages focus in on a specific product o…" at bounding box center [444, 316] width 202 height 33
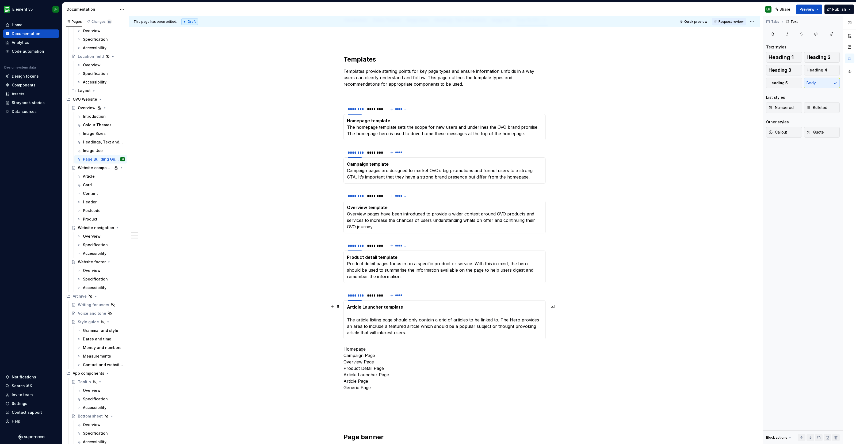
click at [348, 317] on p "Article Launcher template The article listing page should only contain a grid o…" at bounding box center [444, 319] width 195 height 32
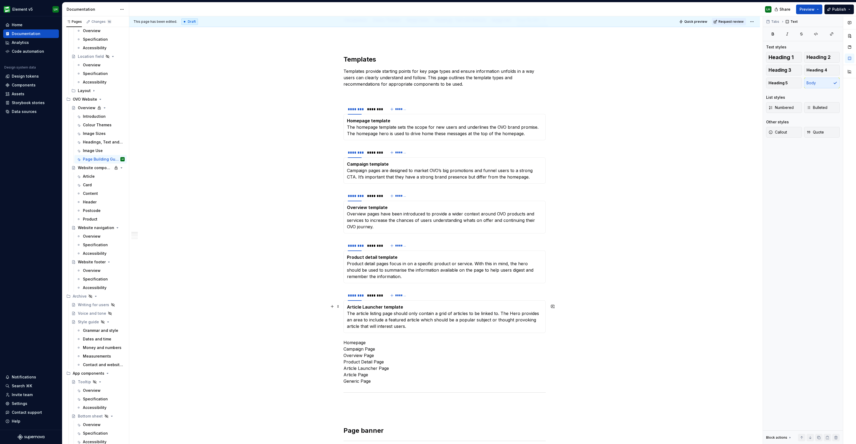
click at [366, 305] on strong "Article Launcher template" at bounding box center [375, 306] width 56 height 5
click at [315, 322] on div "Templates Templates provide starting points for key page types and ensure infor…" at bounding box center [444, 400] width 630 height 749
click at [338, 291] on span at bounding box center [338, 291] width 4 height 7
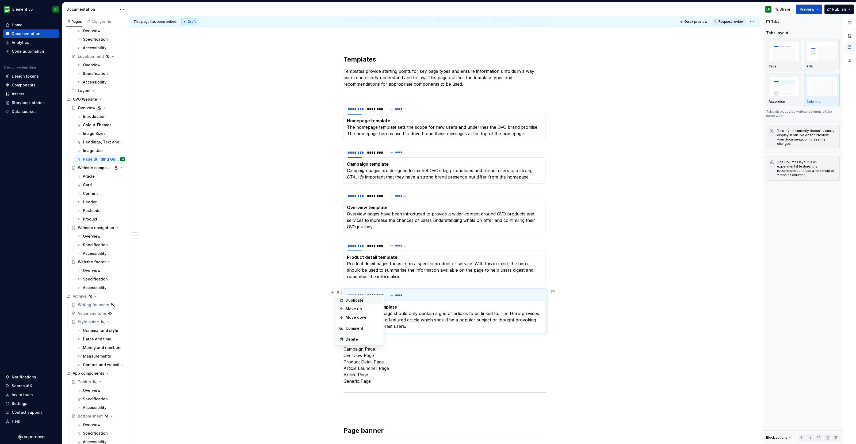
click at [345, 300] on div "Duplicate" at bounding box center [362, 299] width 35 height 5
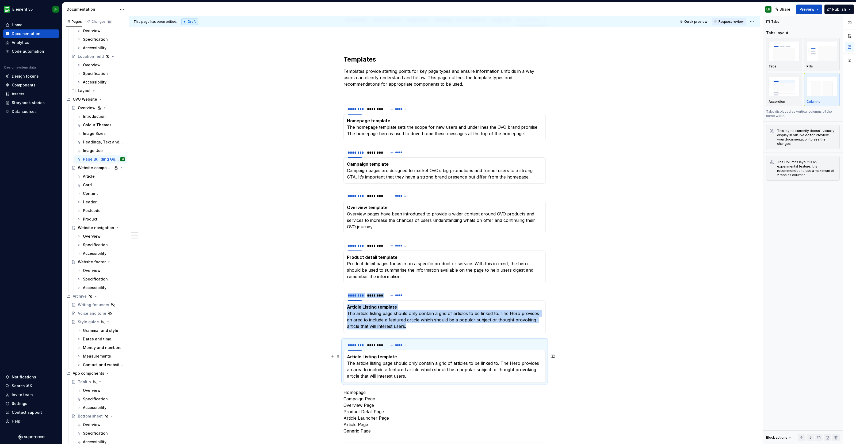
click at [374, 358] on p "Article Listing template The article listing page should only contain a grid of…" at bounding box center [444, 366] width 195 height 26
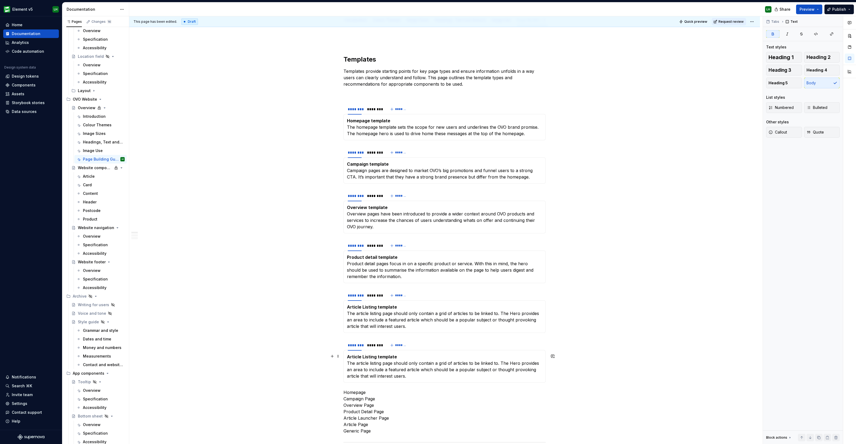
click at [367, 355] on strong "Article Listing template" at bounding box center [372, 356] width 50 height 5
click at [646, 333] on div "Templates Templates provide starting points for key page types and ensure infor…" at bounding box center [444, 425] width 630 height 798
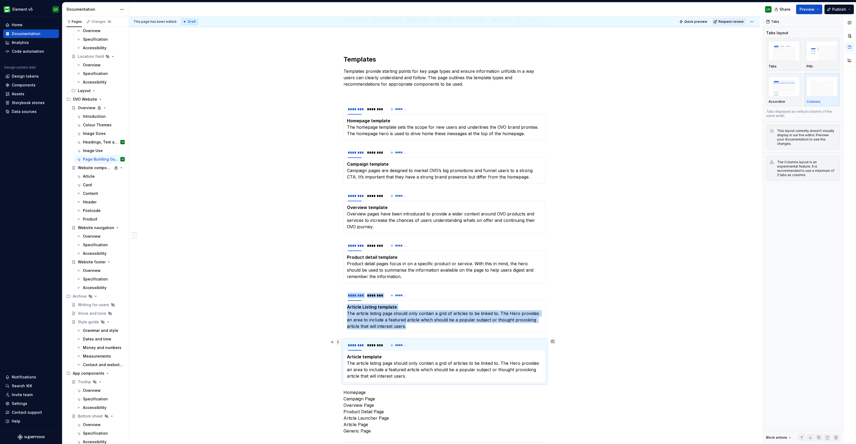
click at [337, 341] on span at bounding box center [338, 341] width 4 height 7
click at [354, 352] on div "Duplicate" at bounding box center [362, 349] width 35 height 5
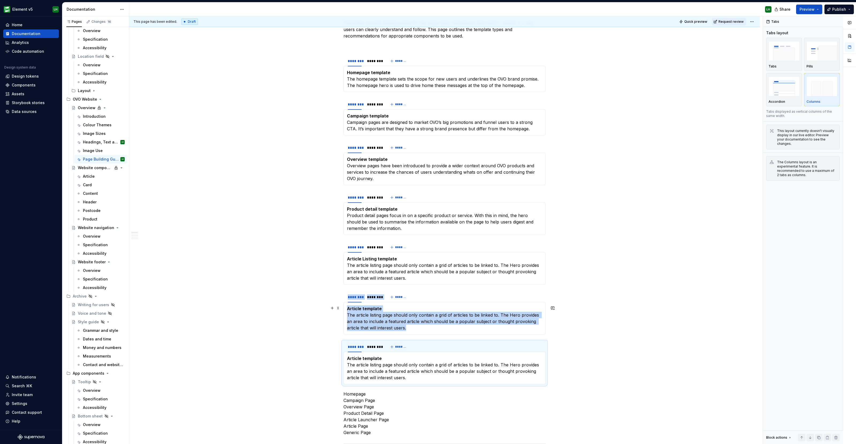
scroll to position [133, 0]
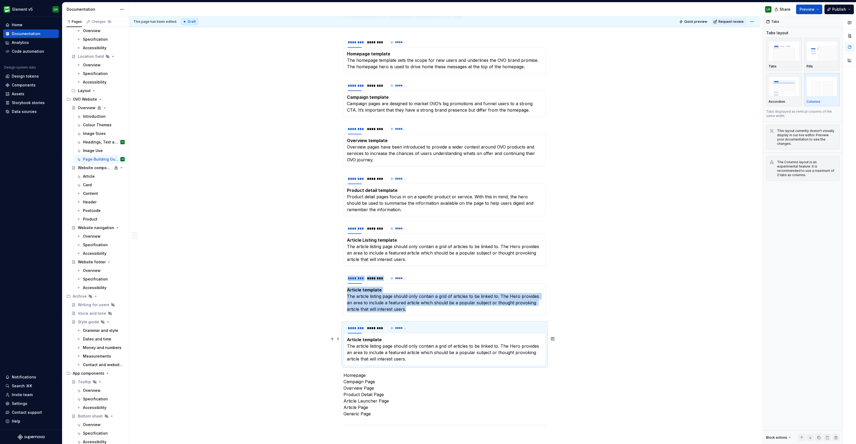
click at [353, 337] on strong "Article template" at bounding box center [364, 339] width 35 height 5
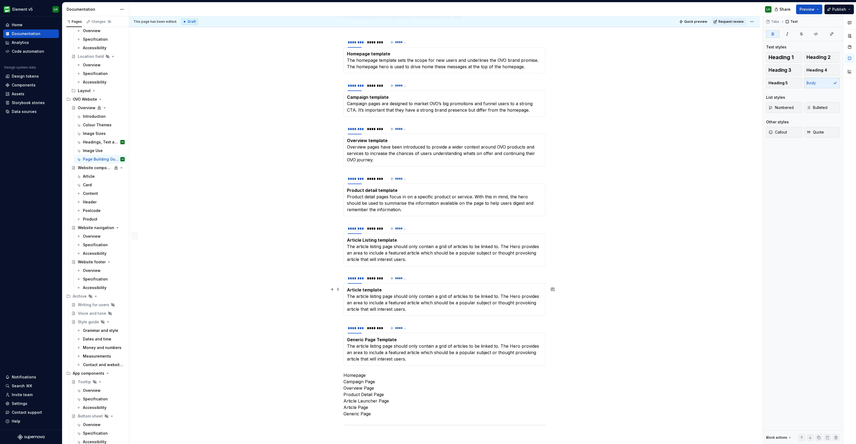
click at [362, 288] on strong "Article template" at bounding box center [364, 289] width 35 height 5
click at [378, 237] on p "Article Listing template The article listing page should only contain a grid of…" at bounding box center [444, 250] width 195 height 26
click at [367, 190] on strong "Product detail template" at bounding box center [372, 189] width 51 height 5
click at [379, 189] on strong "Product Detail template" at bounding box center [372, 189] width 51 height 5
click at [368, 139] on strong "Overview template" at bounding box center [367, 140] width 41 height 5
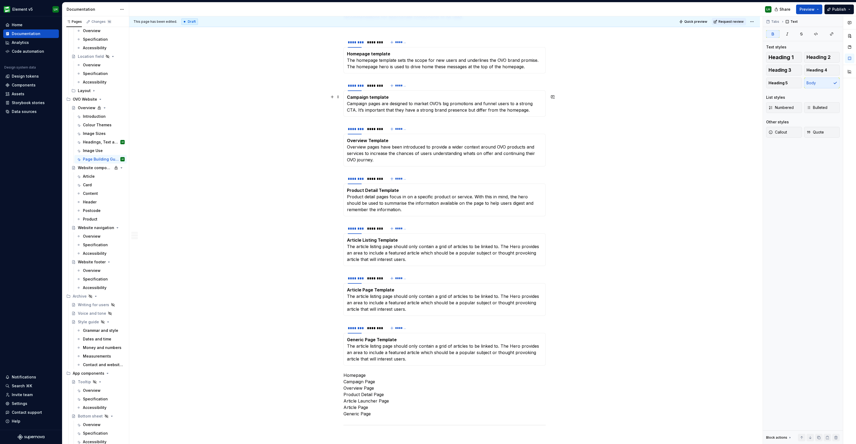
click at [370, 96] on strong "Campaign template" at bounding box center [368, 96] width 42 height 5
click at [371, 51] on strong "Homepage template" at bounding box center [368, 53] width 43 height 5
click at [646, 145] on div "Templates Templates provide starting points for key page types and ensure infor…" at bounding box center [444, 383] width 630 height 848
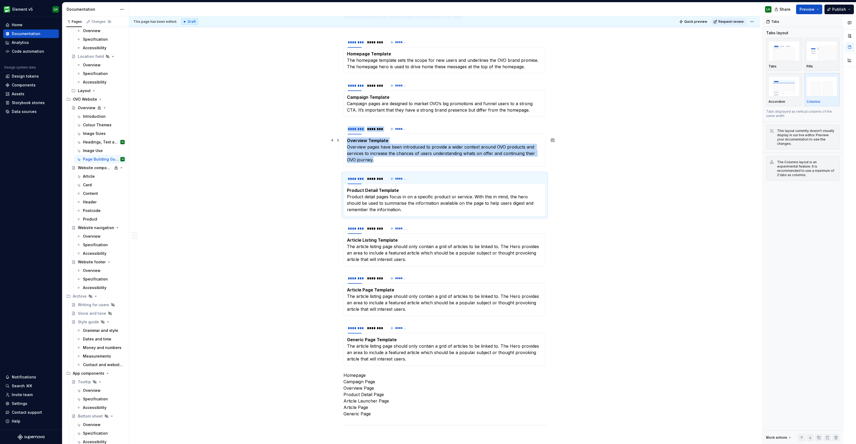
click at [472, 152] on p "Overview Template Overview pages have been introduced to provide a wider contex…" at bounding box center [444, 150] width 195 height 26
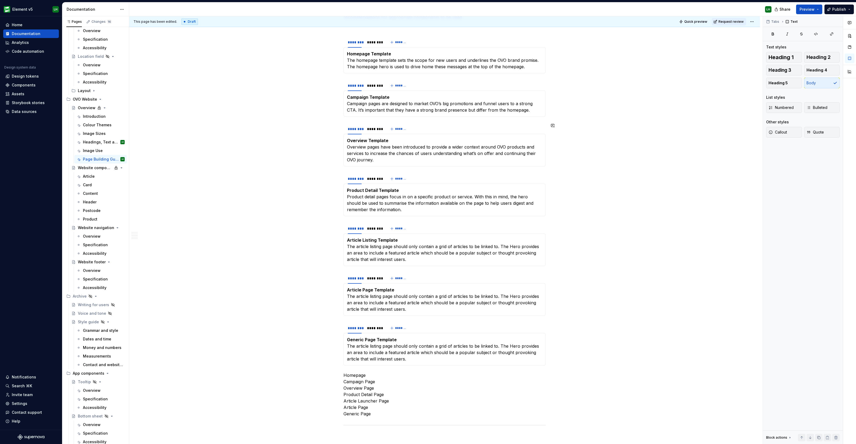
click at [616, 164] on div "Templates Templates provide starting points for key page types and ensure infor…" at bounding box center [444, 383] width 630 height 848
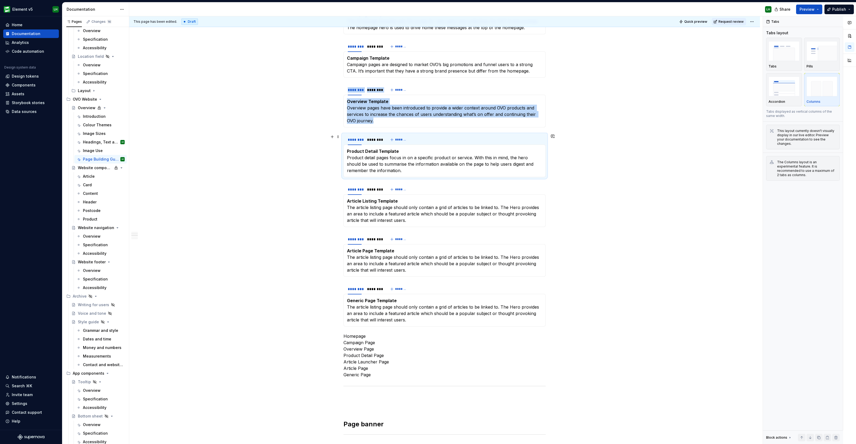
scroll to position [201, 0]
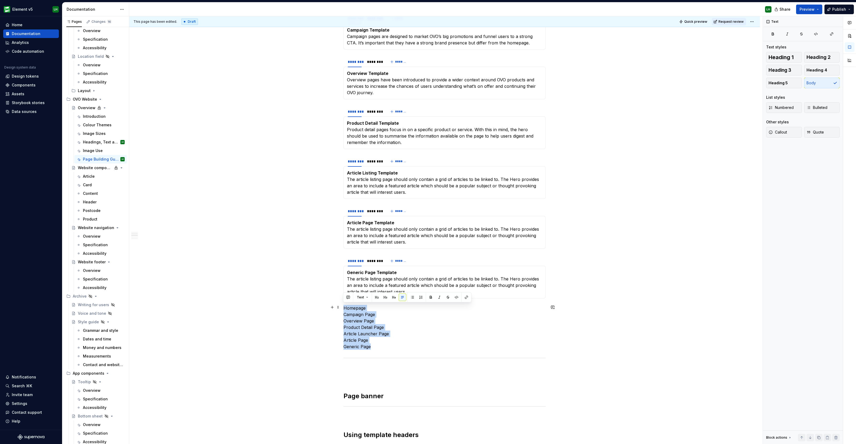
drag, startPoint x: 375, startPoint y: 345, endPoint x: 341, endPoint y: 309, distance: 49.7
click at [341, 309] on div "Templates Templates provide starting points for key page types and ensure infor…" at bounding box center [444, 316] width 630 height 848
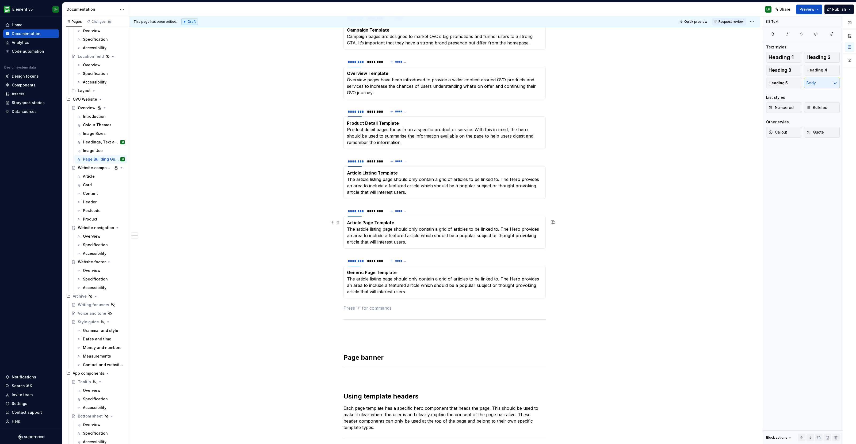
click at [651, 231] on div "Templates Templates provide starting points for key page types and ensure infor…" at bounding box center [444, 297] width 630 height 810
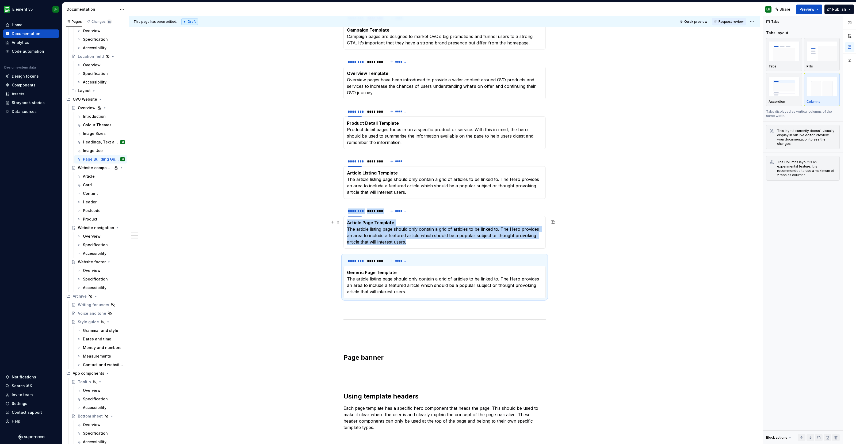
click at [401, 236] on p "Article Page Template The article listing page should only contain a grid of ar…" at bounding box center [444, 232] width 195 height 26
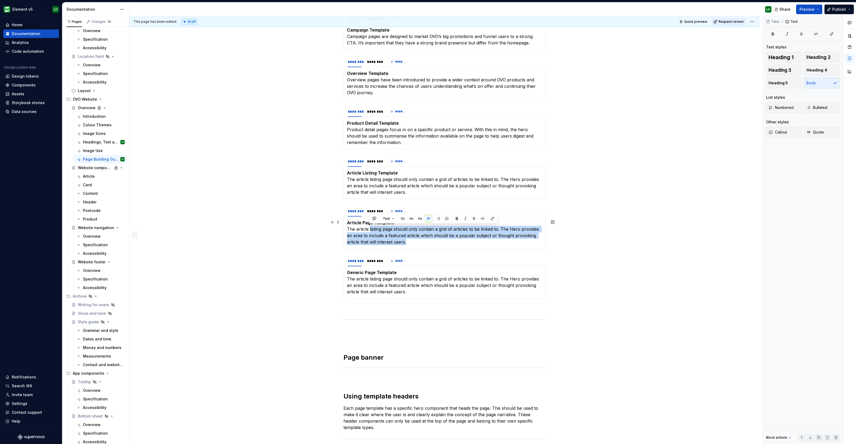
drag, startPoint x: 407, startPoint y: 241, endPoint x: 370, endPoint y: 232, distance: 38.3
click at [369, 231] on p "Article Page Template The article listing page should only contain a grid of ar…" at bounding box center [444, 232] width 195 height 26
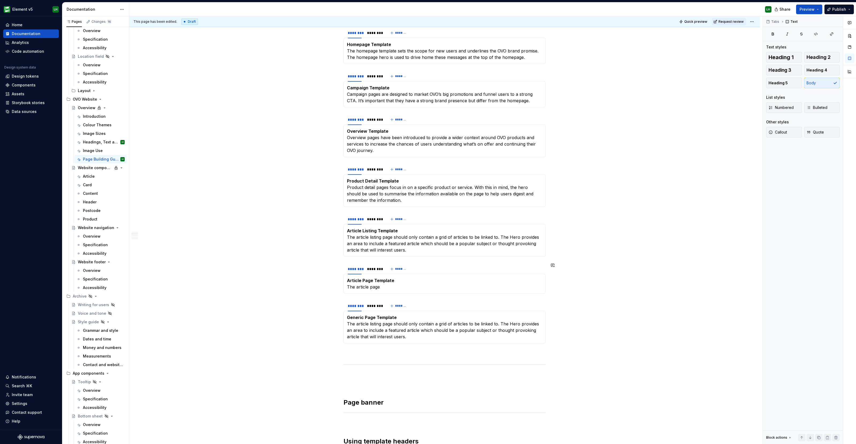
scroll to position [133, 0]
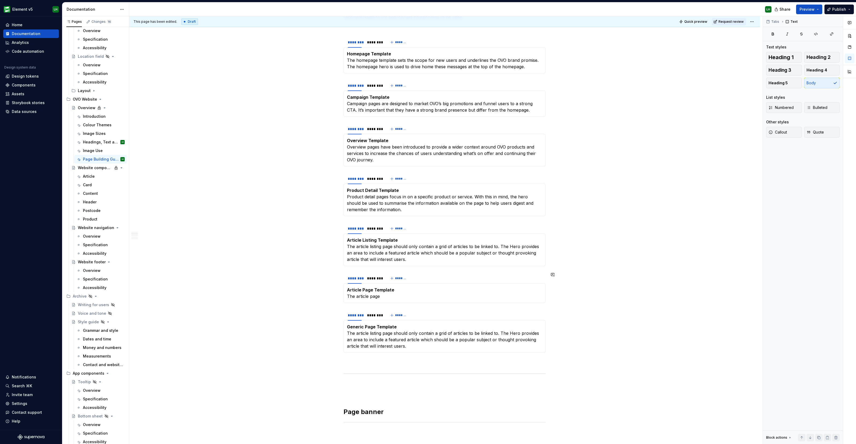
click at [425, 296] on p "Article Page Template The article page" at bounding box center [444, 292] width 195 height 13
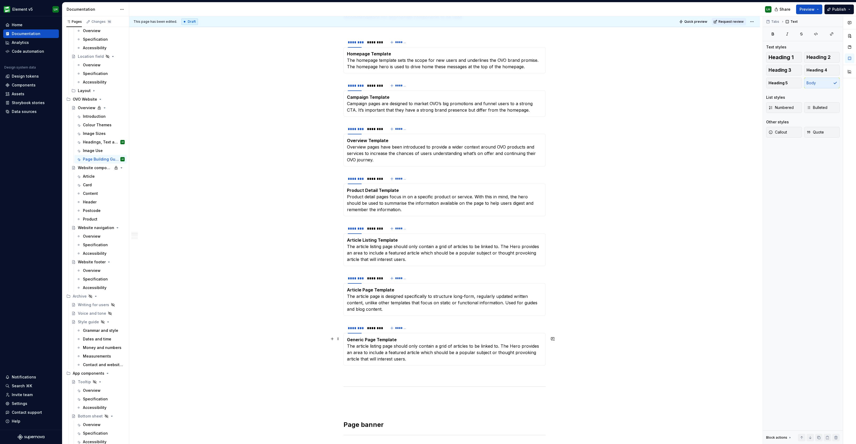
click at [404, 362] on div "Generic Page Template The article listing page should only contain a grid of ar…" at bounding box center [444, 349] width 202 height 33
drag, startPoint x: 408, startPoint y: 356, endPoint x: 346, endPoint y: 344, distance: 63.7
click at [346, 344] on div "Generic Page Template The article listing page should only contain a grid of ar…" at bounding box center [444, 349] width 202 height 33
click at [377, 341] on p "Generic Page Template A simple page used to contain long-form" at bounding box center [444, 342] width 195 height 13
click at [457, 344] on p "Generic Page Template A simple page layout used to contain long-form" at bounding box center [444, 342] width 195 height 13
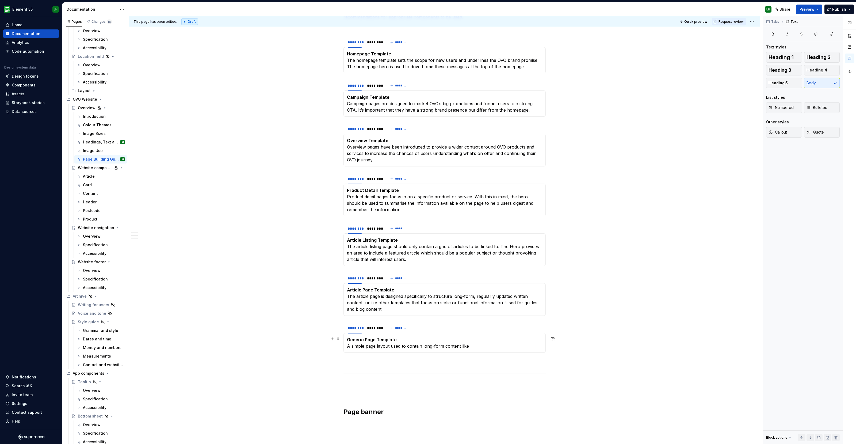
click at [476, 343] on p "Generic Page Template A simple page layout used to contain long-form content li…" at bounding box center [444, 342] width 195 height 13
drag, startPoint x: 498, startPoint y: 300, endPoint x: 361, endPoint y: 300, distance: 137.7
click at [361, 300] on p "Article Page Template The article page is designed specifically to structure lo…" at bounding box center [444, 299] width 195 height 26
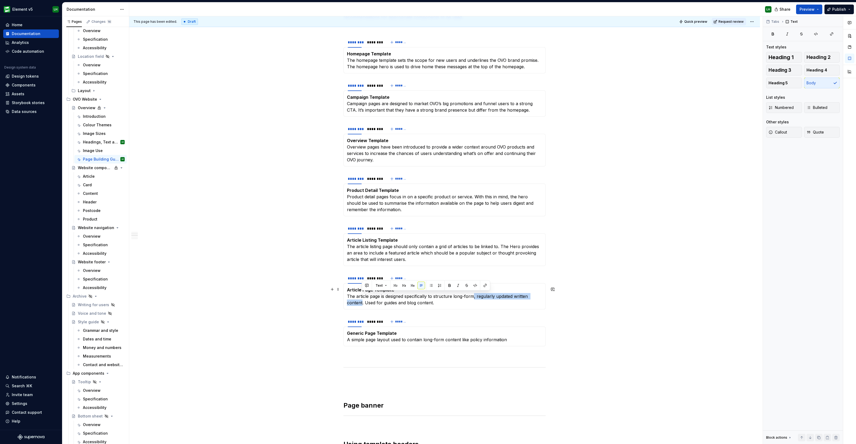
drag, startPoint x: 474, startPoint y: 296, endPoint x: 361, endPoint y: 300, distance: 112.6
click at [361, 300] on p "Article Page Template The article page is designed specifically to structure lo…" at bounding box center [444, 295] width 195 height 19
type textarea "*"
click at [530, 67] on p "Homepage Template The homepage template sets the scope for new users and underl…" at bounding box center [444, 60] width 195 height 19
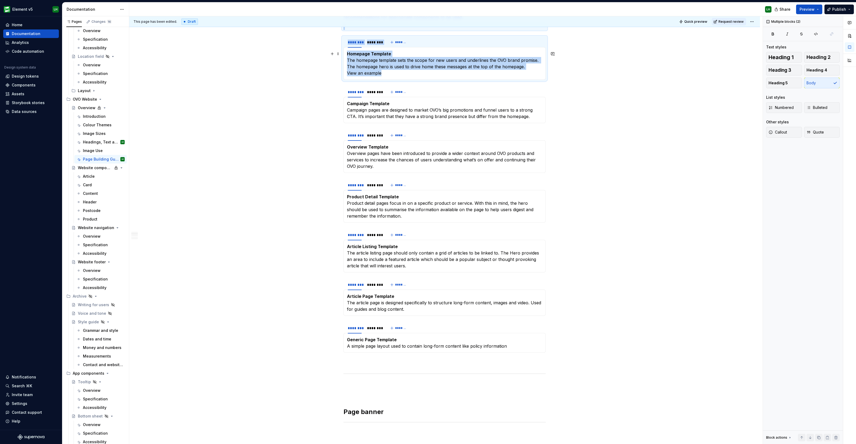
drag, startPoint x: 352, startPoint y: 72, endPoint x: 342, endPoint y: 72, distance: 9.9
click at [343, 72] on section "******** ******** ******* Homepage Template The homepage template sets the scop…" at bounding box center [444, 57] width 202 height 43
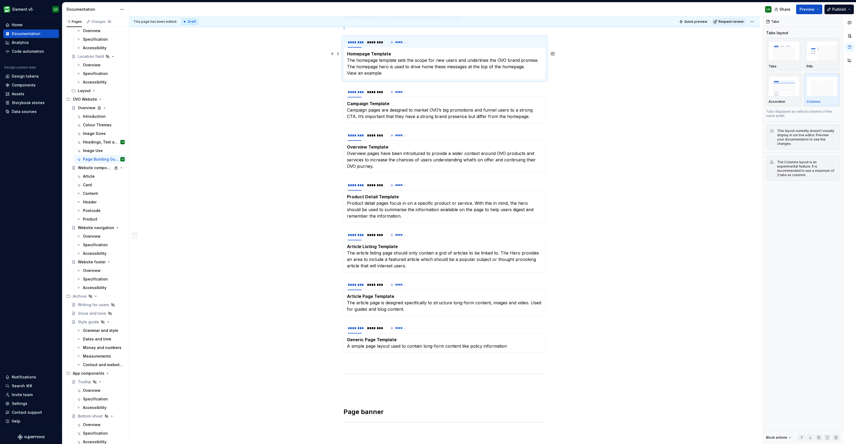
click at [349, 72] on p "Homepage Template The homepage template sets the scope for new users and underl…" at bounding box center [444, 64] width 195 height 26
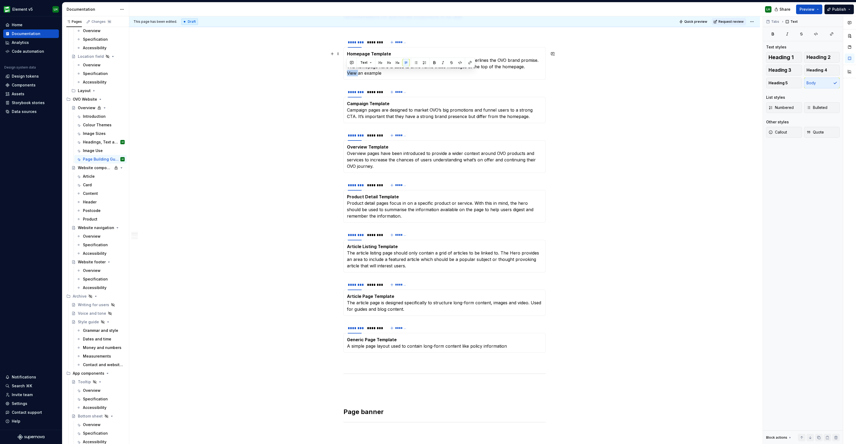
click at [349, 72] on p "Homepage Template The homepage template sets the scope for new users and underl…" at bounding box center [444, 64] width 195 height 26
click at [349, 71] on p "Homepage Template The homepage template sets the scope for new users and underl…" at bounding box center [444, 64] width 195 height 26
click at [374, 72] on p "Homepage Template The homepage template sets the scope for new users and underl…" at bounding box center [444, 64] width 195 height 26
drag, startPoint x: 381, startPoint y: 73, endPoint x: 347, endPoint y: 74, distance: 33.7
click at [347, 74] on p "Homepage Template The homepage template sets the scope for new users and underl…" at bounding box center [444, 64] width 195 height 26
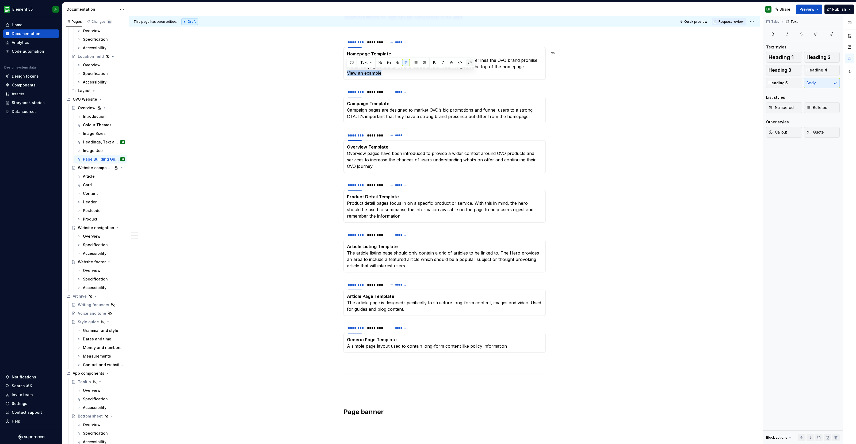
click at [467, 60] on button "button" at bounding box center [469, 62] width 7 height 7
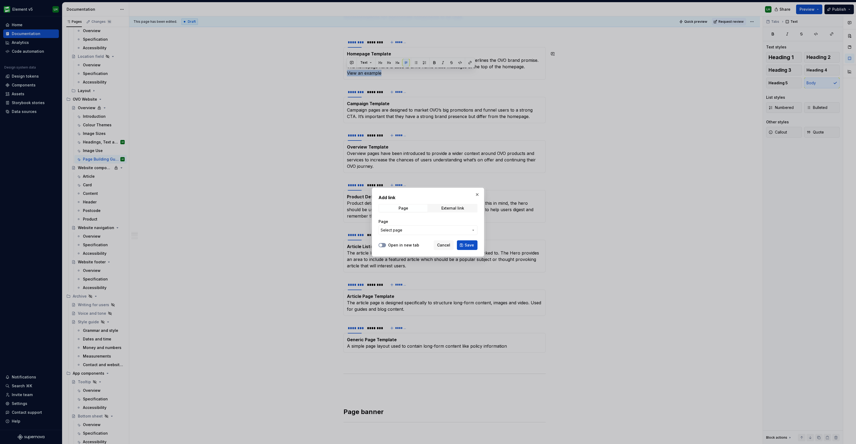
click at [384, 244] on button "Open in new tab" at bounding box center [381, 245] width 7 height 4
click at [451, 209] on div "External link" at bounding box center [452, 208] width 23 height 4
click at [417, 227] on input "URL" at bounding box center [427, 230] width 99 height 10
click at [461, 243] on button "Save" at bounding box center [467, 245] width 21 height 10
click at [379, 228] on input "[DOMAIN_NAME]" at bounding box center [427, 227] width 99 height 10
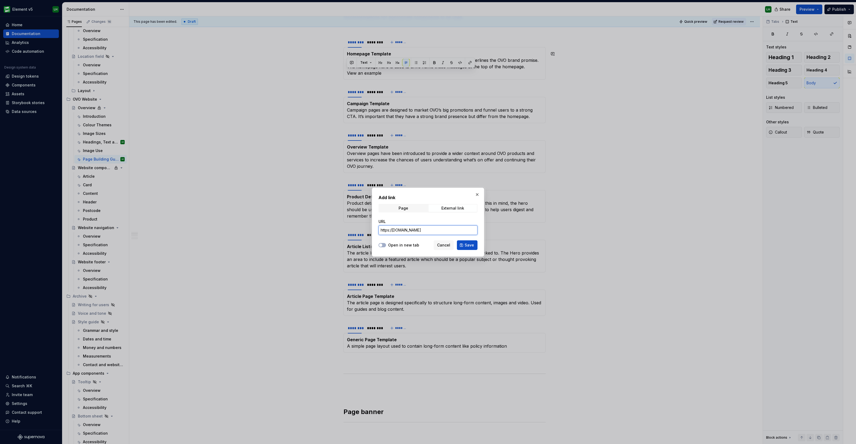
type input "[URL][DOMAIN_NAME]"
click at [465, 241] on button "Save" at bounding box center [467, 245] width 21 height 10
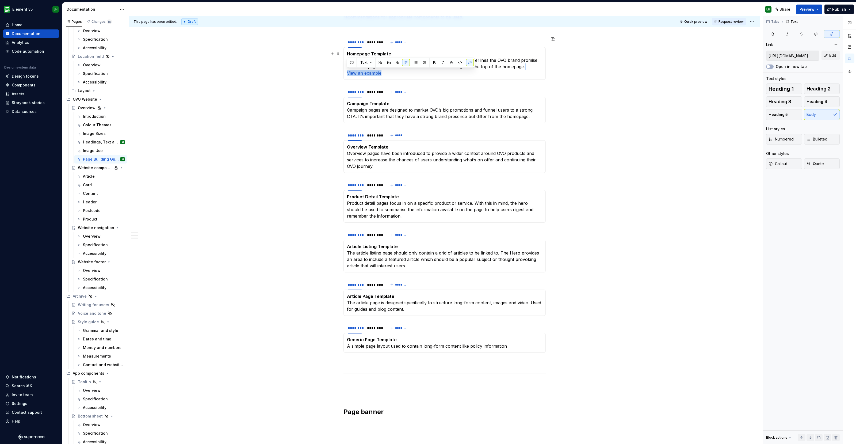
click at [688, 80] on div "Templates Templates provide starting points for key page types and ensure infor…" at bounding box center [444, 357] width 630 height 797
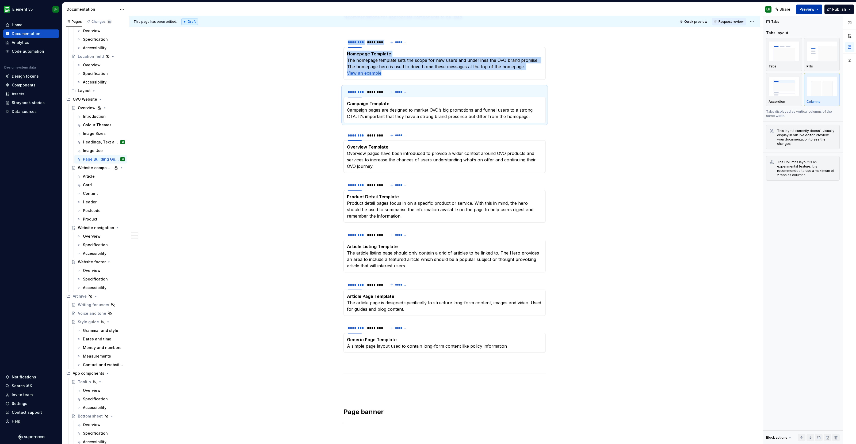
click at [804, 9] on span "Preview" at bounding box center [806, 9] width 15 height 5
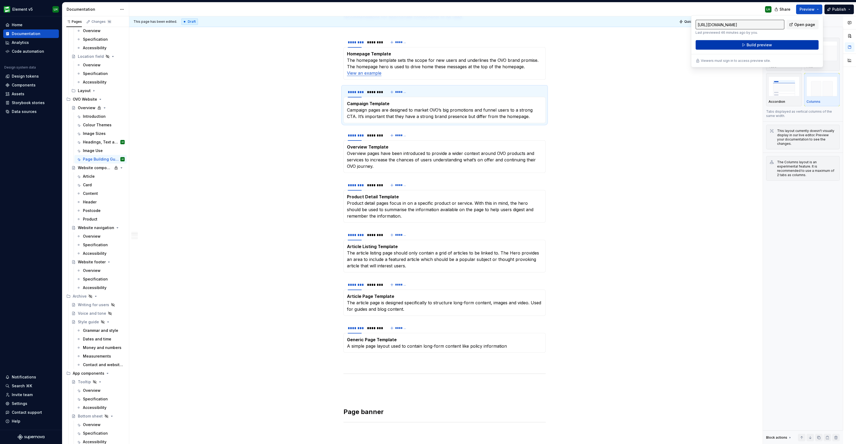
click at [767, 44] on span "Build preview" at bounding box center [758, 44] width 25 height 5
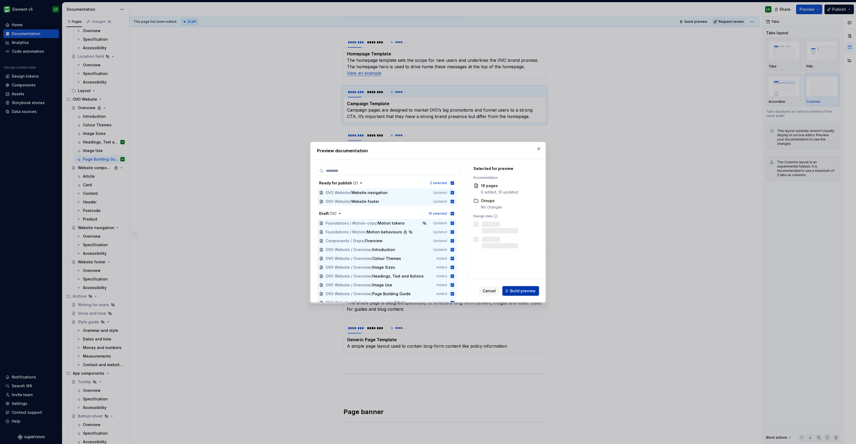
click at [512, 290] on span "Build preview" at bounding box center [522, 290] width 25 height 5
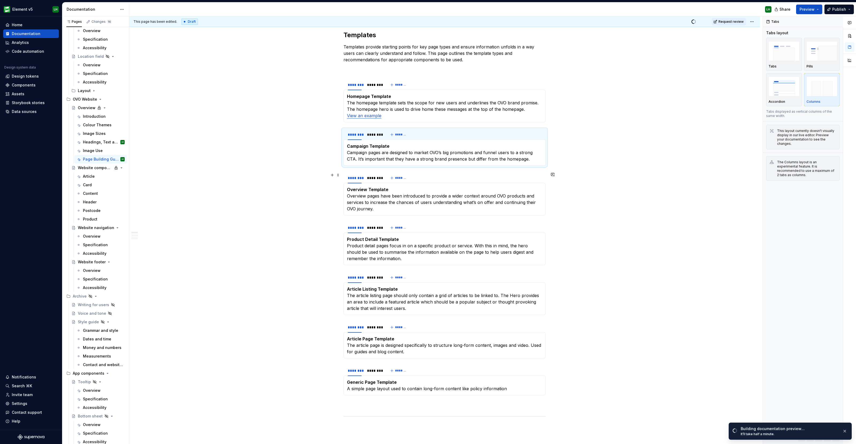
scroll to position [67, 0]
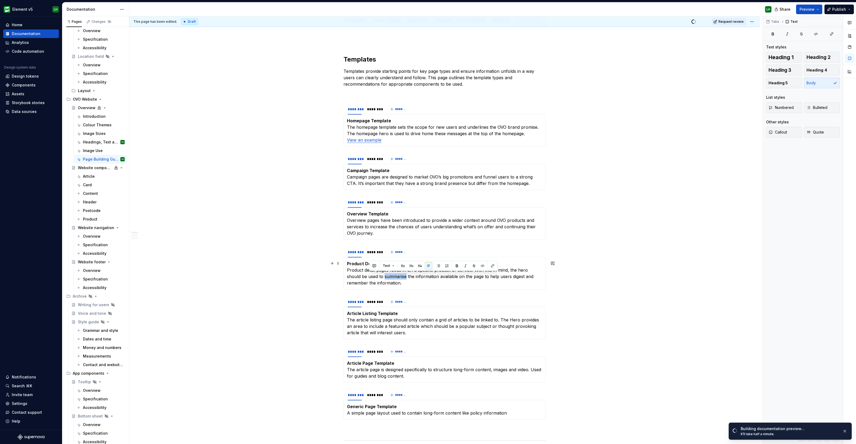
drag, startPoint x: 381, startPoint y: 276, endPoint x: 827, endPoint y: 418, distance: 467.9
click at [682, 316] on div "This page has been edited. Draft Quick preview Request review Private page Over…" at bounding box center [445, 229] width 633 height 427
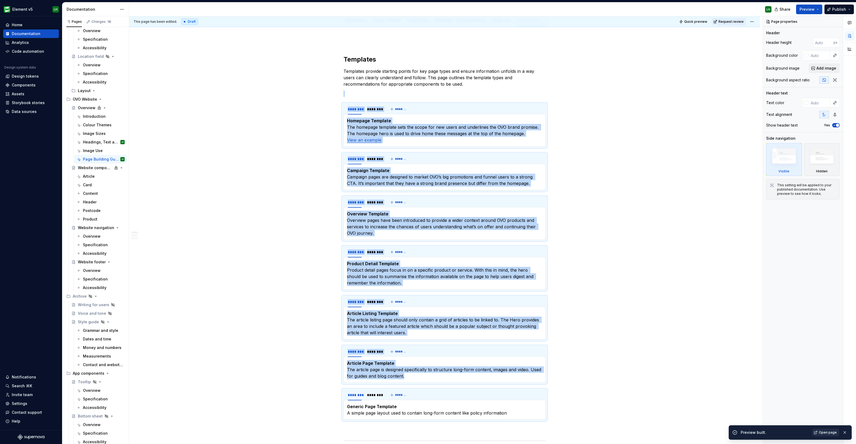
click at [827, 429] on link "Open page" at bounding box center [825, 431] width 27 height 7
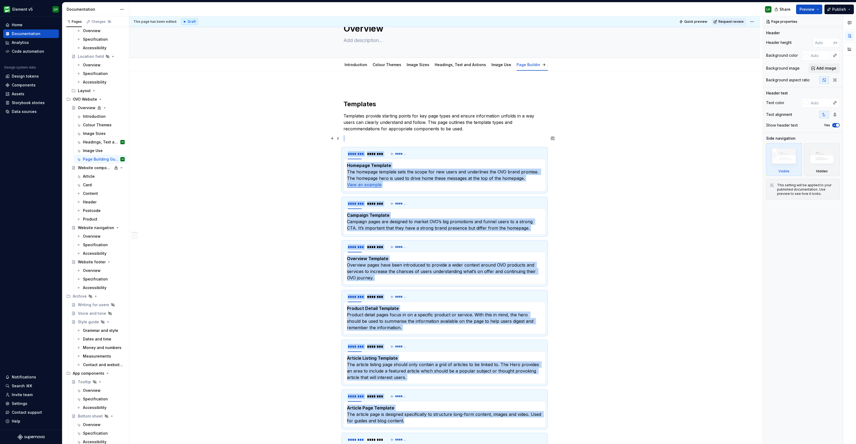
scroll to position [0, 0]
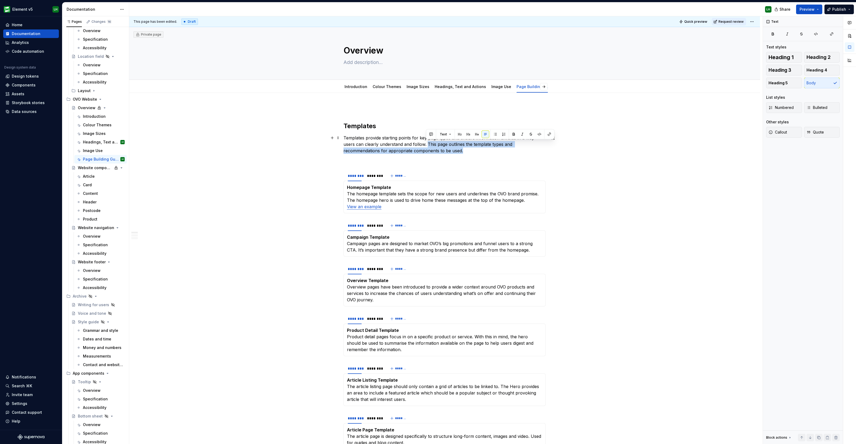
drag, startPoint x: 426, startPoint y: 143, endPoint x: 465, endPoint y: 151, distance: 40.4
click at [465, 151] on p "Templates provide starting points for key page types and ensure information unf…" at bounding box center [444, 143] width 202 height 19
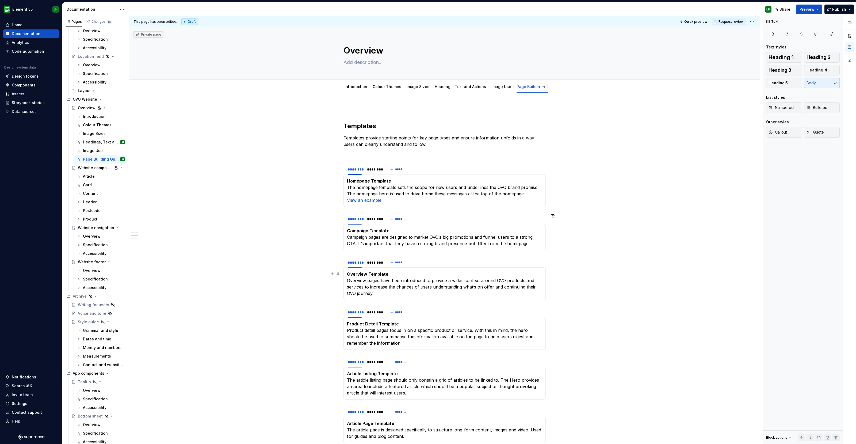
scroll to position [267, 0]
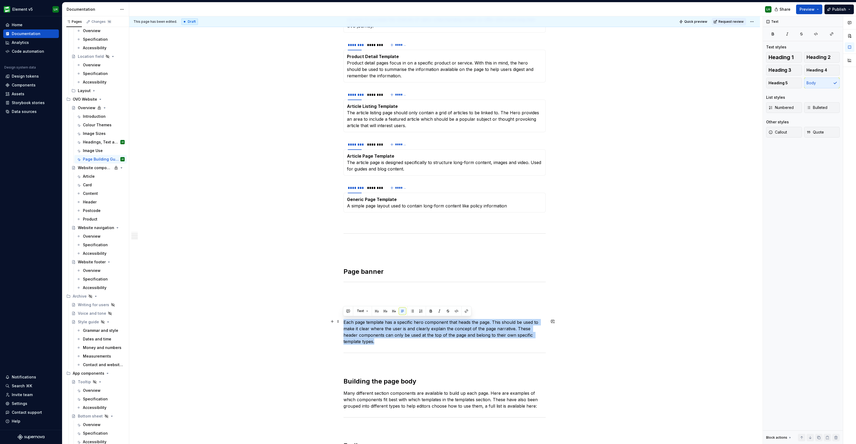
drag, startPoint x: 337, startPoint y: 331, endPoint x: 343, endPoint y: 320, distance: 12.3
click at [343, 320] on p "Each page template has a specific hero component that heads the page. This shou…" at bounding box center [444, 332] width 202 height 26
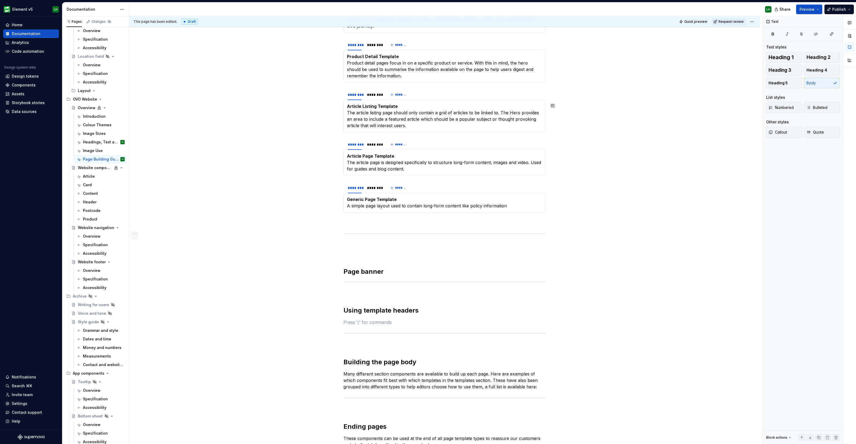
scroll to position [0, 0]
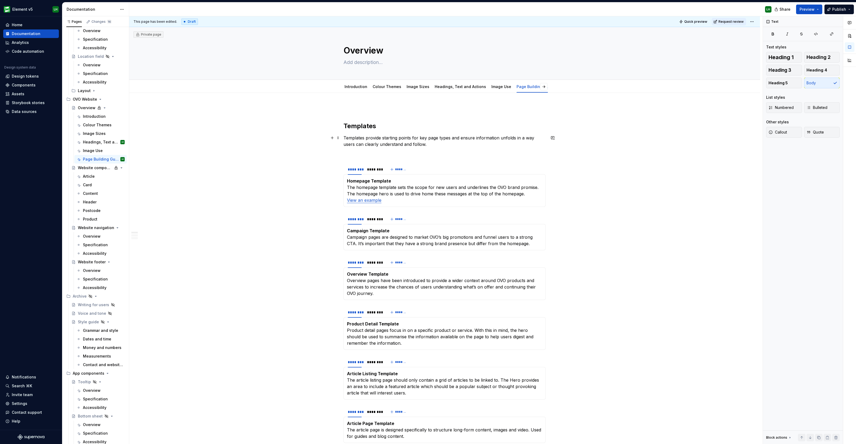
click at [442, 147] on p "Templates provide starting points for key page types and ensure information unf…" at bounding box center [444, 140] width 202 height 13
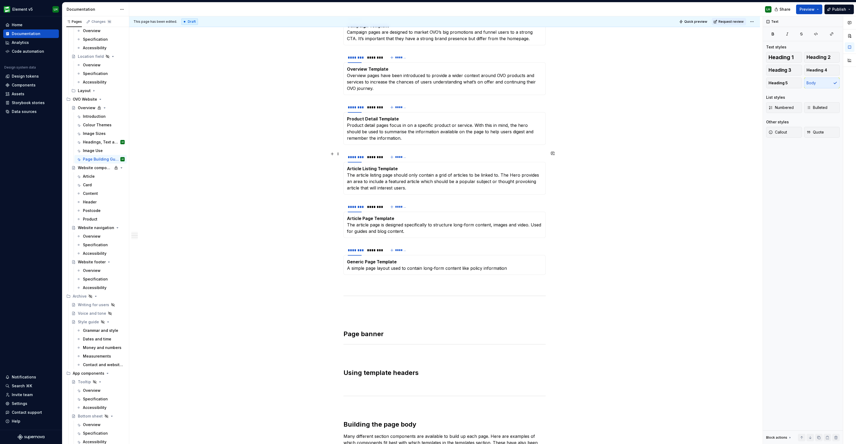
scroll to position [334, 0]
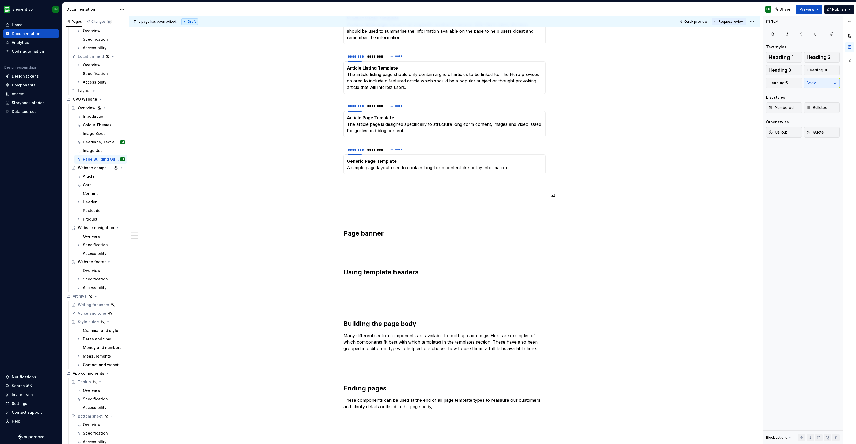
click at [336, 196] on div "Templates Templates provide starting points for key page types and ensure infor…" at bounding box center [444, 159] width 630 height 800
click at [336, 193] on span at bounding box center [338, 194] width 4 height 7
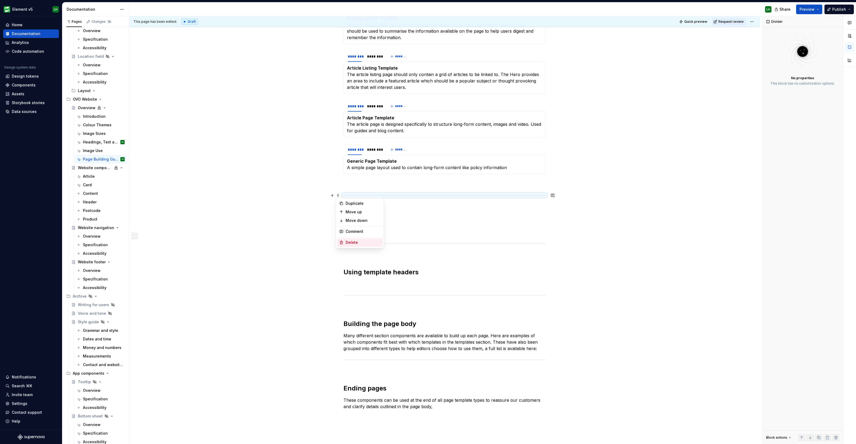
click at [349, 238] on div "Delete" at bounding box center [359, 242] width 45 height 9
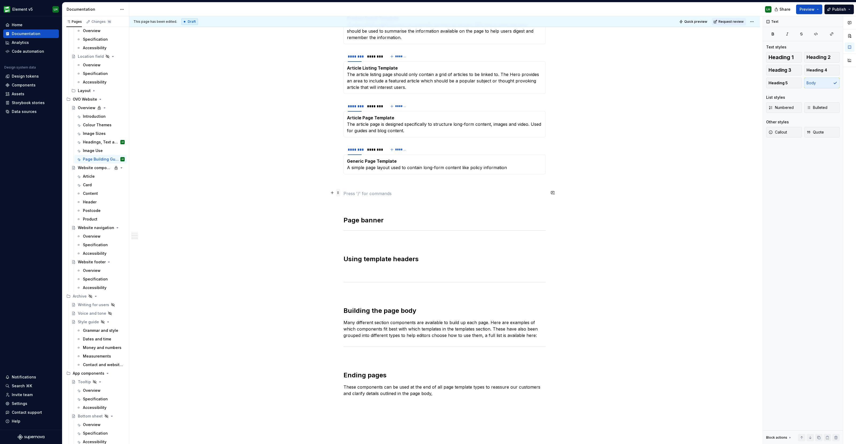
click at [337, 192] on span at bounding box center [338, 192] width 4 height 7
click at [353, 237] on div "Delete" at bounding box center [362, 239] width 35 height 5
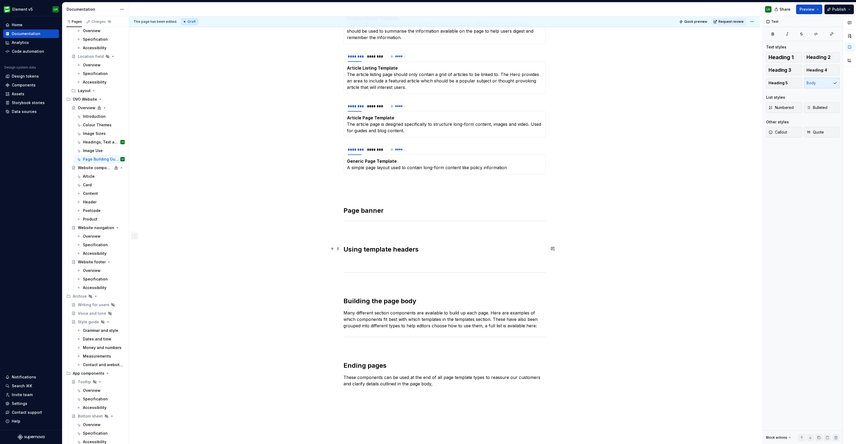
click at [336, 248] on span at bounding box center [338, 248] width 4 height 7
click at [351, 291] on div "Delete" at bounding box center [359, 295] width 45 height 9
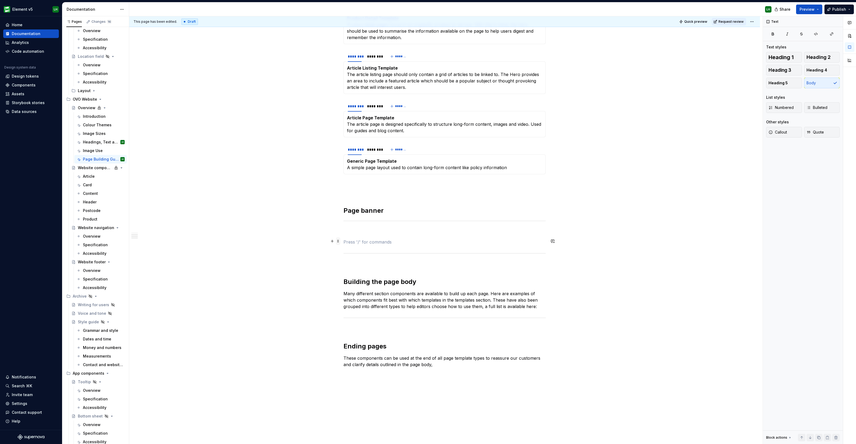
click at [338, 242] on span at bounding box center [338, 240] width 4 height 7
click at [351, 285] on div "Delete" at bounding box center [359, 288] width 45 height 9
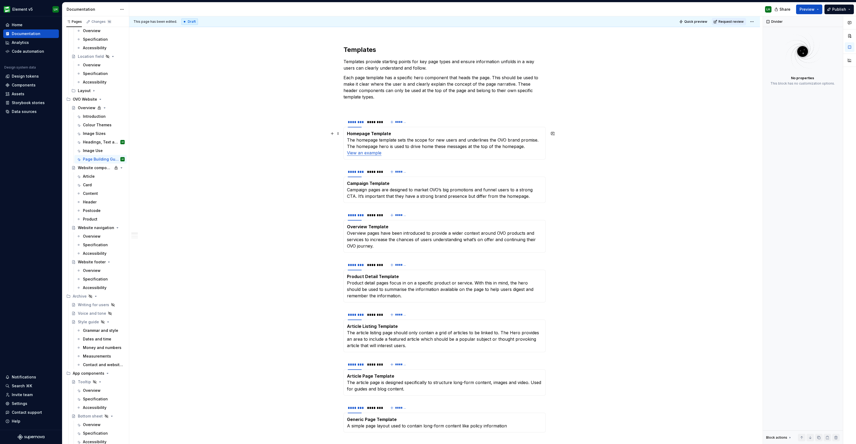
scroll to position [0, 0]
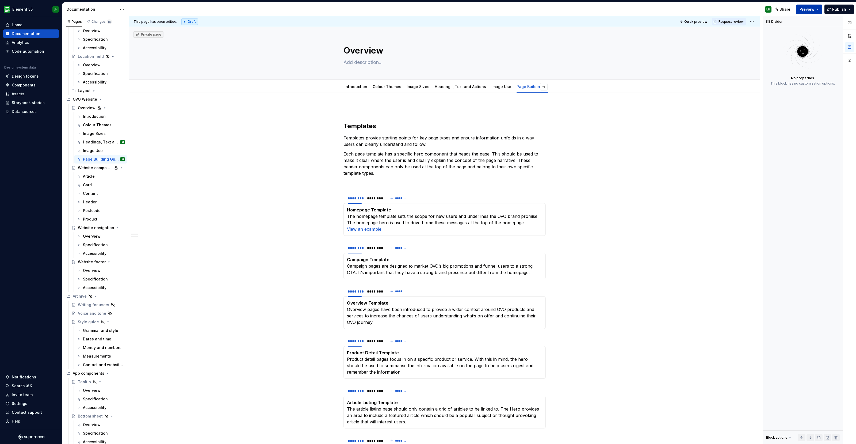
click at [806, 5] on button "Preview" at bounding box center [809, 10] width 26 height 10
click at [799, 40] on button "Build preview" at bounding box center [756, 45] width 123 height 10
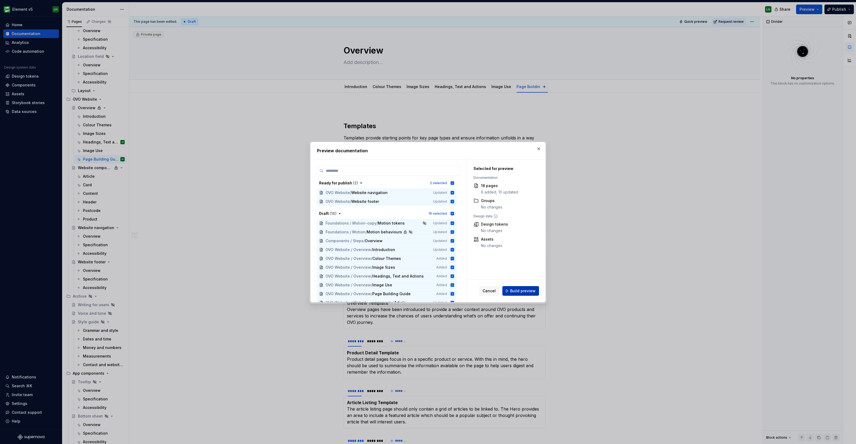
click at [529, 290] on span "Build preview" at bounding box center [522, 290] width 25 height 5
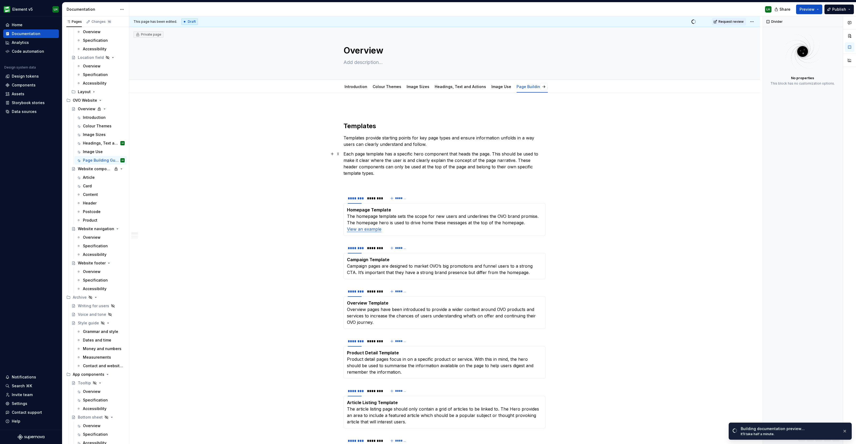
scroll to position [1809, 0]
click at [822, 430] on span "Open page" at bounding box center [827, 432] width 18 height 4
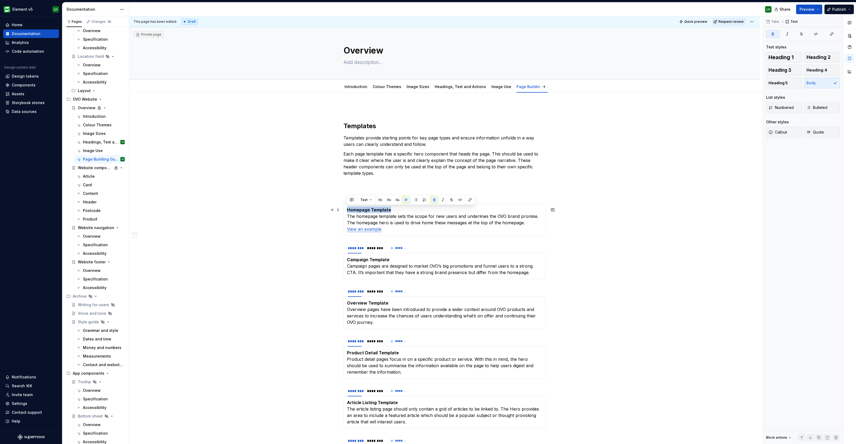
drag, startPoint x: 391, startPoint y: 206, endPoint x: 345, endPoint y: 206, distance: 45.7
click at [345, 206] on div "Homepage Template The homepage template sets the scope for new users and underl…" at bounding box center [444, 219] width 202 height 33
click at [386, 198] on button "button" at bounding box center [388, 199] width 7 height 7
click at [362, 230] on link "View an example" at bounding box center [364, 228] width 34 height 5
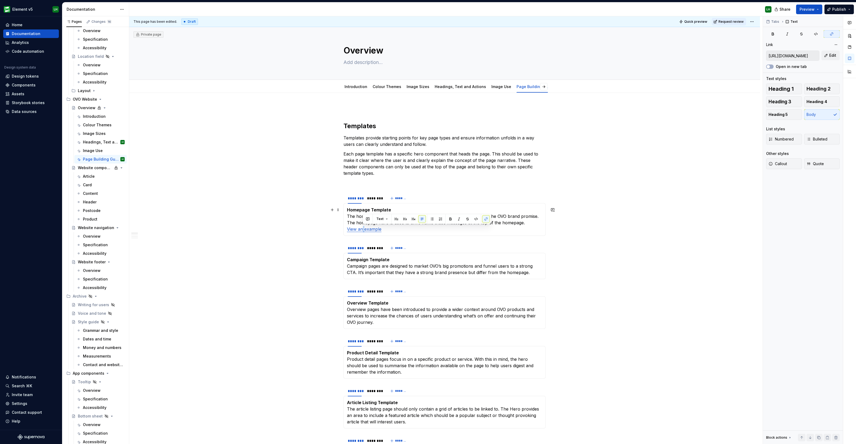
click at [362, 230] on link "View an example" at bounding box center [364, 228] width 34 height 5
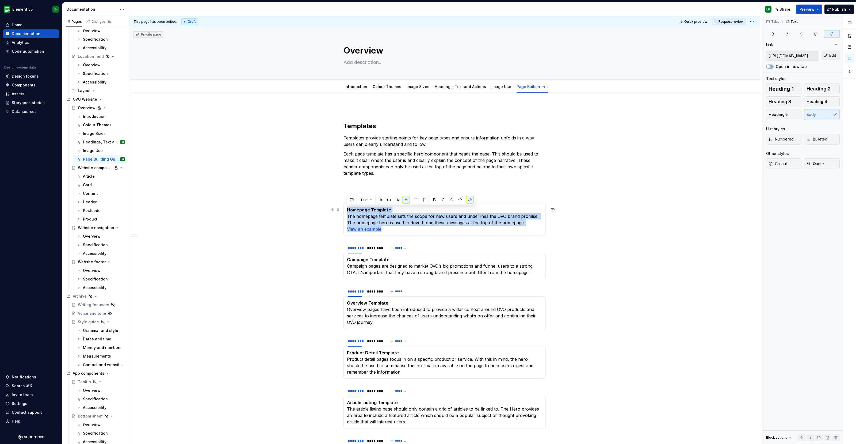
click at [385, 229] on p "Homepage Template The homepage template sets the scope for new users and underl…" at bounding box center [444, 219] width 195 height 26
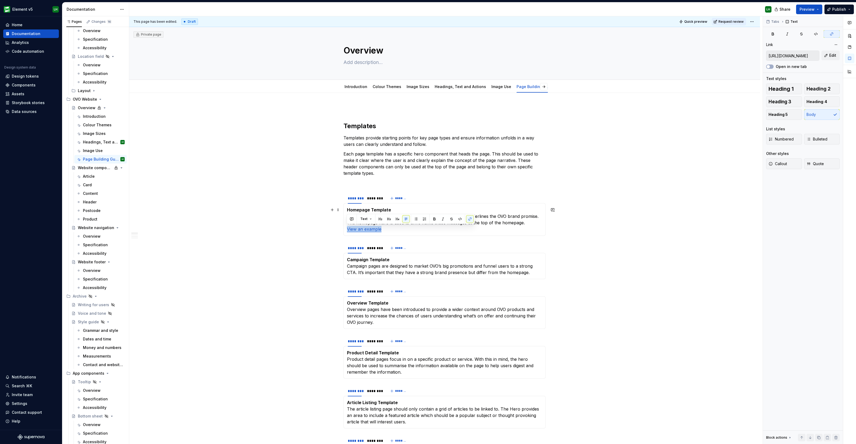
drag, startPoint x: 390, startPoint y: 229, endPoint x: 344, endPoint y: 228, distance: 46.0
click at [344, 228] on div "Homepage Template The homepage template sets the scope for new users and underl…" at bounding box center [444, 219] width 202 height 33
click at [770, 64] on div at bounding box center [769, 66] width 7 height 5
click at [769, 66] on span "button" at bounding box center [767, 66] width 3 height 3
drag, startPoint x: 511, startPoint y: 83, endPoint x: 436, endPoint y: 90, distance: 76.0
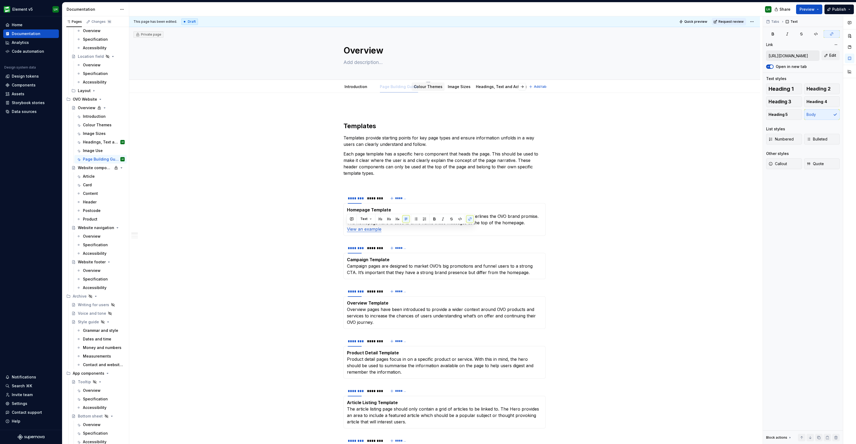
click at [380, 84] on div "Page Building Guide" at bounding box center [399, 86] width 38 height 6
drag, startPoint x: 485, startPoint y: 85, endPoint x: 417, endPoint y: 88, distance: 67.9
drag, startPoint x: 478, startPoint y: 85, endPoint x: 507, endPoint y: 85, distance: 28.3
drag, startPoint x: 483, startPoint y: 86, endPoint x: 460, endPoint y: 89, distance: 23.1
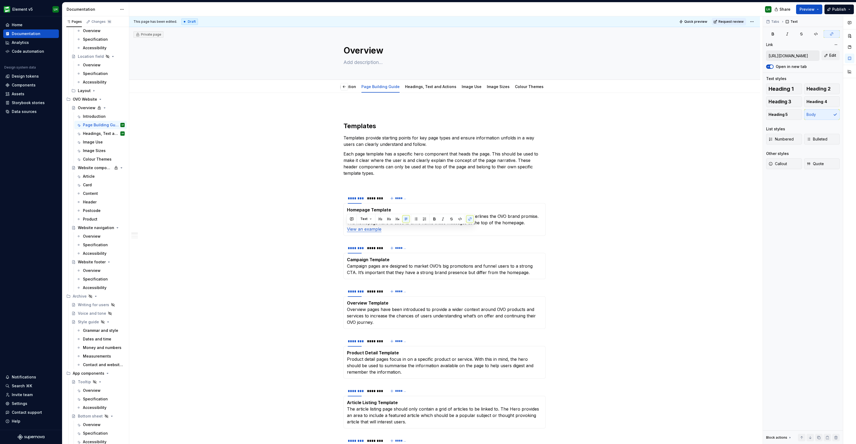
scroll to position [0, 2]
click at [808, 7] on span "Preview" at bounding box center [806, 9] width 15 height 5
click at [751, 42] on span "Build preview" at bounding box center [758, 44] width 25 height 5
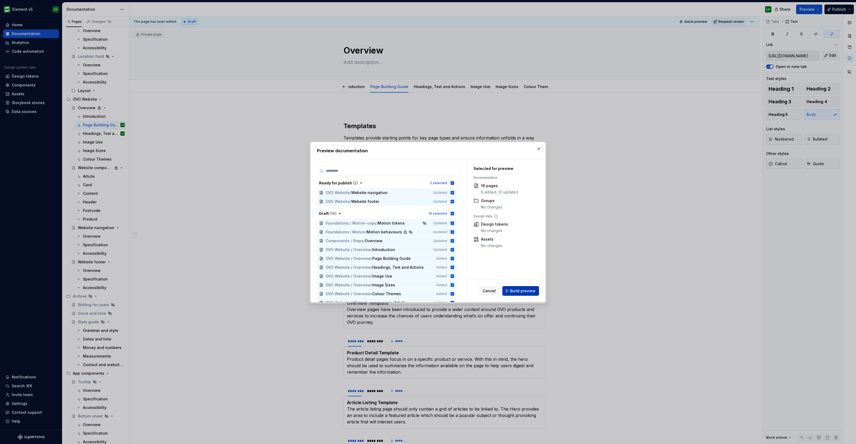
click at [525, 289] on span "Build preview" at bounding box center [522, 290] width 25 height 5
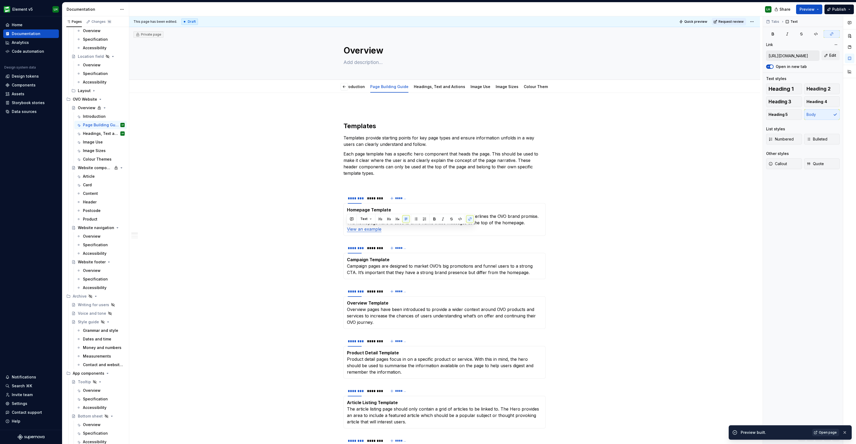
click at [817, 429] on link "Open page" at bounding box center [825, 431] width 27 height 7
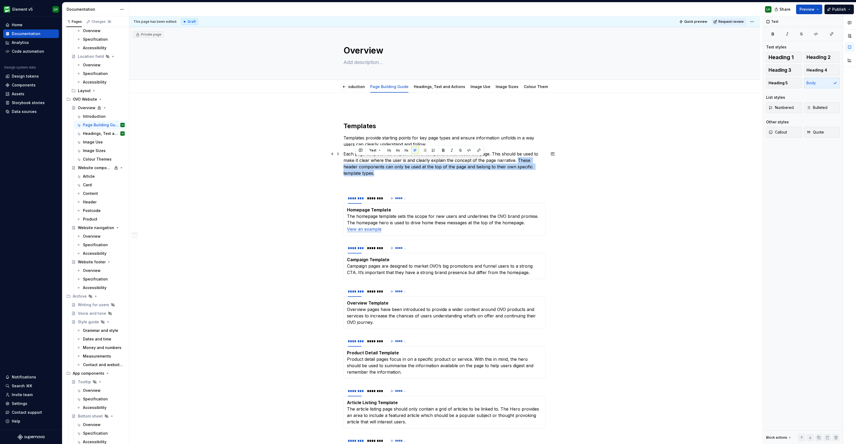
drag, startPoint x: 515, startPoint y: 160, endPoint x: 534, endPoint y: 173, distance: 23.2
click at [534, 173] on p "Each page template has a specific hero component that heads the page. This shou…" at bounding box center [444, 164] width 202 height 26
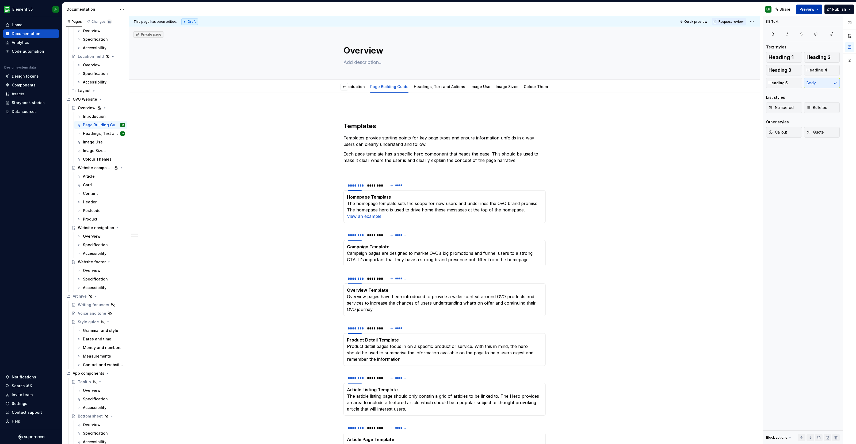
click at [808, 11] on span "Preview" at bounding box center [806, 9] width 15 height 5
click at [758, 48] on button "Build preview" at bounding box center [756, 45] width 123 height 10
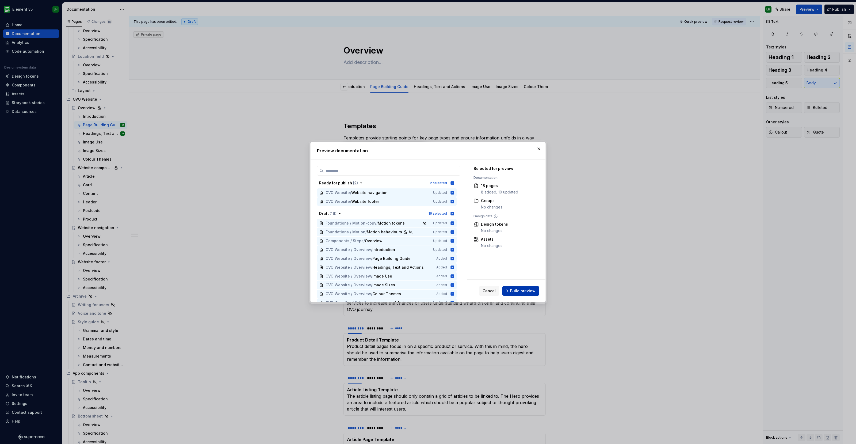
click at [530, 291] on span "Build preview" at bounding box center [522, 290] width 25 height 5
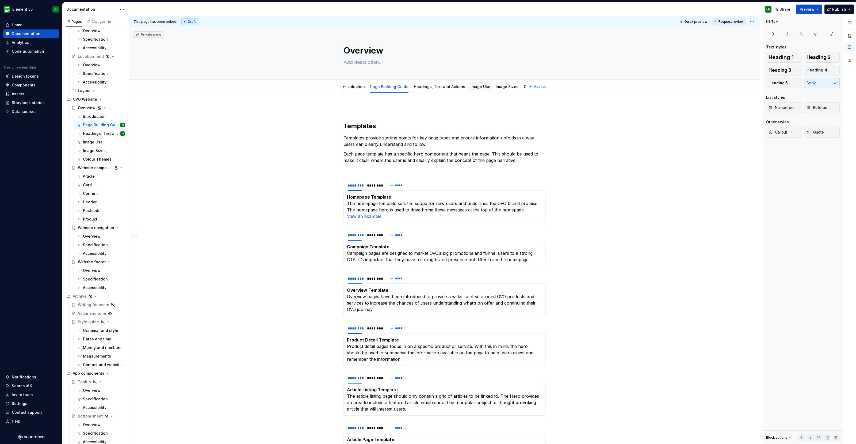
click at [476, 87] on link "Image Use" at bounding box center [480, 86] width 20 height 5
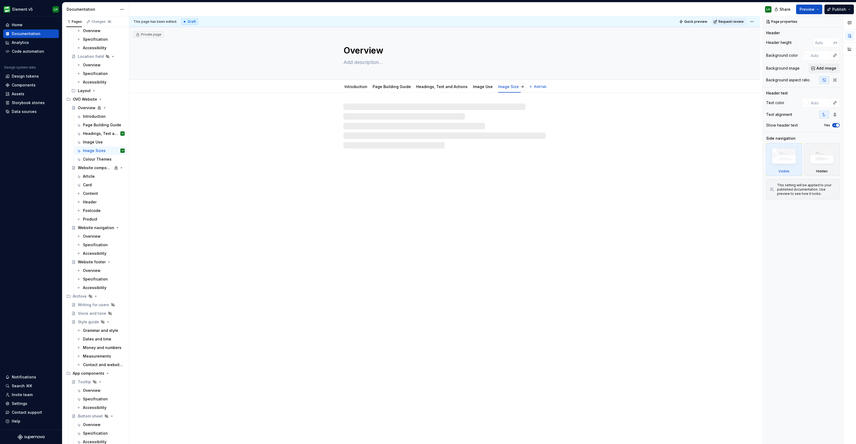
click at [499, 86] on link "Image Sizes" at bounding box center [509, 86] width 23 height 5
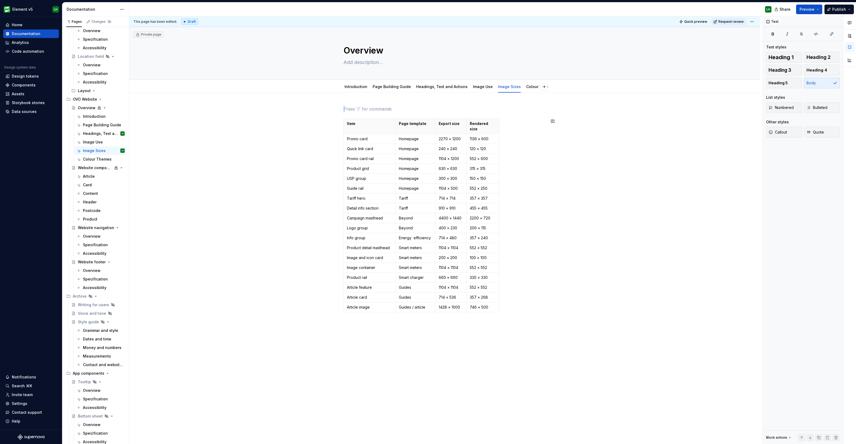
drag, startPoint x: 344, startPoint y: 111, endPoint x: 487, endPoint y: 337, distance: 266.9
click at [487, 337] on div "Item Page template Export size Rendered size Promo card Homepage 2270 × [PHONE_…" at bounding box center [444, 273] width 630 height 361
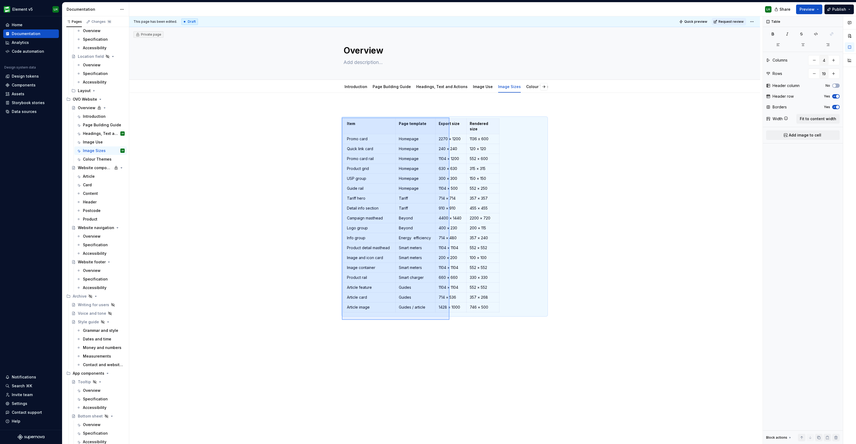
drag, startPoint x: 449, startPoint y: 319, endPoint x: 341, endPoint y: 118, distance: 228.8
click at [341, 118] on div "This page has been edited. Draft Quick preview Request review Private page Over…" at bounding box center [445, 229] width 633 height 427
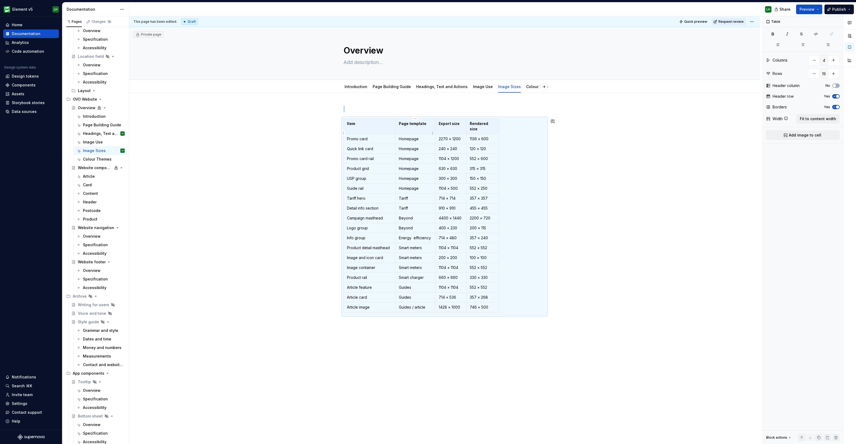
copy br
click at [475, 84] on div "Image Use" at bounding box center [483, 86] width 20 height 5
click at [476, 88] on link "Image Use" at bounding box center [483, 86] width 20 height 5
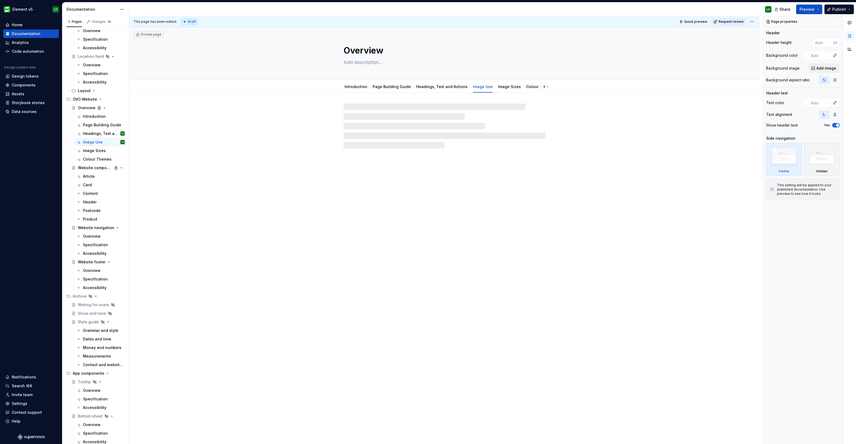
type textarea "*"
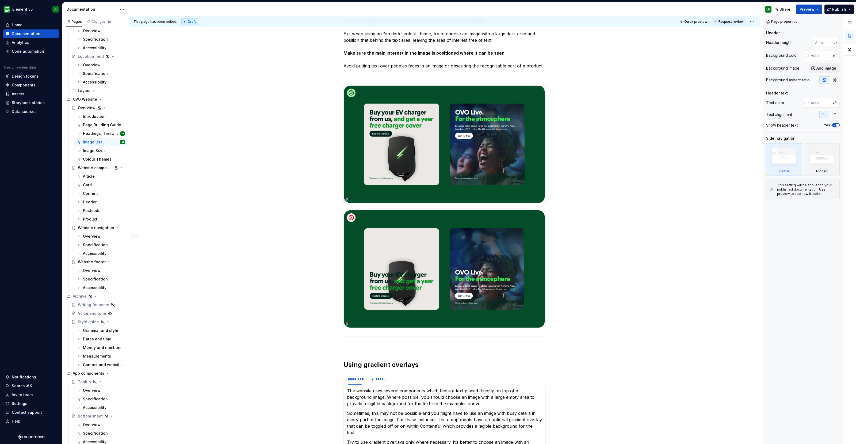
scroll to position [696, 0]
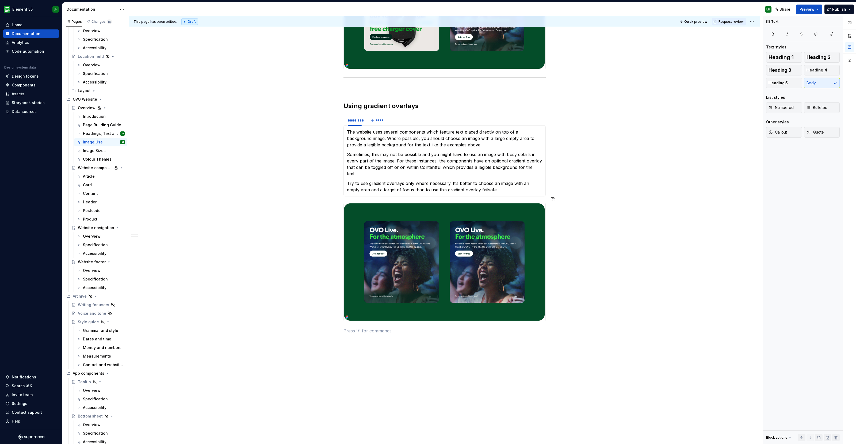
scroll to position [708, 0]
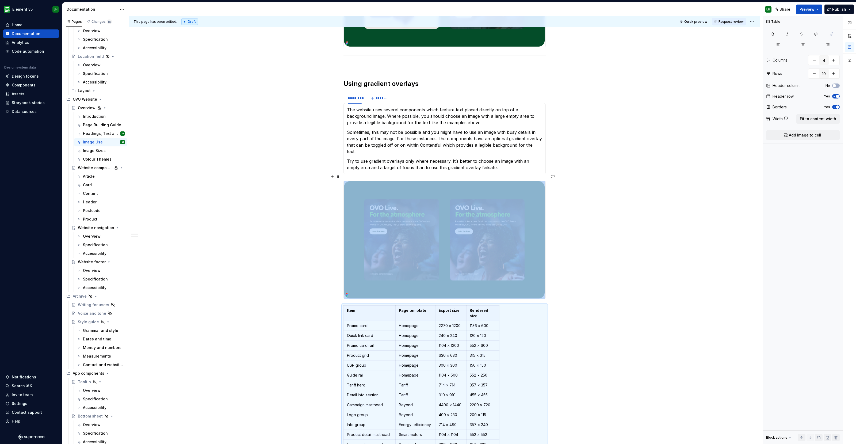
click at [560, 272] on div "Images and copy Images or background media (e.g video) often sit behind heading…" at bounding box center [444, 12] width 630 height 1256
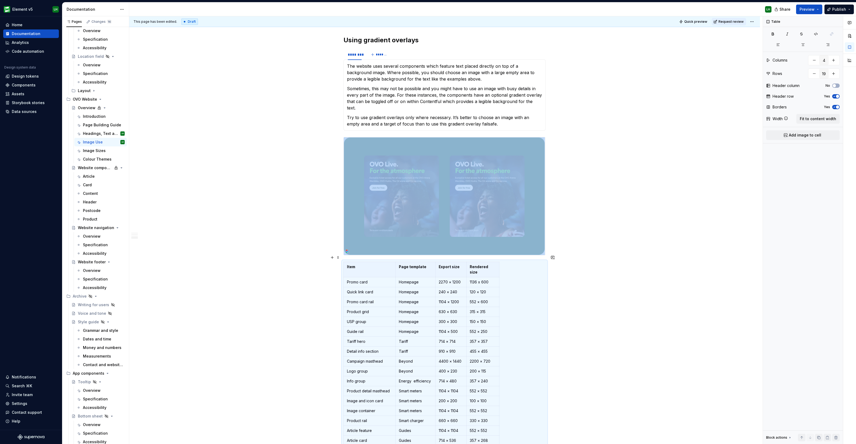
click at [334, 134] on button "button" at bounding box center [331, 132] width 7 height 7
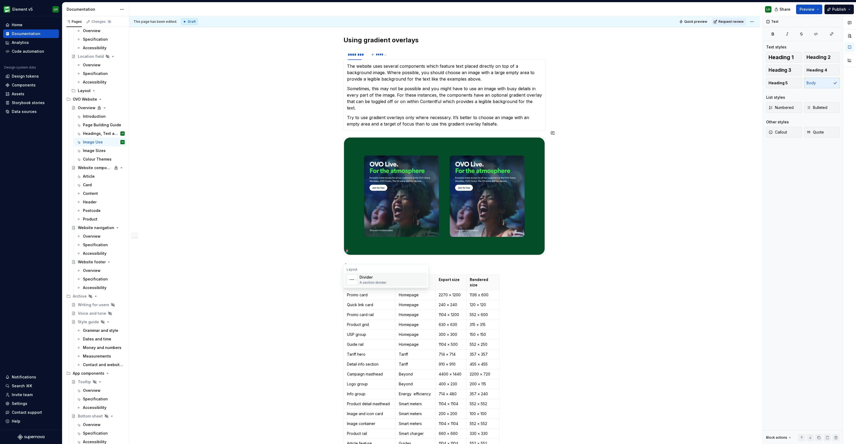
click at [380, 286] on div "Layout Divider A section divider" at bounding box center [385, 276] width 85 height 24
click at [381, 282] on div "A section divider" at bounding box center [372, 282] width 27 height 4
click at [330, 270] on button "button" at bounding box center [331, 267] width 7 height 7
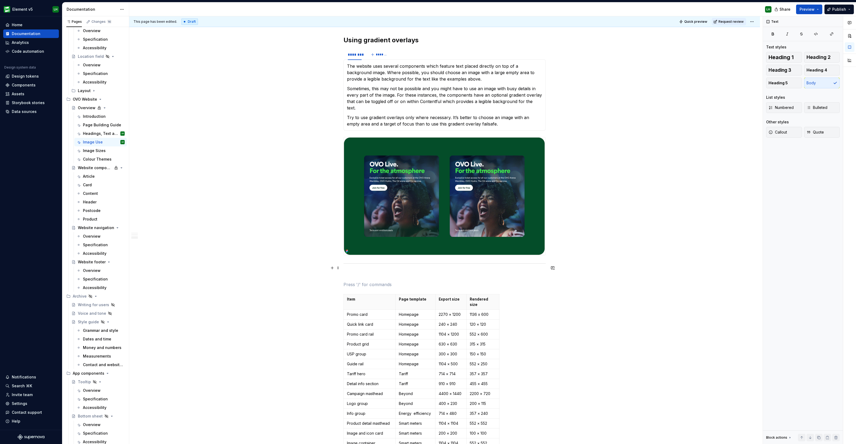
click at [370, 281] on p at bounding box center [444, 284] width 202 height 6
drag, startPoint x: 380, startPoint y: 276, endPoint x: 341, endPoint y: 276, distance: 39.3
click at [376, 266] on button "button" at bounding box center [376, 267] width 7 height 7
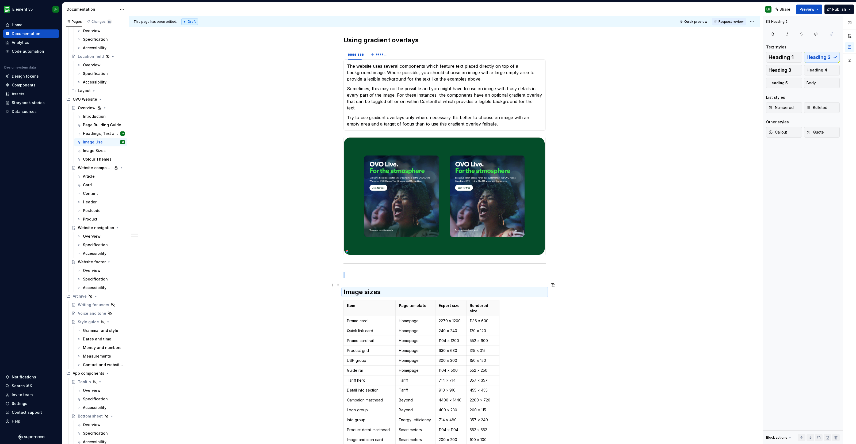
click at [386, 287] on h2 "Image sizes" at bounding box center [444, 291] width 202 height 9
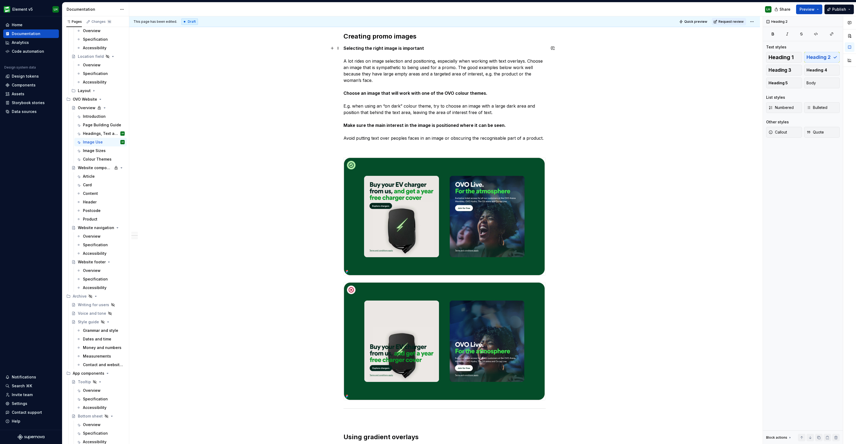
scroll to position [0, 0]
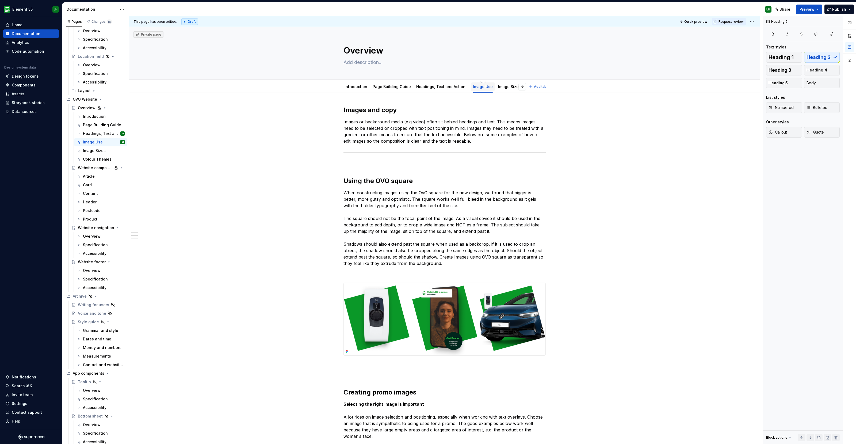
click at [475, 87] on link "Image Use" at bounding box center [483, 86] width 20 height 5
click at [476, 83] on div "Image Use" at bounding box center [483, 86] width 20 height 6
click at [476, 82] on html "Element v5 LH Home Documentation Analytics Code automation Design system data D…" at bounding box center [428, 222] width 856 height 444
type textarea "*"
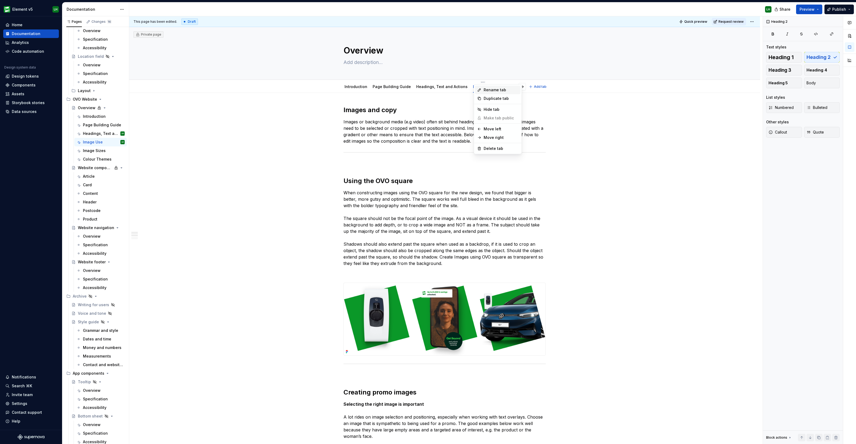
click at [497, 91] on div "Rename tab" at bounding box center [500, 89] width 35 height 5
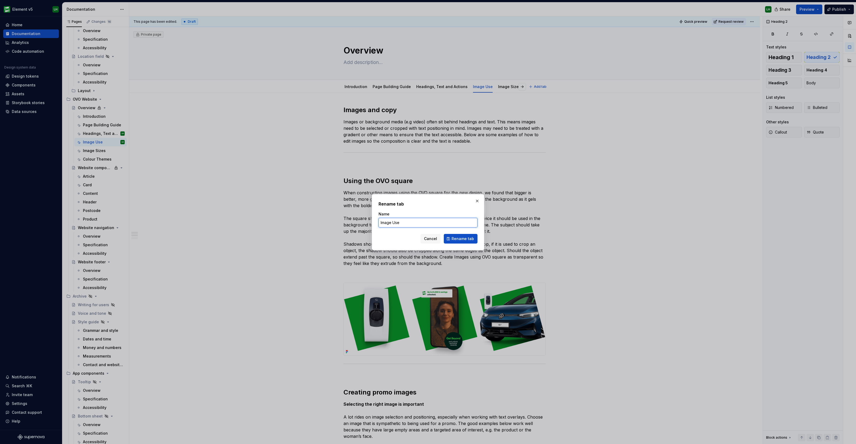
drag, startPoint x: 394, startPoint y: 223, endPoint x: 433, endPoint y: 226, distance: 38.9
click at [433, 226] on input "Image Use" at bounding box center [427, 223] width 99 height 10
type input "Images"
click at [467, 233] on form "Name Images Cancel Rename tab" at bounding box center [427, 227] width 99 height 32
click at [468, 236] on span "Rename tab" at bounding box center [462, 238] width 22 height 5
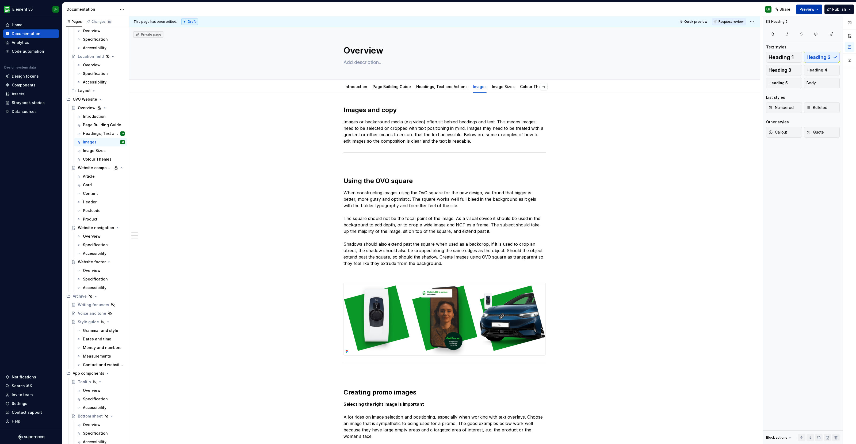
click at [807, 7] on span "Preview" at bounding box center [806, 9] width 15 height 5
click at [737, 45] on button "Build preview" at bounding box center [756, 45] width 123 height 10
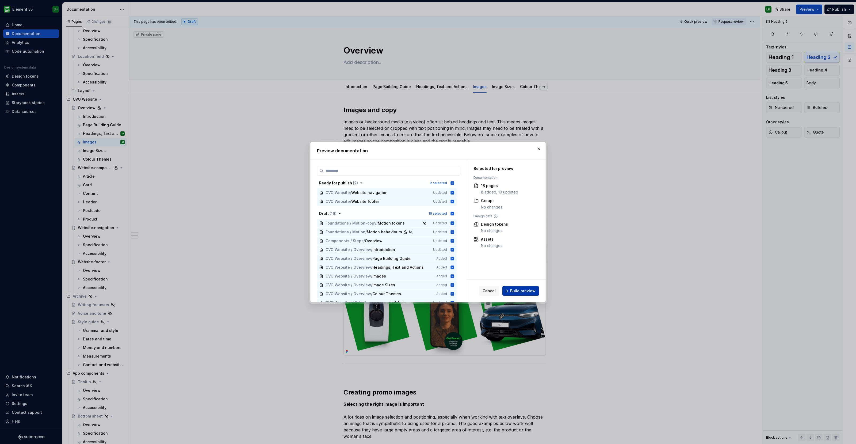
click at [519, 289] on span "Build preview" at bounding box center [522, 290] width 25 height 5
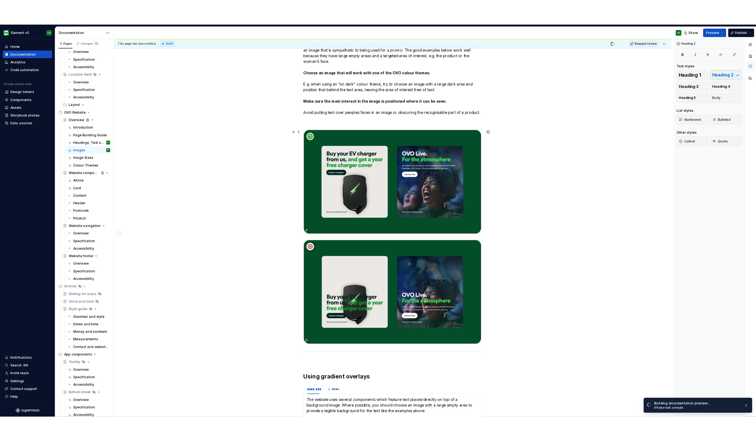
scroll to position [468, 0]
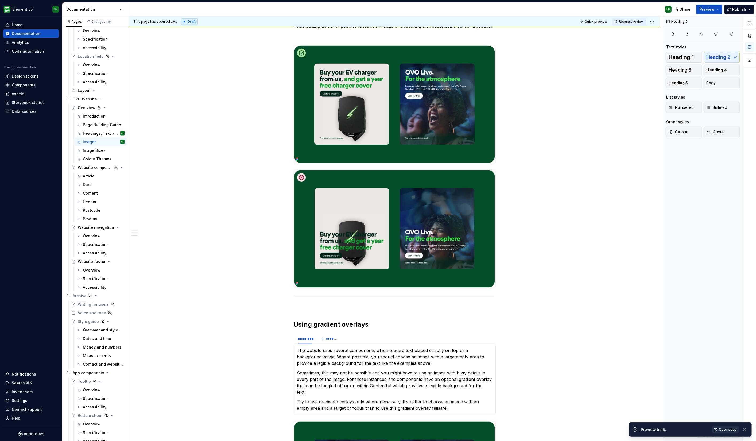
click at [727, 430] on span "Open page" at bounding box center [728, 429] width 18 height 4
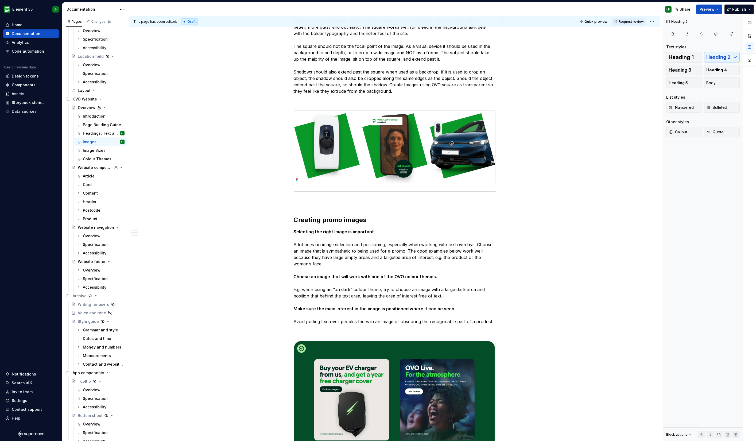
scroll to position [0, 0]
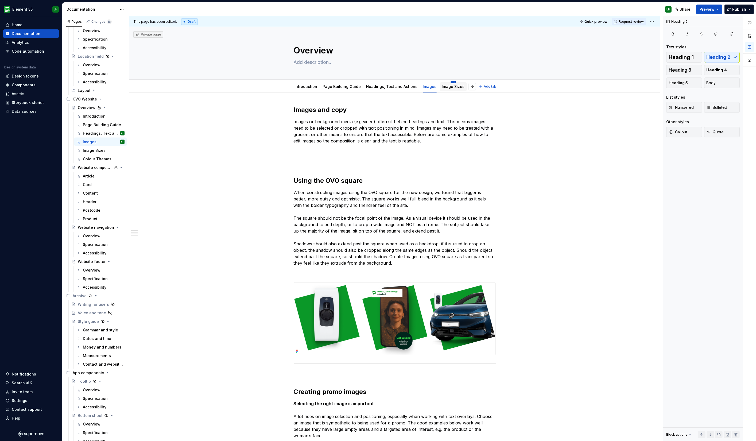
click at [446, 81] on div "Image Sizes" at bounding box center [453, 86] width 27 height 11
click at [444, 81] on html "Element v5 LH Home Documentation Analytics Code automation Design system data D…" at bounding box center [378, 220] width 756 height 441
click at [470, 147] on div "Delete tab" at bounding box center [470, 148] width 35 height 5
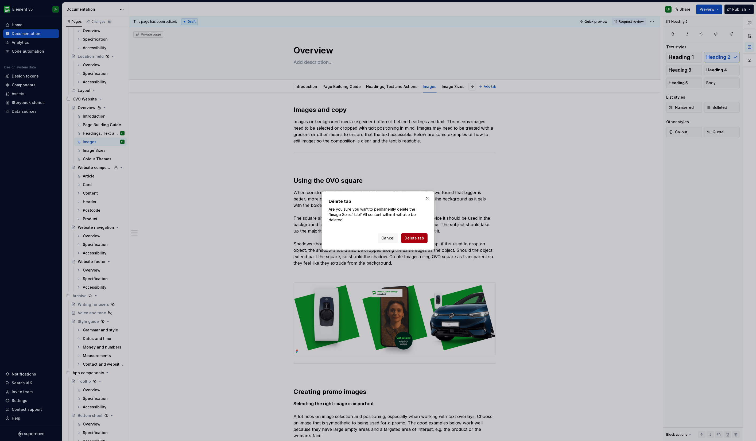
click at [417, 238] on span "Delete tab" at bounding box center [415, 238] width 20 height 5
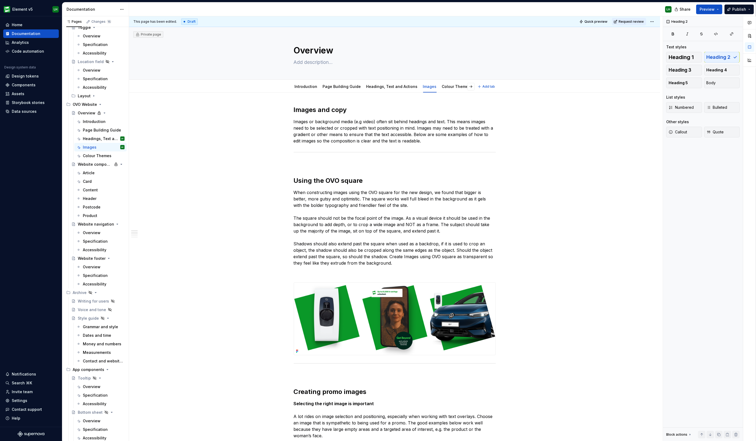
scroll to position [1803, 0]
click at [714, 10] on span "Preview" at bounding box center [707, 9] width 15 height 5
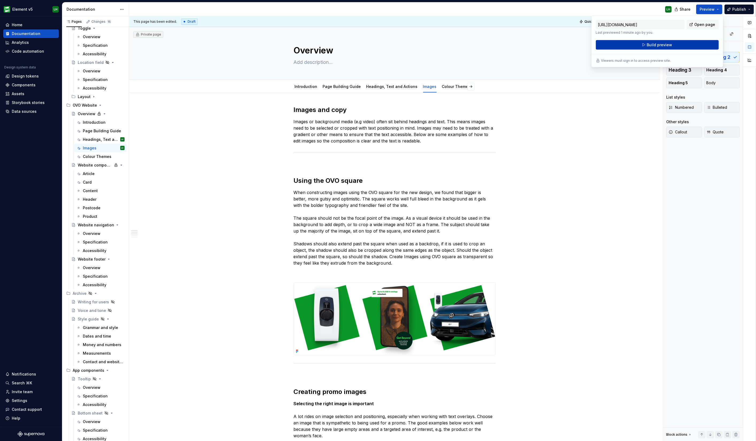
click at [656, 47] on span "Build preview" at bounding box center [659, 44] width 25 height 5
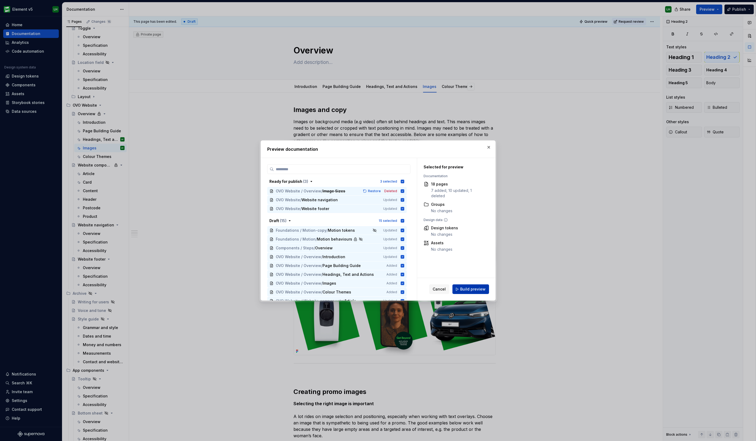
click at [474, 291] on span "Build preview" at bounding box center [472, 289] width 25 height 5
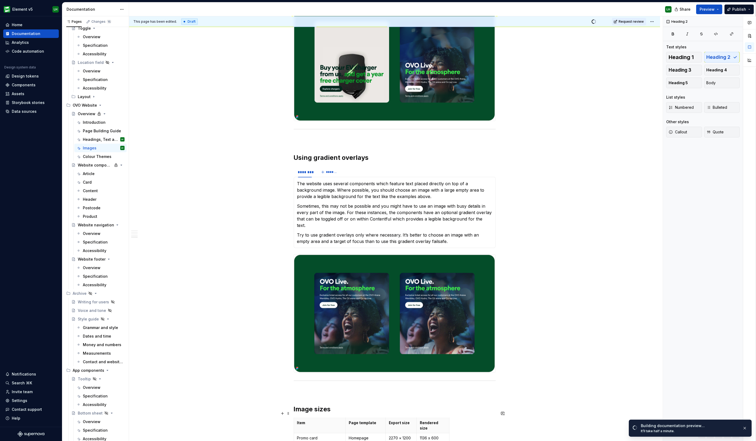
scroll to position [932, 0]
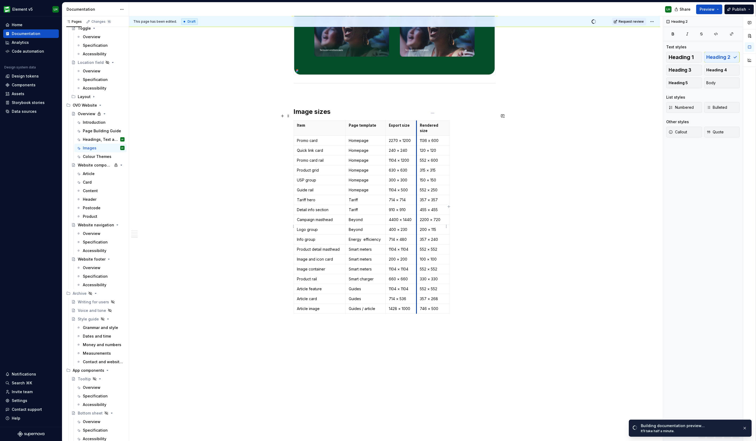
click at [417, 235] on td "357 × 240" at bounding box center [433, 240] width 33 height 10
click at [422, 227] on p "200 × 115" at bounding box center [433, 229] width 26 height 5
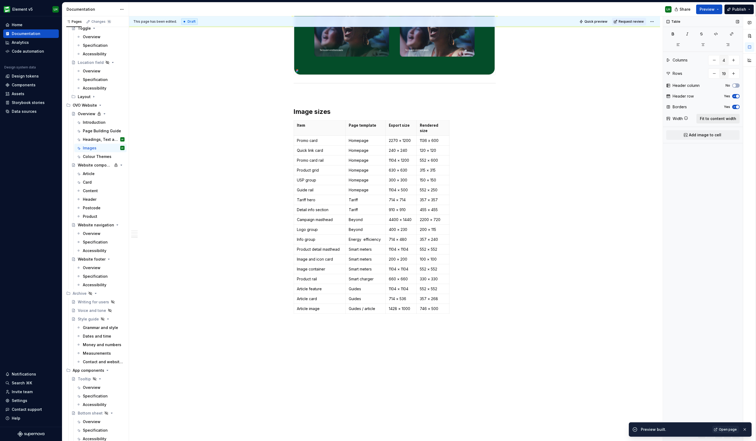
click at [720, 117] on span "Fit to content width" at bounding box center [718, 118] width 36 height 5
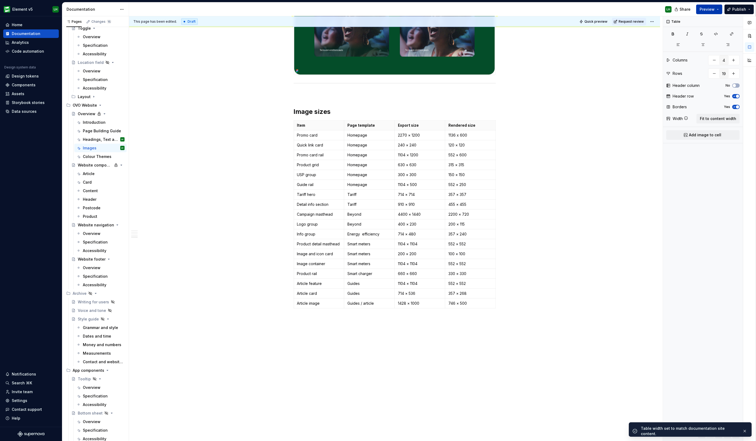
click at [706, 7] on span "Preview" at bounding box center [707, 9] width 15 height 5
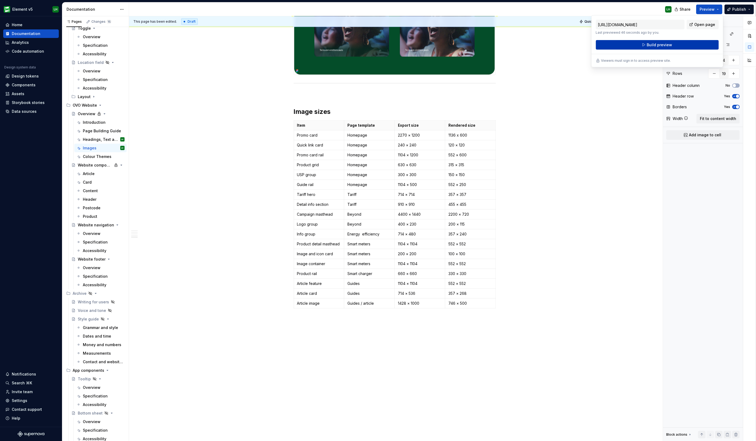
click at [643, 44] on button "Build preview" at bounding box center [657, 45] width 123 height 10
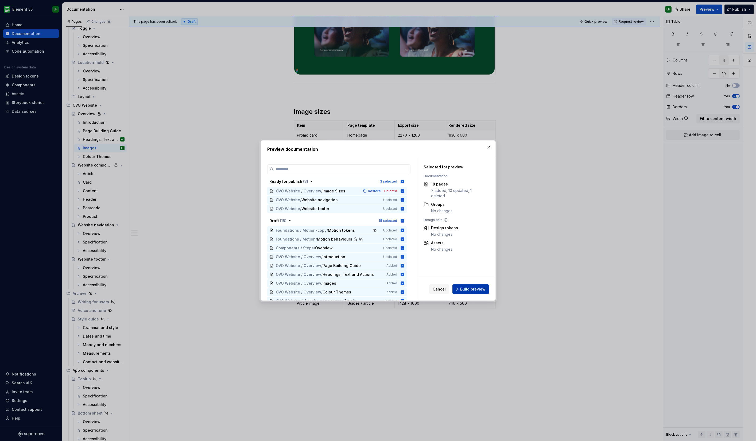
click at [475, 290] on span "Build preview" at bounding box center [472, 289] width 25 height 5
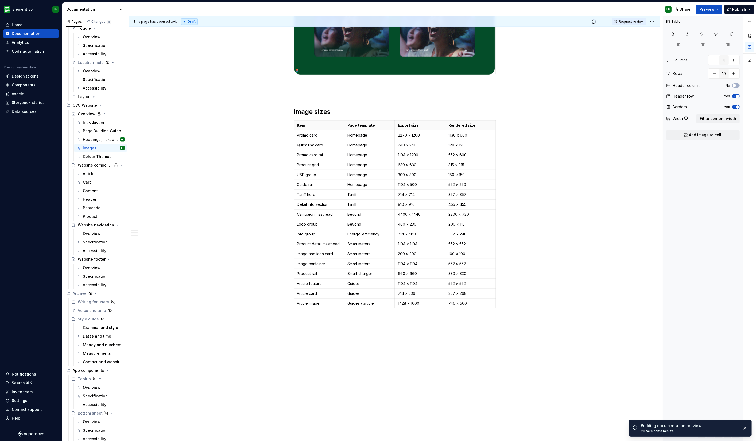
scroll to position [0, 0]
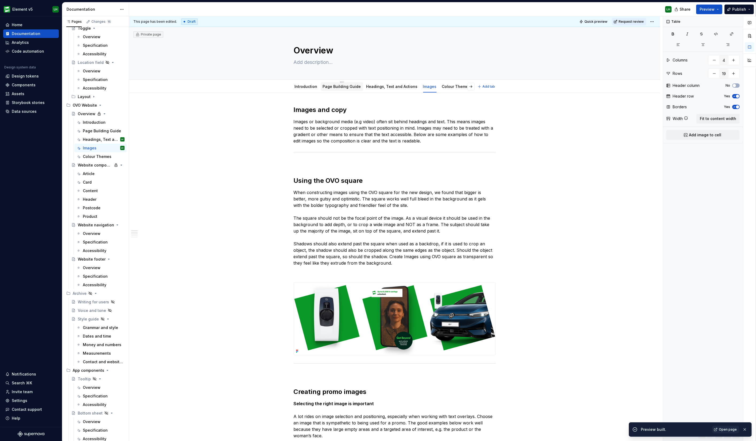
click at [331, 85] on link "Page Building Guide" at bounding box center [342, 86] width 38 height 5
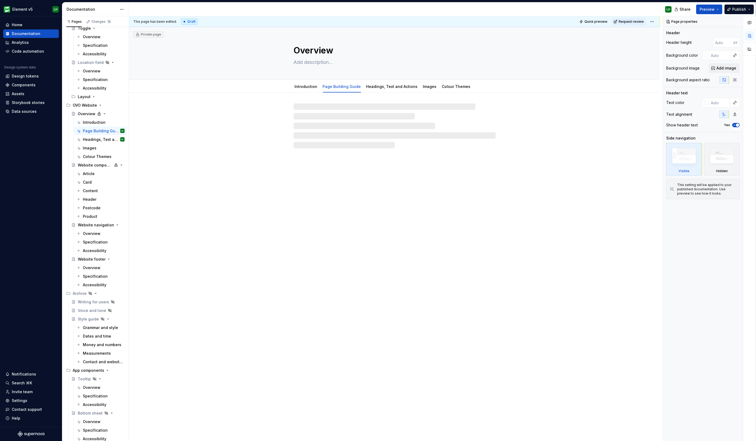
type textarea "*"
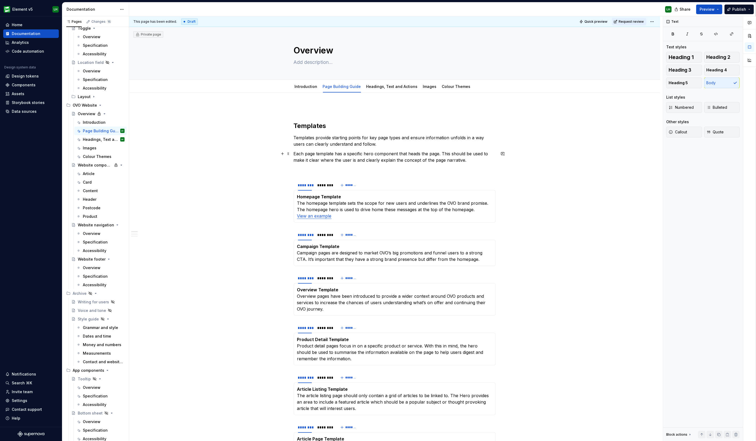
click at [476, 159] on p "Each page template has a specific hero component that heads the page. This shou…" at bounding box center [395, 157] width 202 height 13
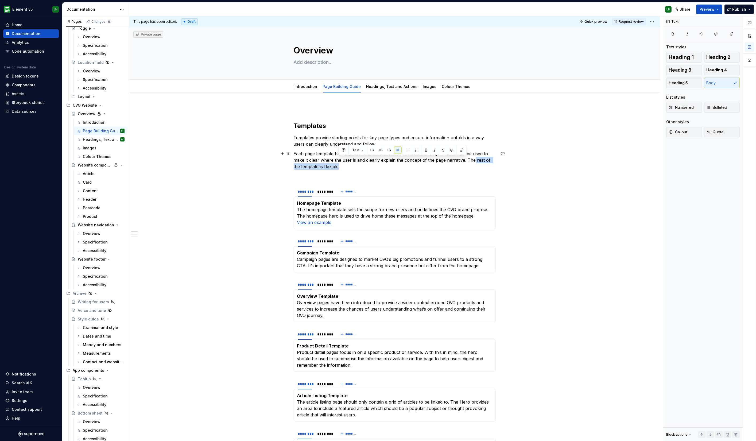
drag, startPoint x: 473, startPoint y: 162, endPoint x: 479, endPoint y: 164, distance: 6.1
click at [479, 164] on p "Each page template has a specific hero component that heads the page. This shou…" at bounding box center [395, 160] width 202 height 19
click at [415, 164] on p "Each page template has a specific hero component that heads the page. This shou…" at bounding box center [395, 160] width 202 height 19
click at [415, 167] on p "Each page template has a specific hero component that heads the page. This shou…" at bounding box center [395, 160] width 202 height 19
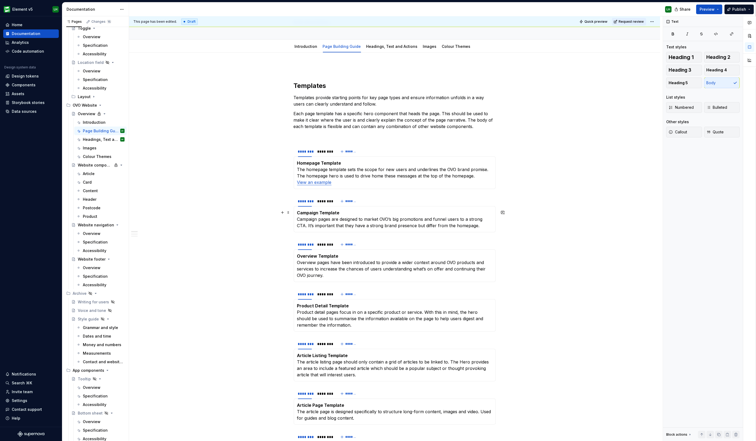
scroll to position [33, 0]
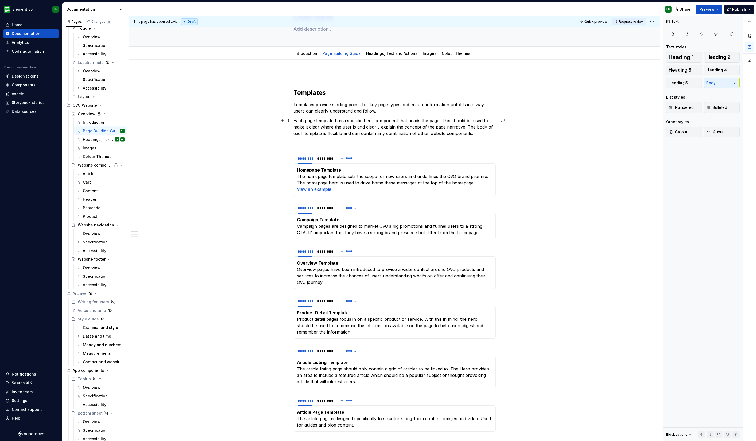
click at [374, 121] on p "Each page template has a specific hero component that heads the page. This shou…" at bounding box center [395, 126] width 202 height 19
click at [478, 231] on p "Campaign Template Campaign pages are designed to market OVO’s big promotions an…" at bounding box center [394, 226] width 195 height 19
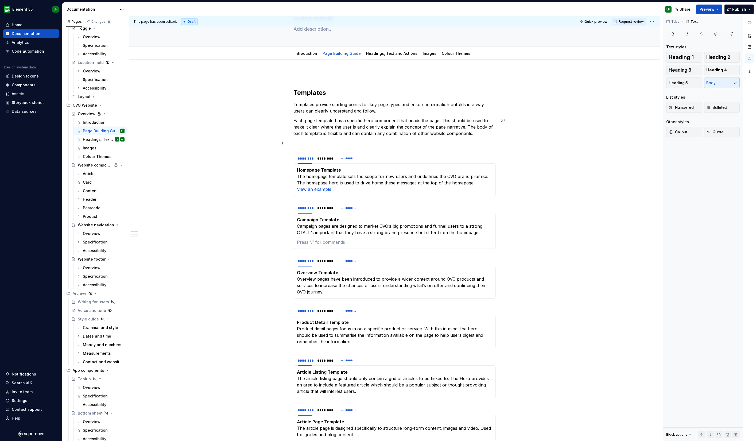
type textarea "*"
click at [316, 239] on p "View and example" at bounding box center [394, 242] width 195 height 6
drag, startPoint x: 314, startPoint y: 241, endPoint x: 301, endPoint y: 241, distance: 12.3
click at [301, 241] on p "View an example" at bounding box center [394, 242] width 195 height 6
click at [309, 241] on p "View an example" at bounding box center [394, 242] width 195 height 6
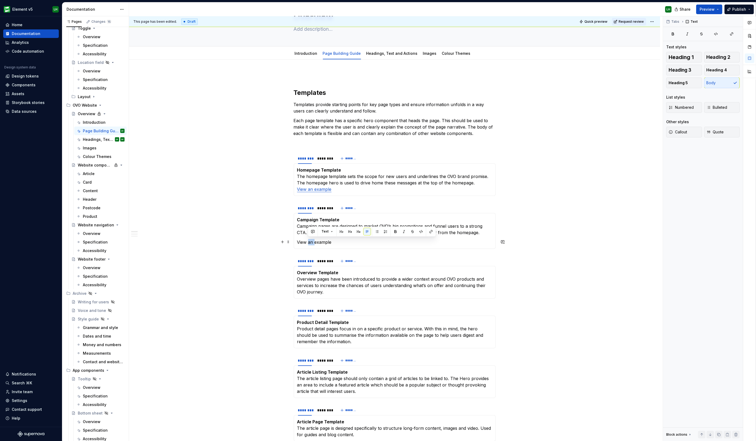
click at [309, 241] on p "View an example" at bounding box center [394, 242] width 195 height 6
click at [312, 190] on link "View an example" at bounding box center [314, 189] width 34 height 5
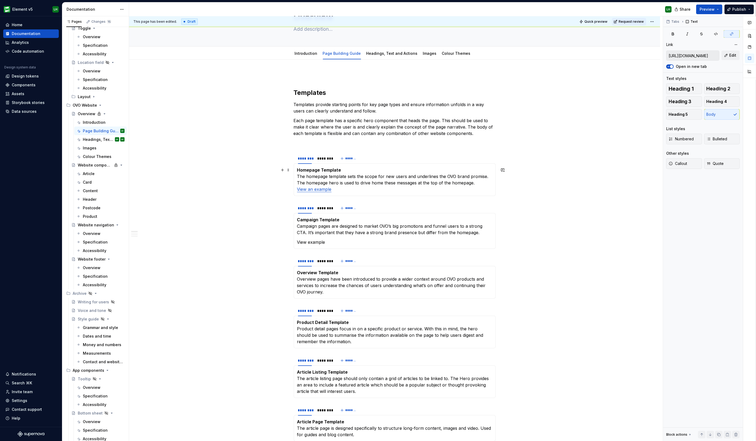
click at [312, 190] on link "View an example" at bounding box center [314, 189] width 34 height 5
click at [298, 190] on link "View example" at bounding box center [311, 189] width 28 height 5
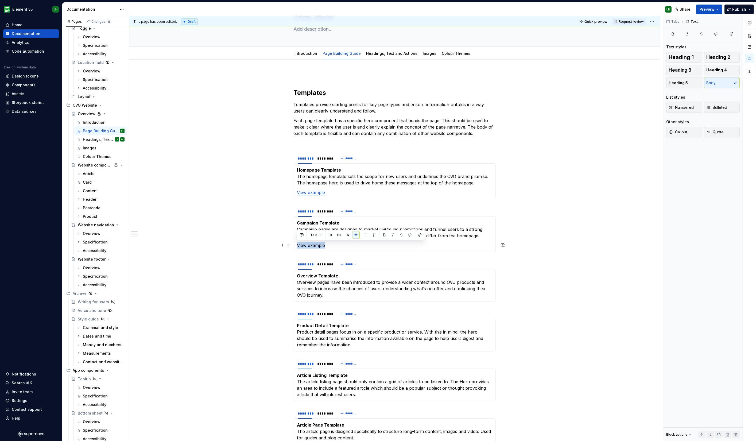
drag, startPoint x: 330, startPoint y: 245, endPoint x: 295, endPoint y: 245, distance: 34.5
click at [295, 245] on div "Campaign Template Campaign pages are designed to market OVO’s big promotions an…" at bounding box center [395, 234] width 202 height 36
click at [417, 232] on button "button" at bounding box center [419, 234] width 7 height 7
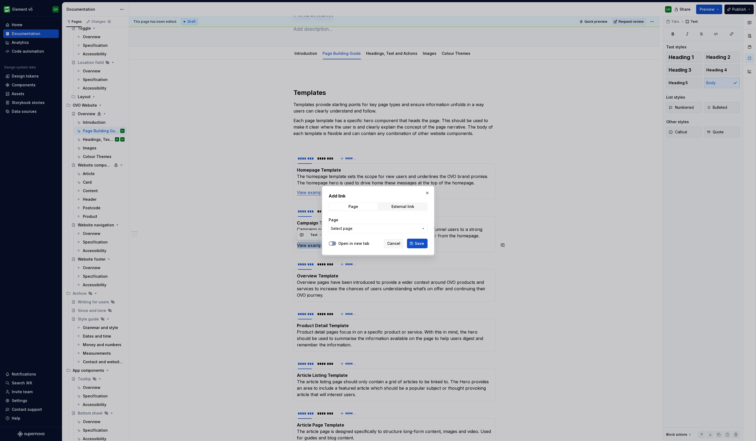
click at [333, 242] on icon "button" at bounding box center [331, 243] width 4 height 3
click at [385, 206] on span "External link" at bounding box center [403, 206] width 48 height 7
click at [347, 227] on input "URL" at bounding box center [378, 229] width 99 height 10
paste input "[URL][DOMAIN_NAME]"
type input "[URL][DOMAIN_NAME]"
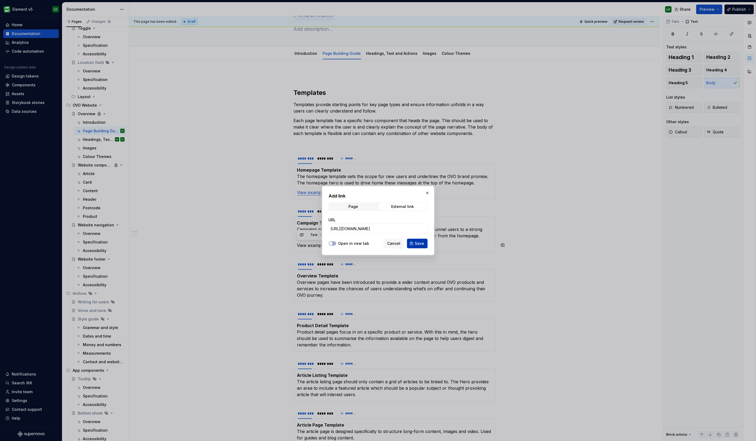
click at [419, 241] on span "Save" at bounding box center [419, 243] width 9 height 5
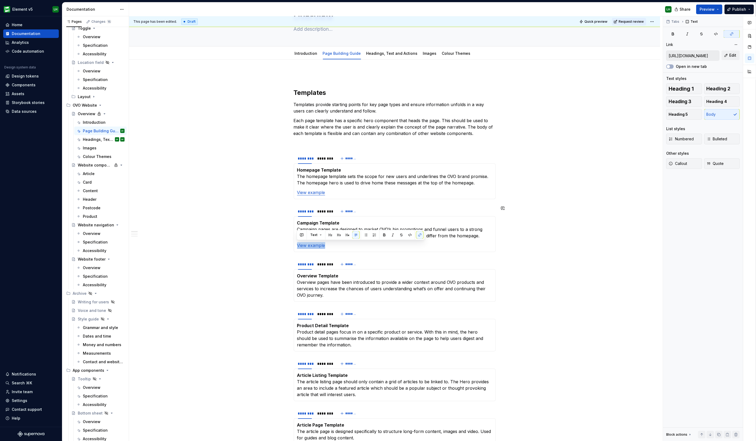
click at [531, 217] on div "Templates Templates provide starting points for key page types and ensure infor…" at bounding box center [394, 437] width 531 height 754
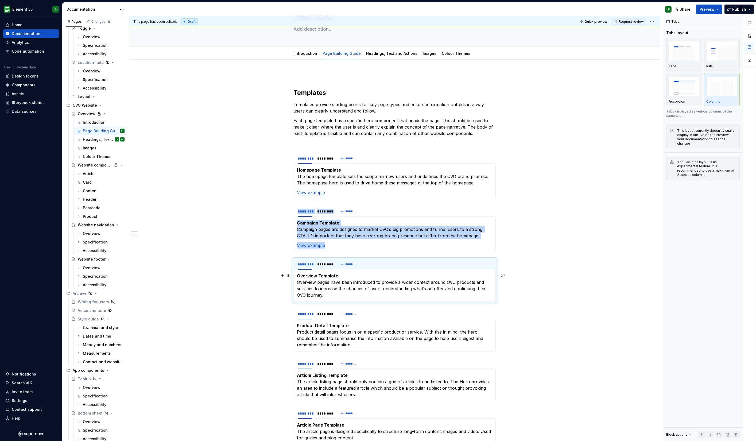
click at [352, 291] on p "Overview Template Overview pages have been introduced to provide a wider contex…" at bounding box center [394, 286] width 195 height 26
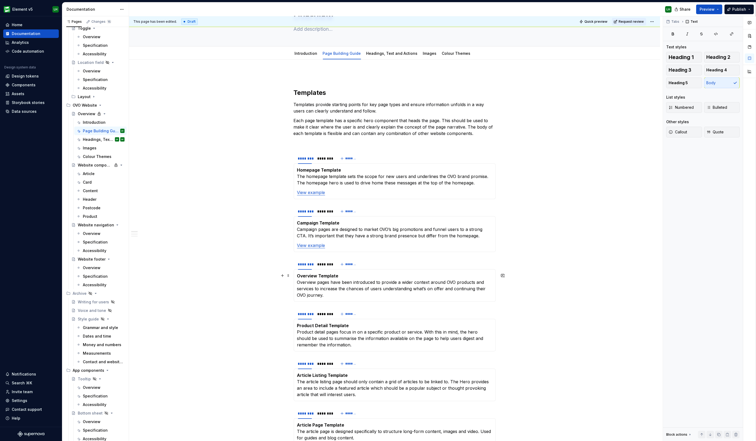
click at [348, 293] on p "Overview Template Overview pages have been introduced to provide a wider contex…" at bounding box center [394, 286] width 195 height 26
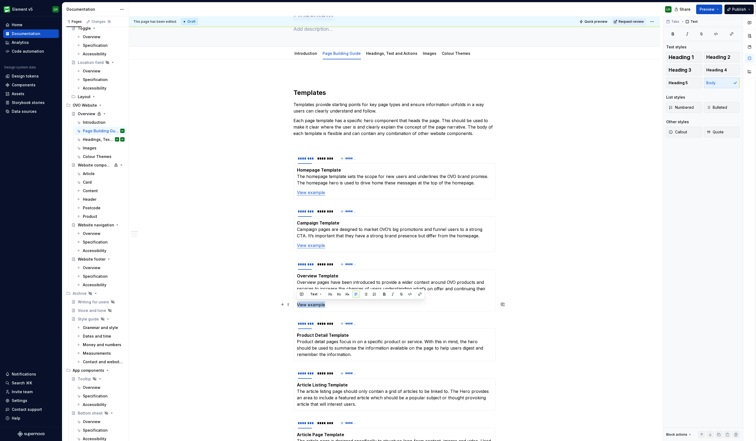
drag, startPoint x: 311, startPoint y: 304, endPoint x: 297, endPoint y: 306, distance: 14.9
click at [297, 306] on p "View example" at bounding box center [394, 305] width 195 height 6
click at [409, 295] on button "button" at bounding box center [409, 294] width 7 height 7
type textarea "*"
click at [314, 306] on p "View example" at bounding box center [394, 305] width 195 height 6
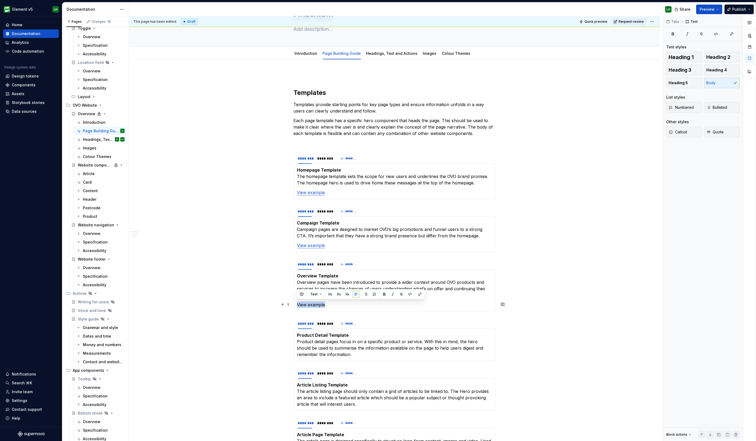
drag, startPoint x: 329, startPoint y: 304, endPoint x: 297, endPoint y: 306, distance: 31.9
click at [297, 306] on p "View example" at bounding box center [394, 305] width 195 height 6
click at [416, 294] on button "button" at bounding box center [419, 294] width 7 height 7
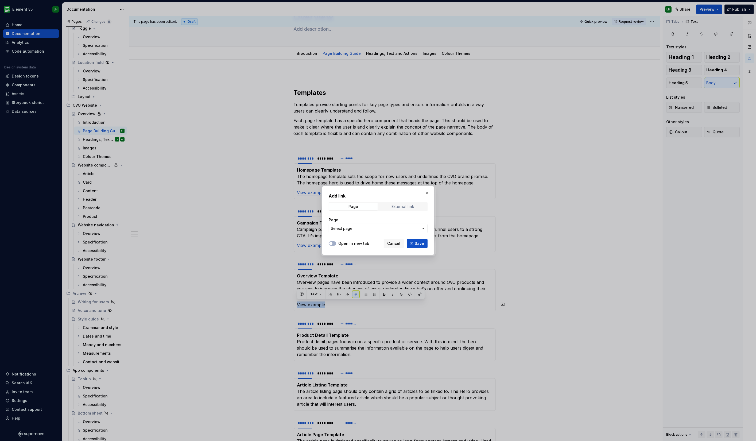
click at [391, 205] on span "External link" at bounding box center [403, 206] width 48 height 7
click at [356, 225] on input "URL" at bounding box center [378, 229] width 99 height 10
paste input "[URL][DOMAIN_NAME]"
type input "[URL][DOMAIN_NAME]"
click at [334, 243] on button "Open in new tab" at bounding box center [332, 243] width 7 height 4
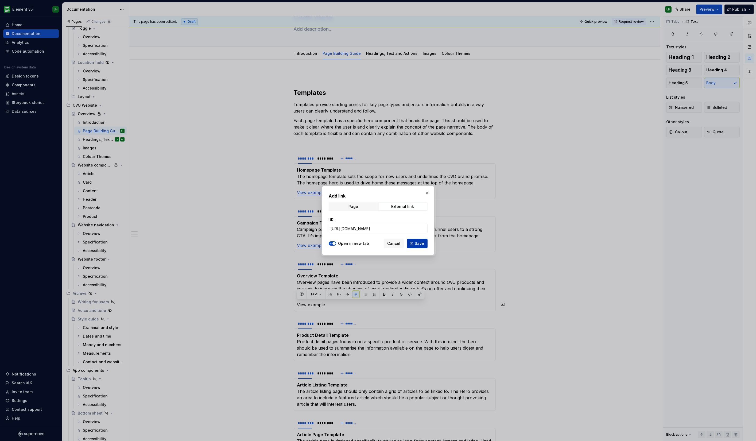
click at [423, 245] on span "Save" at bounding box center [419, 243] width 9 height 5
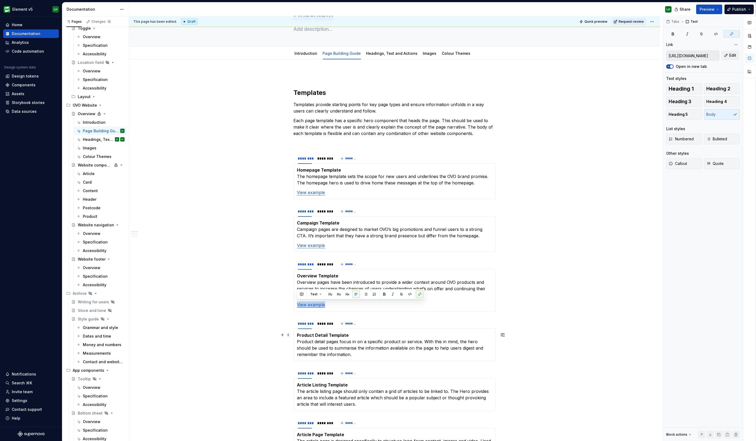
click at [346, 352] on p "Product Detail Template Product detail pages focus in on a specific product or …" at bounding box center [394, 345] width 195 height 26
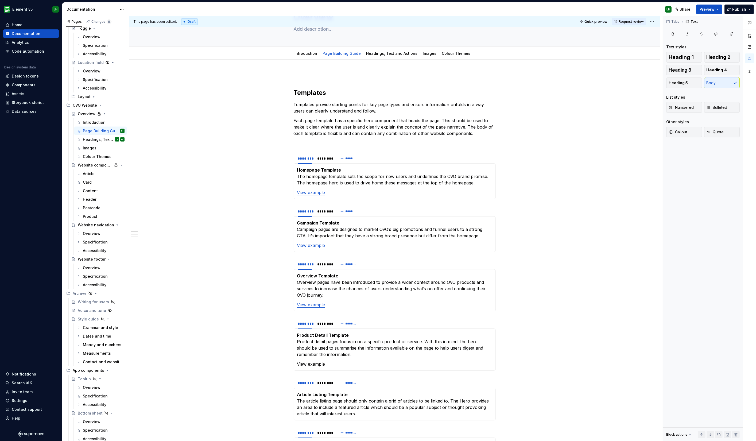
type textarea "*"
drag, startPoint x: 302, startPoint y: 363, endPoint x: 295, endPoint y: 362, distance: 7.0
click at [295, 362] on div "Product Detail Template Product detail pages focus in on a specific product or …" at bounding box center [395, 350] width 202 height 42
click at [418, 351] on button "button" at bounding box center [419, 353] width 7 height 7
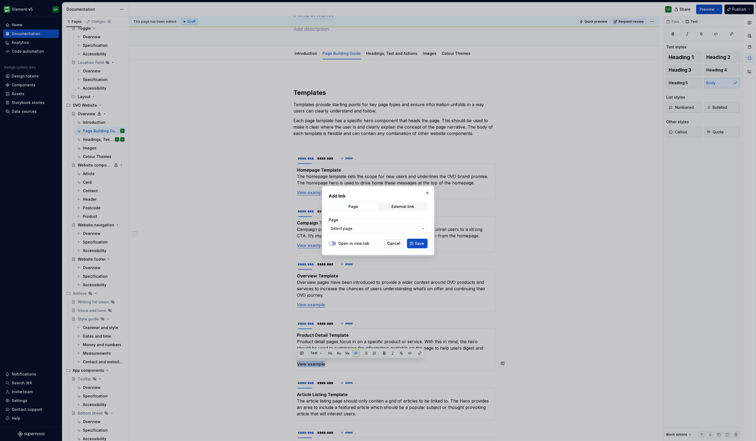
click at [352, 228] on span "Select page" at bounding box center [375, 228] width 88 height 5
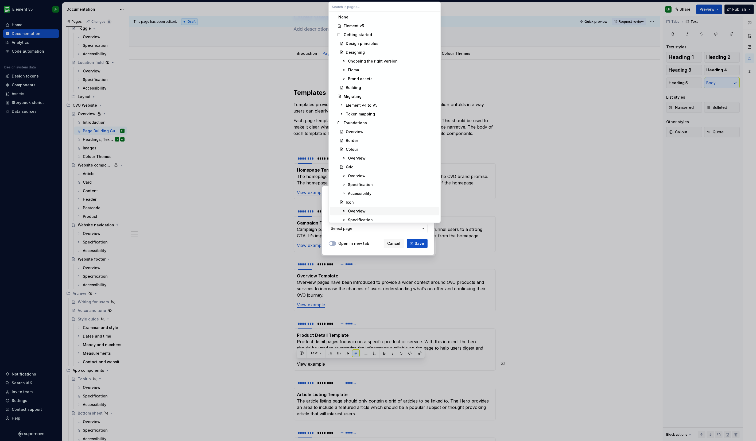
click at [399, 207] on span "Overview" at bounding box center [385, 211] width 110 height 9
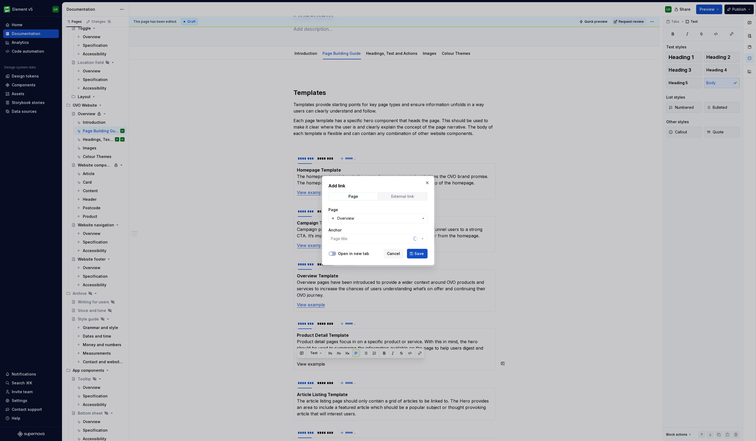
click at [408, 198] on div "External link" at bounding box center [403, 196] width 23 height 4
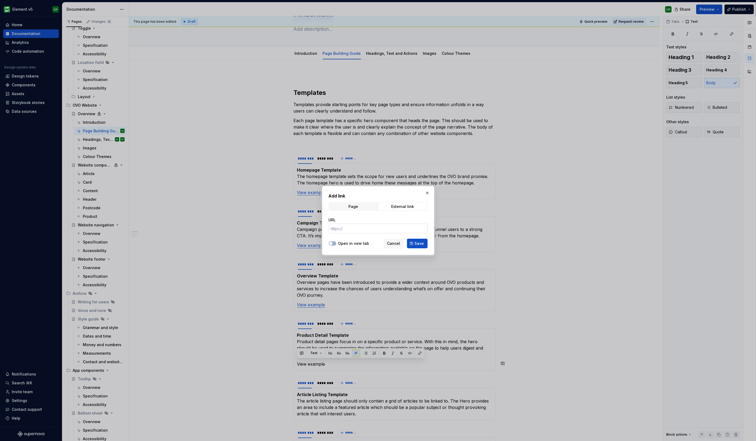
click at [358, 228] on input "URL" at bounding box center [378, 229] width 99 height 10
paste input "[URL][DOMAIN_NAME]"
type input "[URL][DOMAIN_NAME]"
click at [333, 244] on button "Open in new tab" at bounding box center [332, 243] width 7 height 4
click at [361, 205] on span "Page" at bounding box center [353, 206] width 48 height 7
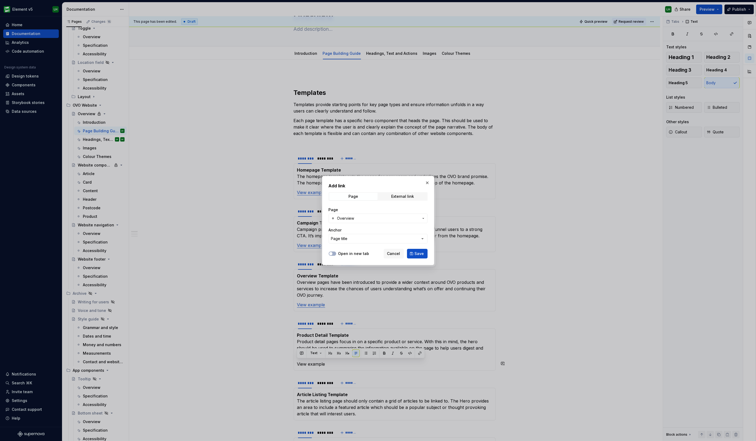
click at [401, 218] on span "Overview" at bounding box center [378, 218] width 82 height 5
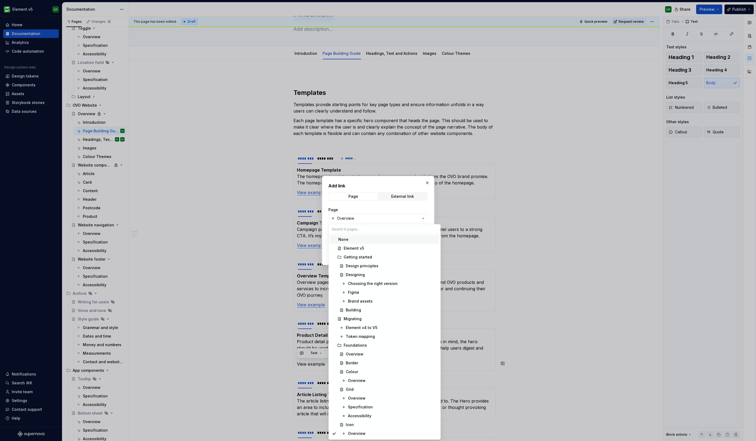
click at [420, 217] on div "Add link Page External link Page Overview Anchor Page title Open in new tab Can…" at bounding box center [378, 220] width 756 height 441
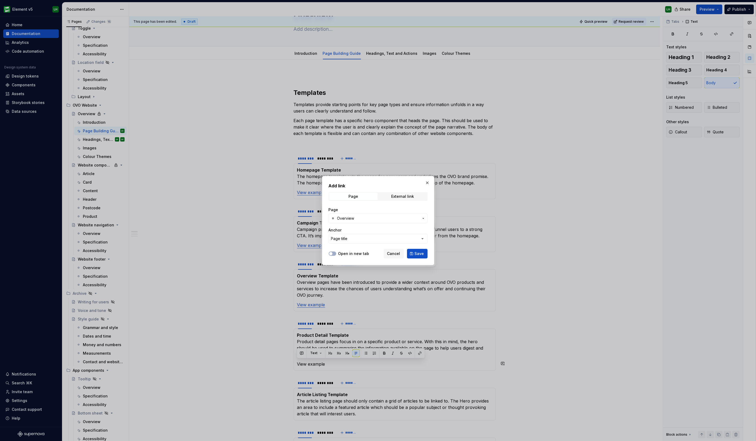
click at [420, 217] on button "Overview" at bounding box center [378, 219] width 99 height 10
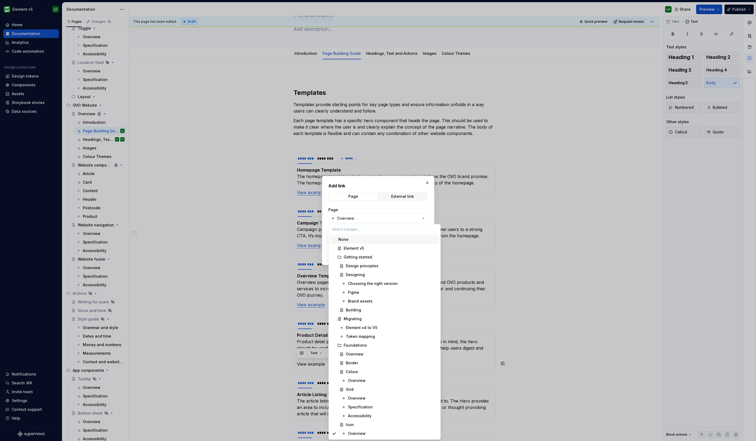
click at [387, 238] on div "None" at bounding box center [387, 239] width 99 height 5
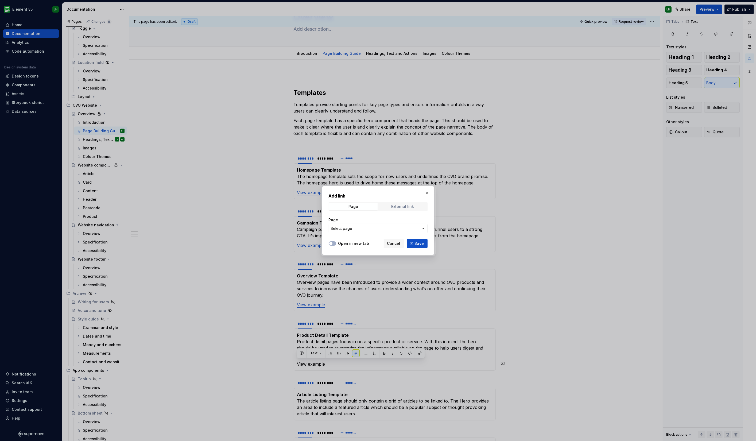
click at [390, 204] on span "External link" at bounding box center [403, 206] width 48 height 7
click at [417, 241] on span "Save" at bounding box center [419, 243] width 9 height 5
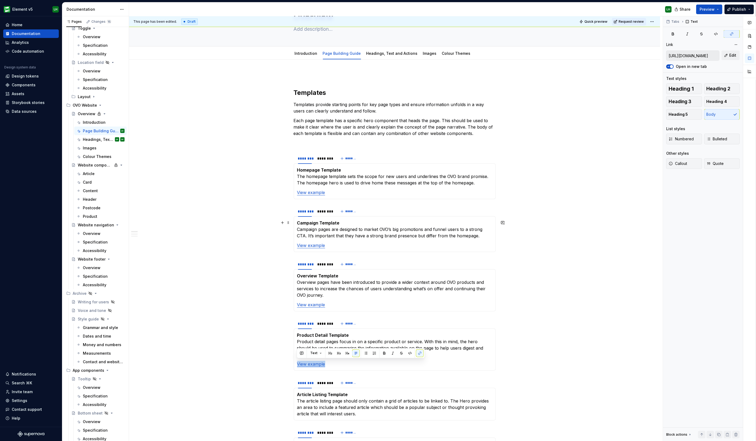
scroll to position [167, 0]
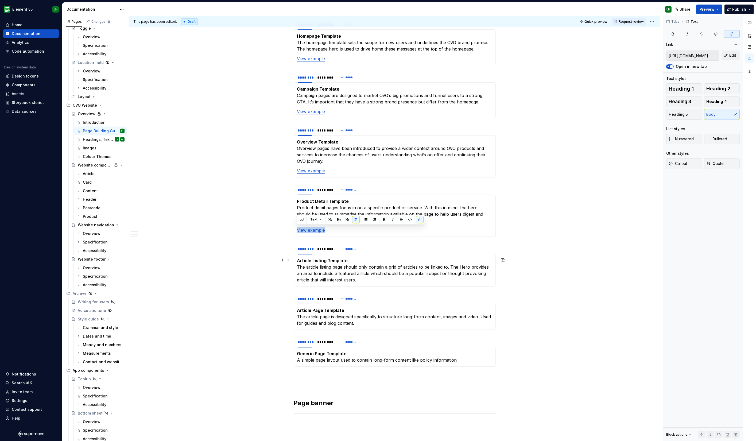
click at [367, 276] on p "Article Listing Template The article listing page should only contain a grid of…" at bounding box center [394, 270] width 195 height 26
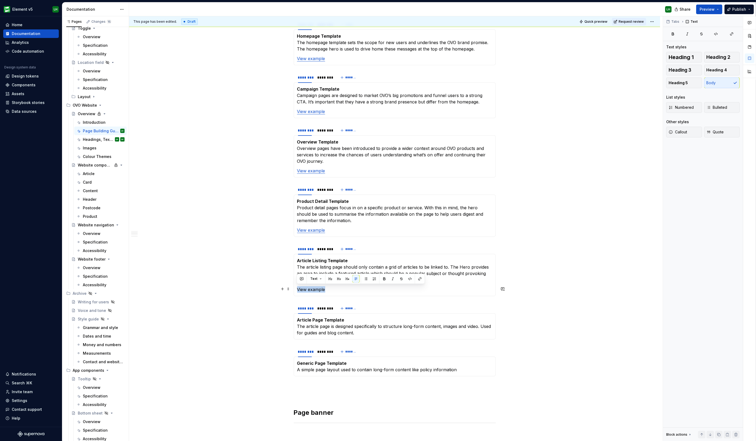
drag, startPoint x: 313, startPoint y: 290, endPoint x: 298, endPoint y: 291, distance: 15.2
click at [298, 291] on p "View example" at bounding box center [394, 289] width 195 height 6
click at [418, 278] on button "button" at bounding box center [419, 278] width 7 height 7
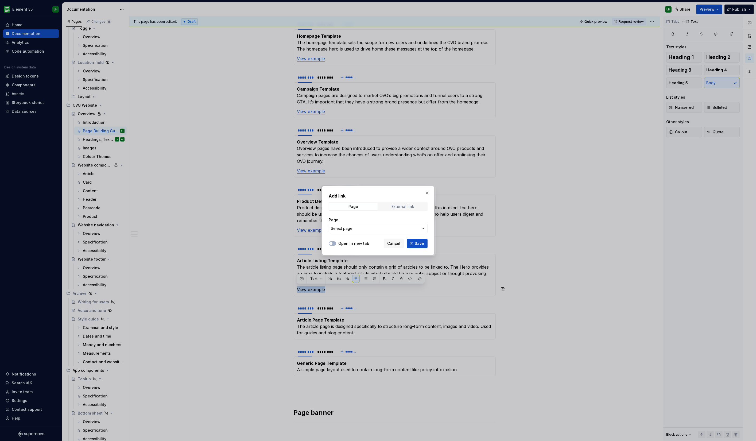
click at [408, 206] on div "External link" at bounding box center [403, 207] width 23 height 4
type textarea "*"
click at [355, 228] on input "URL" at bounding box center [378, 229] width 99 height 10
paste input "[URL][DOMAIN_NAME]"
type input "[URL][DOMAIN_NAME]"
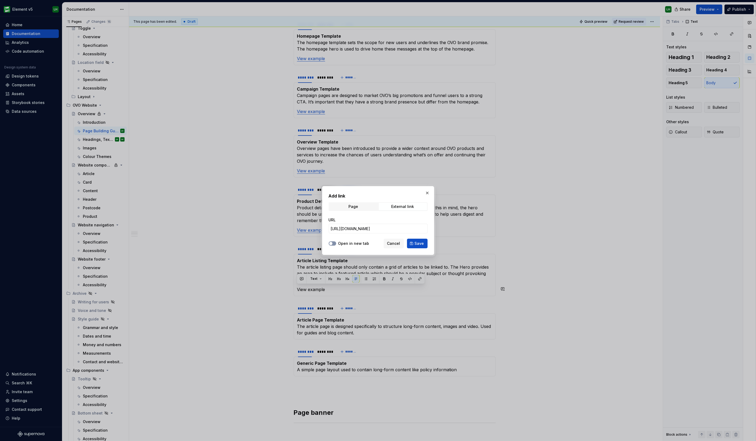
click at [333, 241] on button "Open in new tab" at bounding box center [332, 243] width 7 height 4
click at [413, 244] on button "Save" at bounding box center [417, 244] width 21 height 10
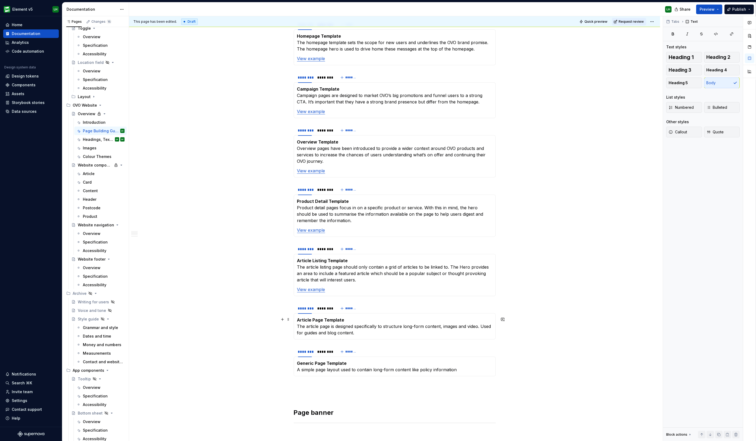
click at [362, 332] on p "Article Page Template The article page is designed specifically to structure lo…" at bounding box center [394, 326] width 195 height 19
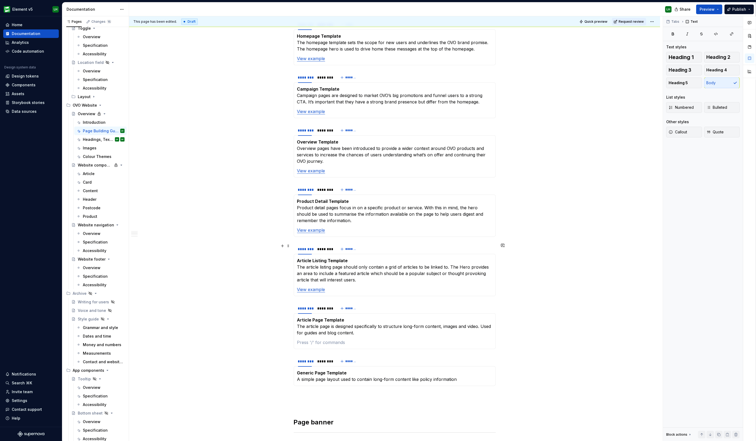
type textarea "*"
drag, startPoint x: 327, startPoint y: 341, endPoint x: 294, endPoint y: 341, distance: 34.0
click at [294, 341] on div "Article Page Template The article page is designed specifically to structure lo…" at bounding box center [395, 331] width 202 height 36
click at [419, 334] on button "button" at bounding box center [419, 331] width 7 height 7
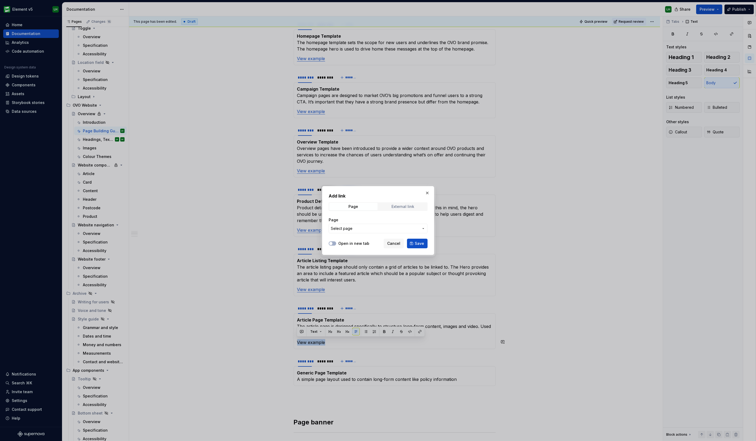
click at [399, 206] on div "External link" at bounding box center [403, 207] width 23 height 4
click at [350, 226] on input "URL" at bounding box center [378, 229] width 99 height 10
paste input "[URL][DOMAIN_NAME]"
type input "[URL][DOMAIN_NAME]"
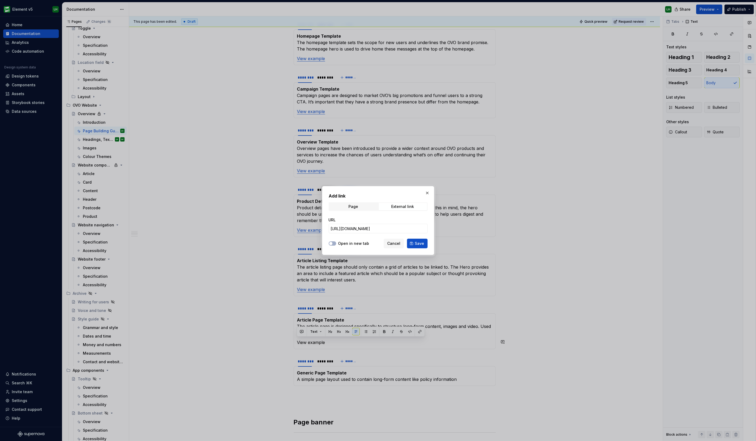
click at [336, 241] on div at bounding box center [332, 243] width 7 height 5
click at [334, 241] on button "Open in new tab" at bounding box center [332, 243] width 7 height 4
click at [422, 241] on span "Save" at bounding box center [419, 243] width 9 height 5
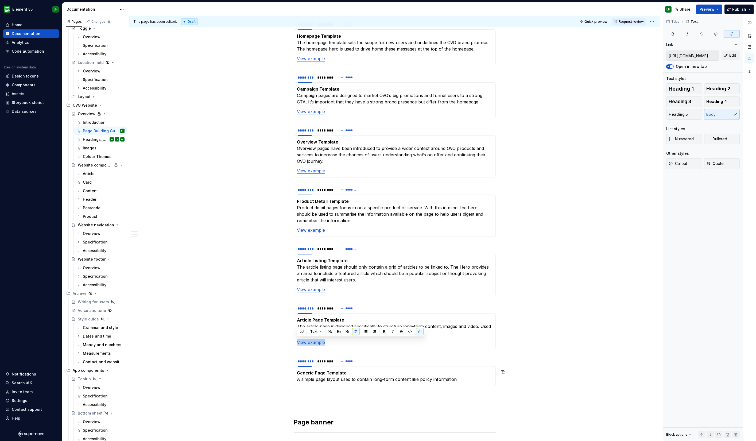
click at [460, 382] on div "Generic Page Template A simple page layout used to contain long-form content li…" at bounding box center [395, 376] width 202 height 20
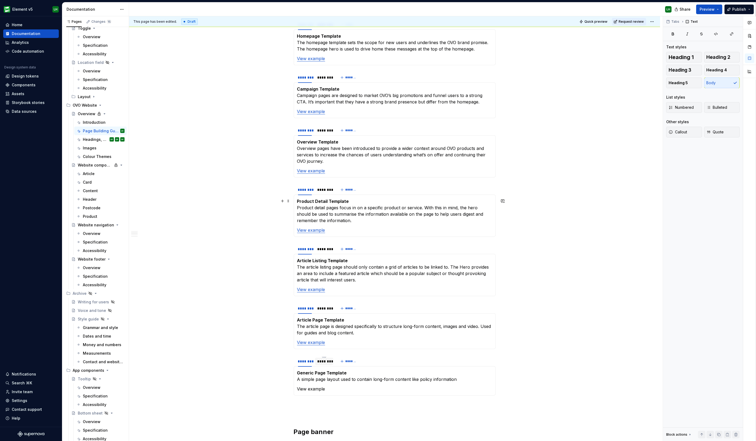
type textarea "*"
drag, startPoint x: 304, startPoint y: 388, endPoint x: 297, endPoint y: 388, distance: 7.0
click at [297, 388] on p "View example" at bounding box center [394, 389] width 195 height 6
click at [418, 376] on button "button" at bounding box center [419, 378] width 7 height 7
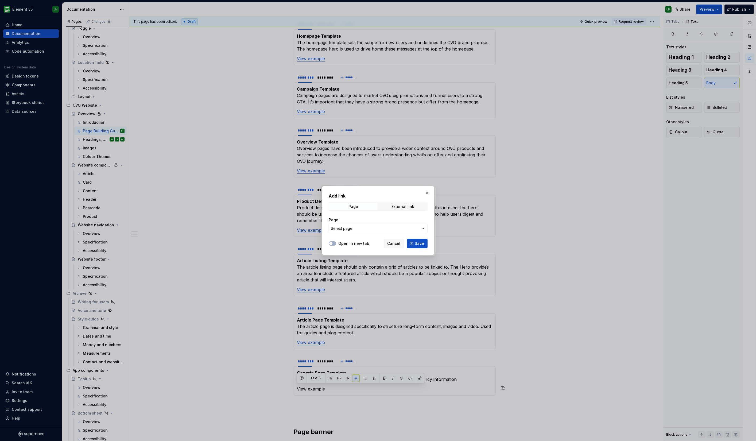
click at [391, 202] on div "Add link Page External link Page Select page" at bounding box center [378, 215] width 99 height 44
click at [392, 205] on div "External link" at bounding box center [403, 207] width 23 height 4
click at [351, 231] on input "URL" at bounding box center [378, 229] width 99 height 10
paste input "[URL][DOMAIN_NAME]"
type input "[URL][DOMAIN_NAME]"
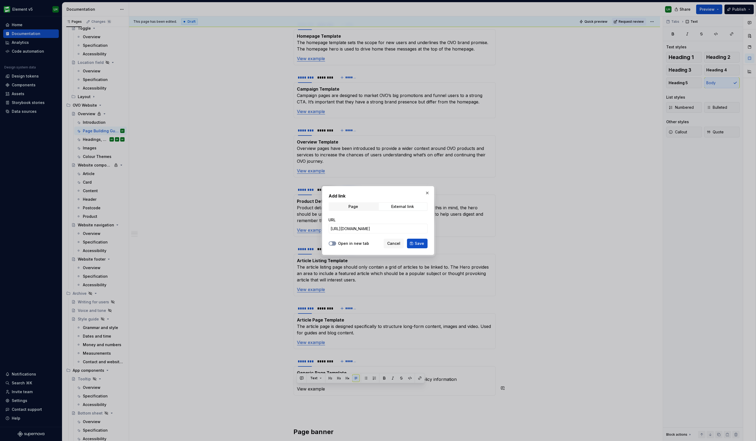
click at [330, 242] on span "button" at bounding box center [330, 243] width 3 height 3
click at [420, 246] on button "Save" at bounding box center [417, 244] width 21 height 10
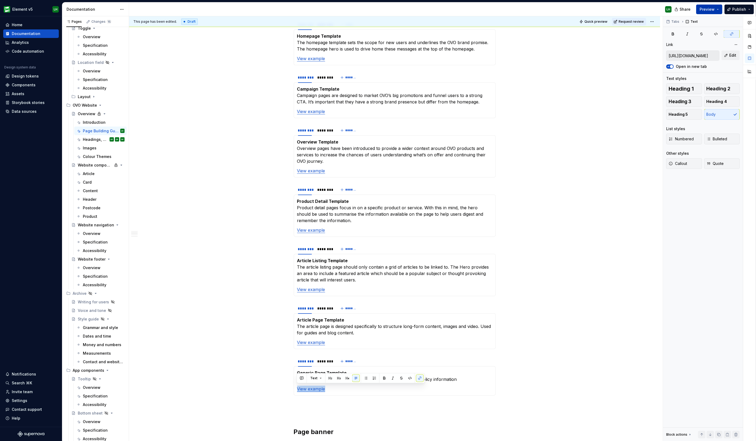
click at [706, 9] on span "Preview" at bounding box center [707, 9] width 15 height 5
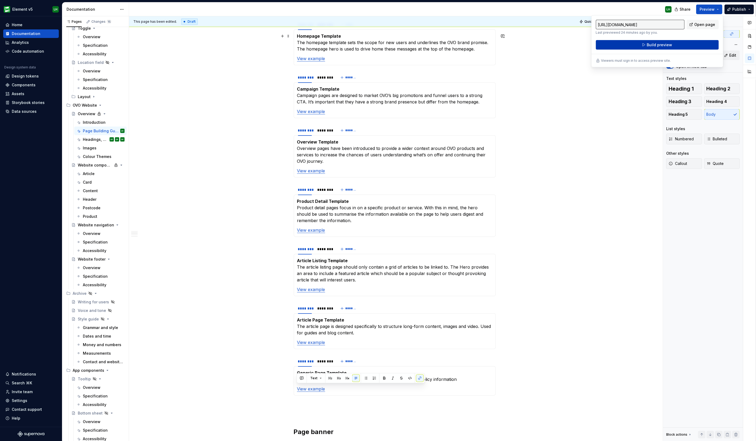
click at [659, 45] on span "Build preview" at bounding box center [659, 44] width 25 height 5
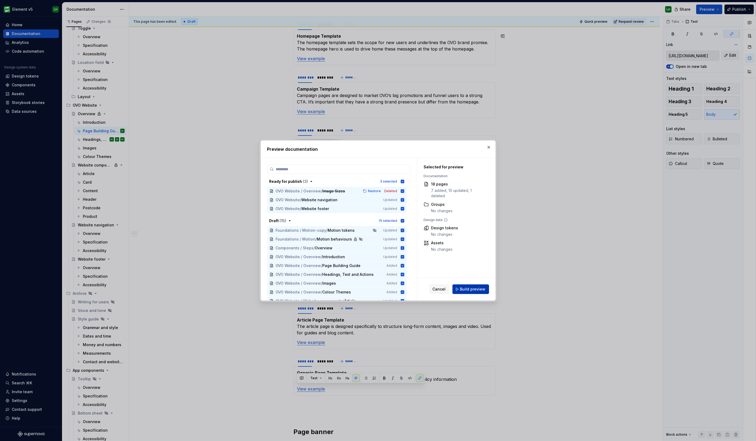
click at [475, 287] on span "Build preview" at bounding box center [472, 289] width 25 height 5
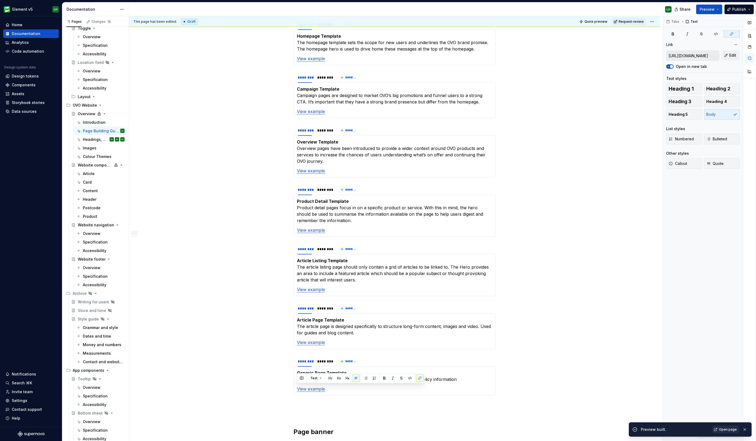
click at [728, 427] on span "Open page" at bounding box center [728, 429] width 18 height 4
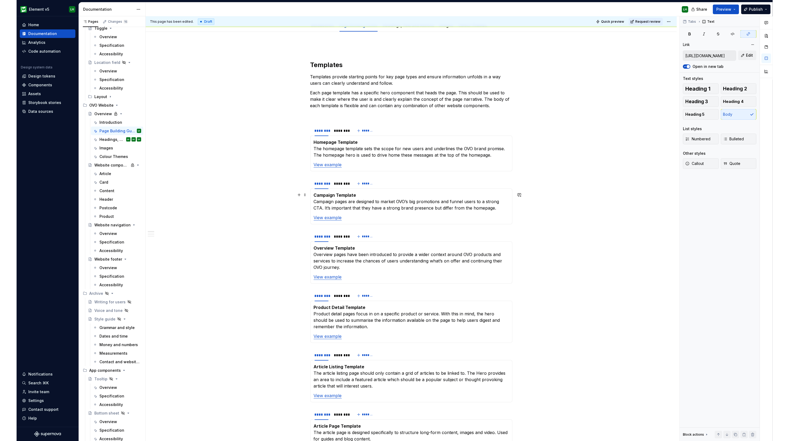
scroll to position [33, 0]
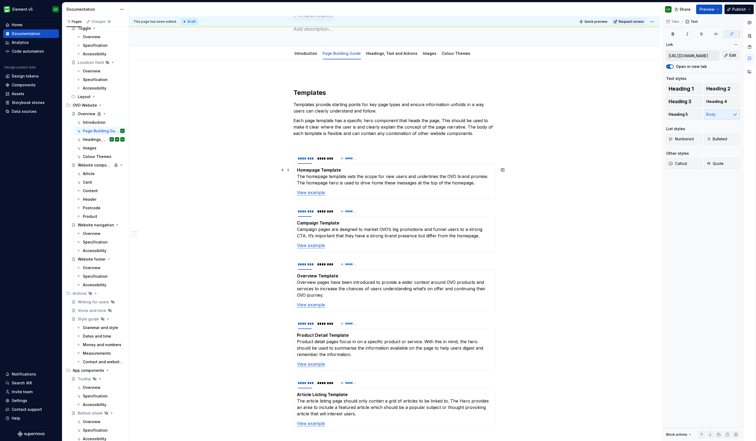
type textarea "*"
type input "[URL][DOMAIN_NAME]"
click at [311, 246] on link "View example" at bounding box center [311, 245] width 28 height 5
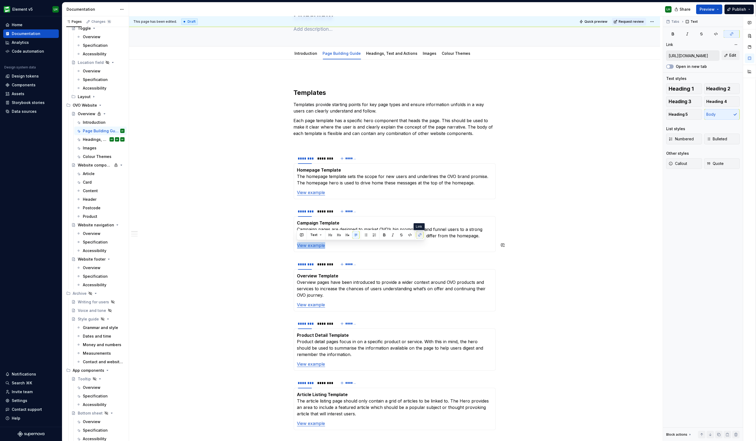
click at [418, 233] on button "button" at bounding box center [419, 234] width 7 height 7
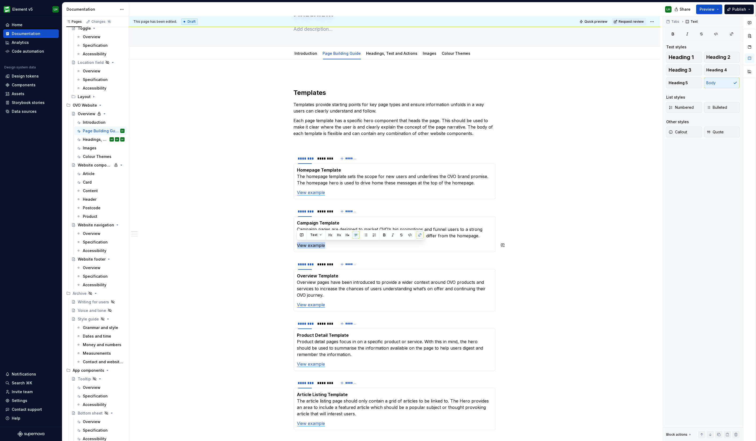
click at [418, 233] on button "button" at bounding box center [419, 234] width 7 height 7
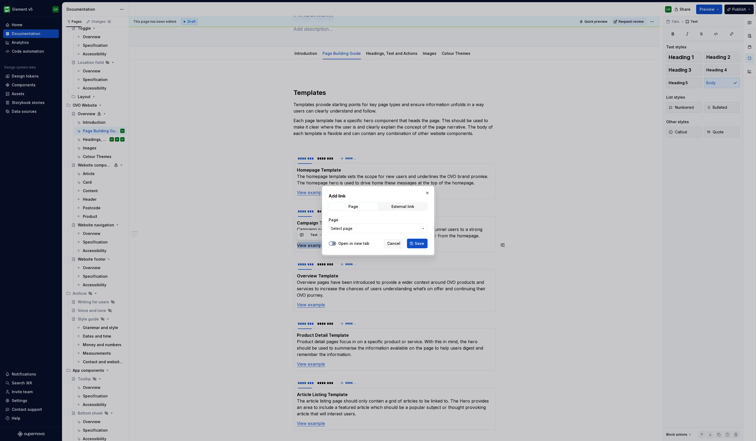
click at [329, 243] on span "button" at bounding box center [330, 243] width 3 height 3
click at [406, 204] on span "External link" at bounding box center [403, 206] width 48 height 7
click at [330, 244] on span "button" at bounding box center [330, 243] width 3 height 3
type textarea "*"
click at [355, 226] on input "URL" at bounding box center [378, 229] width 99 height 10
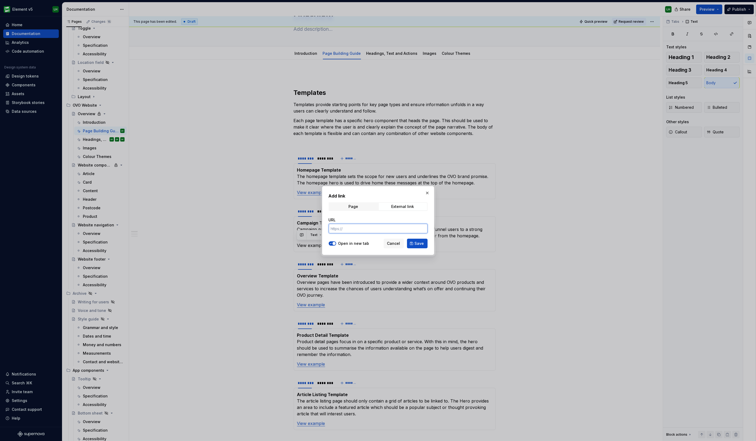
paste input "[URL][DOMAIN_NAME]"
type input "[URL][DOMAIN_NAME]"
click at [421, 243] on span "Save" at bounding box center [419, 243] width 9 height 5
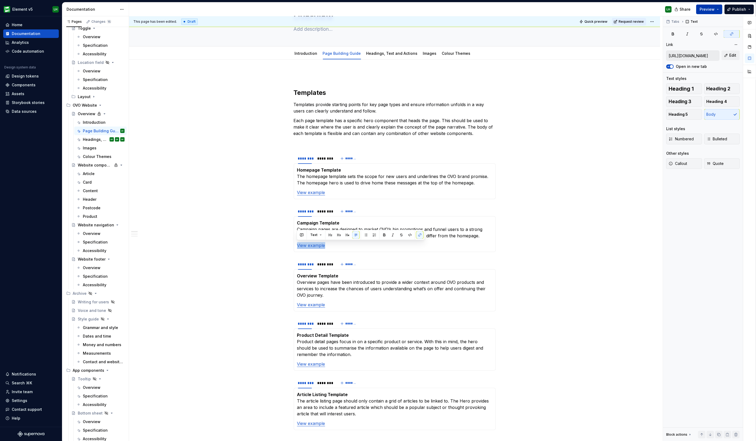
click at [712, 6] on button "Preview" at bounding box center [709, 10] width 26 height 10
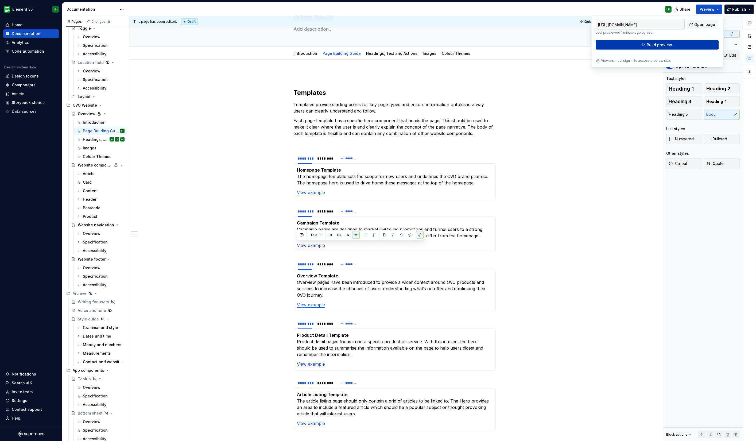
click at [672, 41] on button "Build preview" at bounding box center [657, 45] width 123 height 10
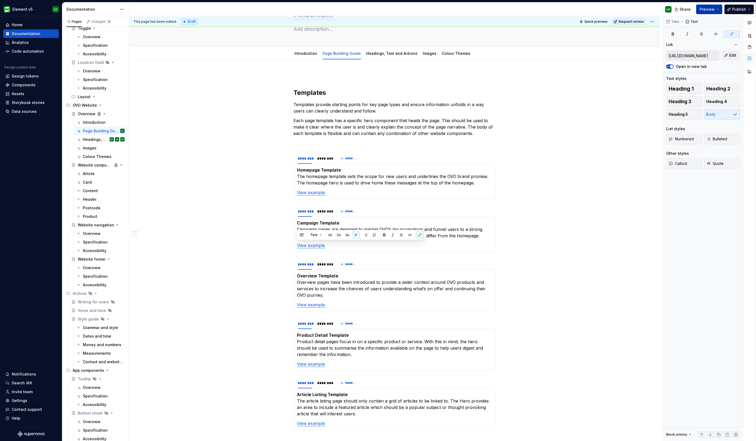
click at [715, 5] on button "Preview" at bounding box center [709, 10] width 26 height 10
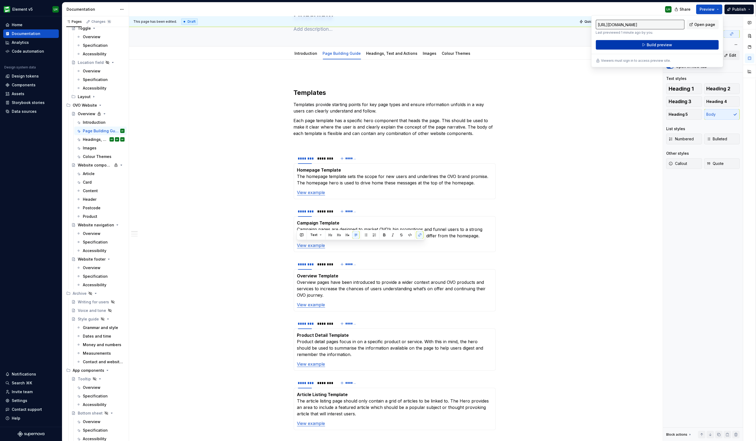
click at [686, 47] on button "Build preview" at bounding box center [657, 45] width 123 height 10
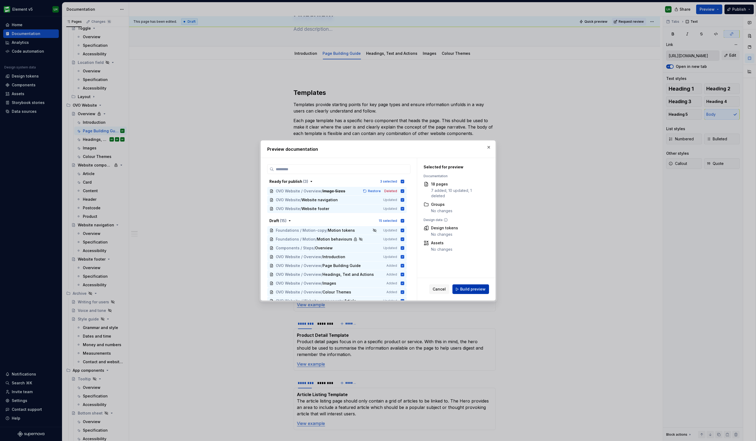
click at [470, 289] on span "Build preview" at bounding box center [472, 289] width 25 height 5
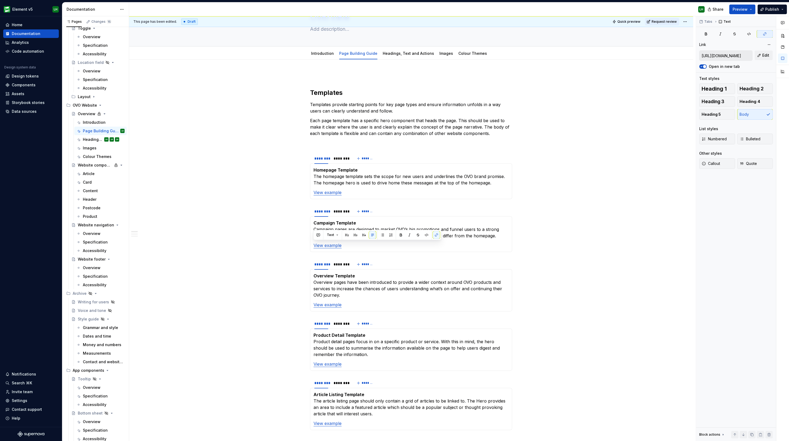
type textarea "*"
